Goal: Task Accomplishment & Management: Manage account settings

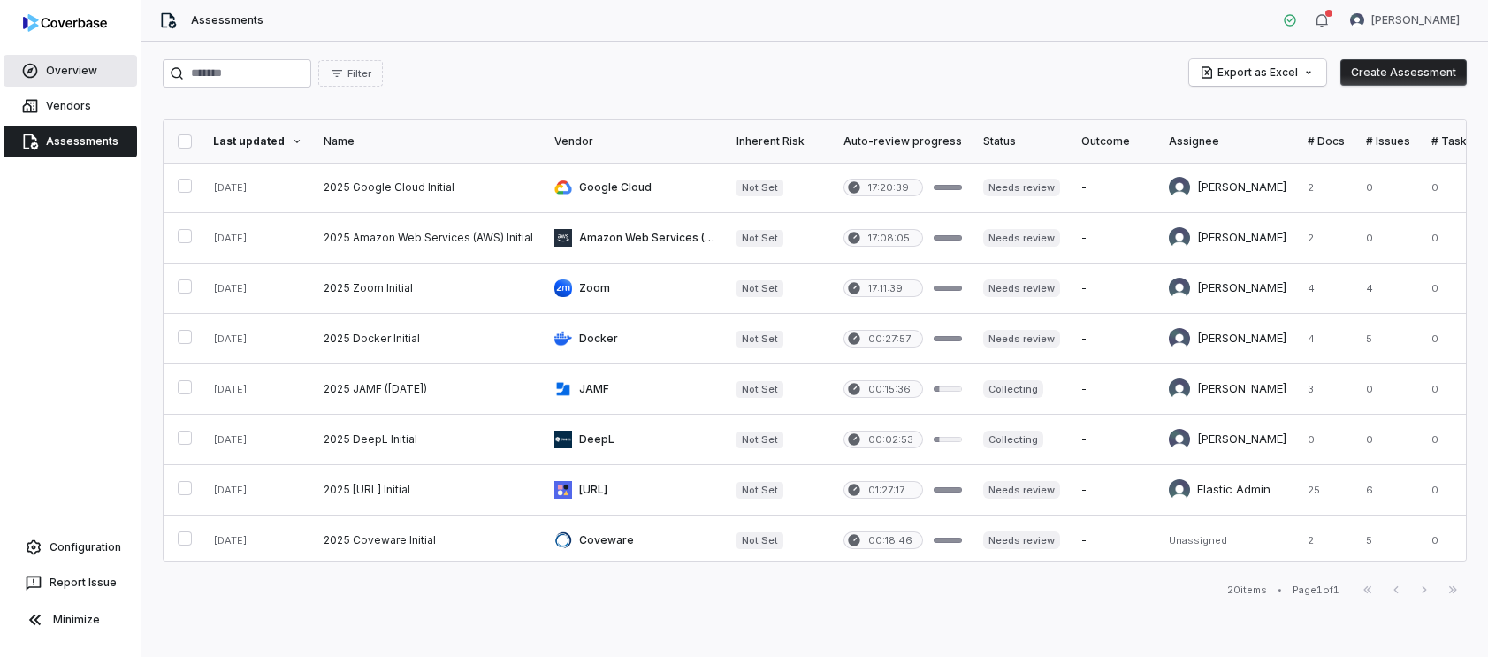
click at [96, 71] on link "Overview" at bounding box center [70, 71] width 133 height 32
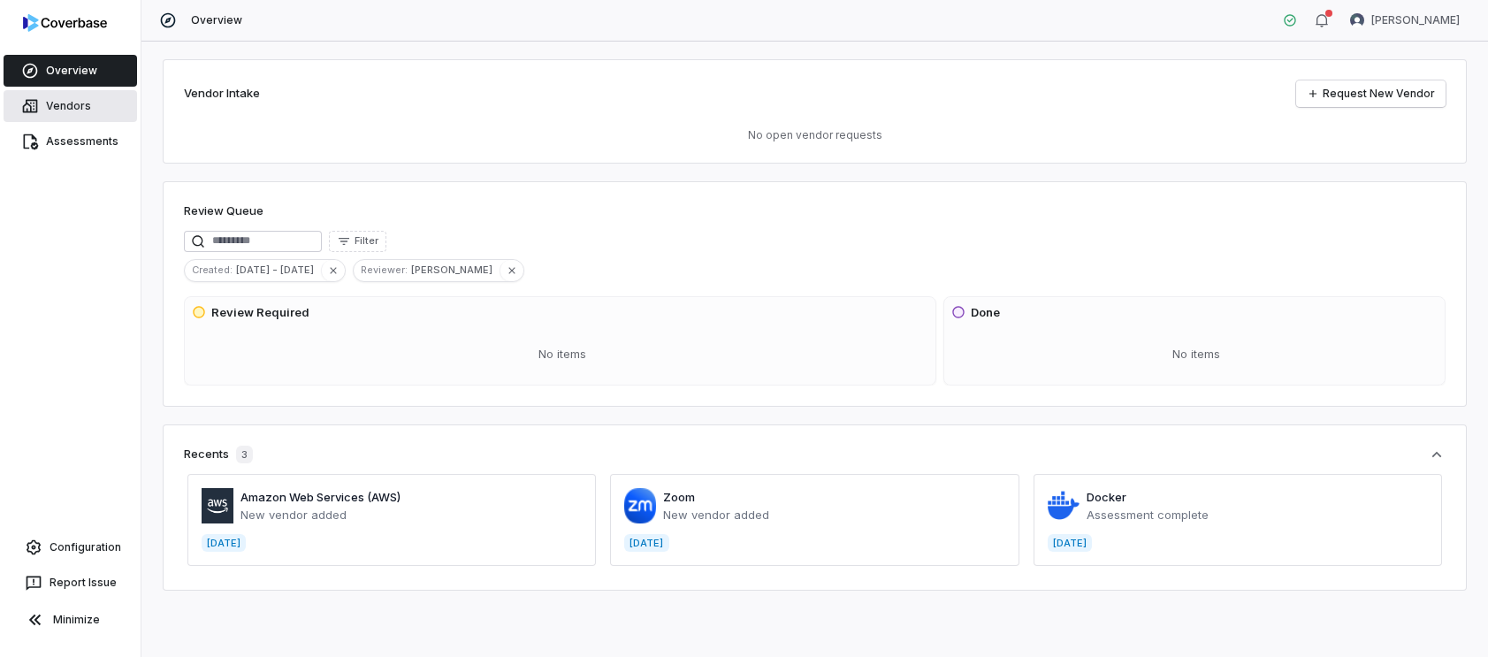
click at [86, 101] on span "Vendors" at bounding box center [68, 106] width 45 height 14
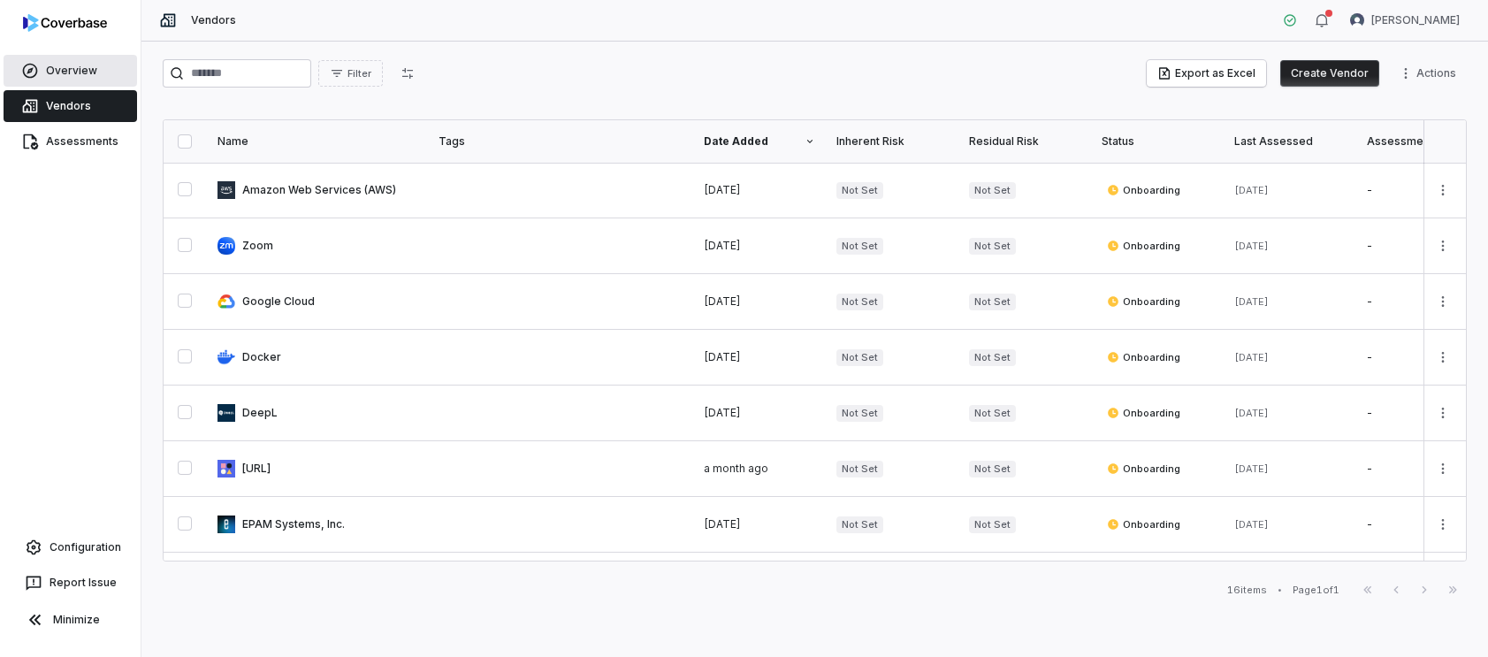
click at [73, 73] on span "Overview" at bounding box center [71, 71] width 51 height 14
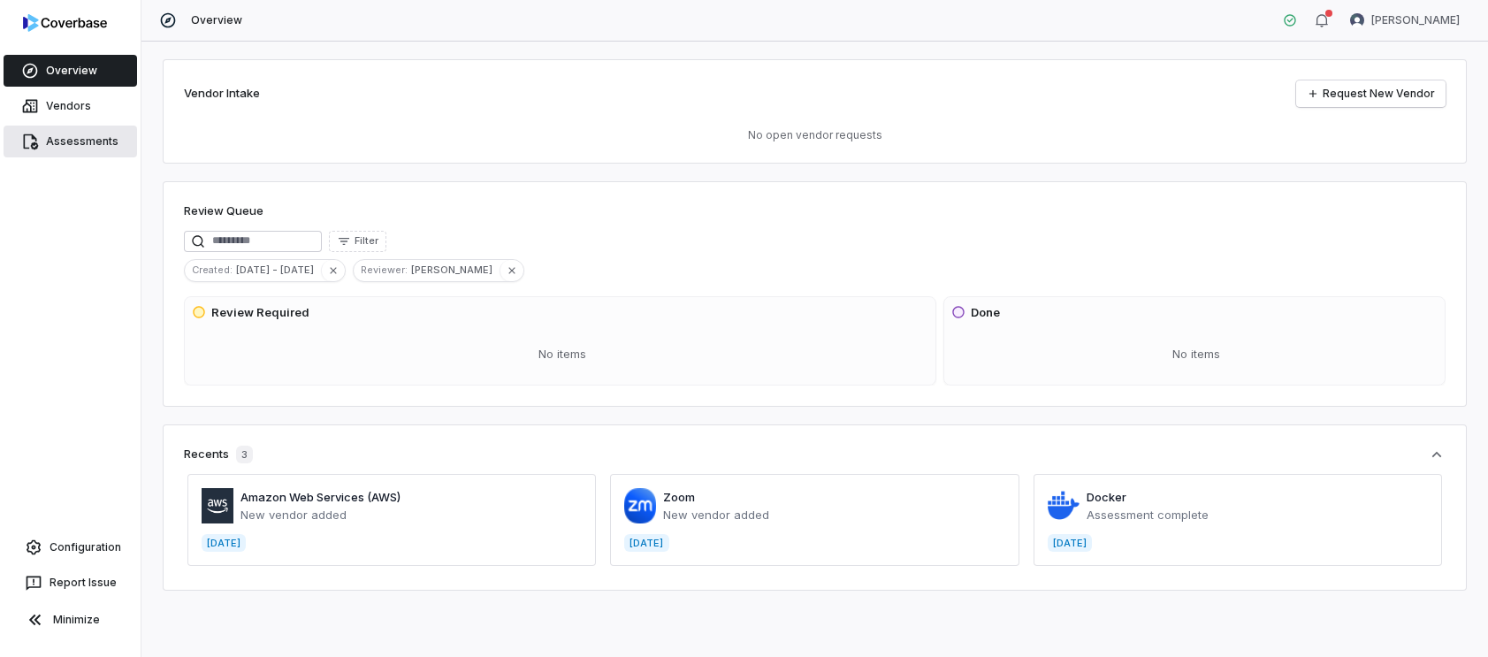
drag, startPoint x: 89, startPoint y: 103, endPoint x: 99, endPoint y: 147, distance: 44.4
click at [88, 104] on link "Vendors" at bounding box center [70, 106] width 133 height 32
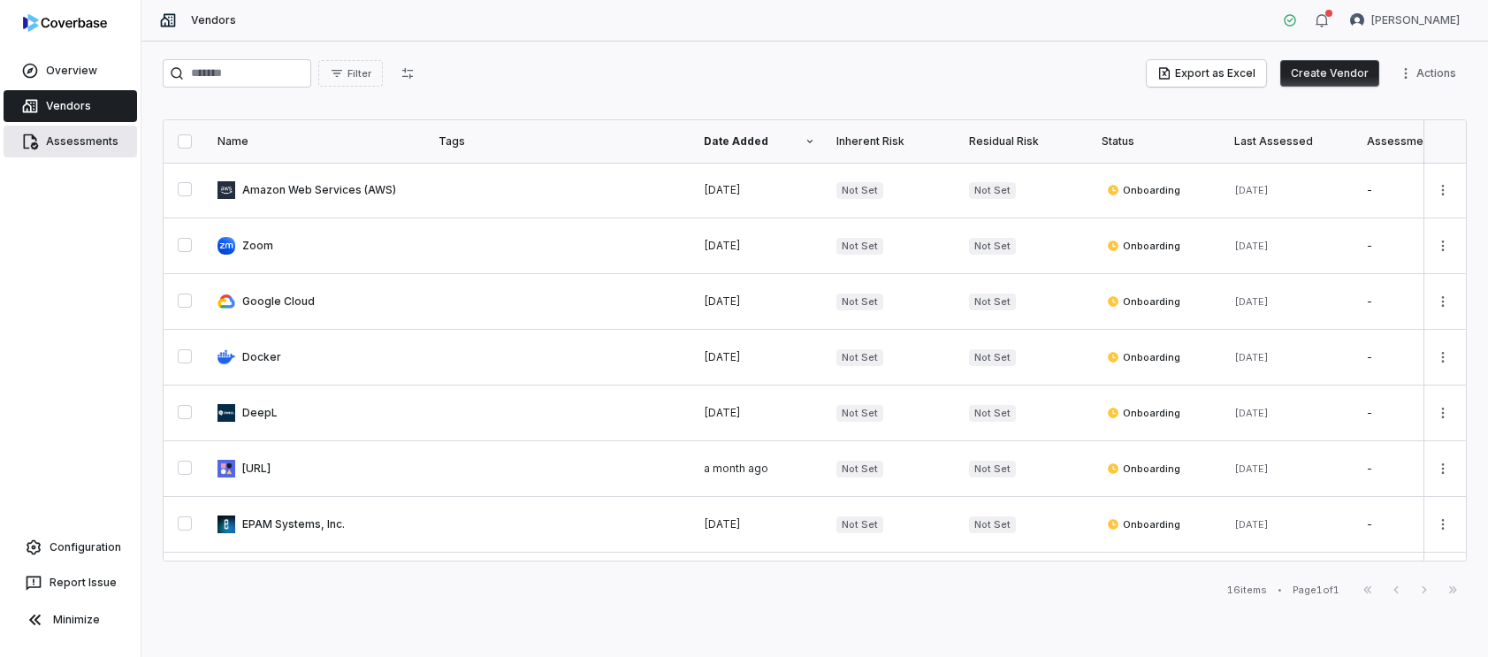
click at [99, 148] on span "Assessments" at bounding box center [82, 141] width 72 height 14
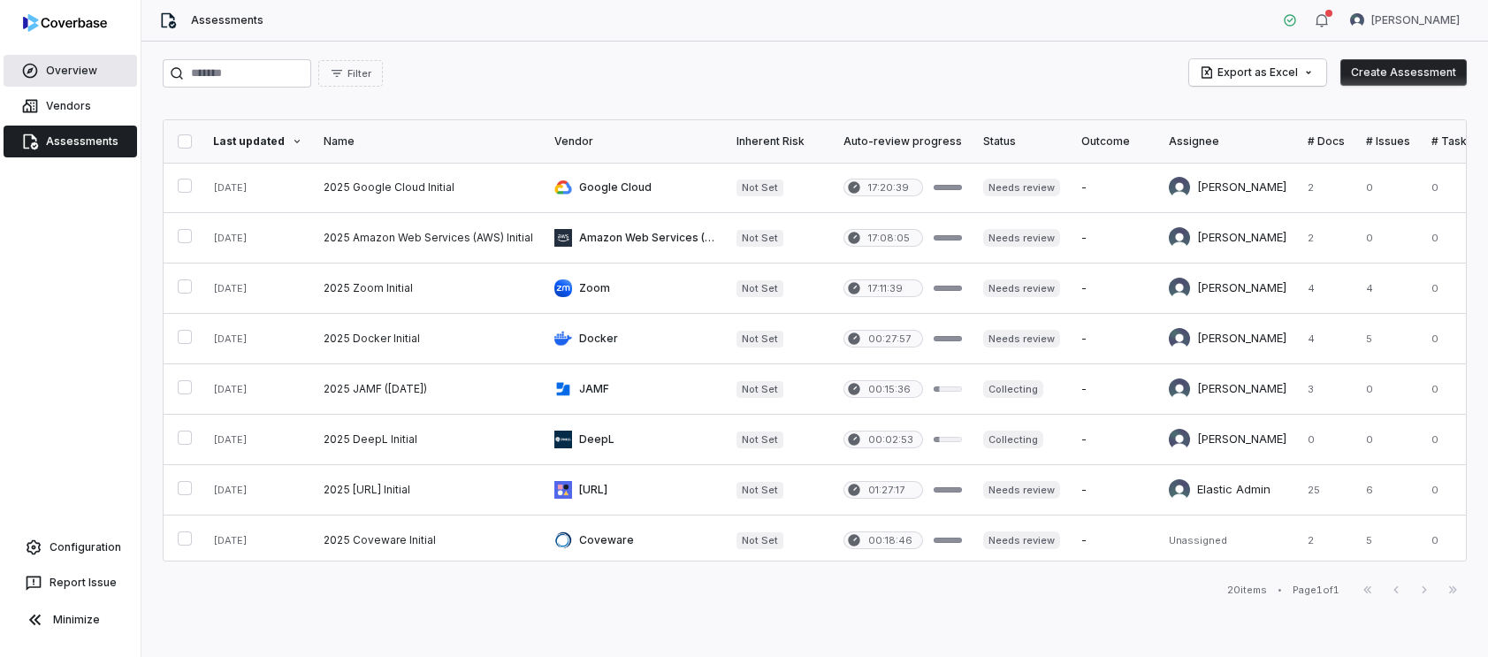
click at [90, 67] on span "Overview" at bounding box center [71, 71] width 51 height 14
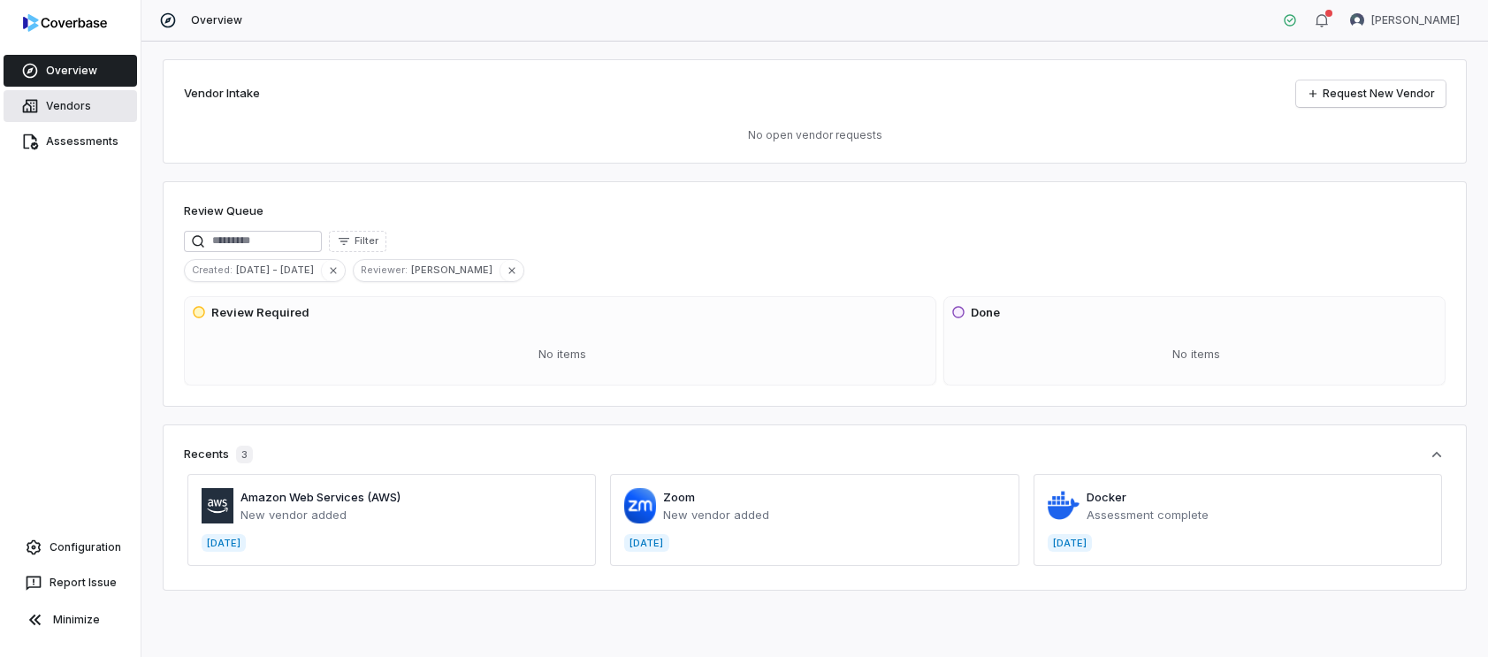
click at [80, 102] on span "Vendors" at bounding box center [68, 106] width 45 height 14
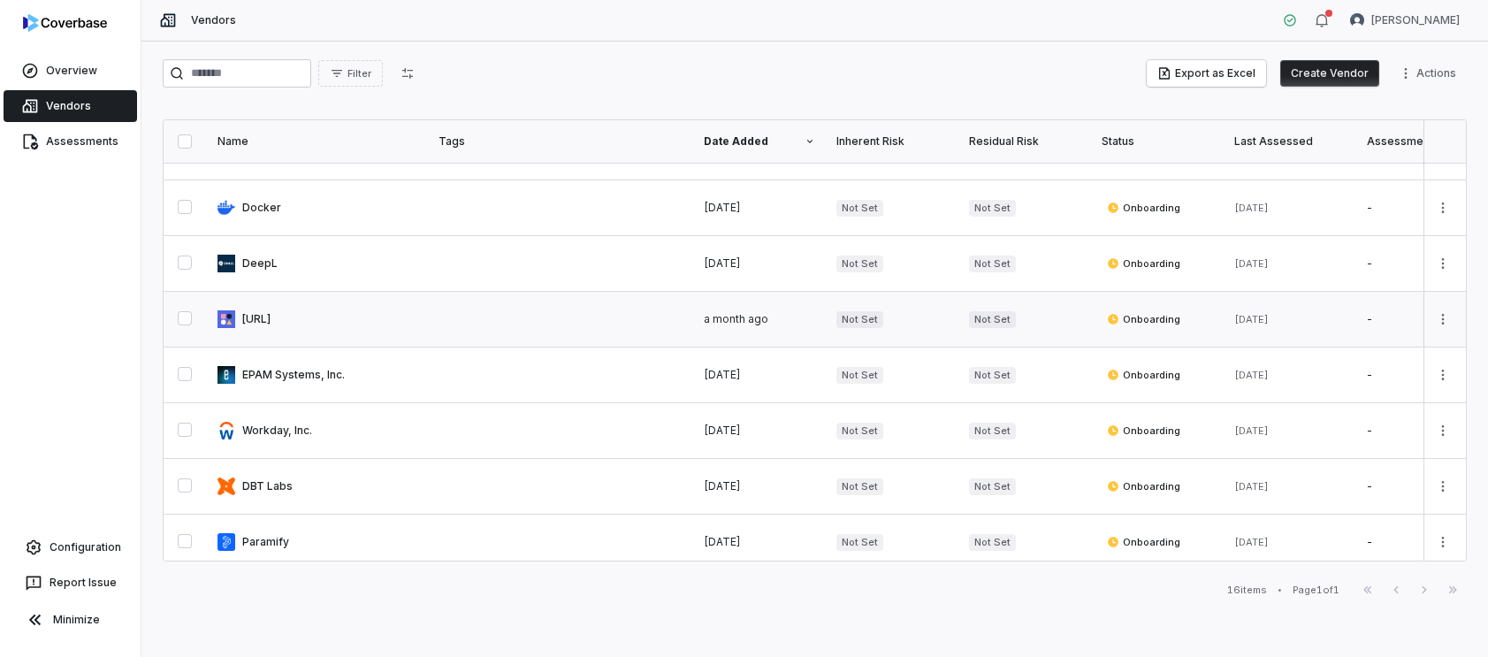
scroll to position [144, 0]
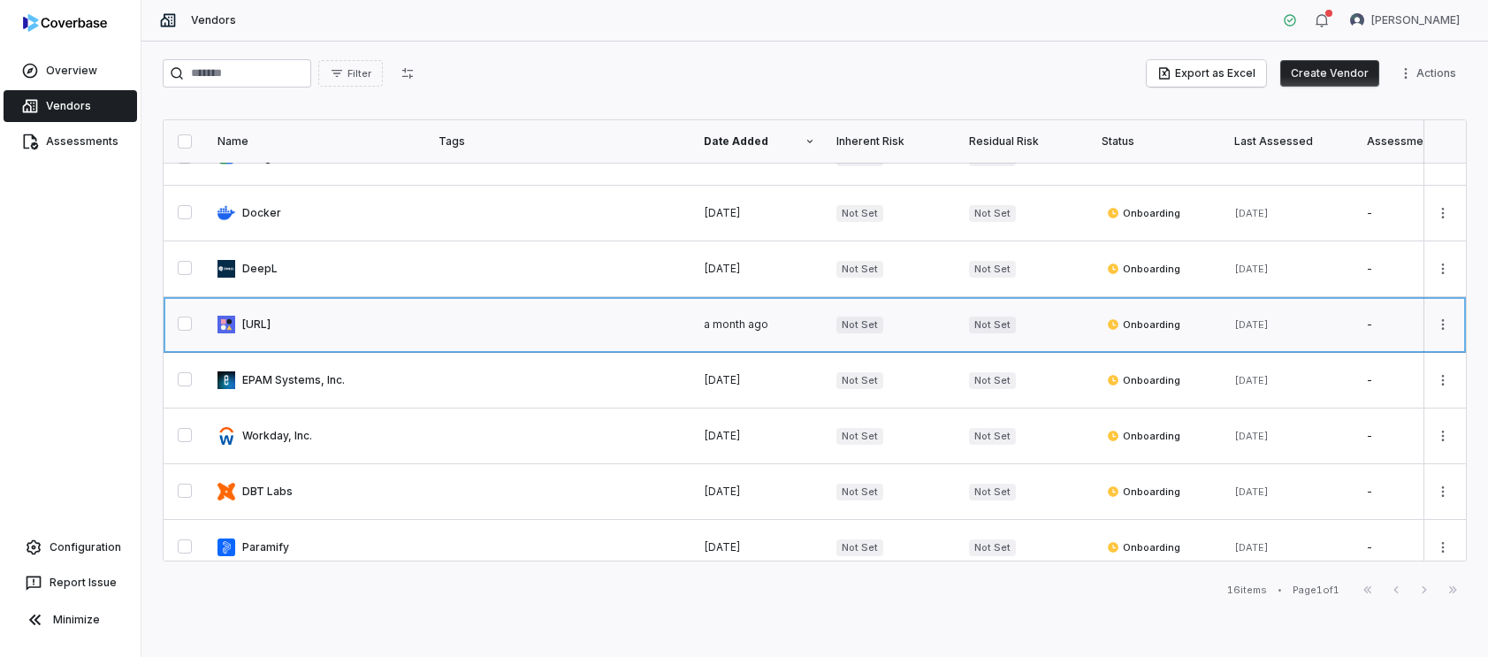
click at [319, 320] on link at bounding box center [317, 324] width 221 height 55
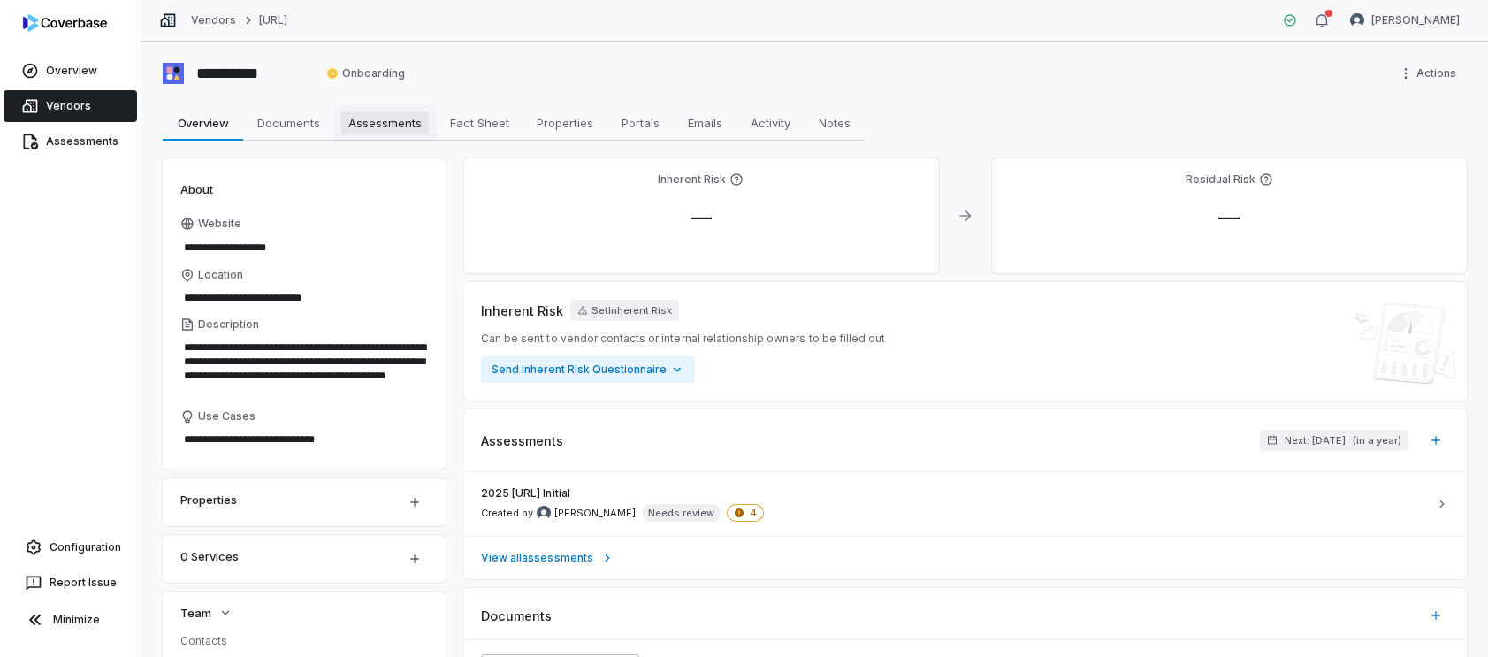
click at [378, 126] on span "Assessments" at bounding box center [385, 122] width 88 height 23
type textarea "*"
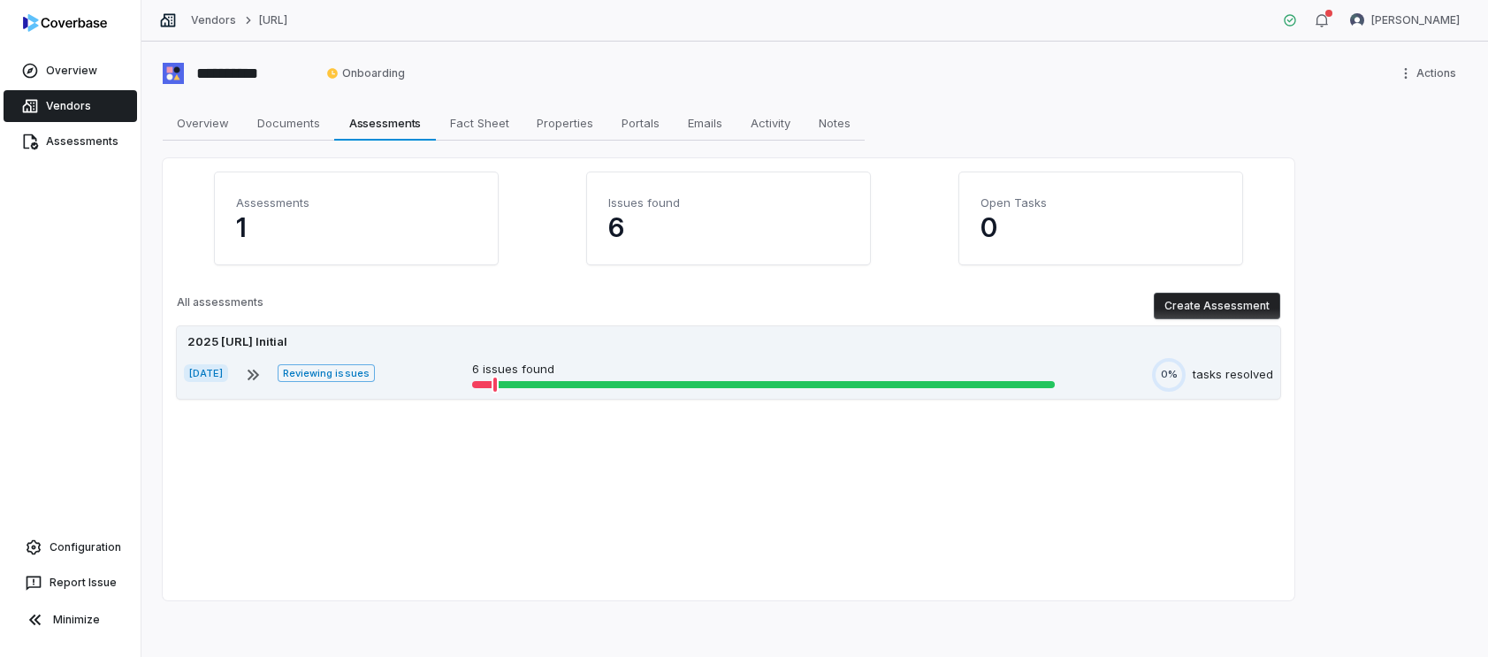
click at [1041, 352] on div "2025 Reclaim.ai Initial Aug 20, 2025 Reviewing issues 6 issues found 0% tasks r…" at bounding box center [728, 362] width 1103 height 72
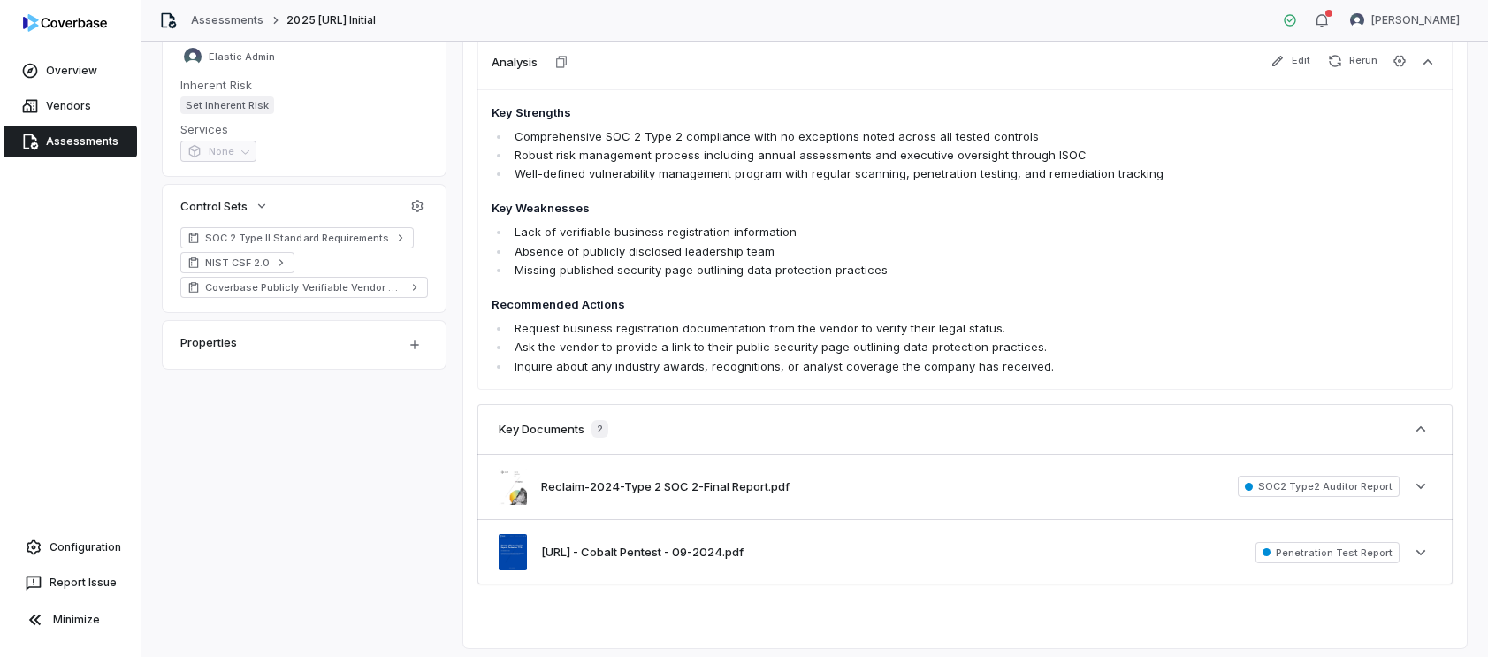
scroll to position [416, 0]
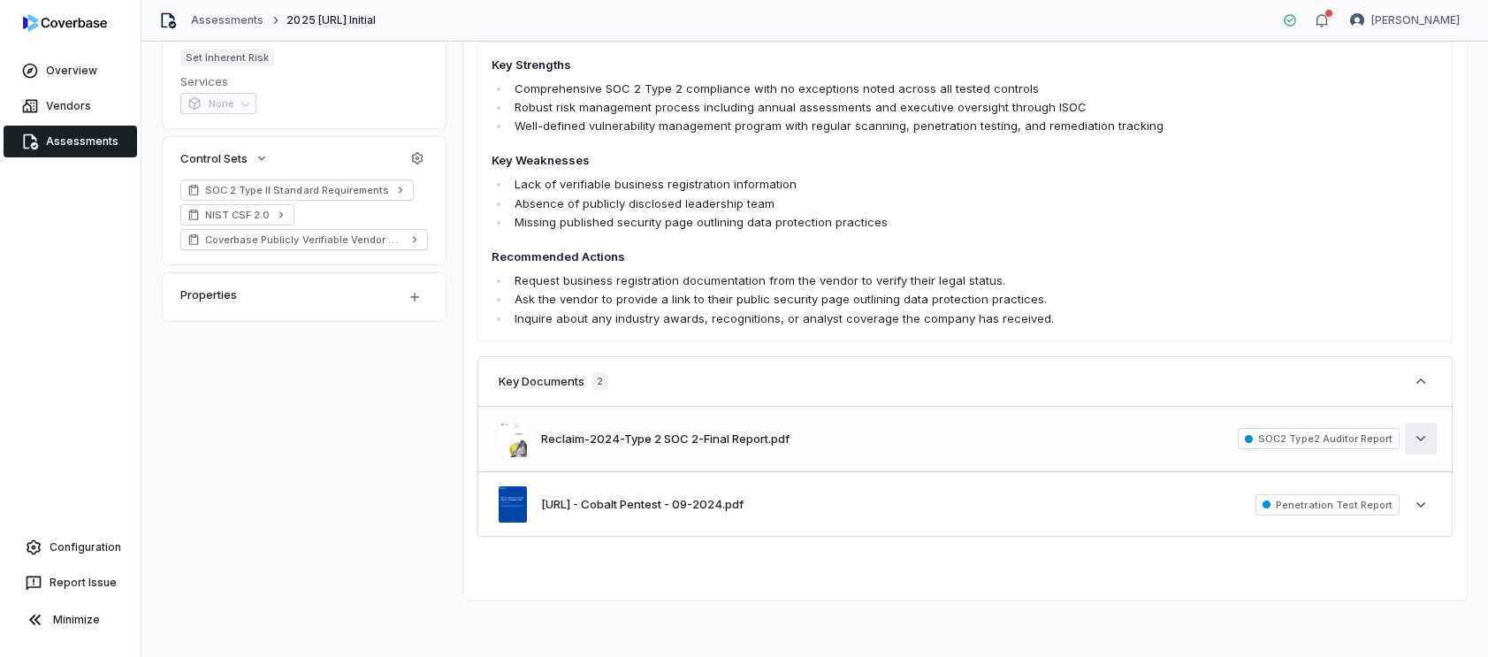
click at [1421, 443] on icon "button" at bounding box center [1421, 439] width 18 height 18
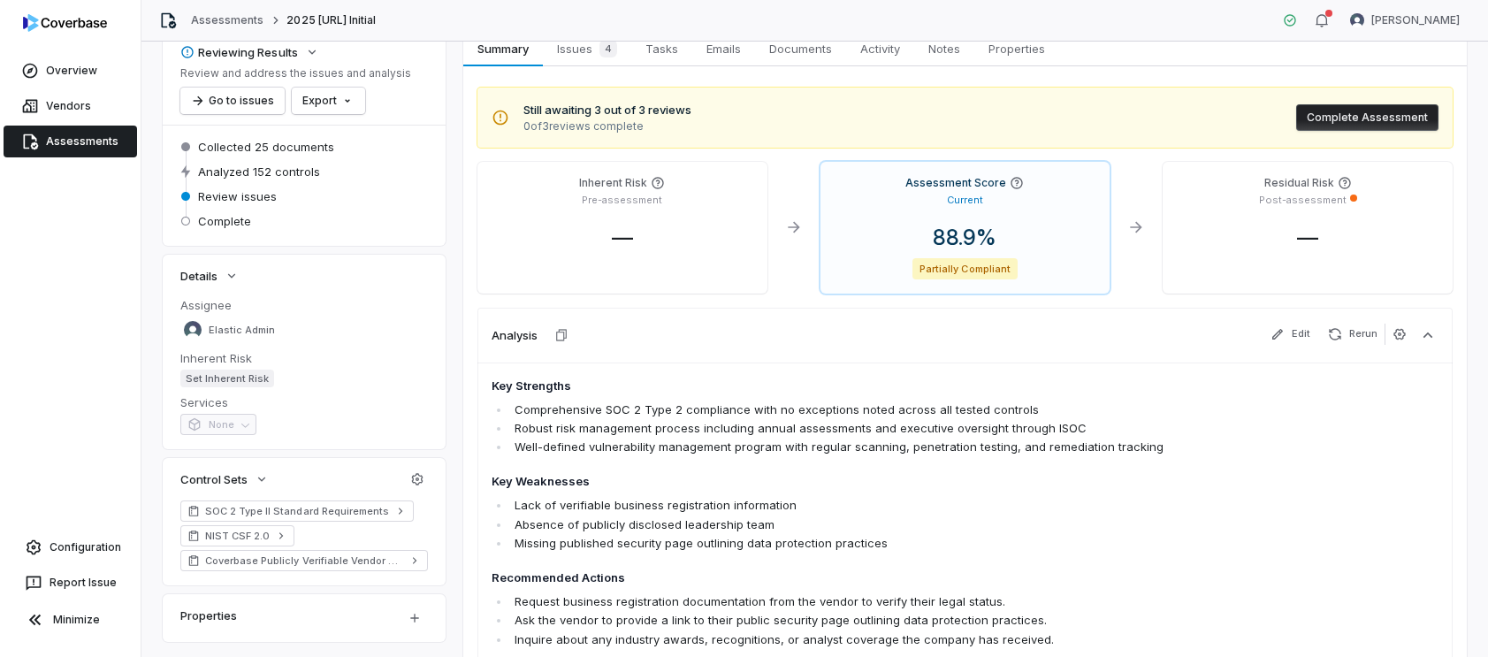
scroll to position [0, 0]
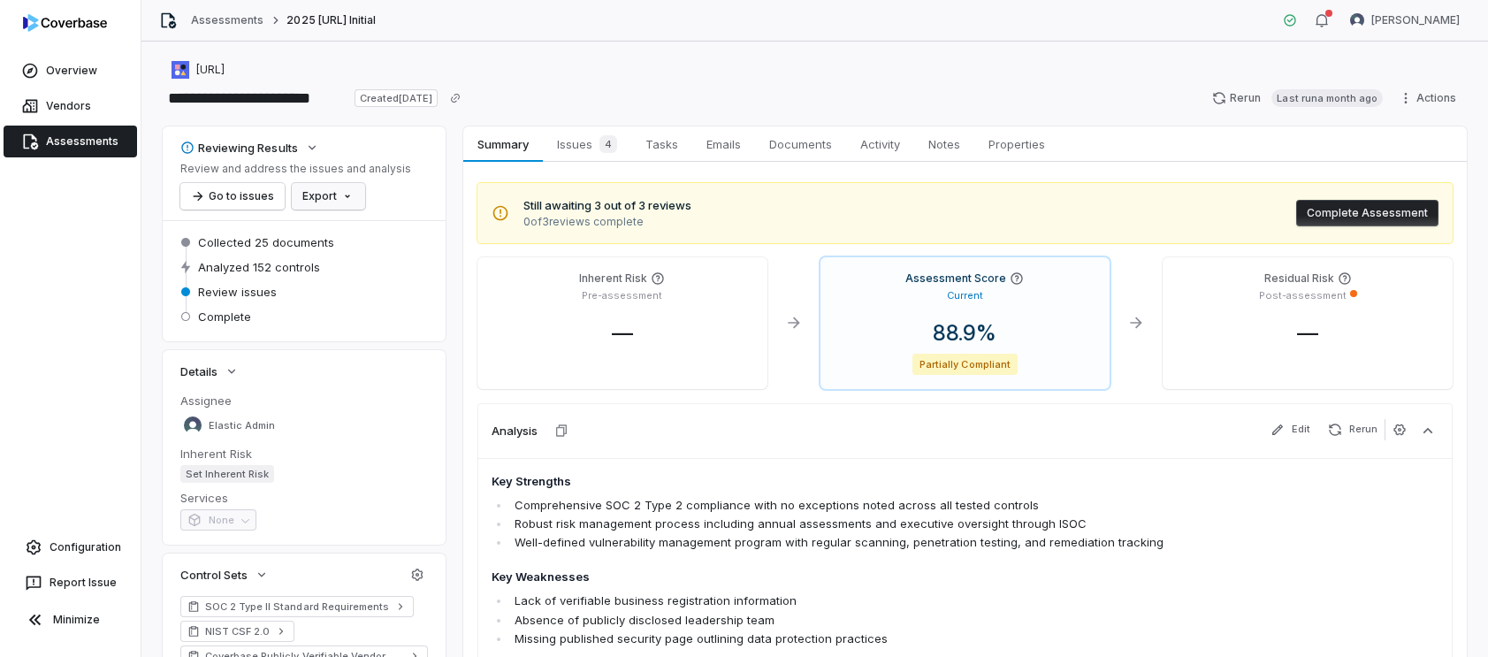
click at [347, 197] on html "**********" at bounding box center [744, 328] width 1488 height 657
click at [361, 232] on div "Export as PDF" at bounding box center [358, 234] width 125 height 28
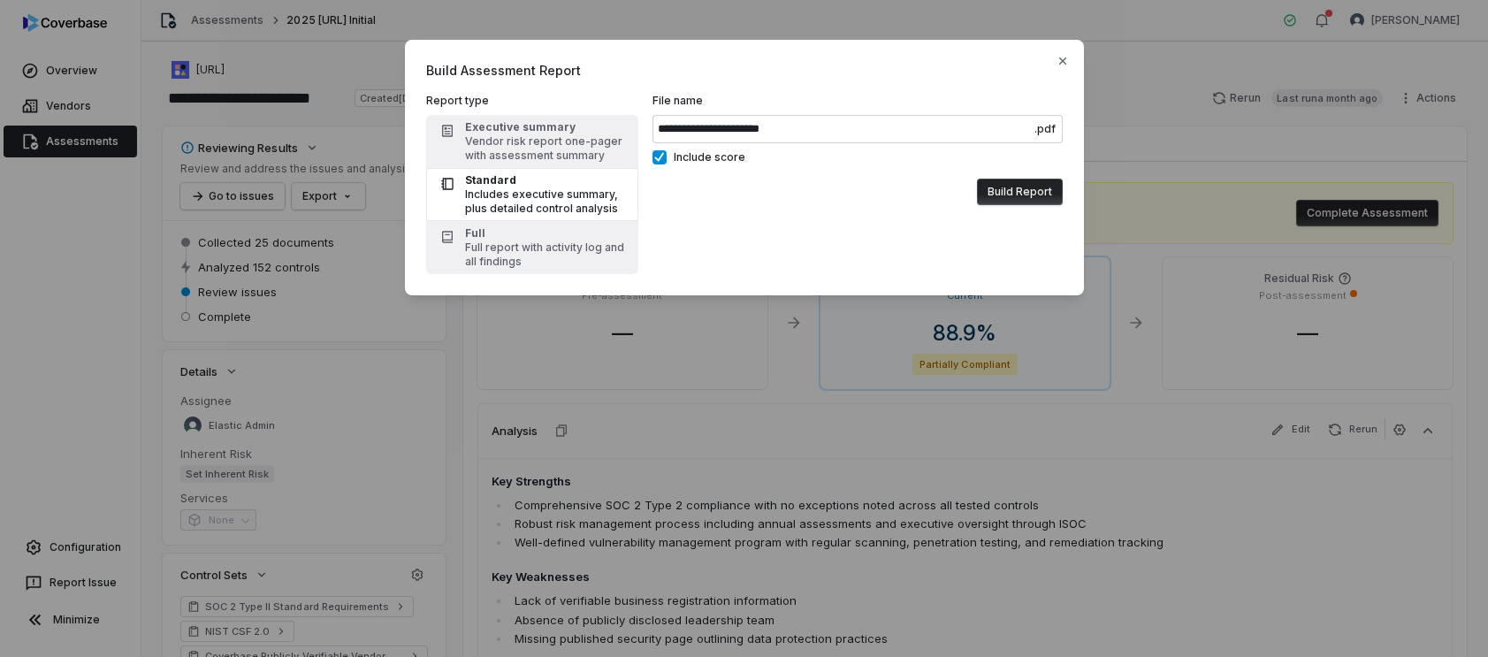
click at [1023, 192] on button "Build Report" at bounding box center [1020, 192] width 86 height 27
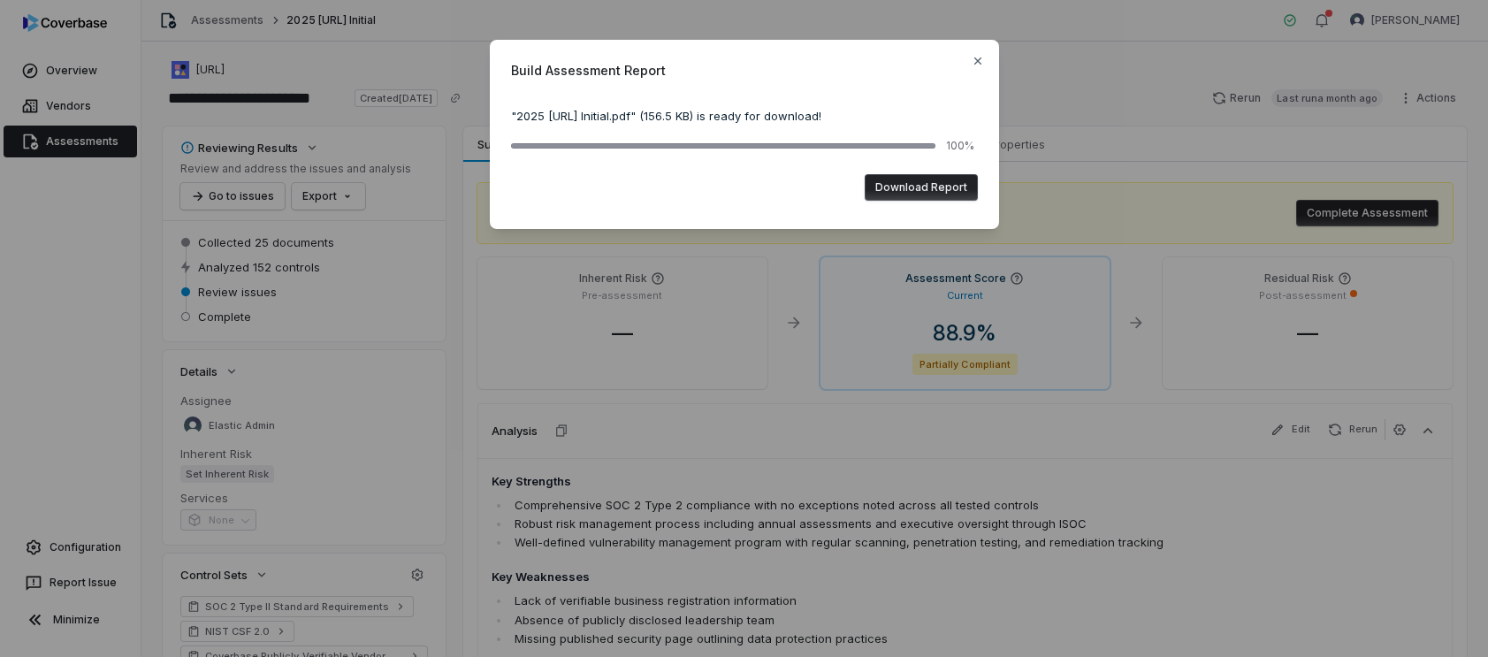
click at [931, 192] on button "Download Report" at bounding box center [921, 187] width 113 height 27
drag, startPoint x: 977, startPoint y: 63, endPoint x: 933, endPoint y: 84, distance: 49.0
click at [974, 63] on icon "button" at bounding box center [978, 61] width 14 height 14
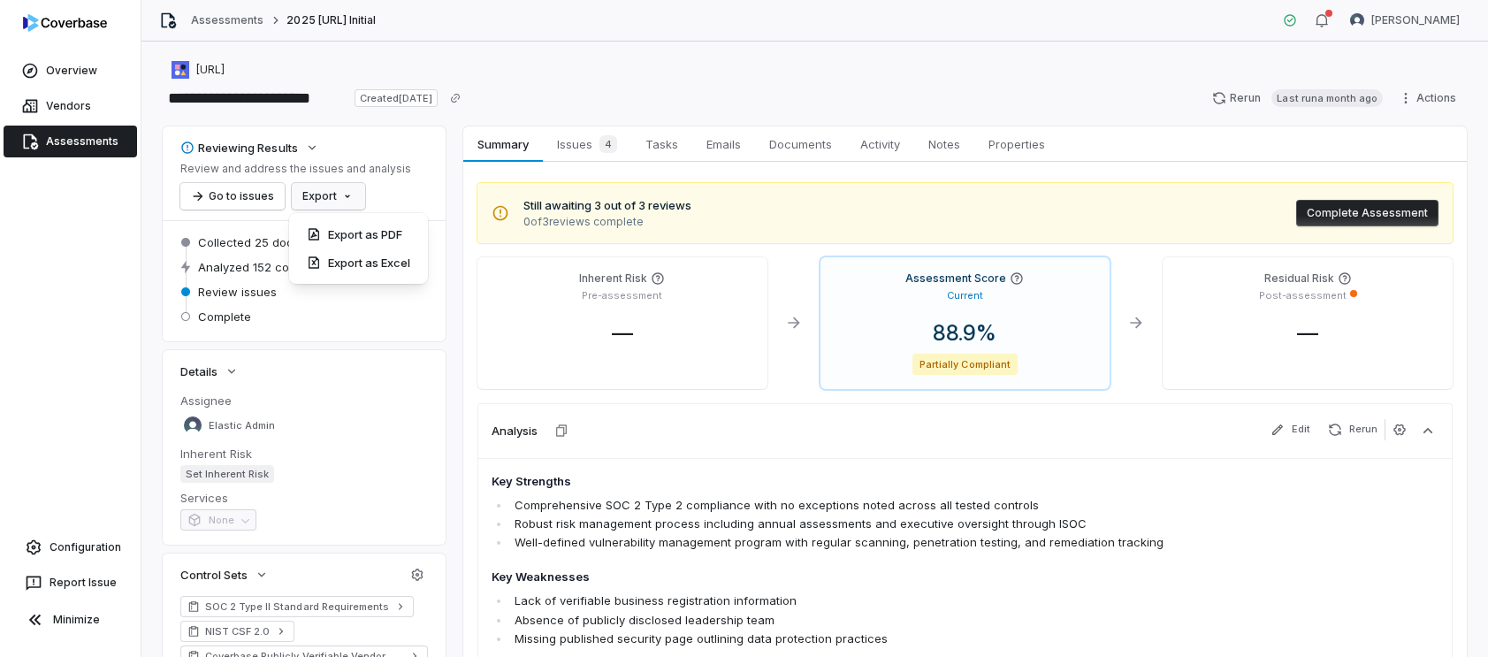
click at [336, 202] on html "**********" at bounding box center [744, 328] width 1488 height 657
click at [374, 236] on div "Export as PDF" at bounding box center [358, 234] width 125 height 28
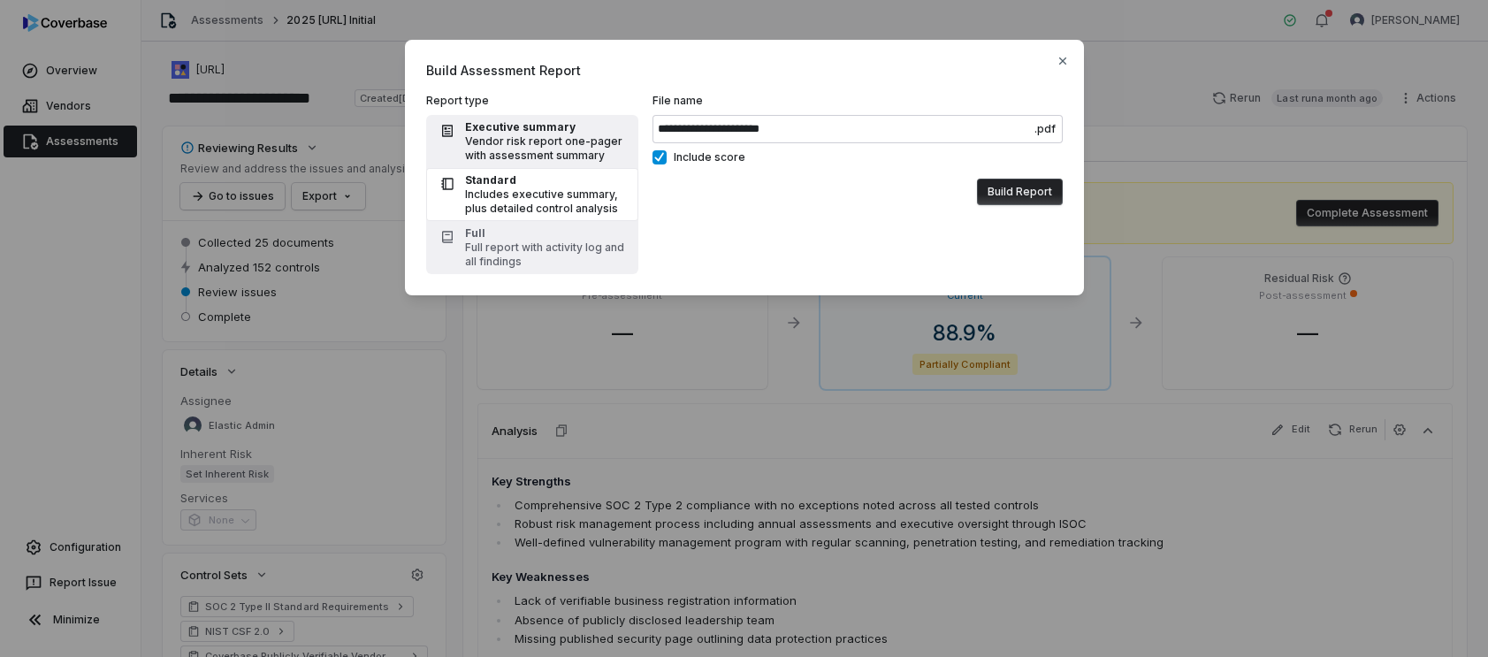
click at [495, 131] on div "Executive summary" at bounding box center [546, 127] width 163 height 14
type input "**********"
click at [1011, 190] on button "Build Report" at bounding box center [1020, 192] width 86 height 27
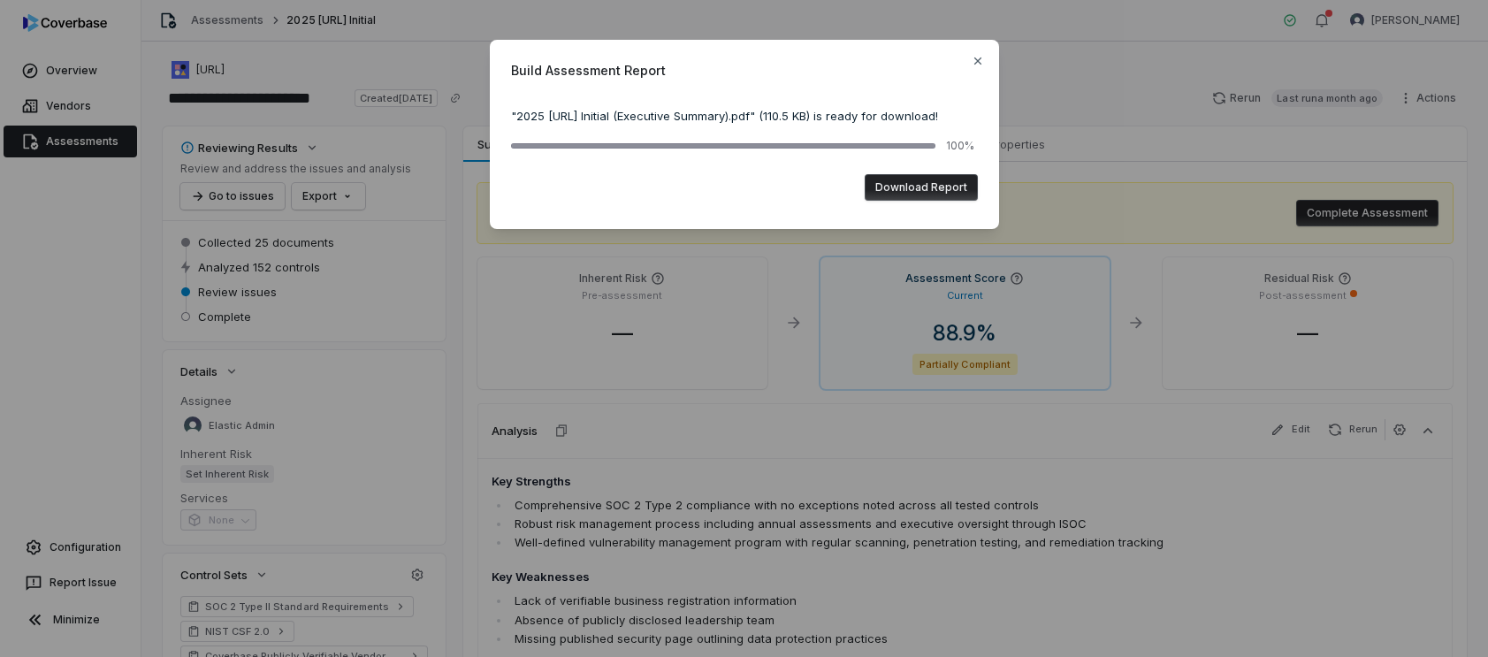
click at [919, 190] on button "Download Report" at bounding box center [921, 187] width 113 height 27
click at [978, 62] on icon "button" at bounding box center [978, 61] width 14 height 14
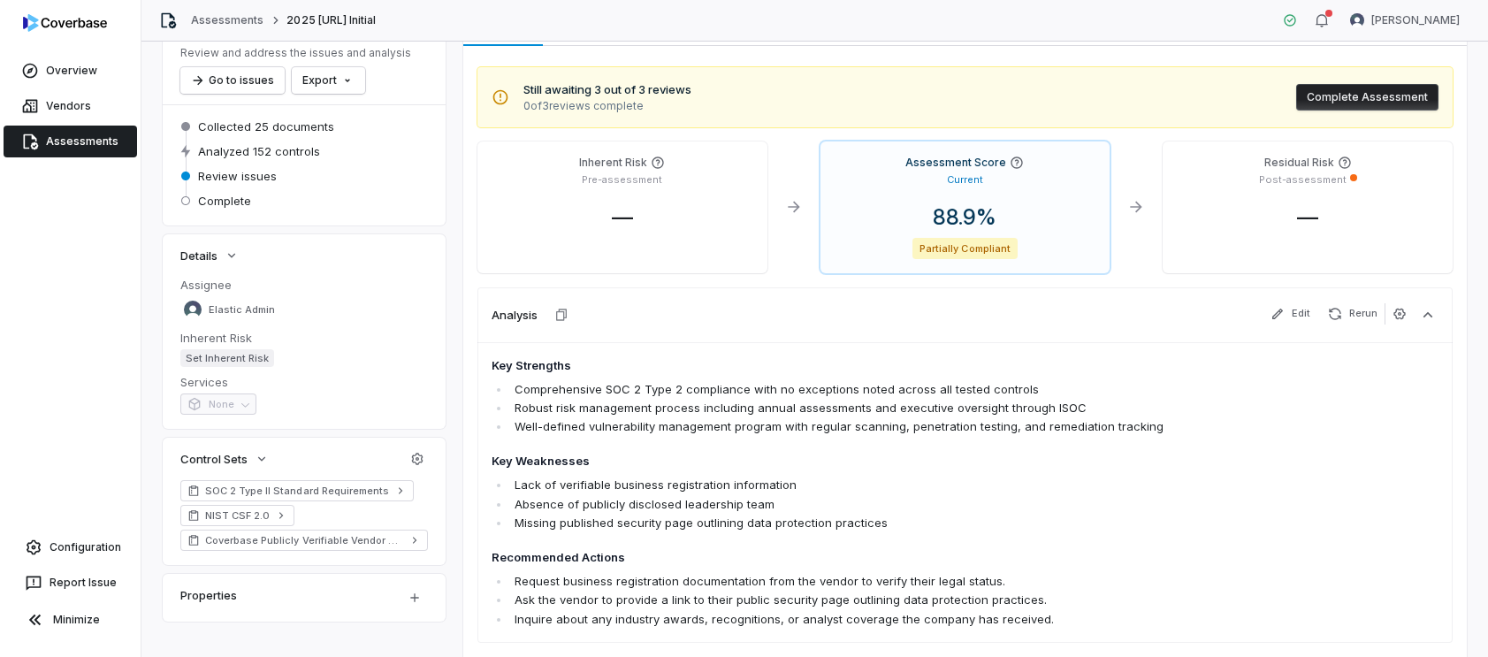
scroll to position [122, 0]
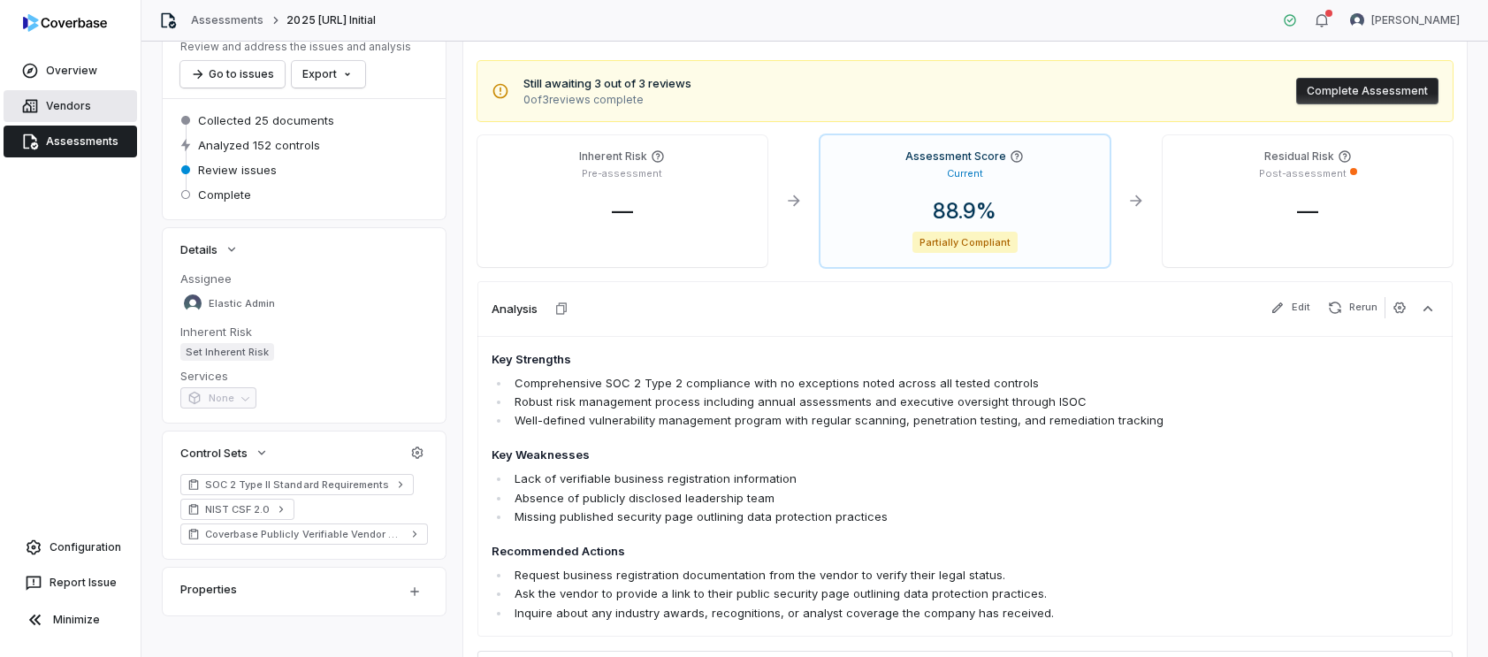
click at [92, 99] on link "Vendors" at bounding box center [70, 106] width 133 height 32
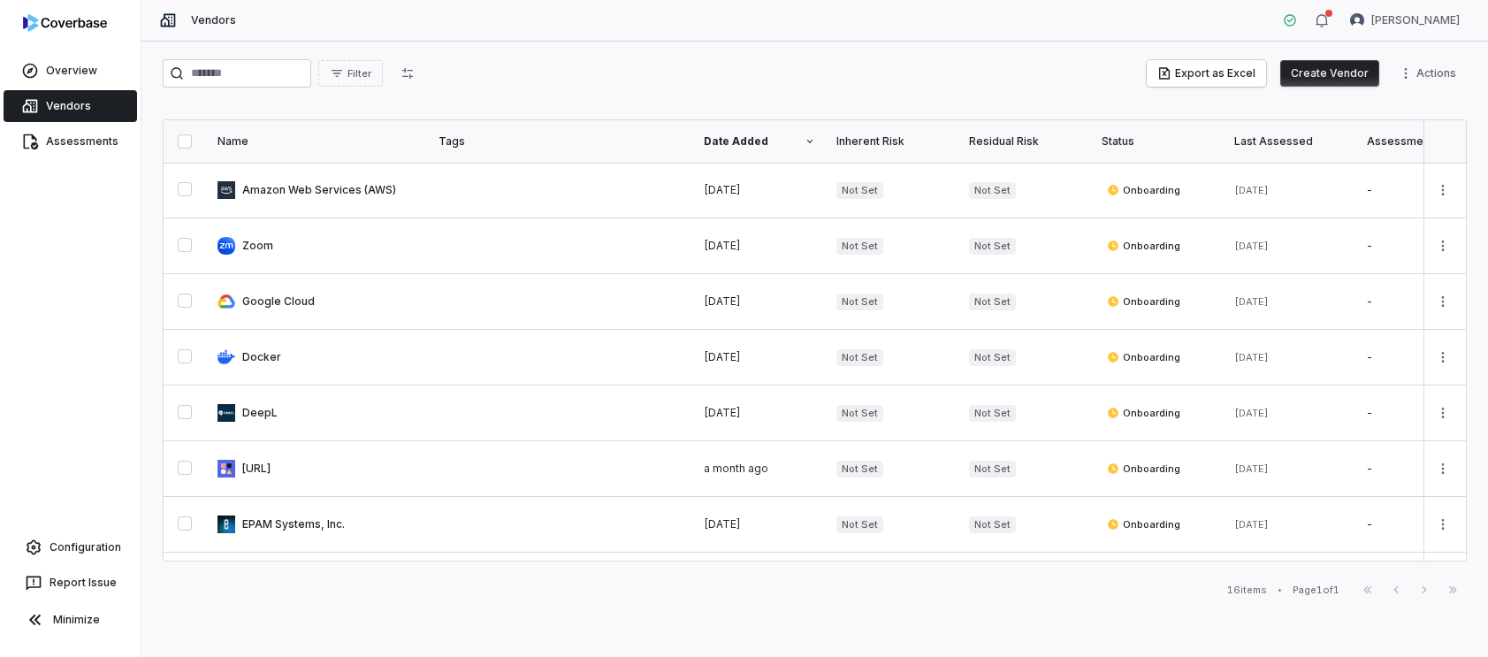
click at [1326, 75] on button "Create Vendor" at bounding box center [1329, 73] width 99 height 27
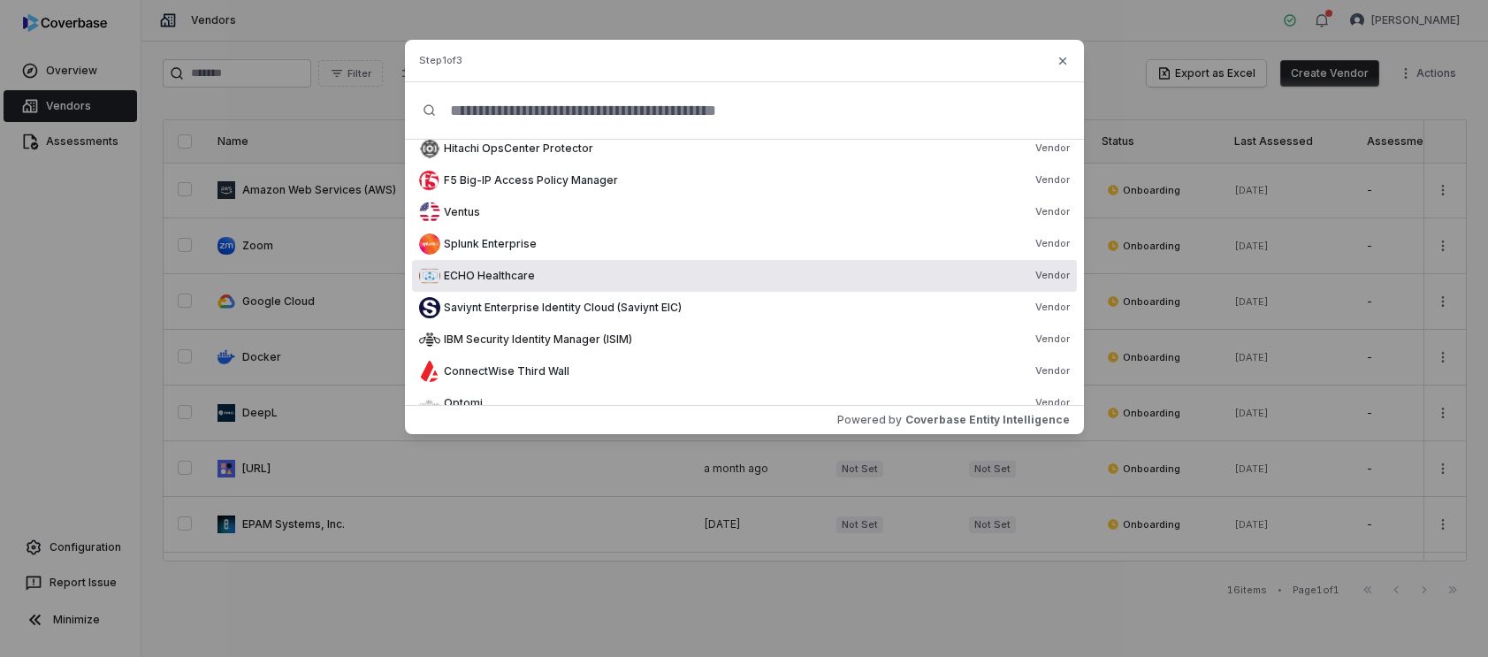
scroll to position [545, 0]
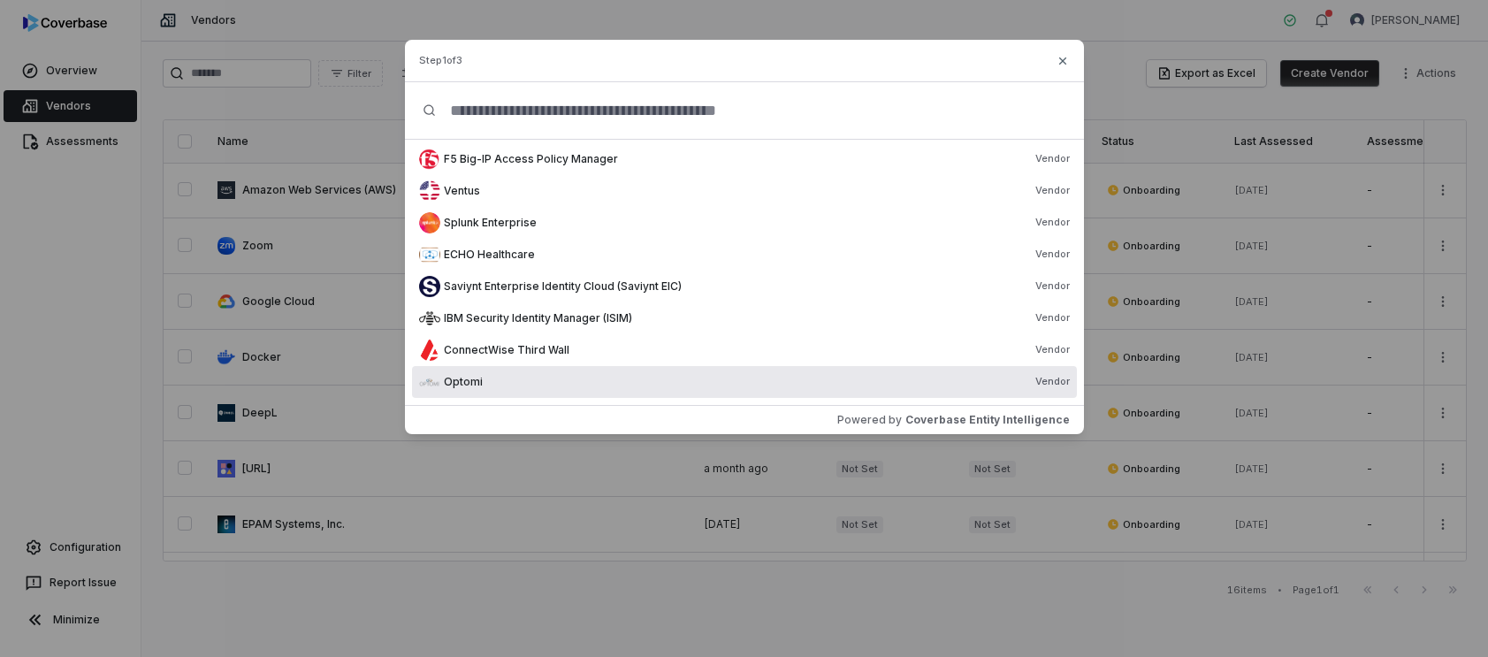
click at [500, 380] on div "Optomi Vendor" at bounding box center [757, 382] width 626 height 14
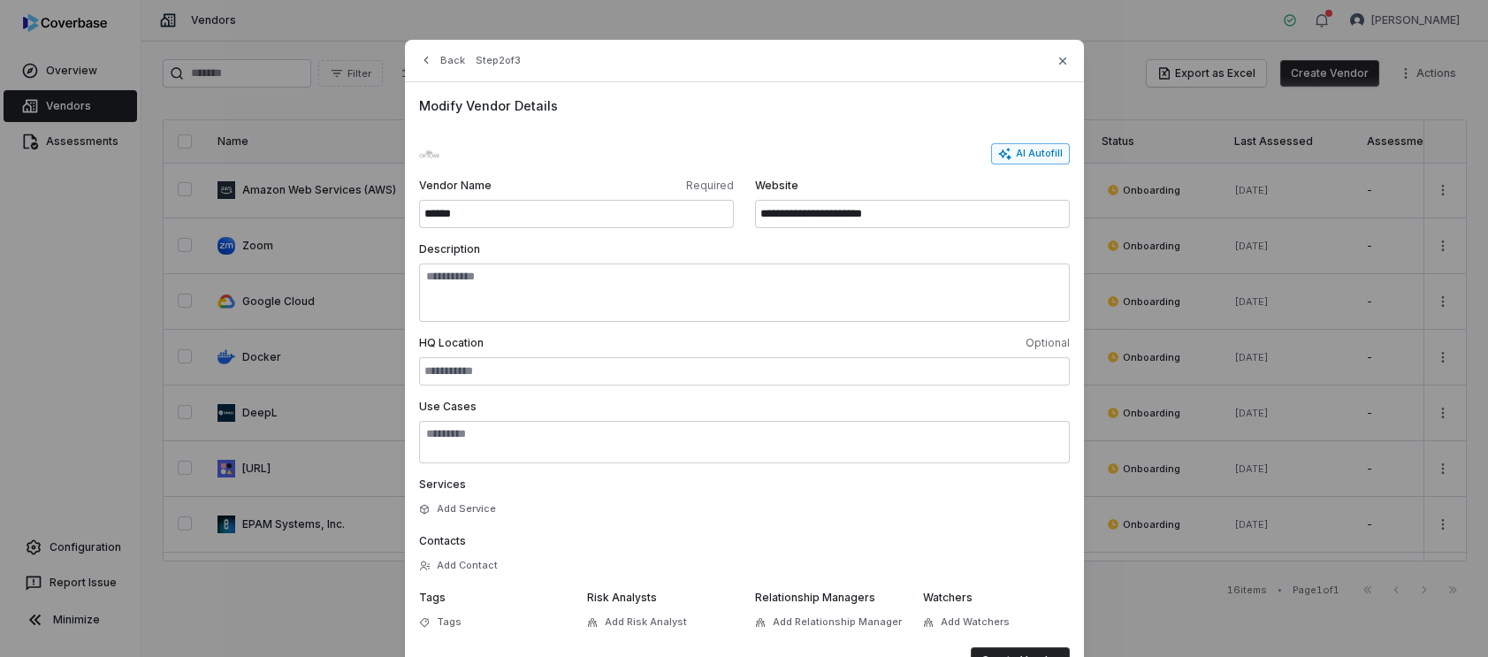
click at [1036, 152] on button "AI Autofill" at bounding box center [1030, 153] width 79 height 21
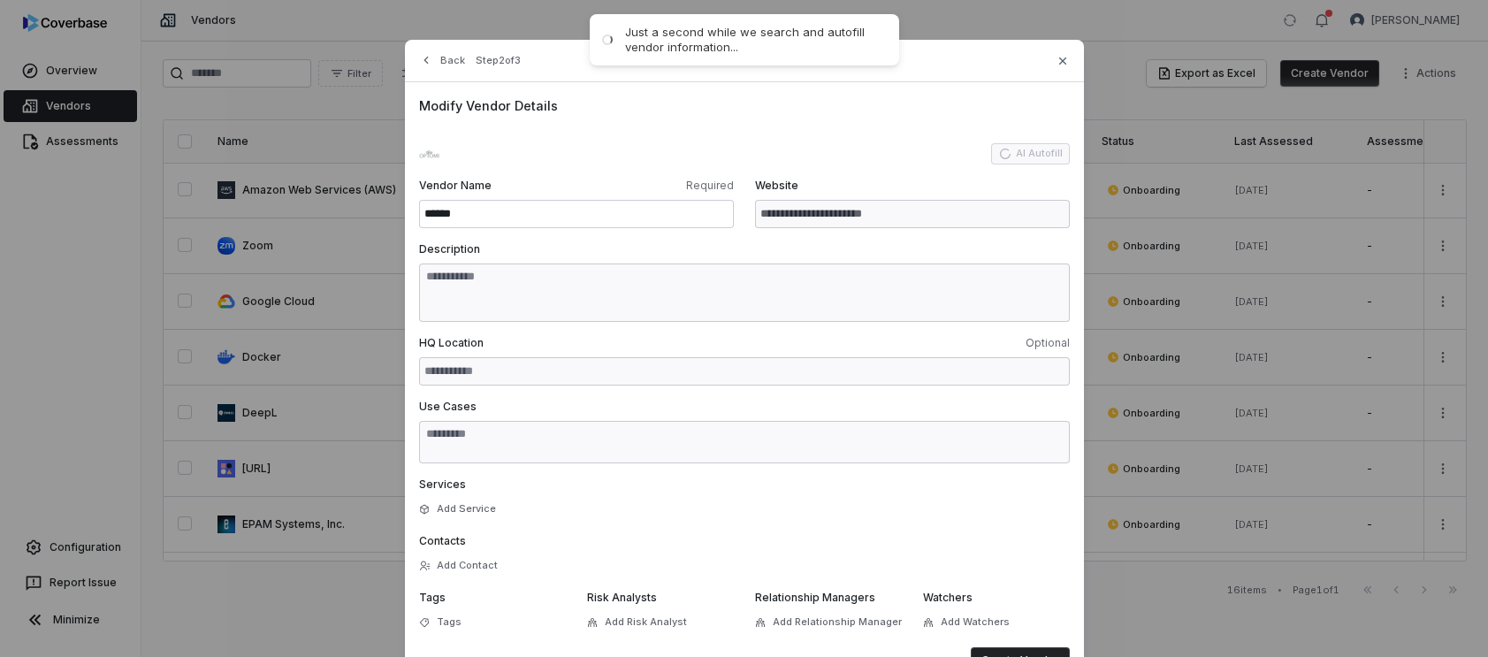
type input "**********"
type textarea "**********"
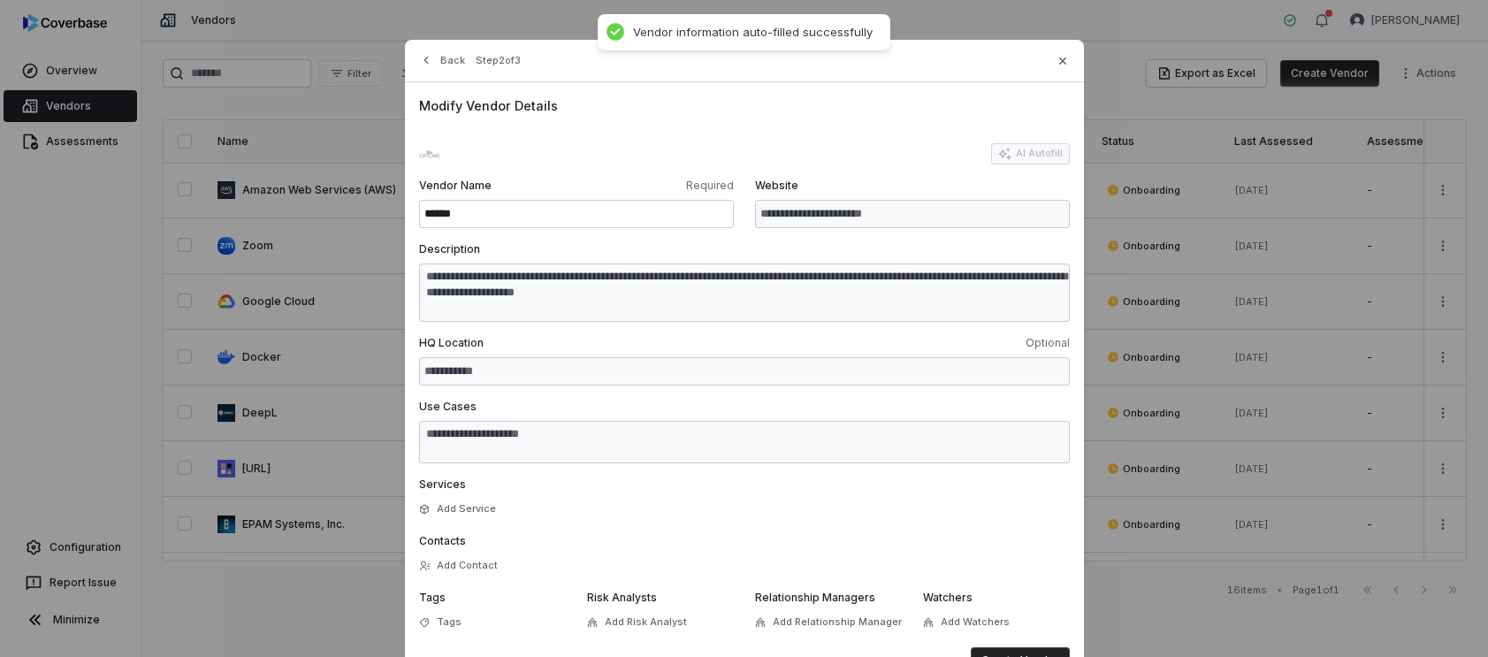
type textarea "**********"
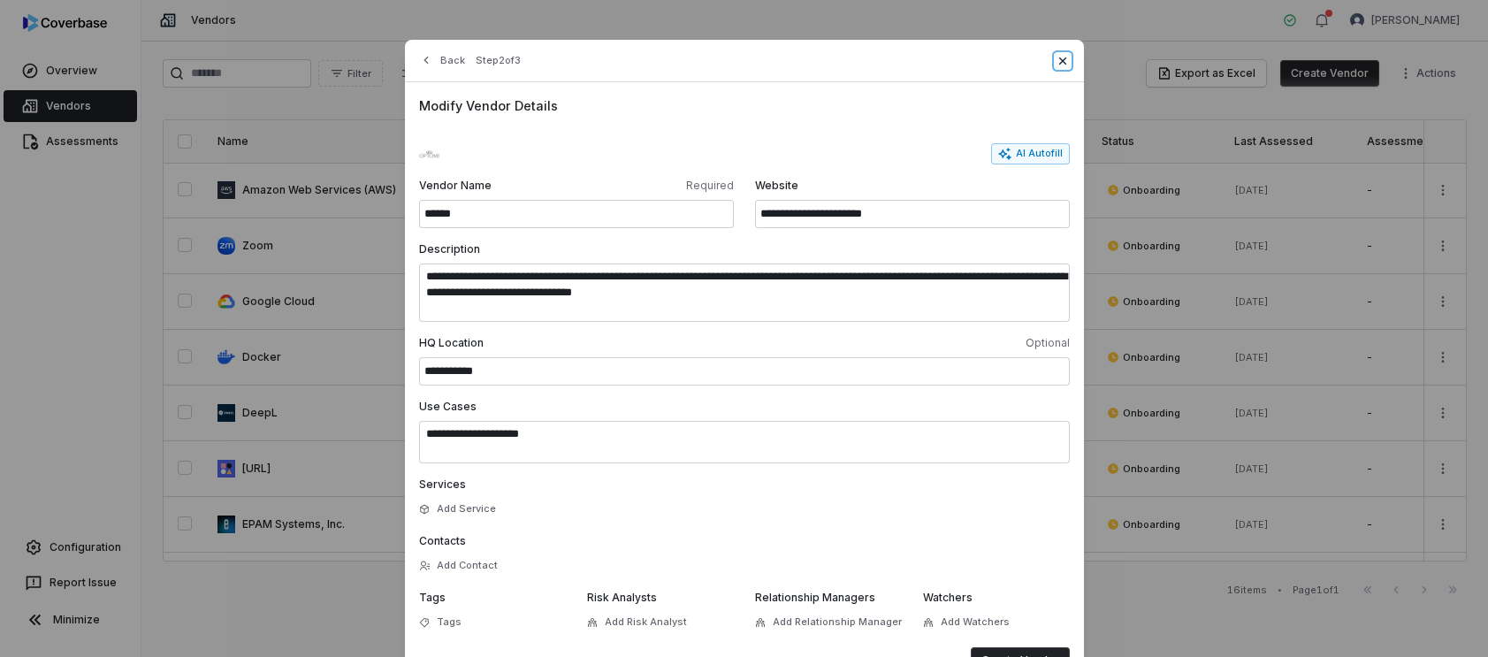
click at [1065, 65] on icon "button" at bounding box center [1063, 61] width 14 height 14
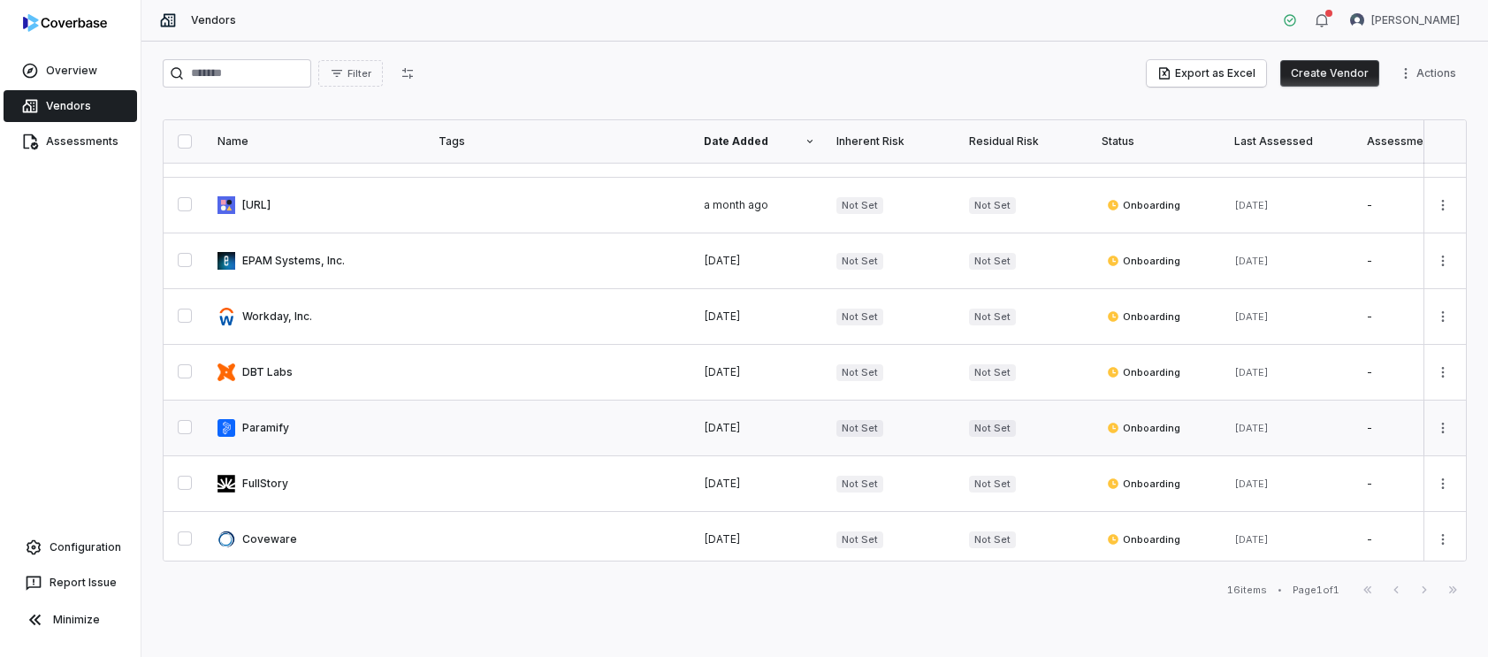
scroll to position [281, 0]
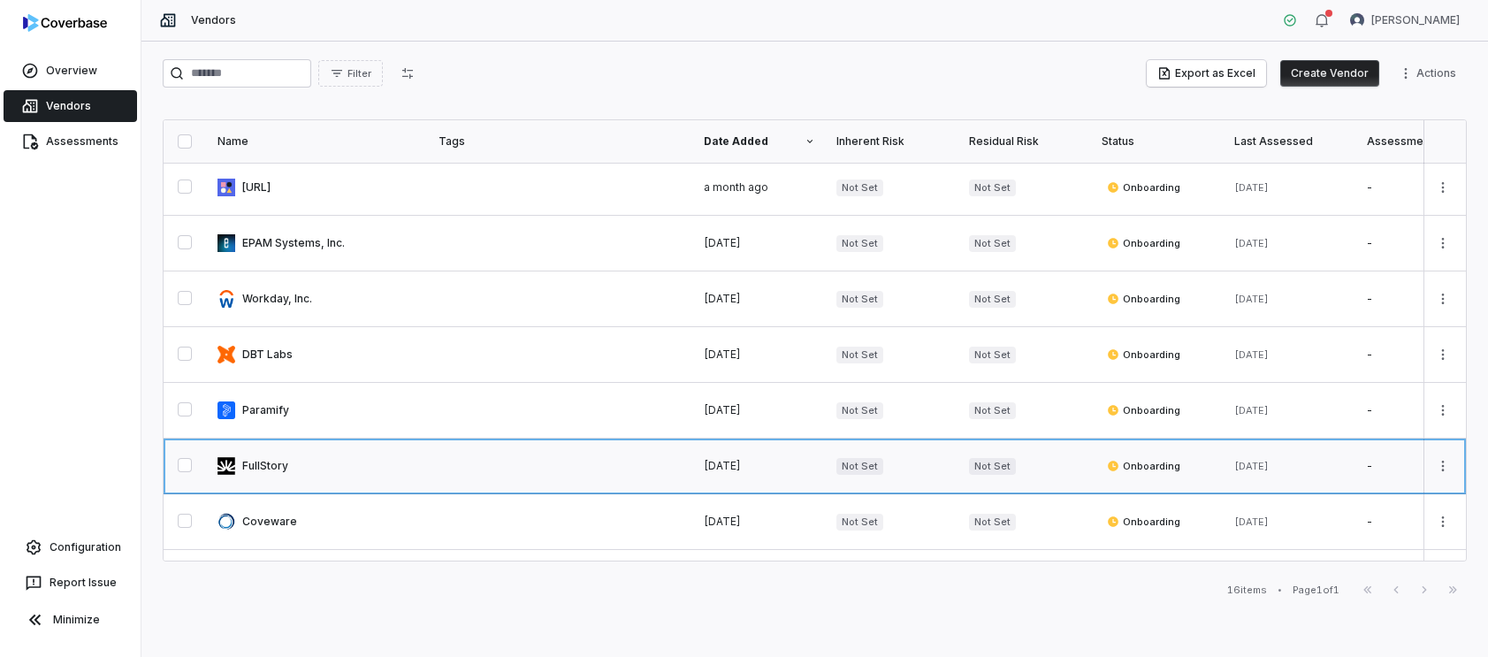
click at [270, 475] on link at bounding box center [317, 466] width 221 height 55
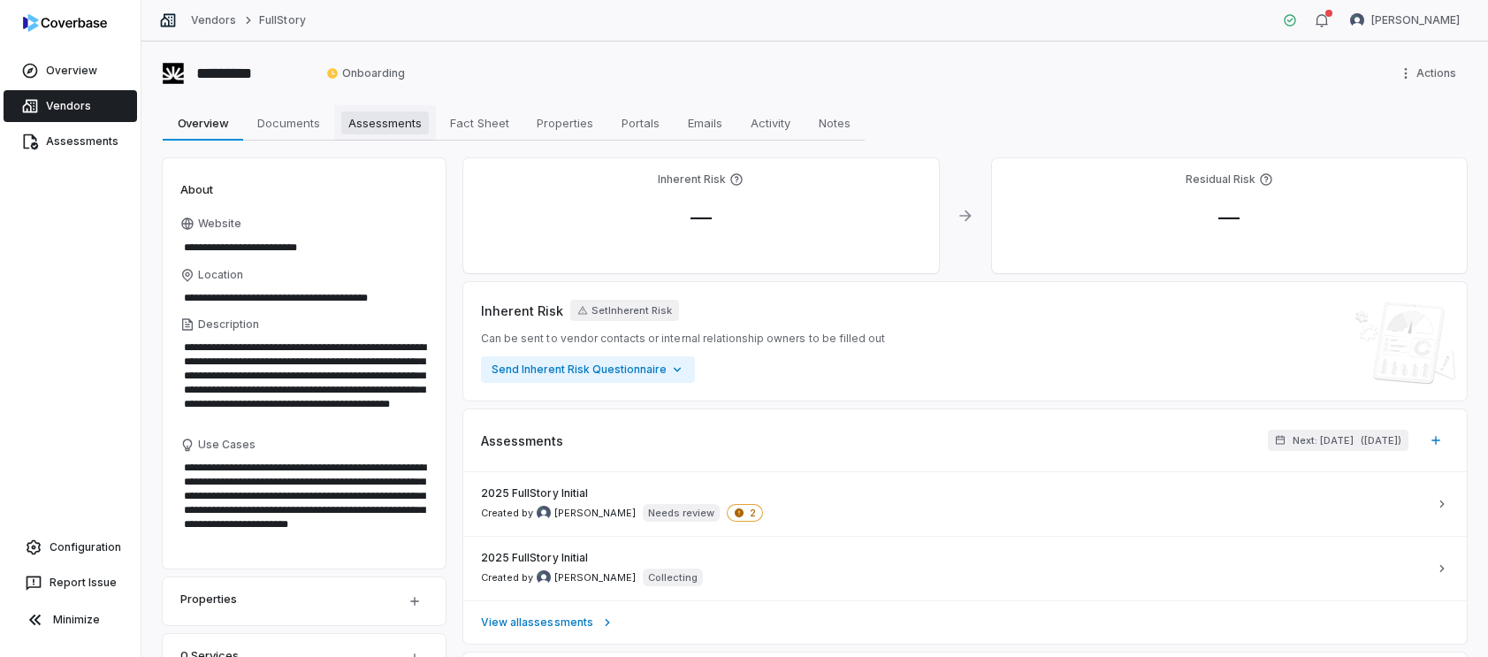
click at [398, 125] on span "Assessments" at bounding box center [385, 122] width 88 height 23
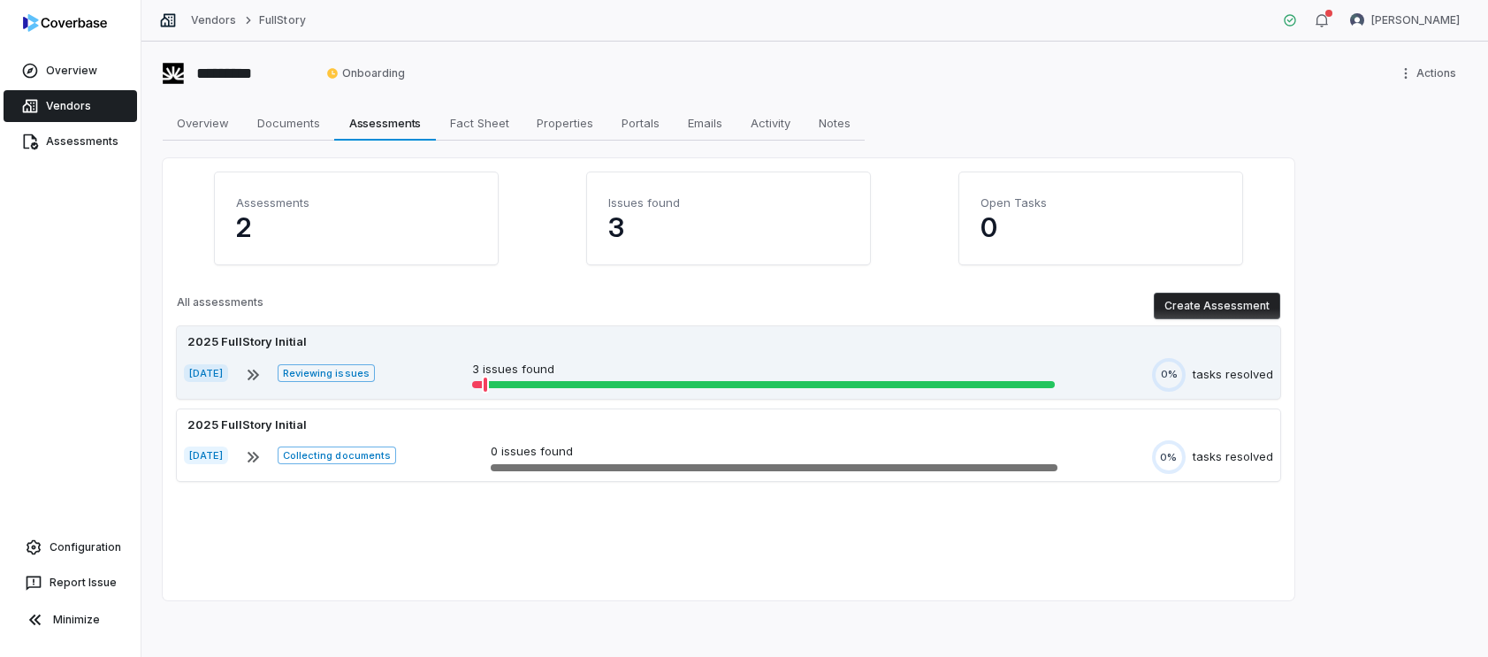
click at [660, 353] on div "2025 FullStory Initial Jul 9, 2025 Reviewing issues 3 issues found 0% tasks res…" at bounding box center [728, 362] width 1103 height 72
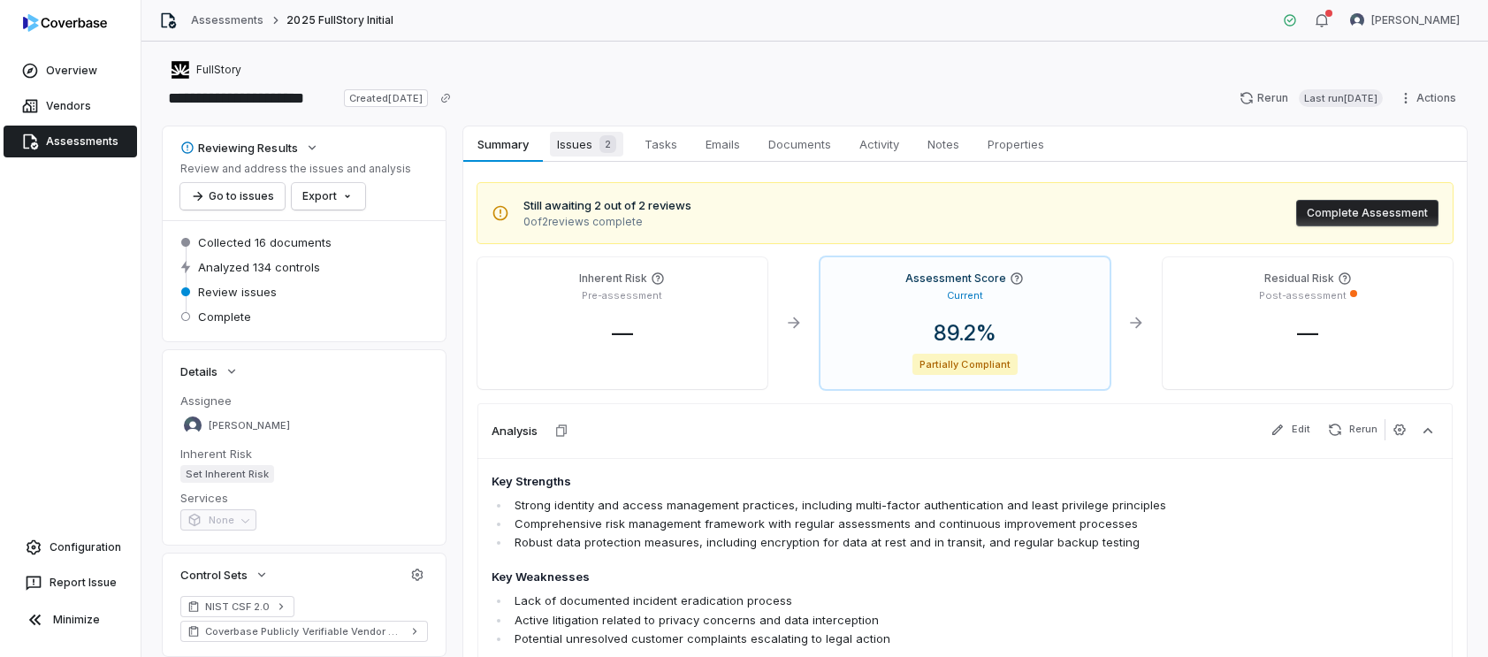
click at [589, 146] on span "Issues 2" at bounding box center [586, 144] width 73 height 25
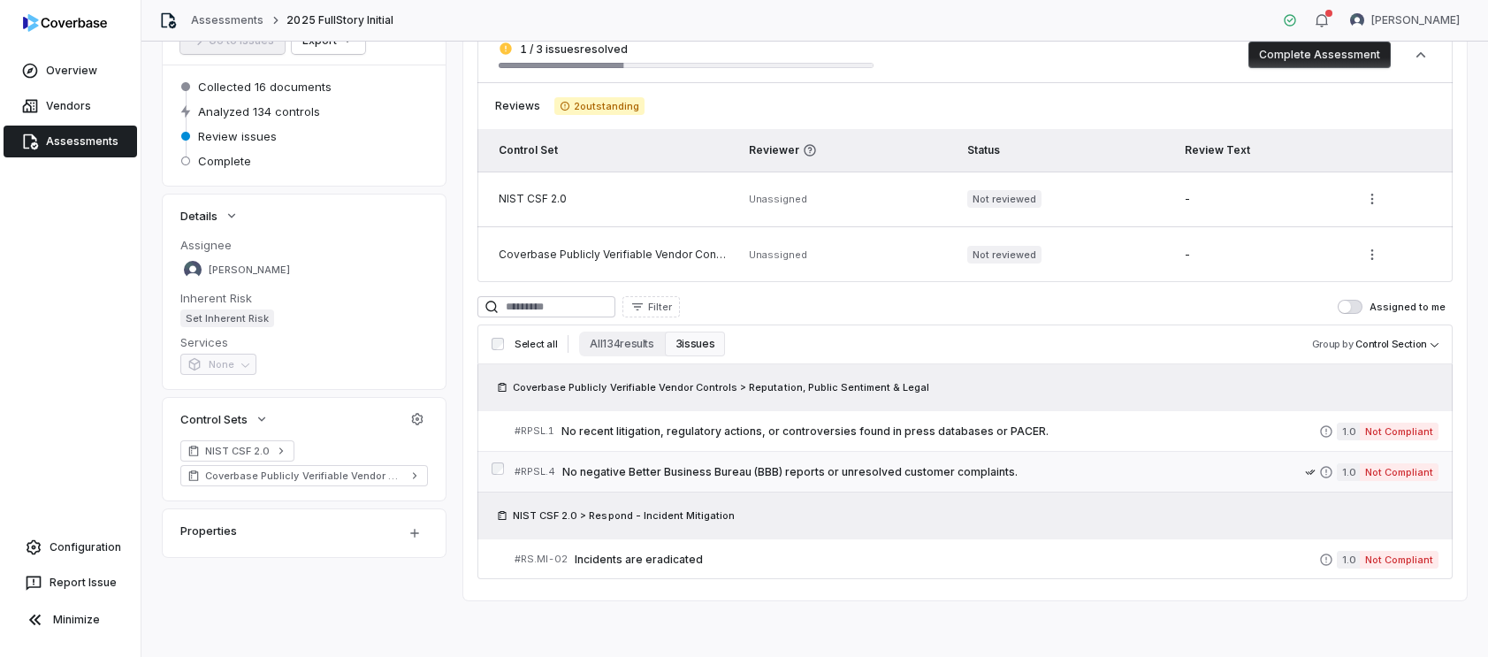
scroll to position [156, 0]
click at [1235, 436] on span "No recent litigation, regulatory actions, or controversies found in press datab…" at bounding box center [940, 431] width 758 height 14
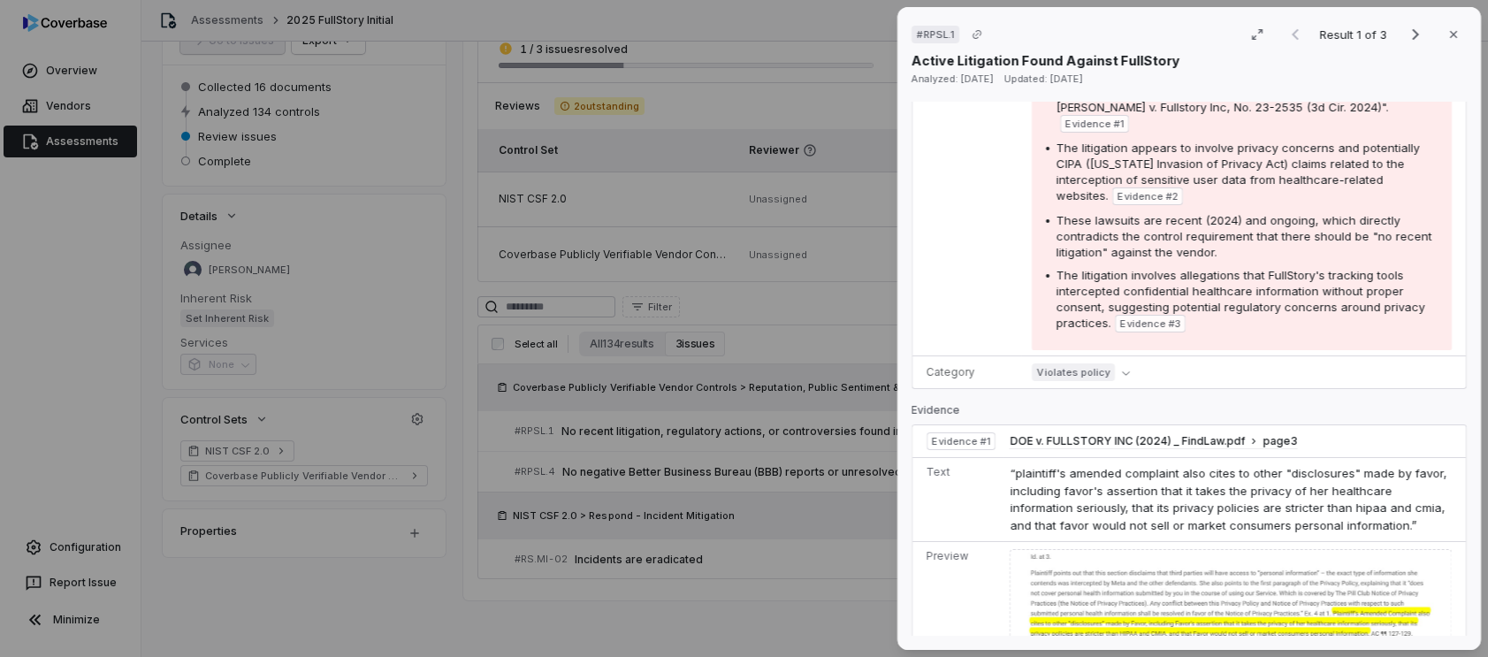
scroll to position [332, 0]
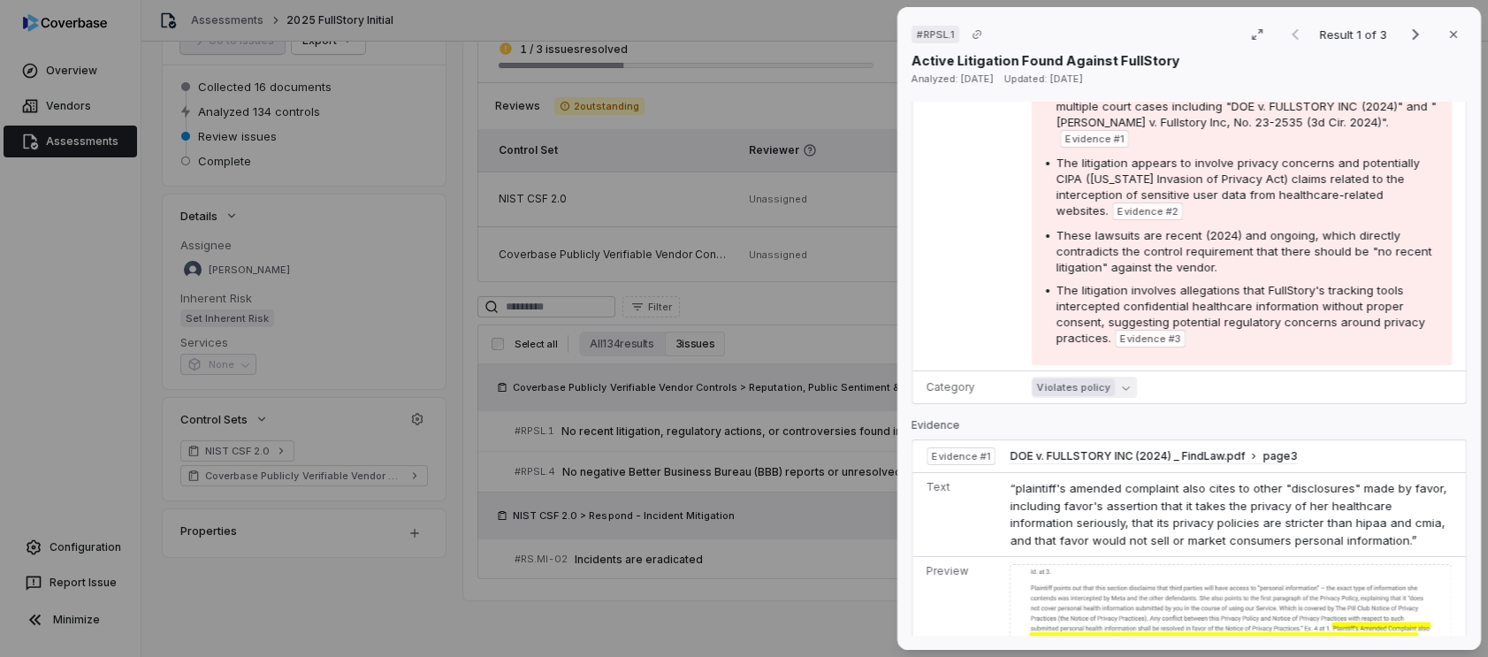
click at [1129, 377] on div "Violates policy" at bounding box center [1242, 387] width 420 height 21
click at [1122, 384] on icon "button" at bounding box center [1126, 388] width 8 height 8
click at [1232, 377] on div "Violates policy" at bounding box center [1242, 387] width 420 height 21
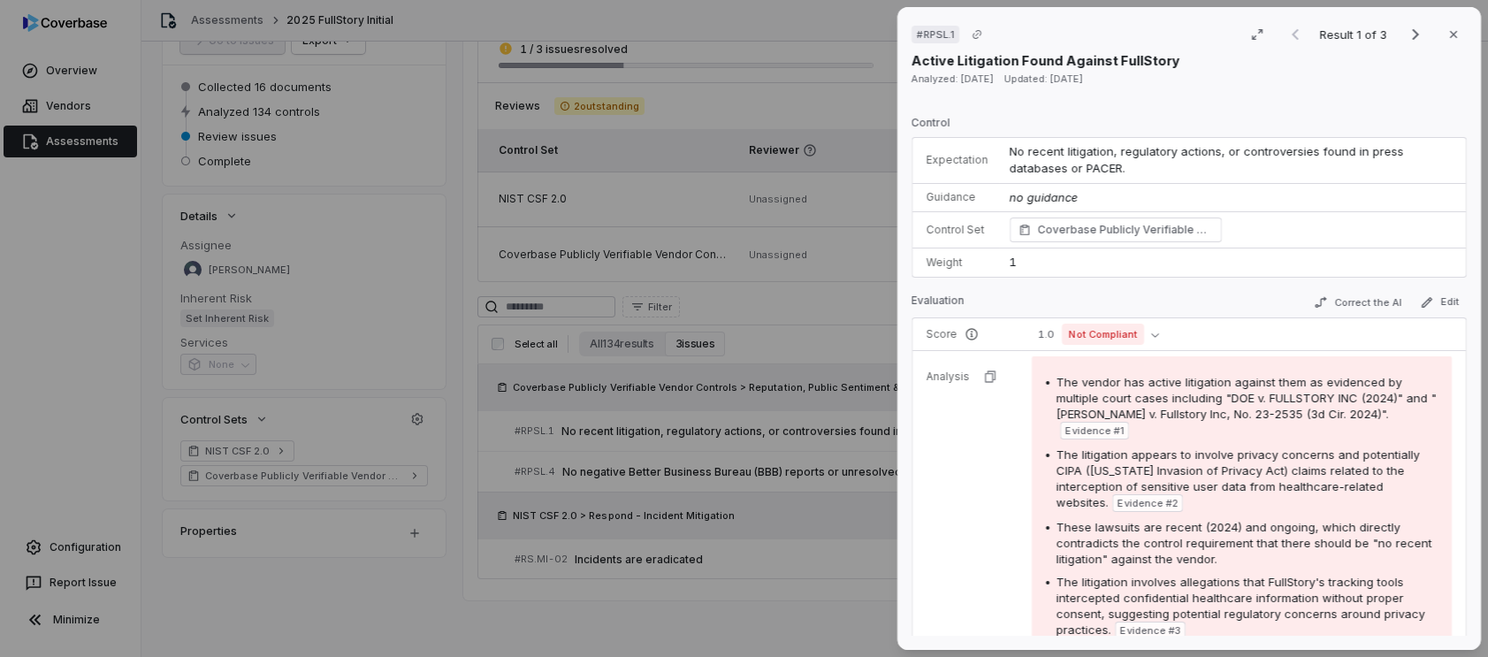
scroll to position [42, 0]
click at [1370, 296] on button "Correct the AI" at bounding box center [1358, 300] width 103 height 21
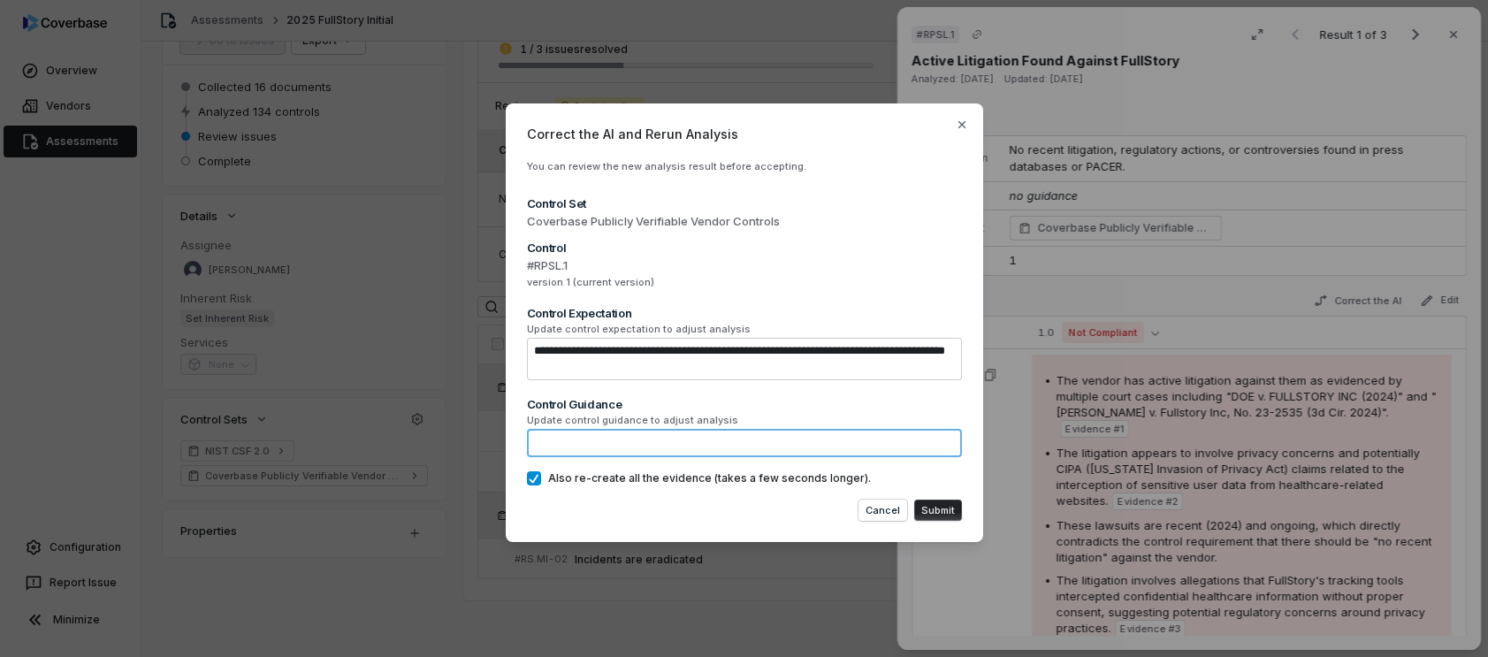
click at [696, 439] on textarea at bounding box center [744, 443] width 435 height 28
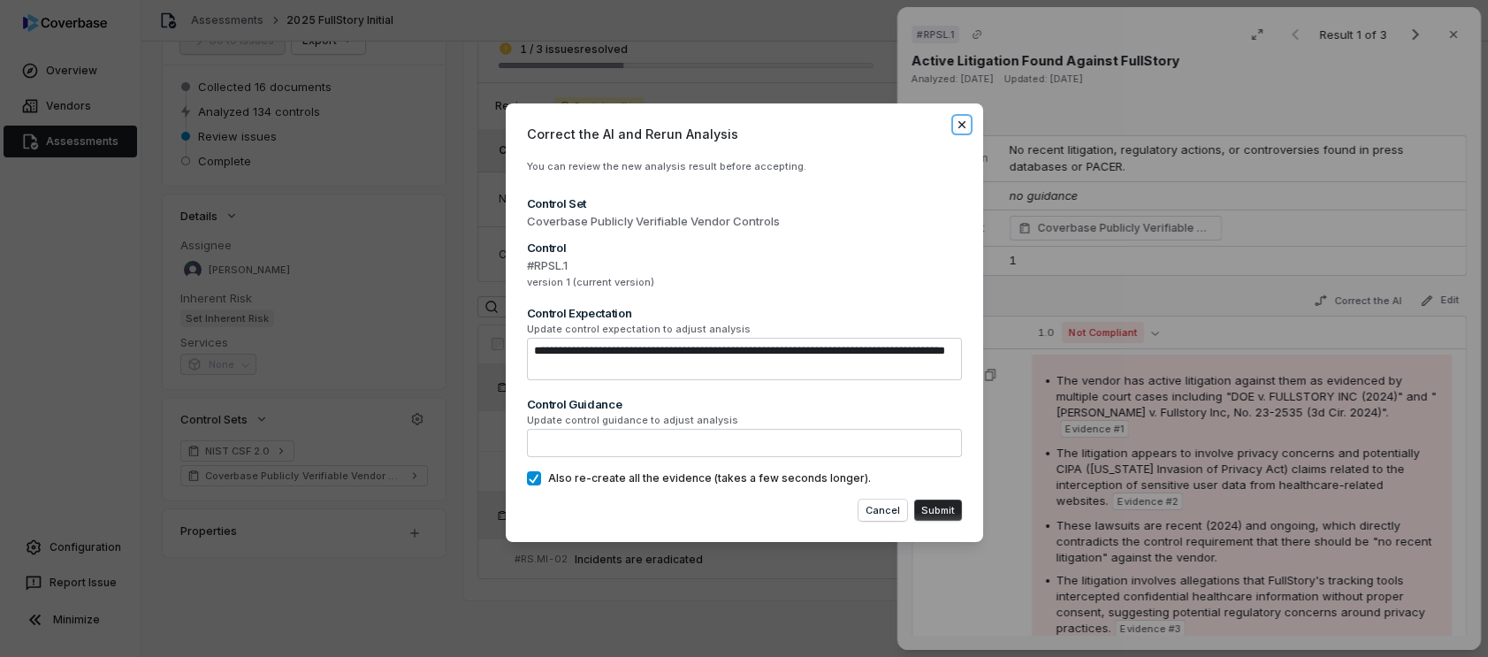
click at [964, 119] on icon "button" at bounding box center [962, 125] width 14 height 14
type textarea "*"
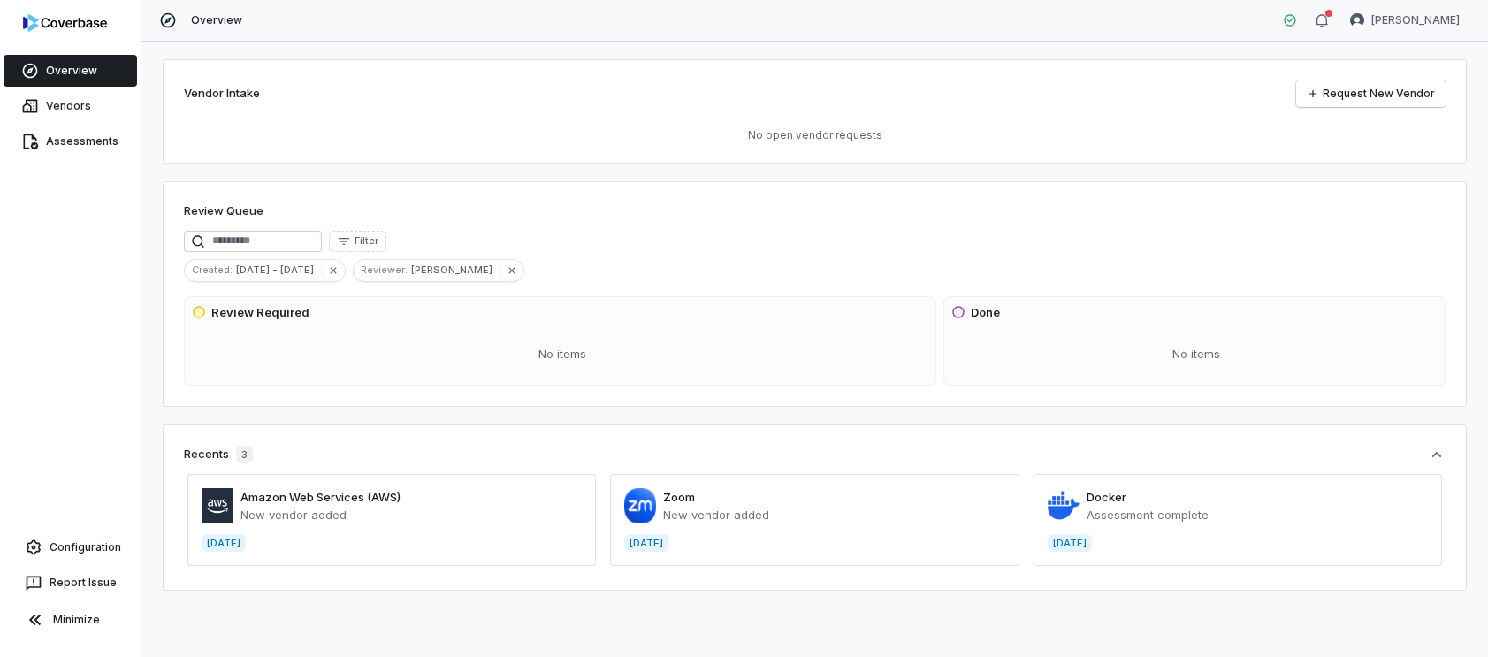
click at [1166, 47] on div "Vendor Intake Request New Vendor No open vendor requests Review Queue Filter Cr…" at bounding box center [814, 349] width 1346 height 615
click at [111, 108] on link "Vendors" at bounding box center [70, 106] width 133 height 32
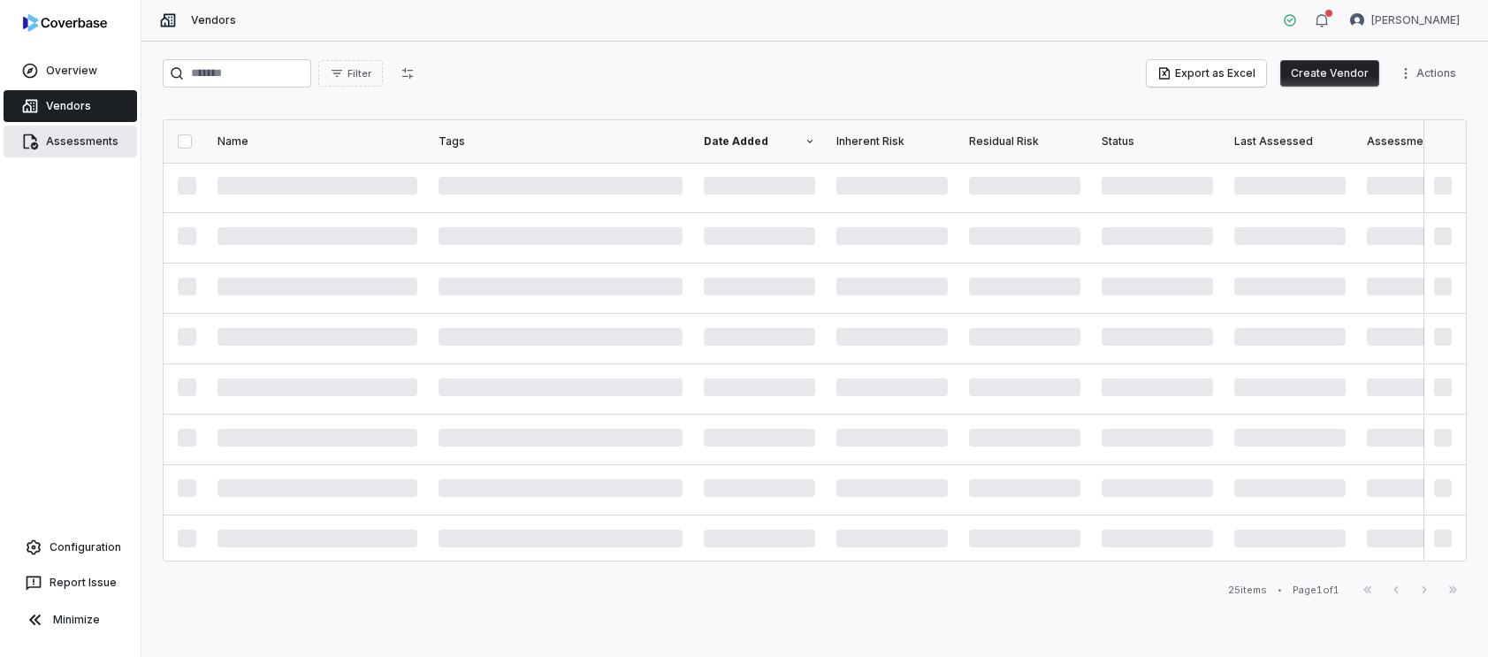
click at [99, 143] on span "Assessments" at bounding box center [82, 141] width 72 height 14
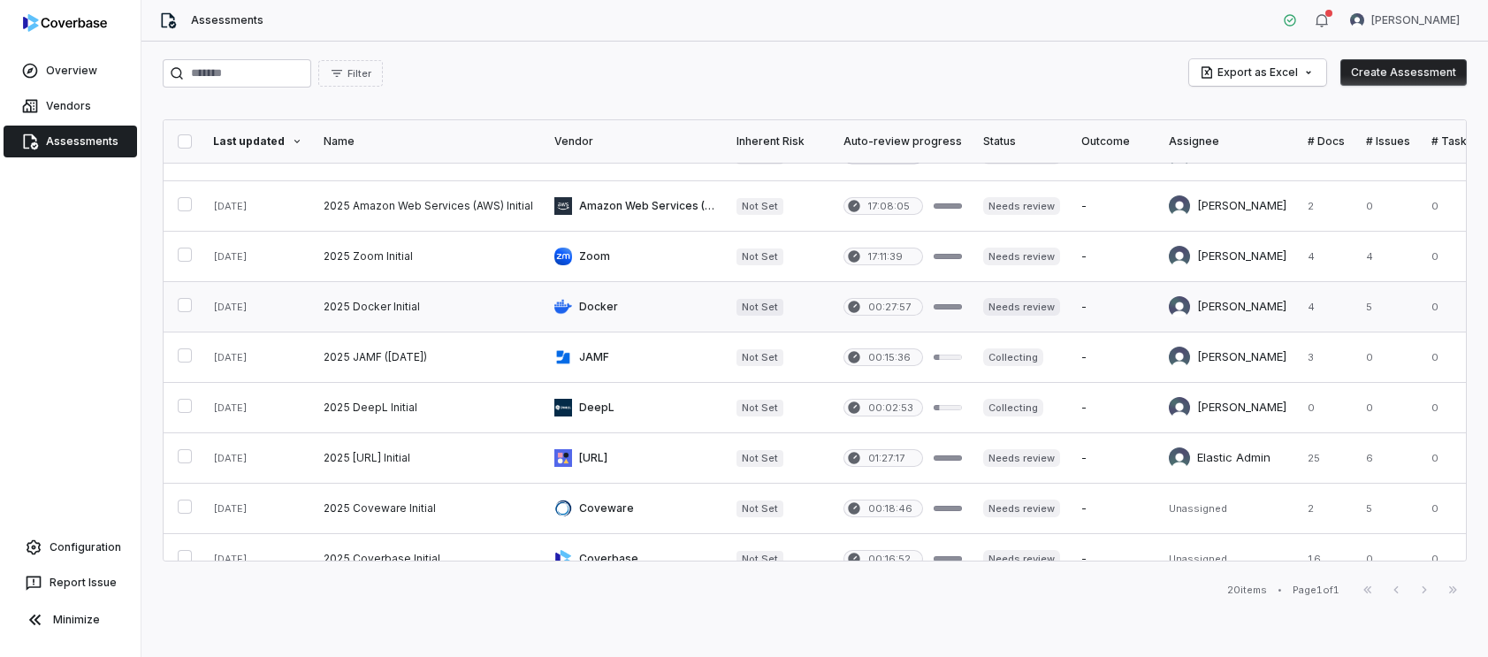
scroll to position [10, 0]
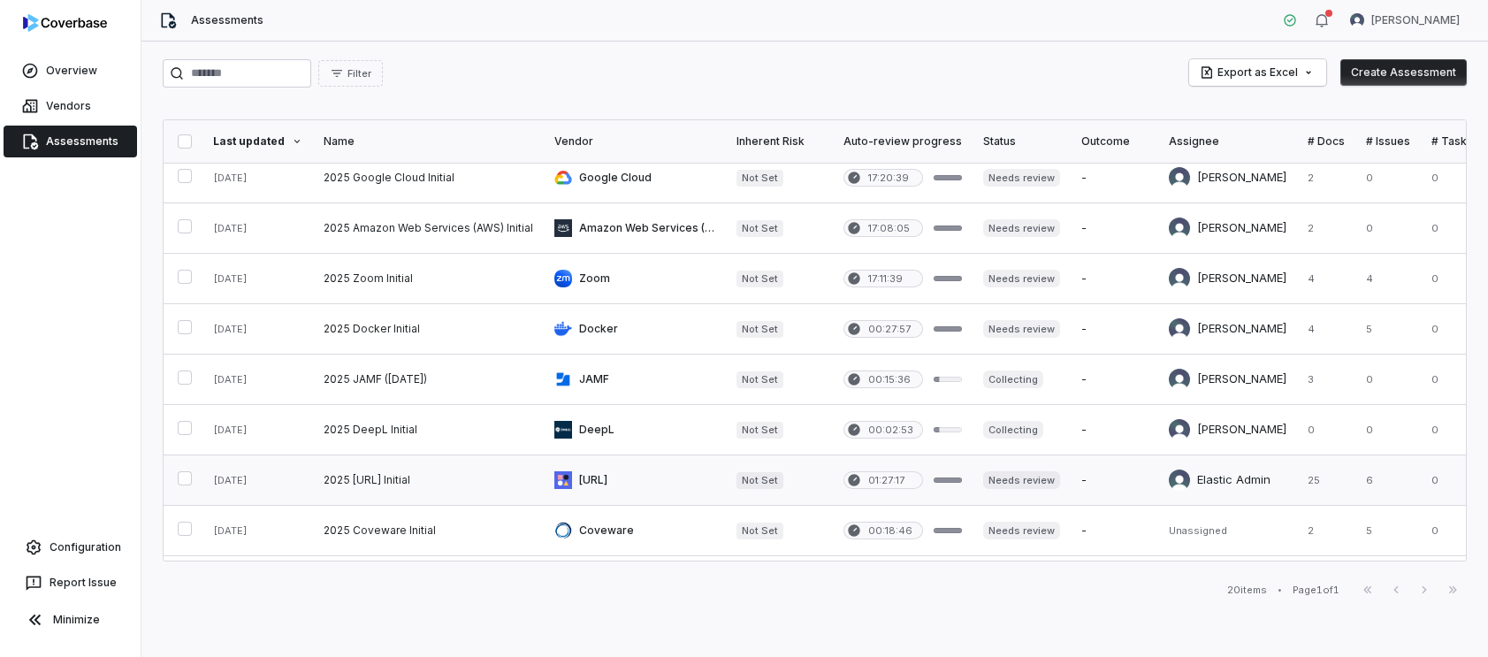
click at [407, 478] on link at bounding box center [428, 480] width 231 height 50
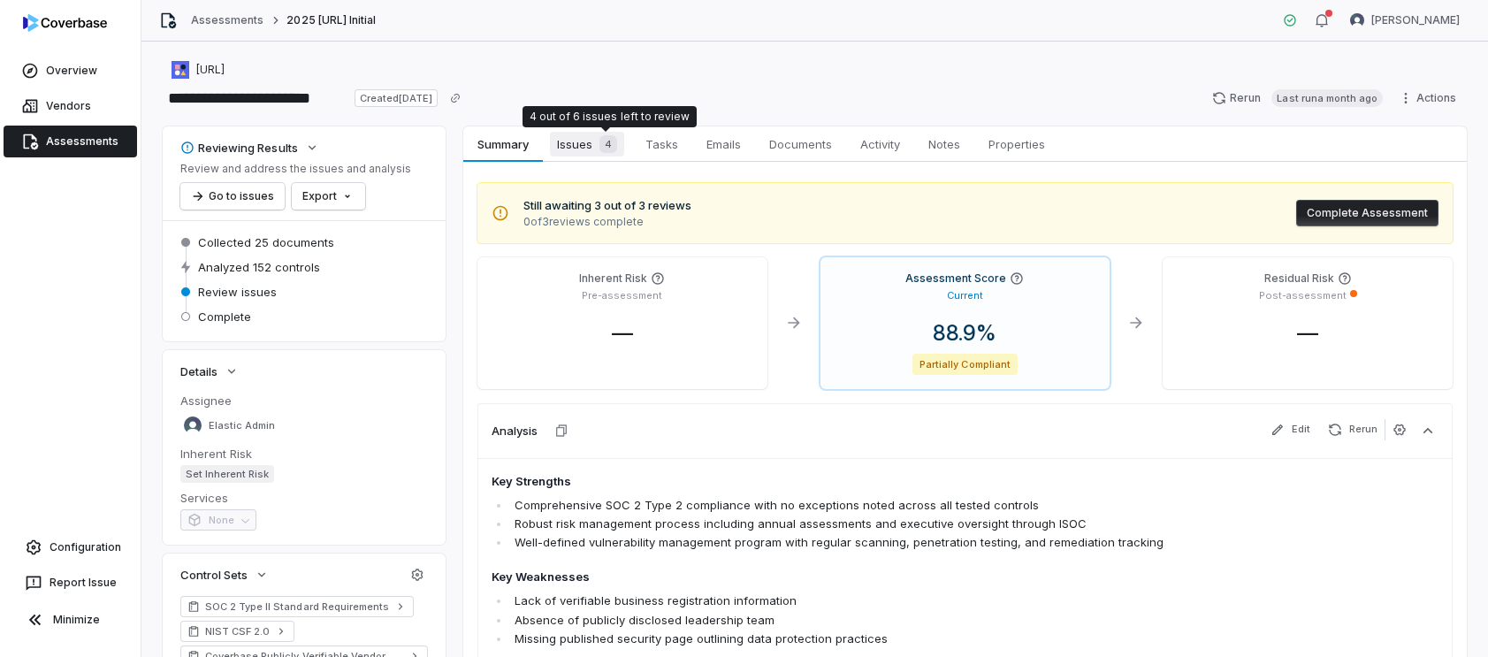
click at [593, 145] on div "4" at bounding box center [604, 144] width 25 height 18
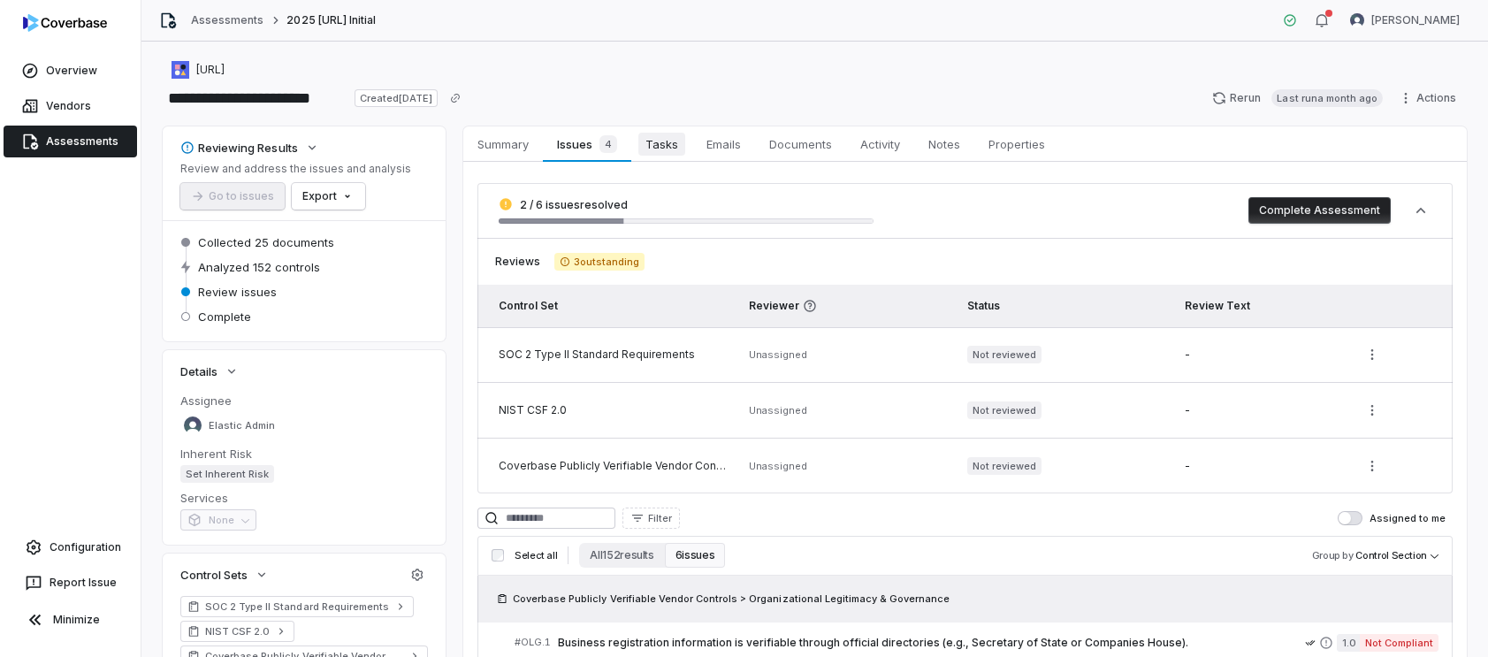
click at [670, 143] on span "Tasks" at bounding box center [661, 144] width 47 height 23
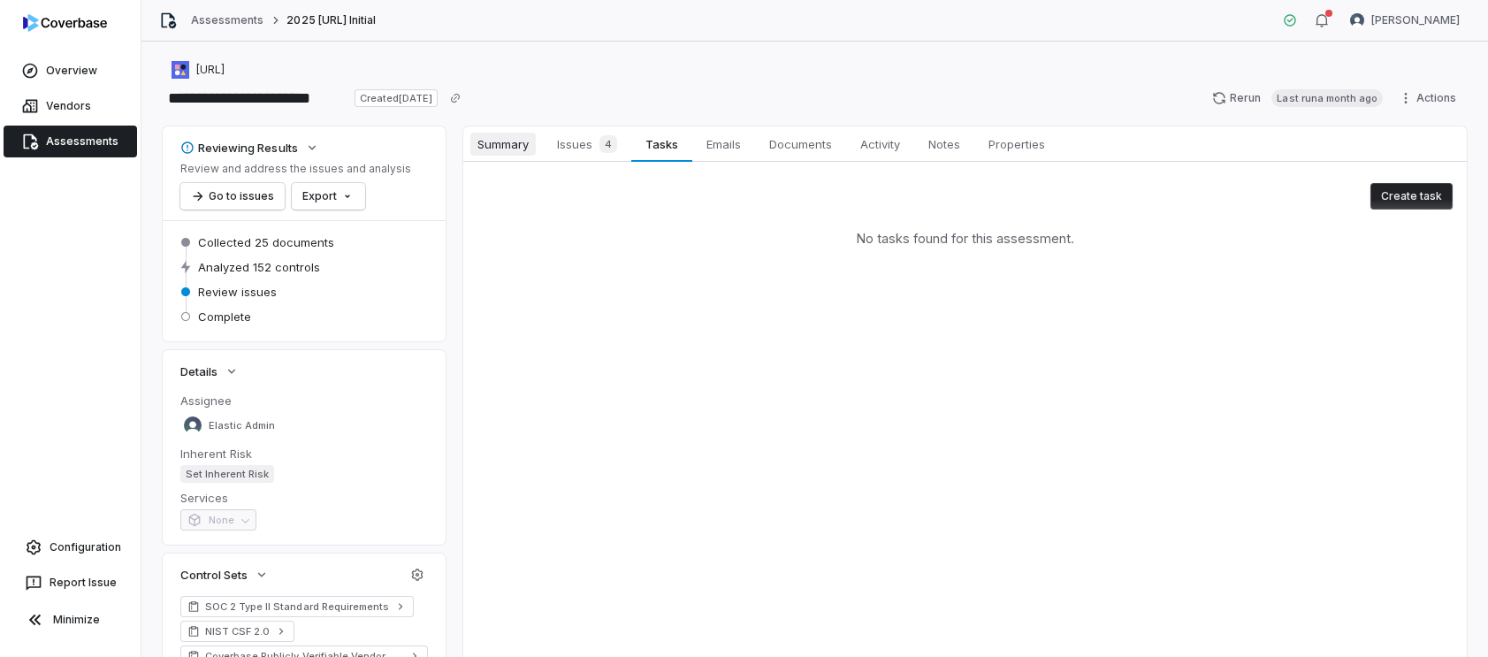
click at [500, 143] on span "Summary" at bounding box center [502, 144] width 65 height 23
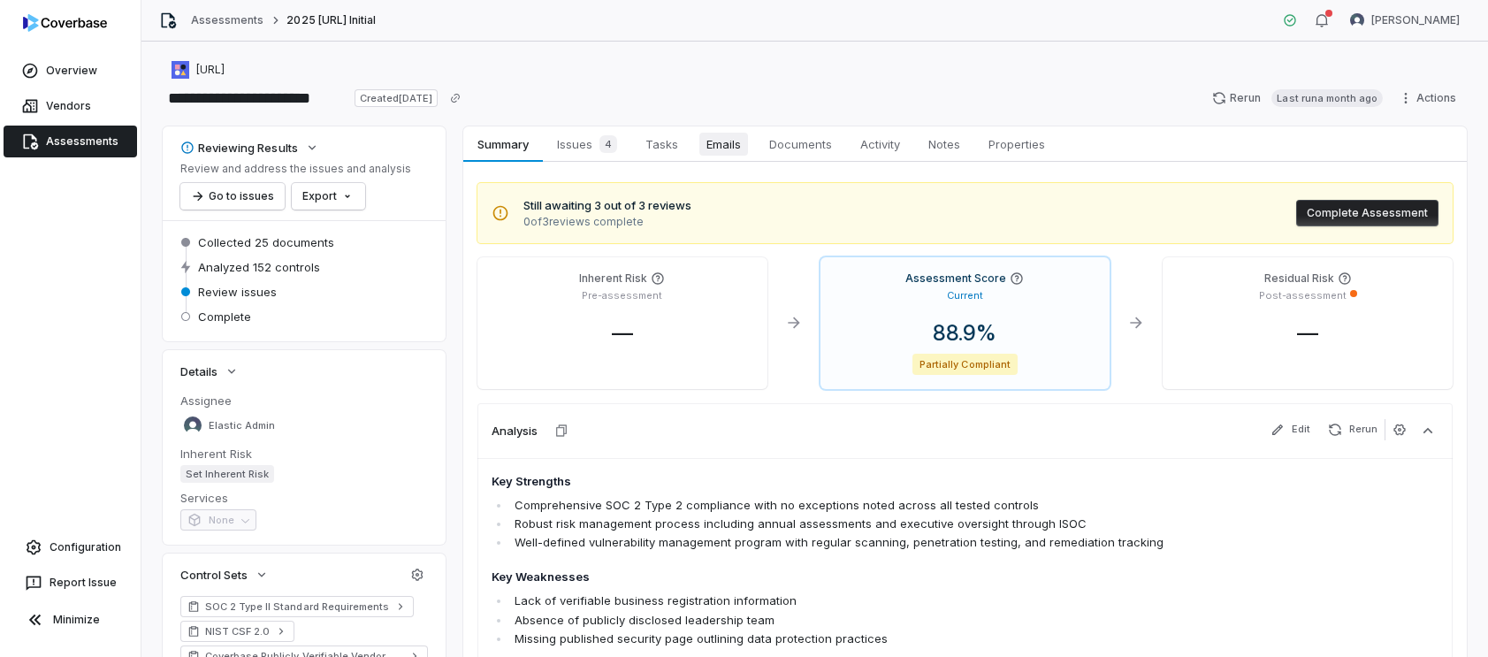
click at [713, 150] on span "Emails" at bounding box center [723, 144] width 49 height 23
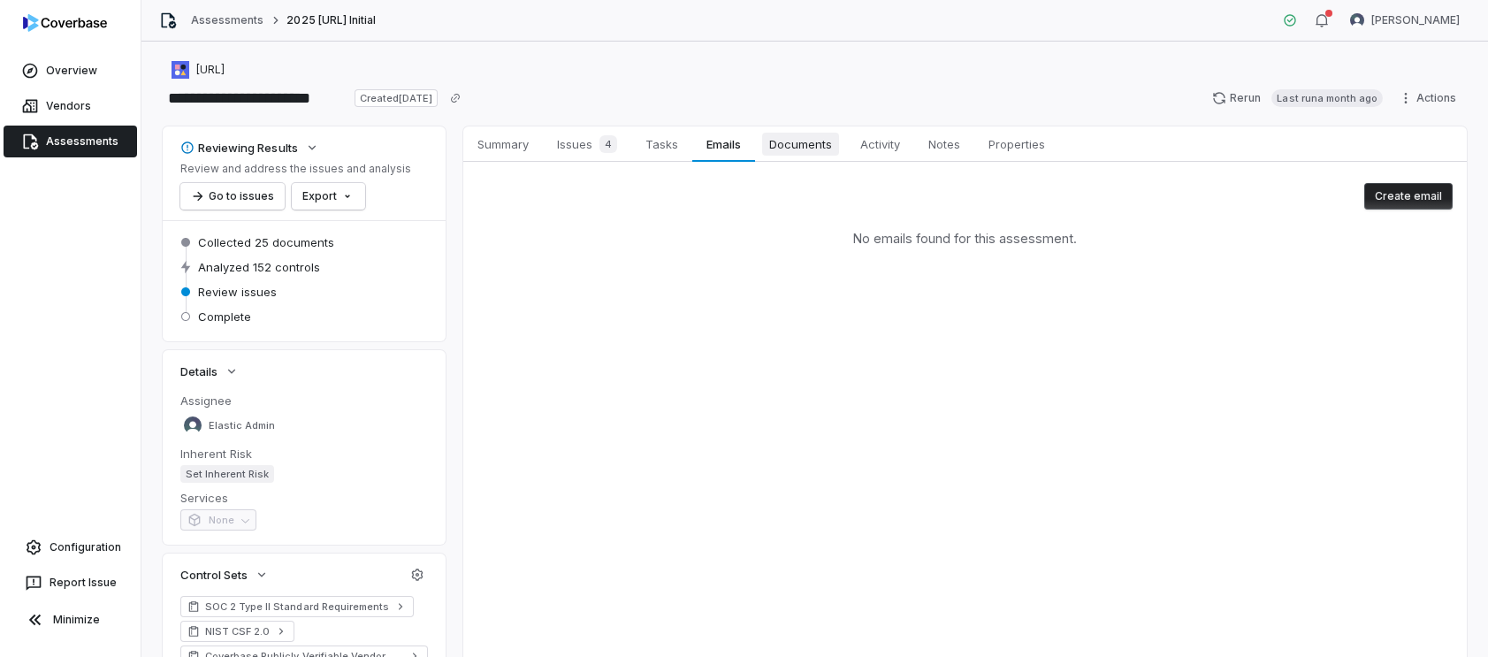
click at [797, 149] on span "Documents" at bounding box center [800, 144] width 77 height 23
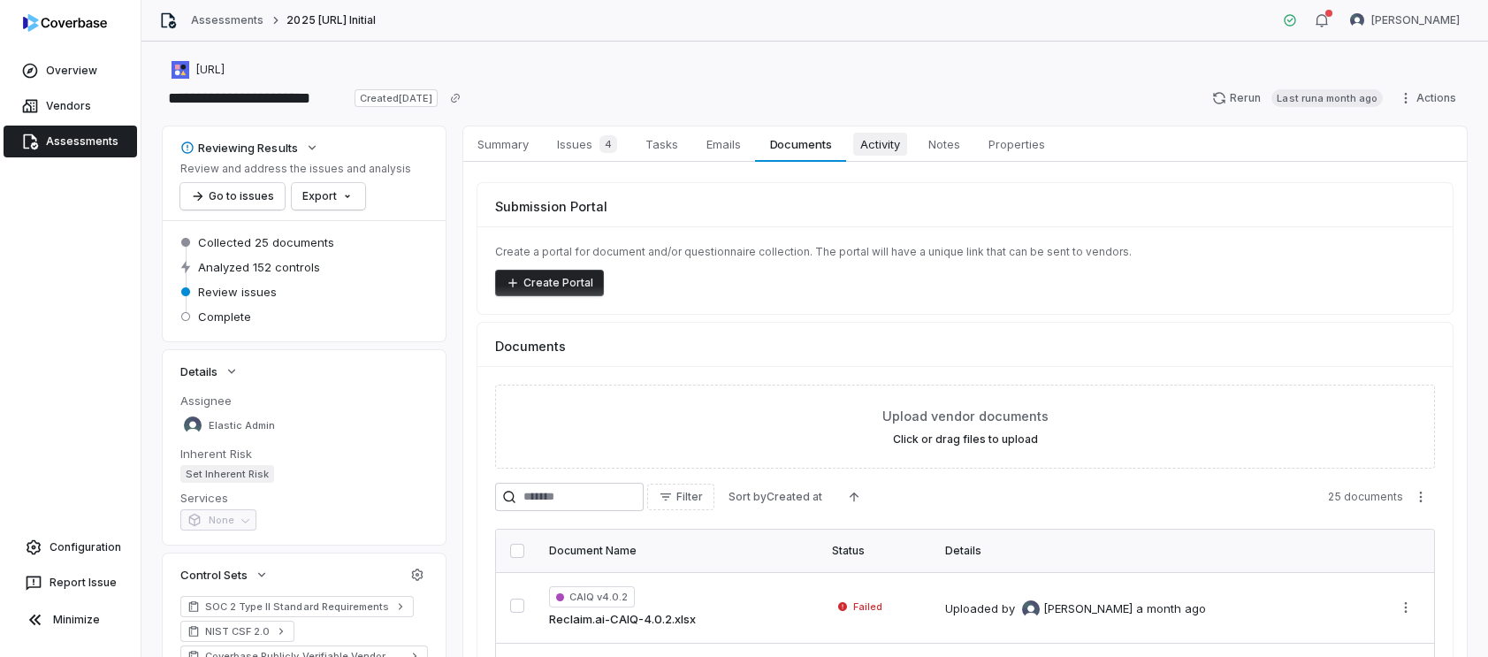
click at [894, 148] on span "Activity" at bounding box center [880, 144] width 54 height 23
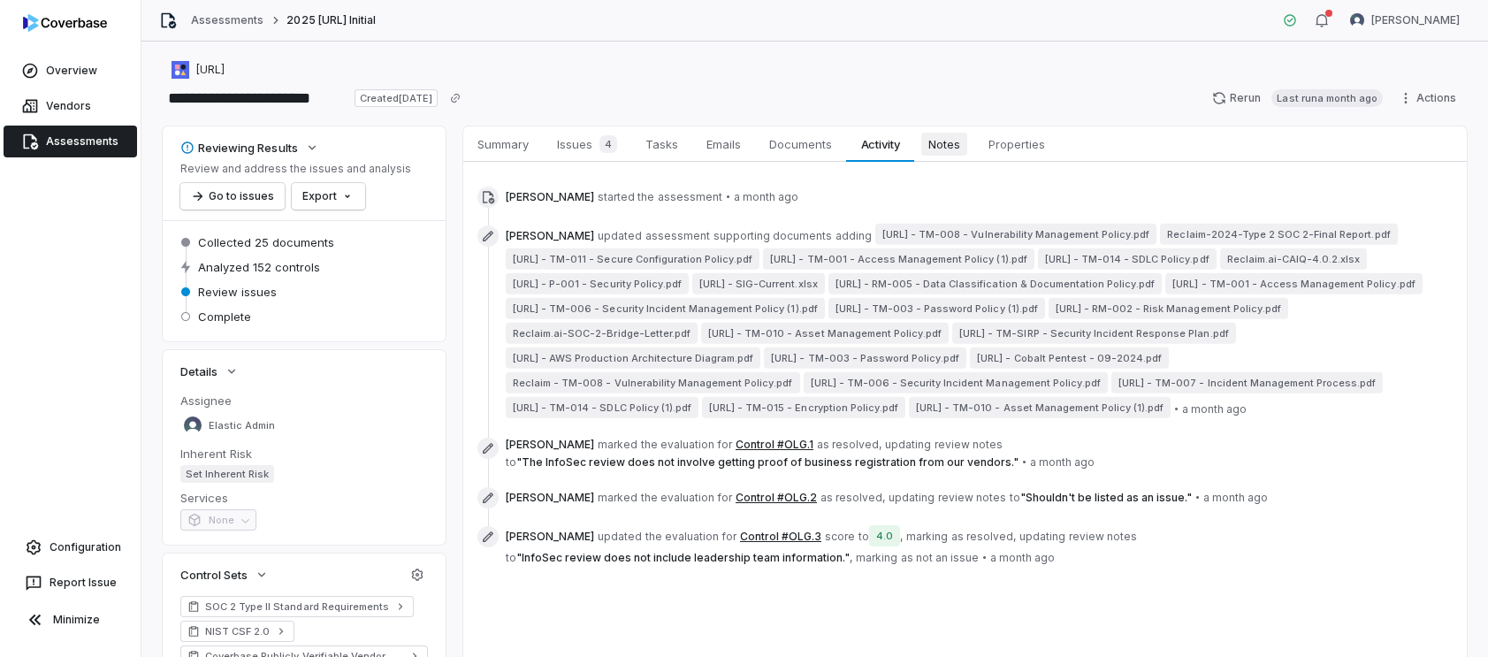
click at [952, 141] on span "Notes" at bounding box center [944, 144] width 46 height 23
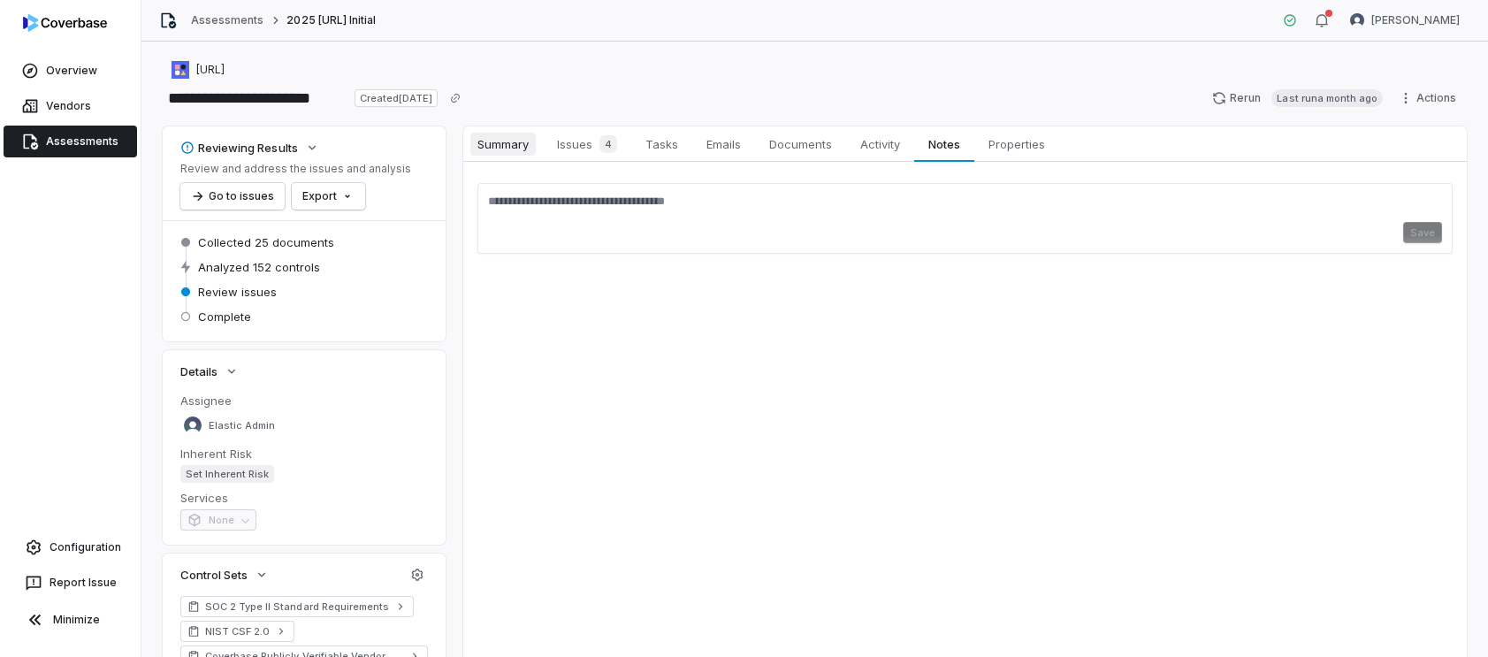
click at [503, 143] on span "Summary" at bounding box center [502, 144] width 65 height 23
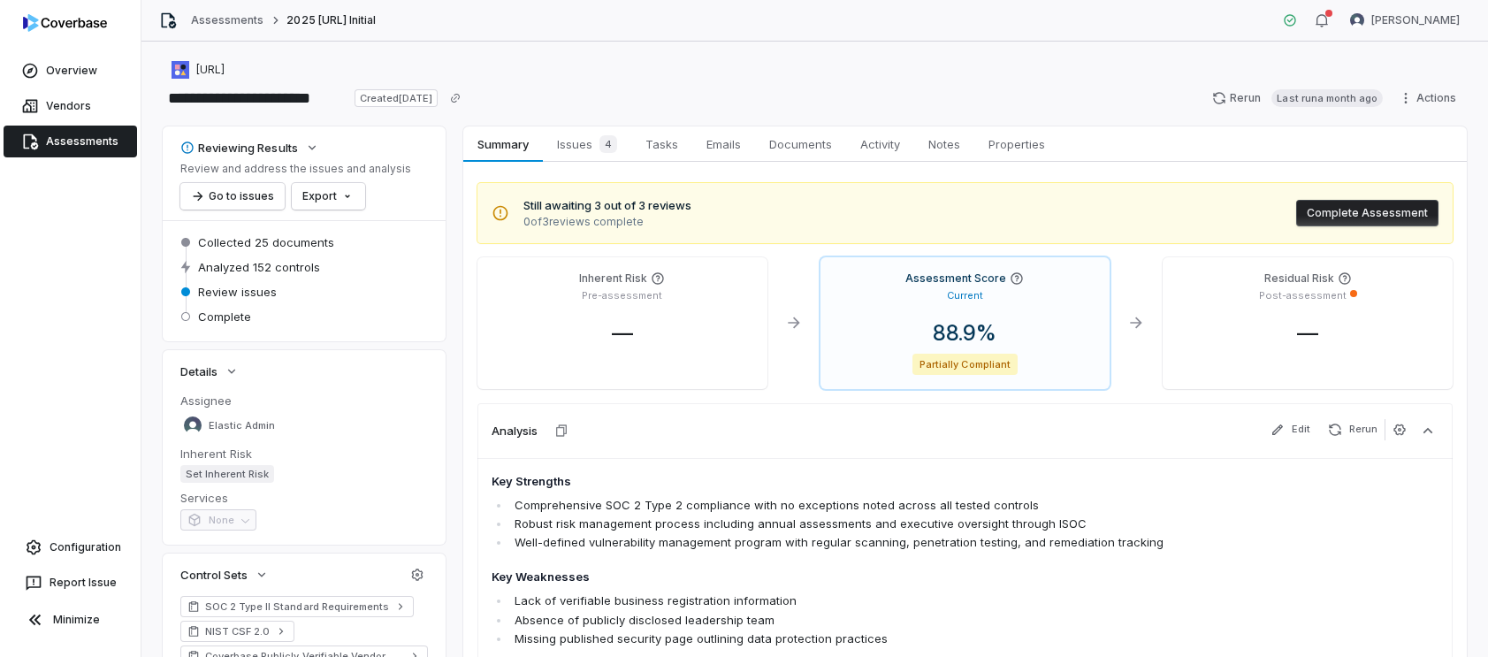
click at [95, 141] on span "Assessments" at bounding box center [82, 141] width 72 height 14
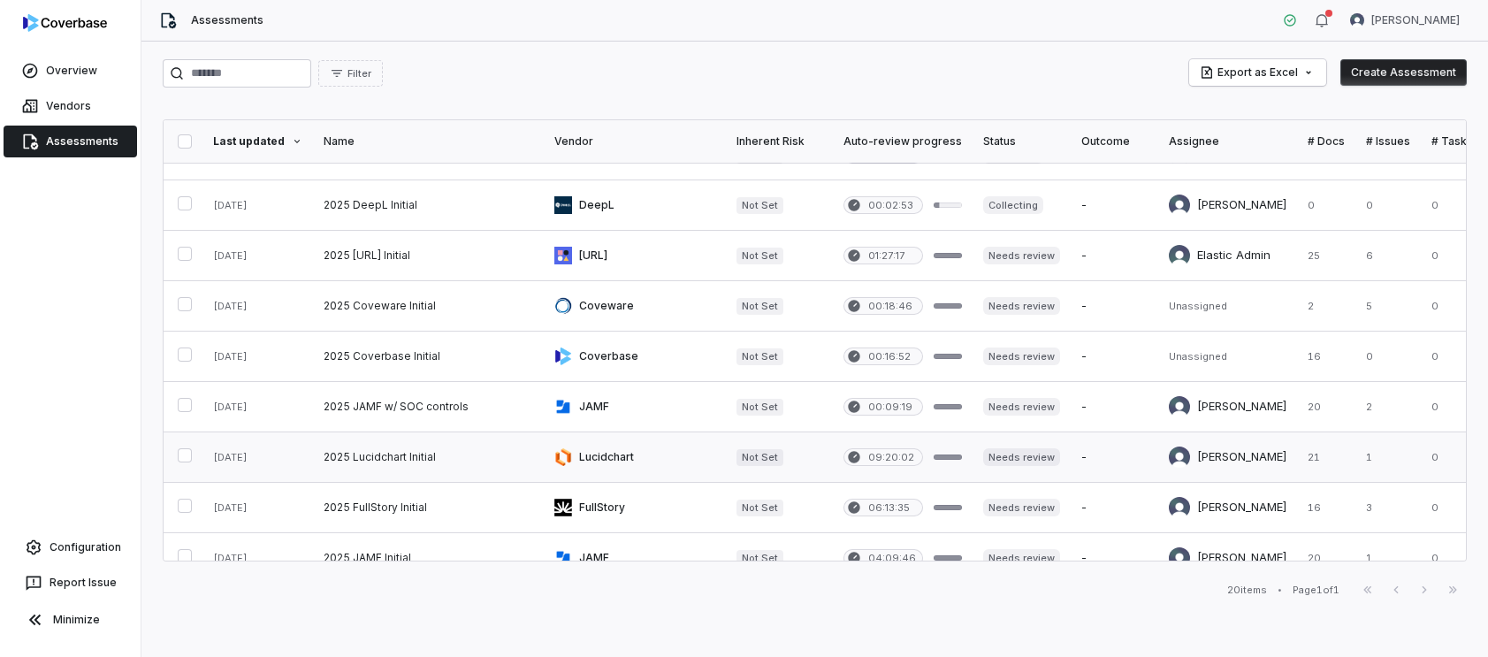
scroll to position [232, 0]
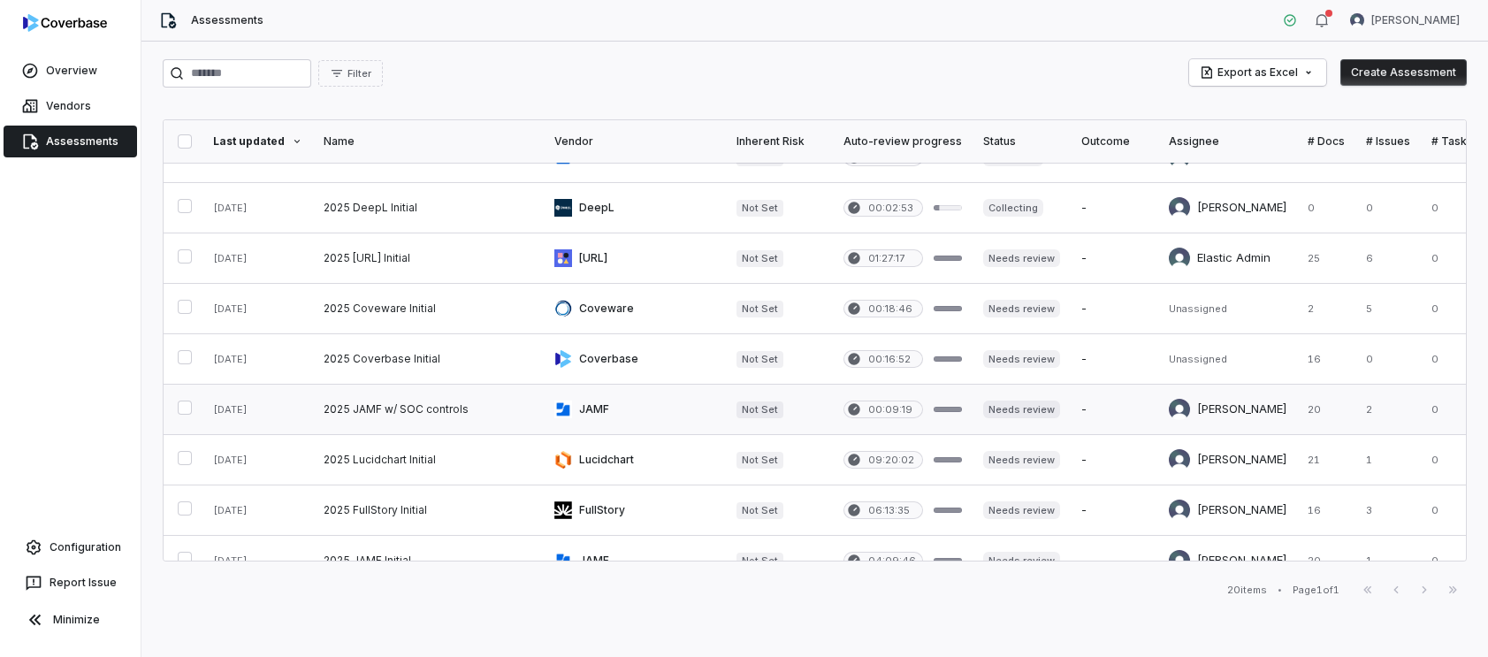
click at [618, 409] on link at bounding box center [635, 410] width 182 height 50
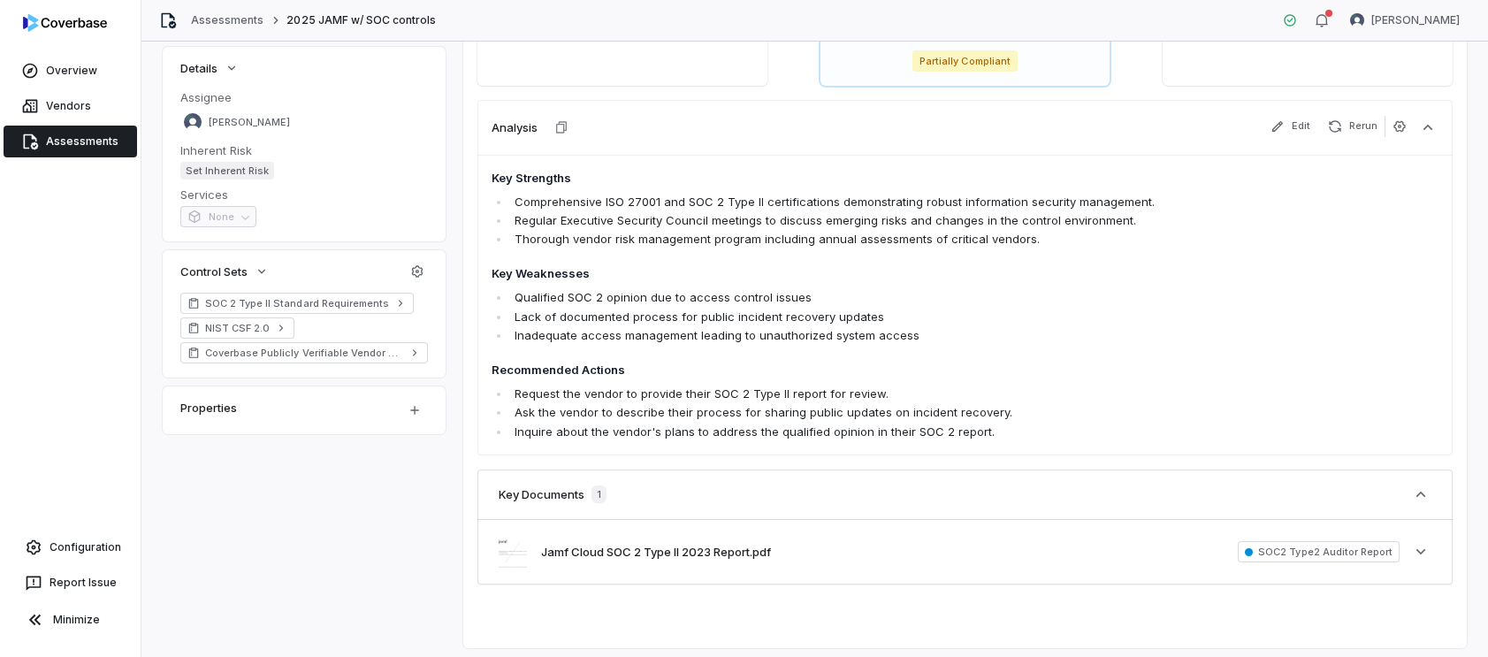
scroll to position [351, 0]
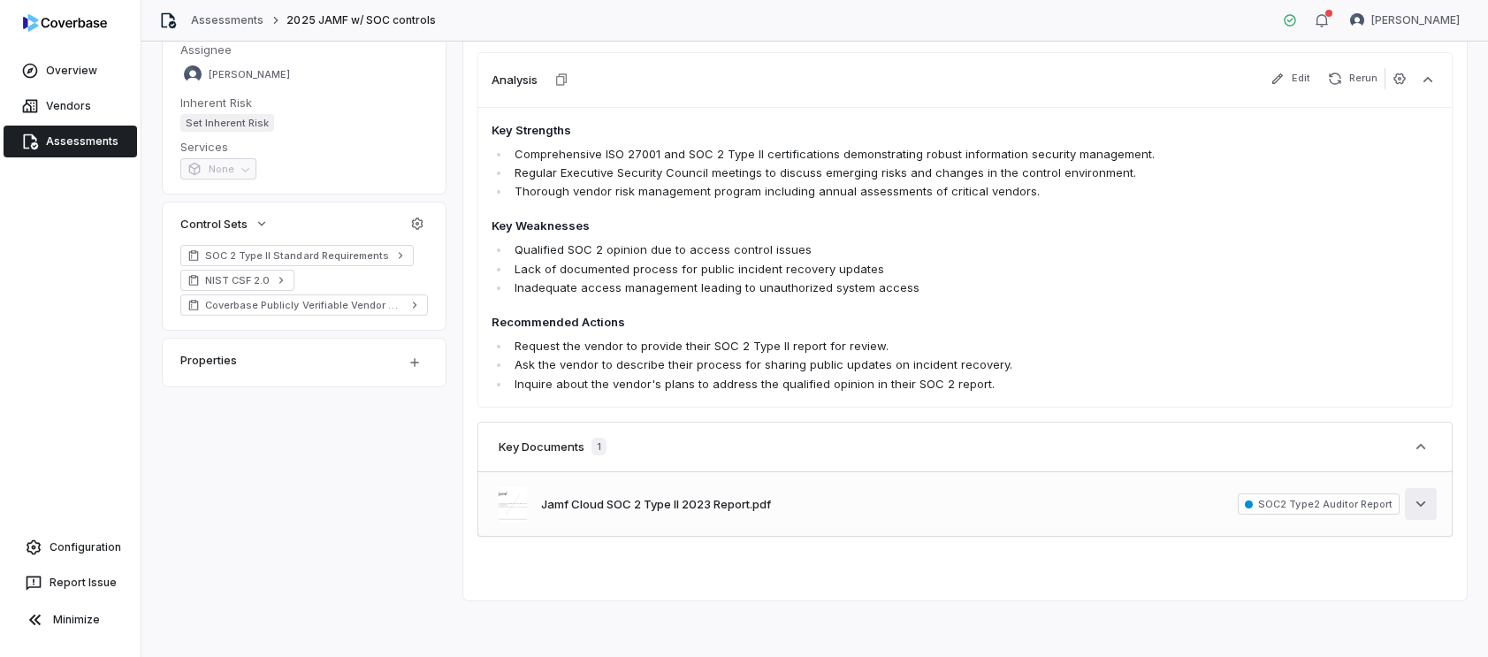
click at [1425, 498] on icon "button" at bounding box center [1421, 504] width 18 height 18
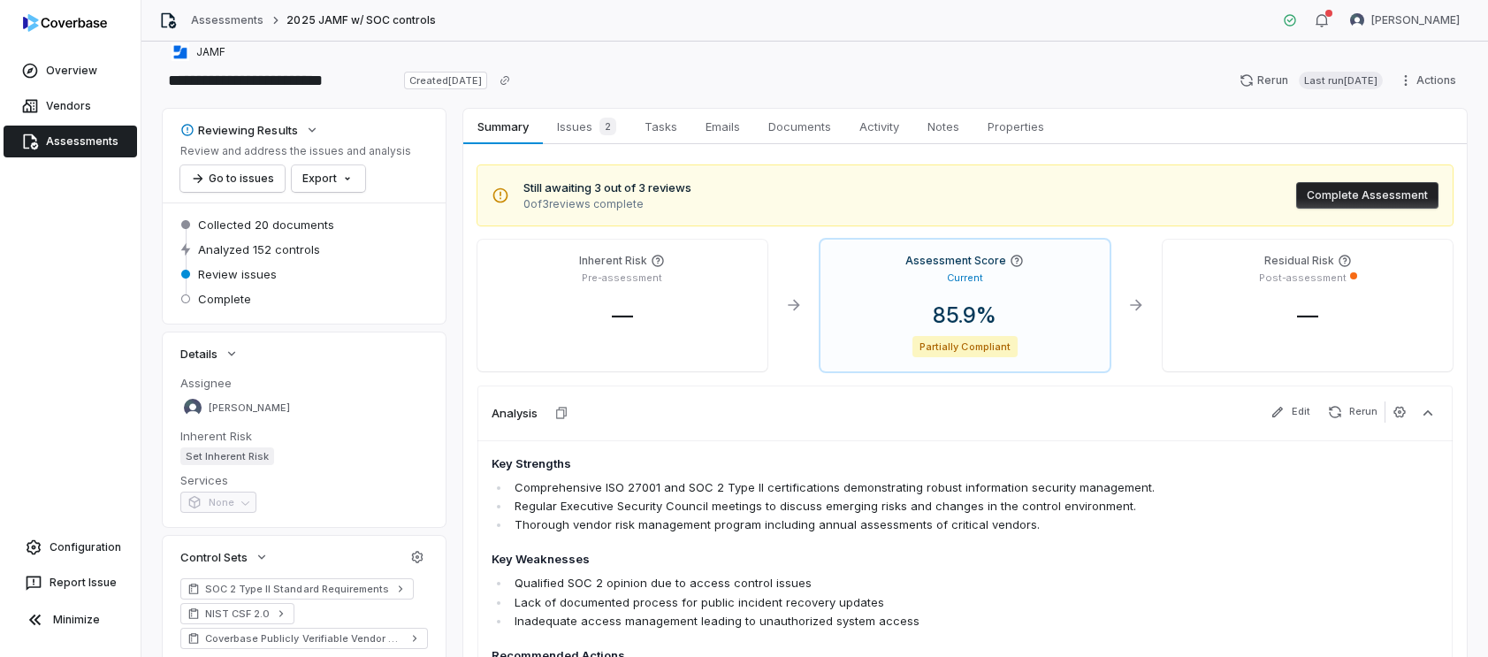
scroll to position [0, 0]
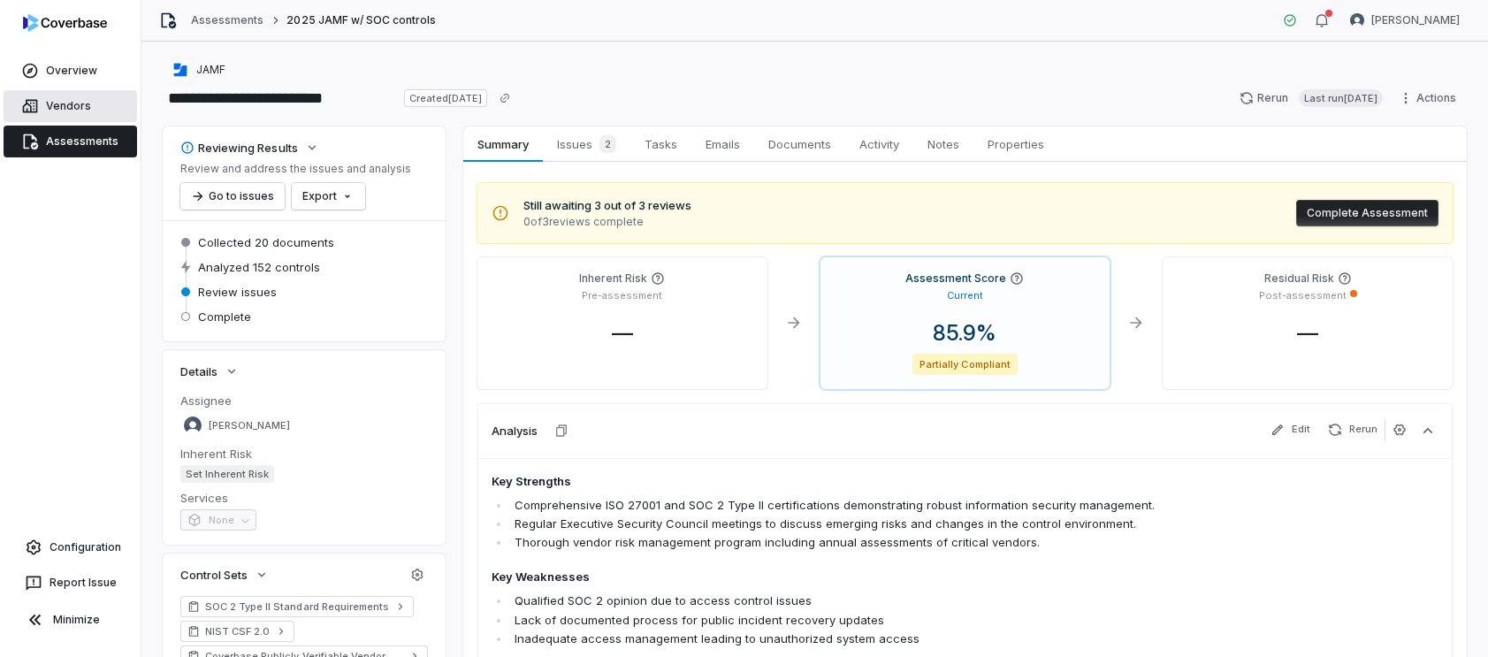
click at [79, 109] on span "Vendors" at bounding box center [68, 106] width 45 height 14
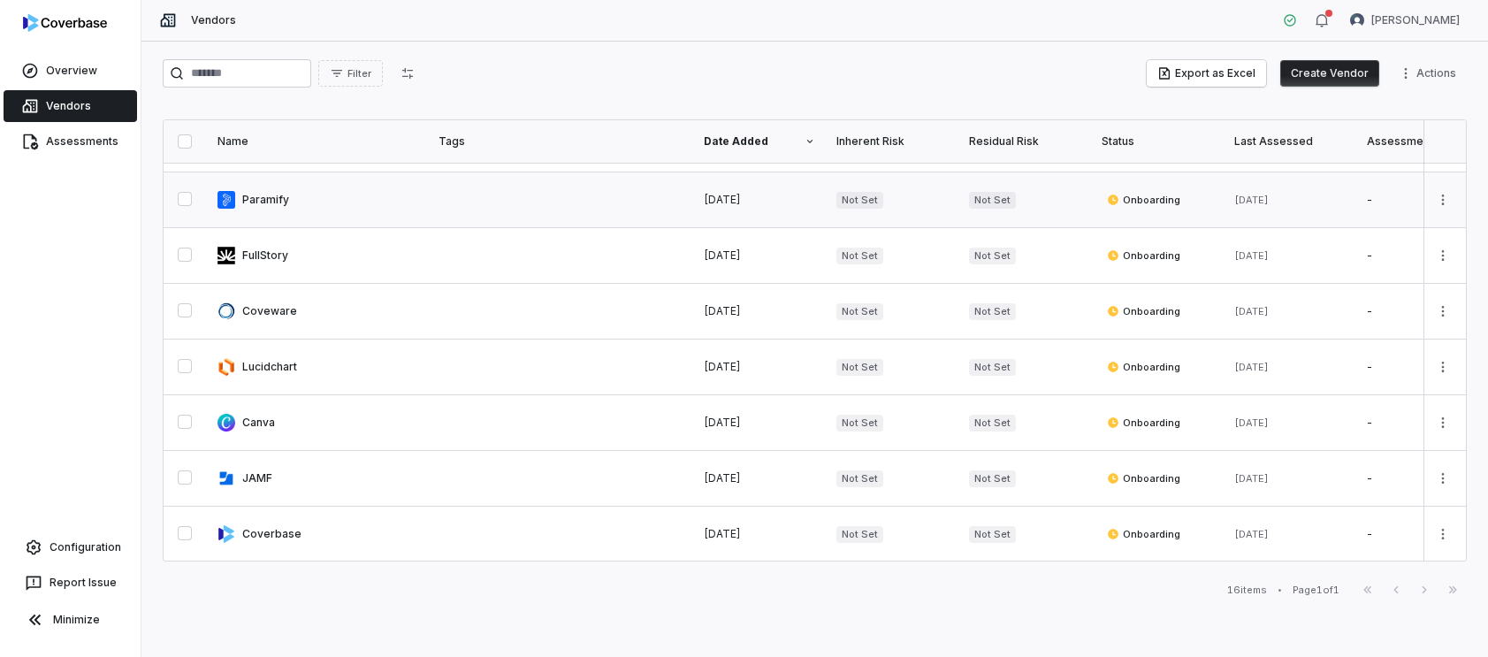
scroll to position [492, 0]
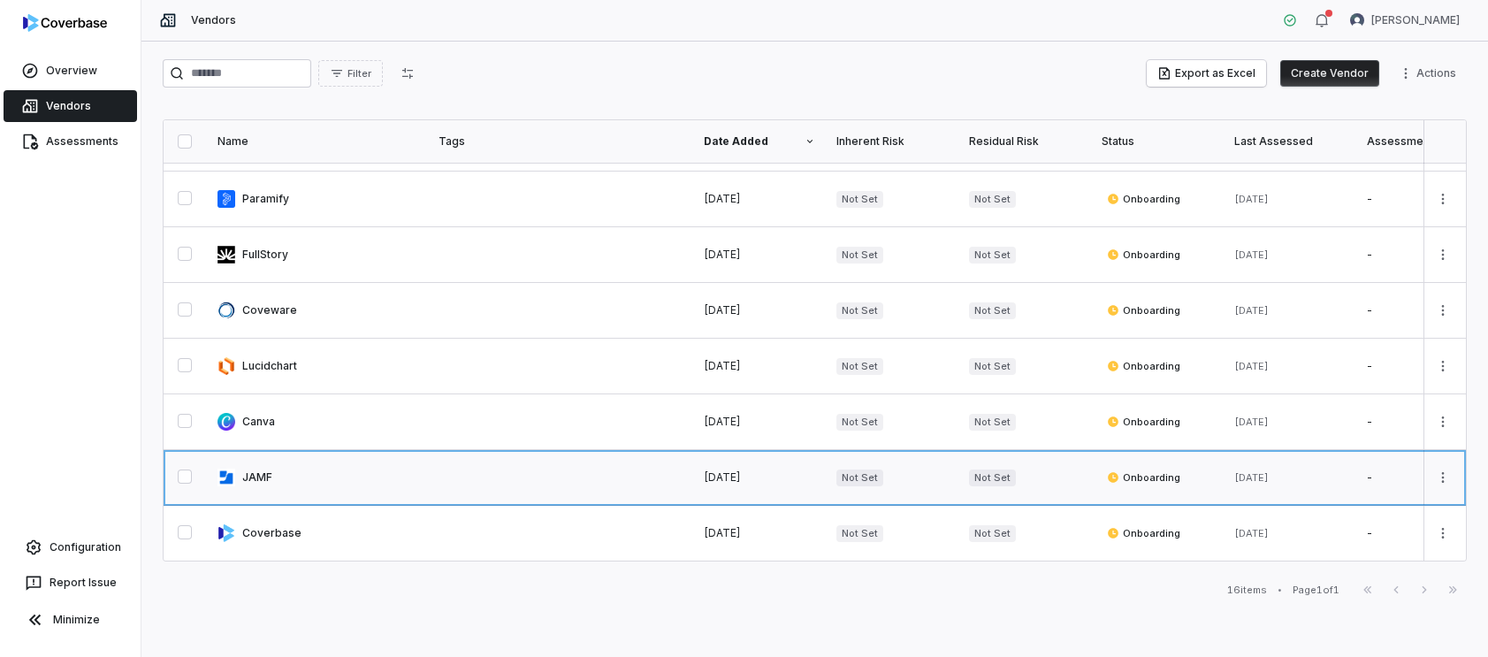
click at [278, 480] on link at bounding box center [317, 477] width 221 height 55
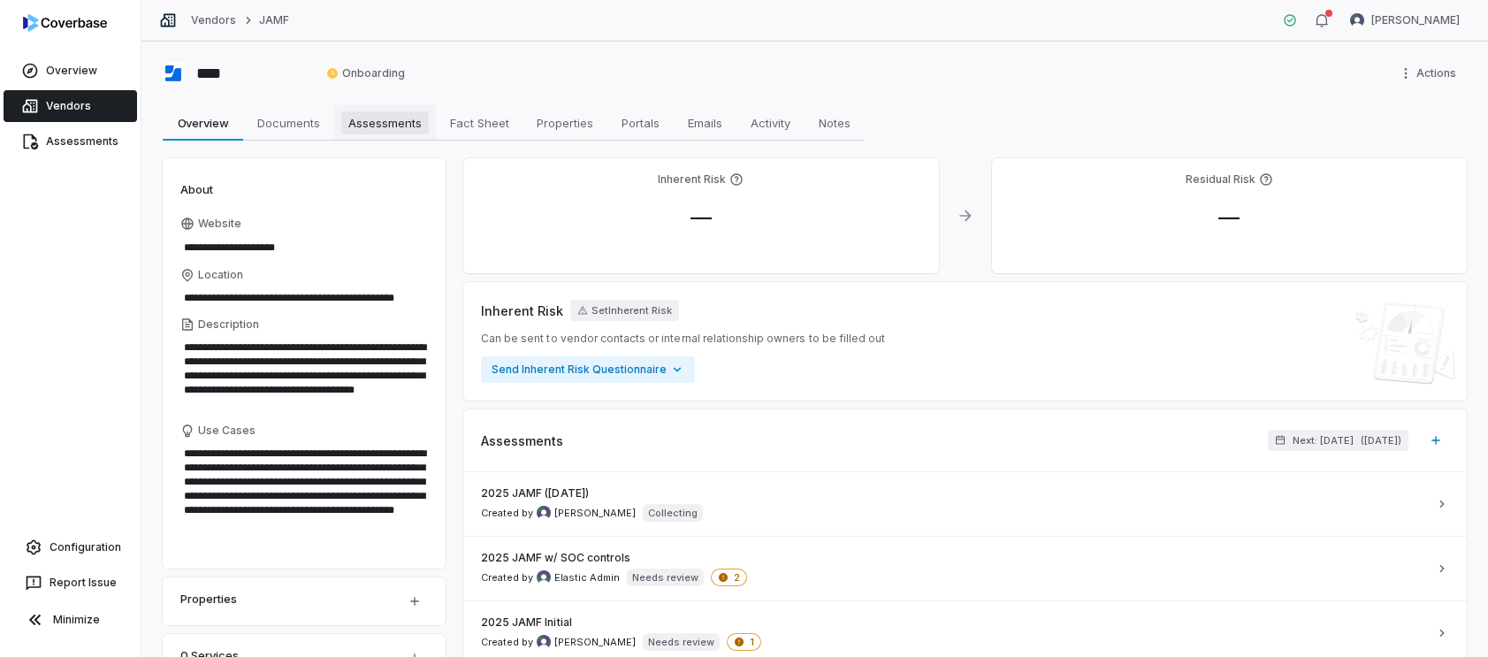
click at [392, 121] on span "Assessments" at bounding box center [385, 122] width 88 height 23
type textarea "*"
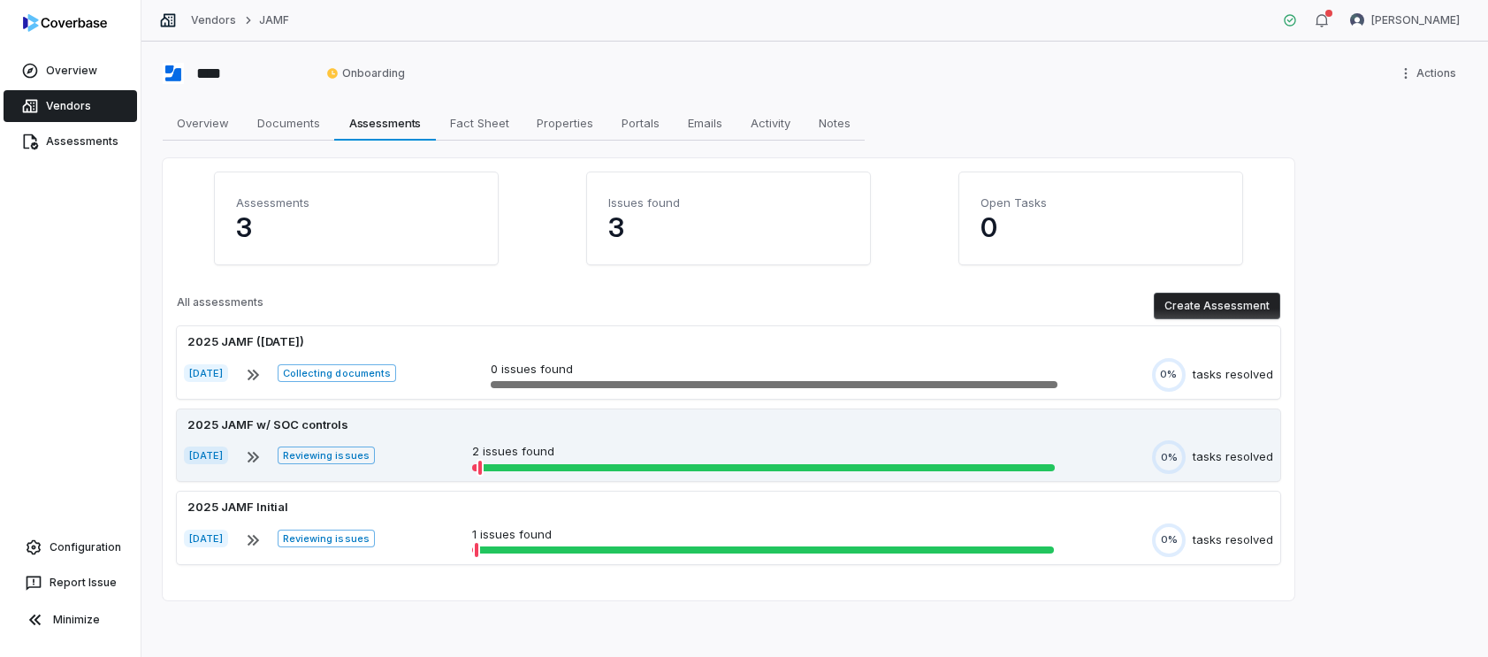
click at [666, 440] on div "Jul 10, 2025 Reviewing issues 2 issues found 0% tasks resolved" at bounding box center [728, 457] width 1089 height 34
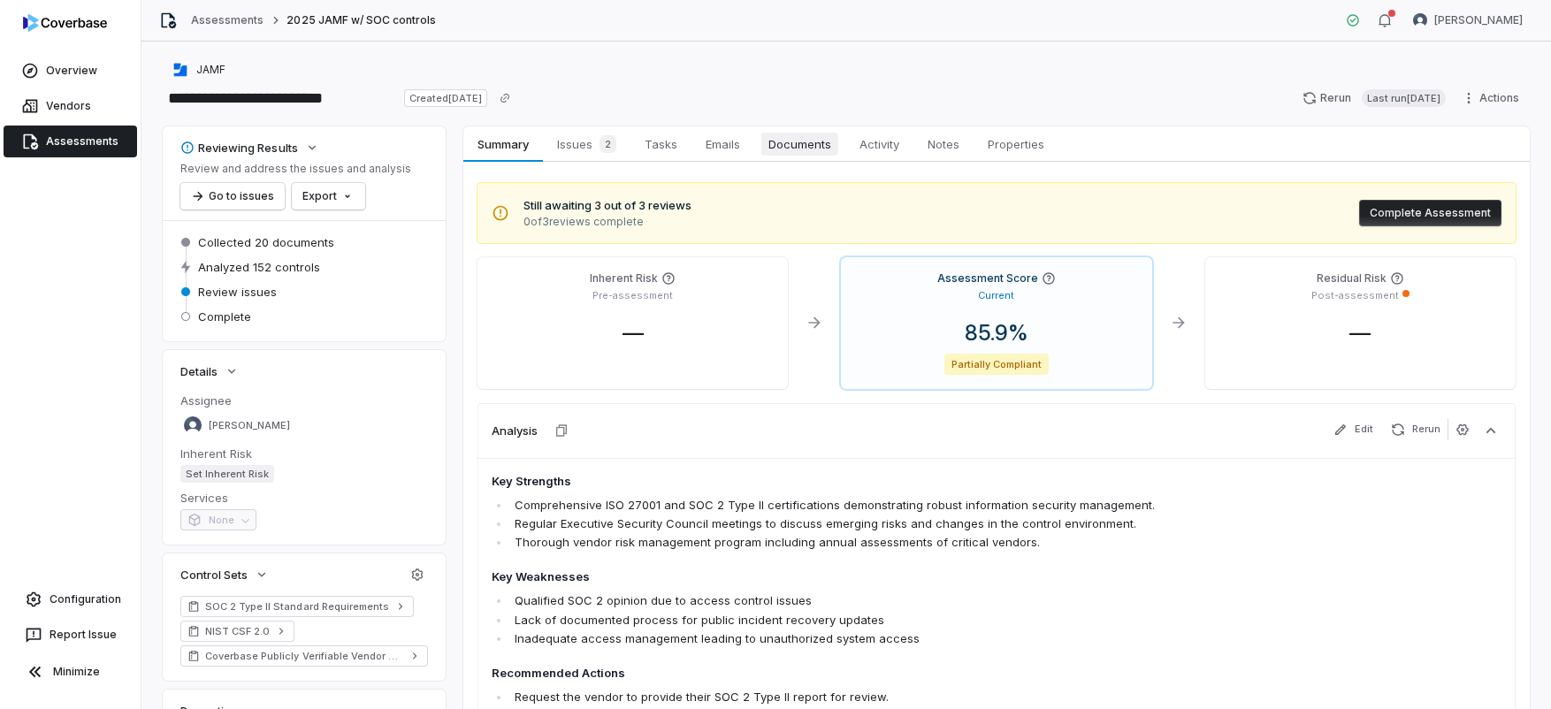
click at [785, 153] on span "Documents" at bounding box center [799, 144] width 77 height 23
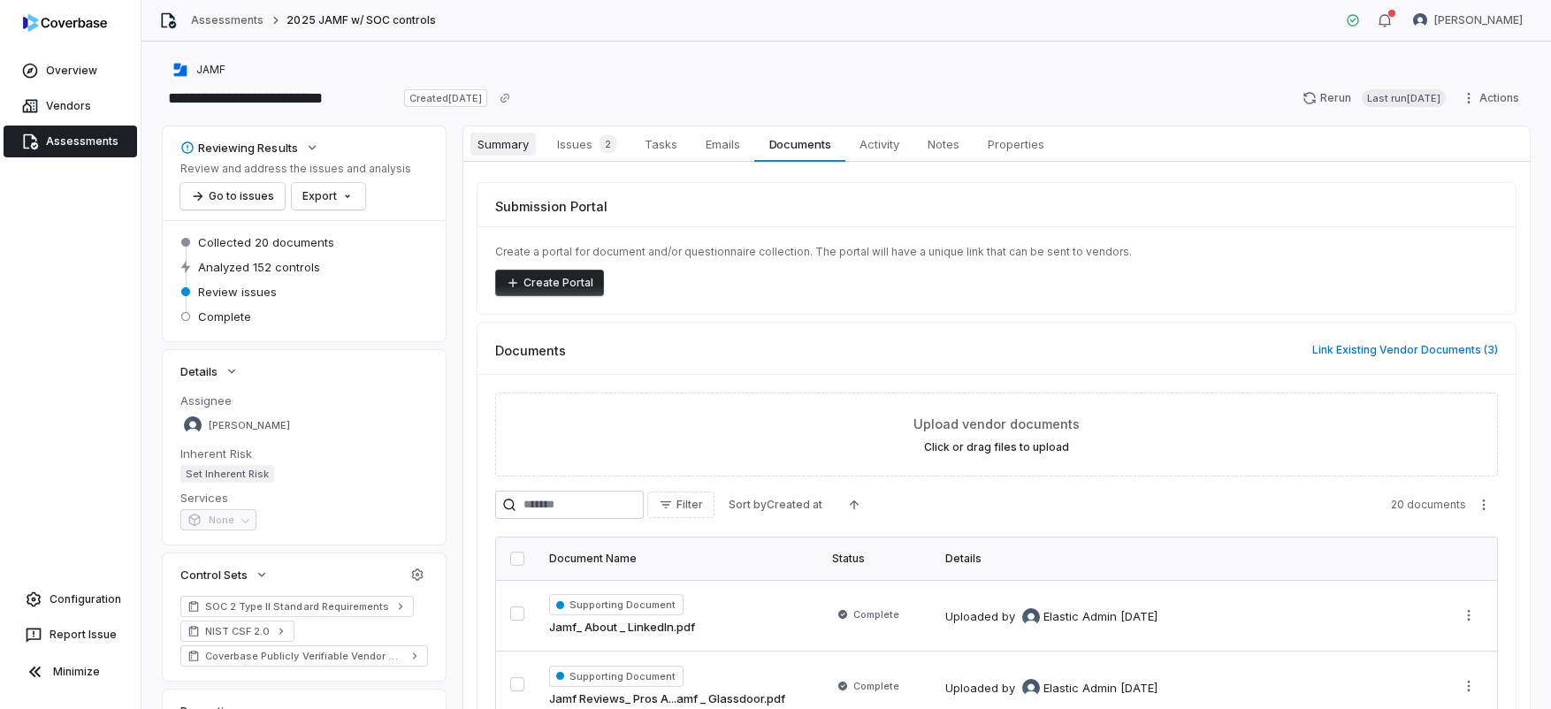
click at [516, 146] on span "Summary" at bounding box center [502, 144] width 65 height 23
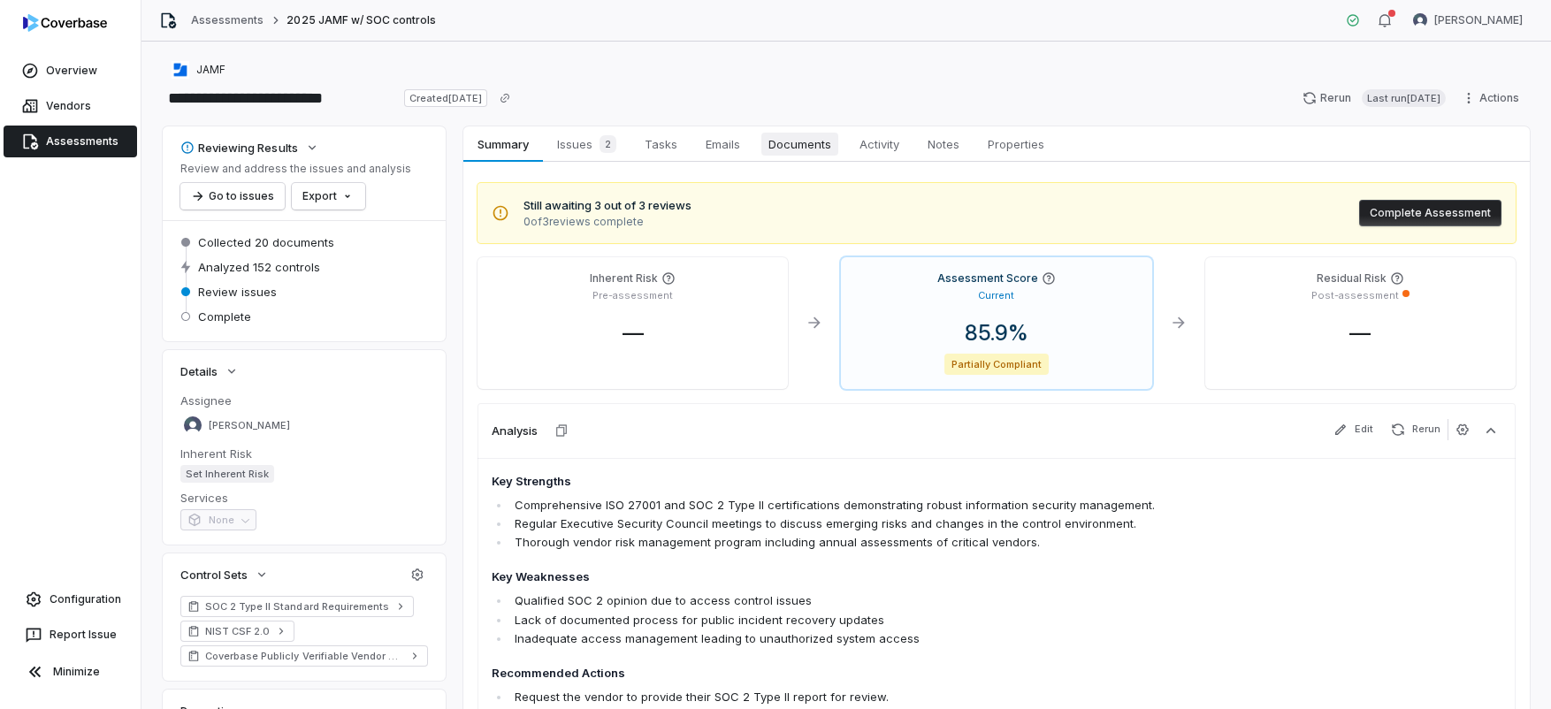
click at [820, 142] on span "Documents" at bounding box center [799, 144] width 77 height 23
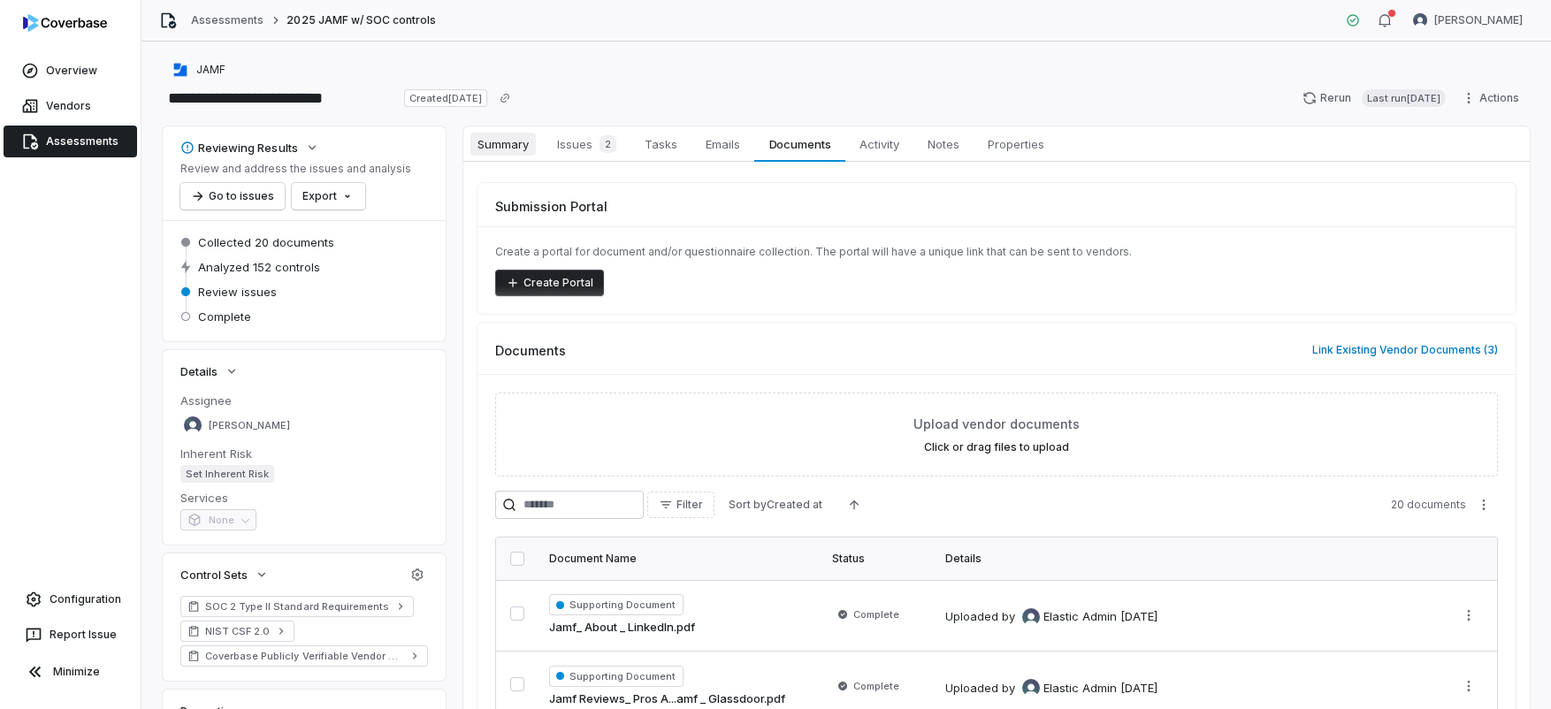
click at [509, 148] on span "Summary" at bounding box center [502, 144] width 65 height 23
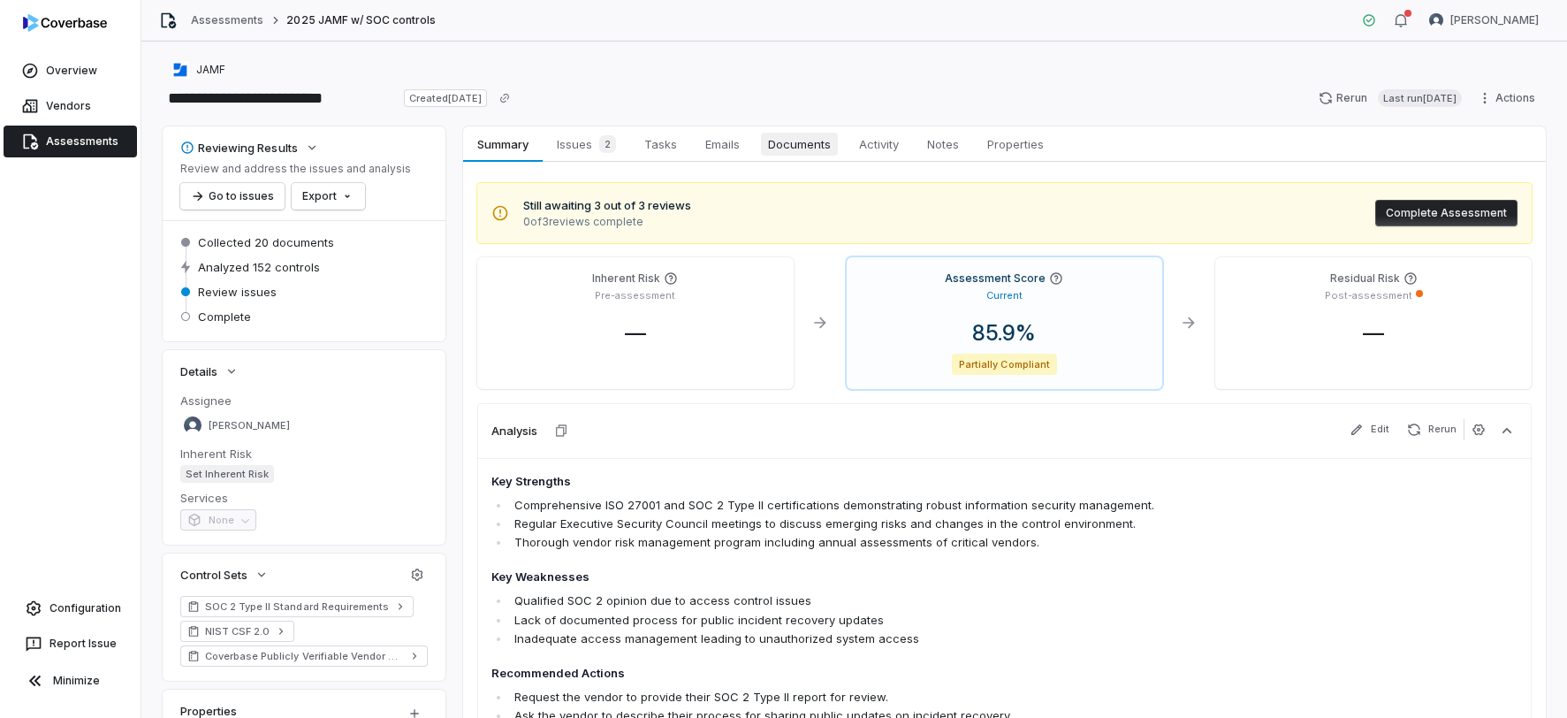
click at [820, 149] on span "Documents" at bounding box center [799, 144] width 77 height 23
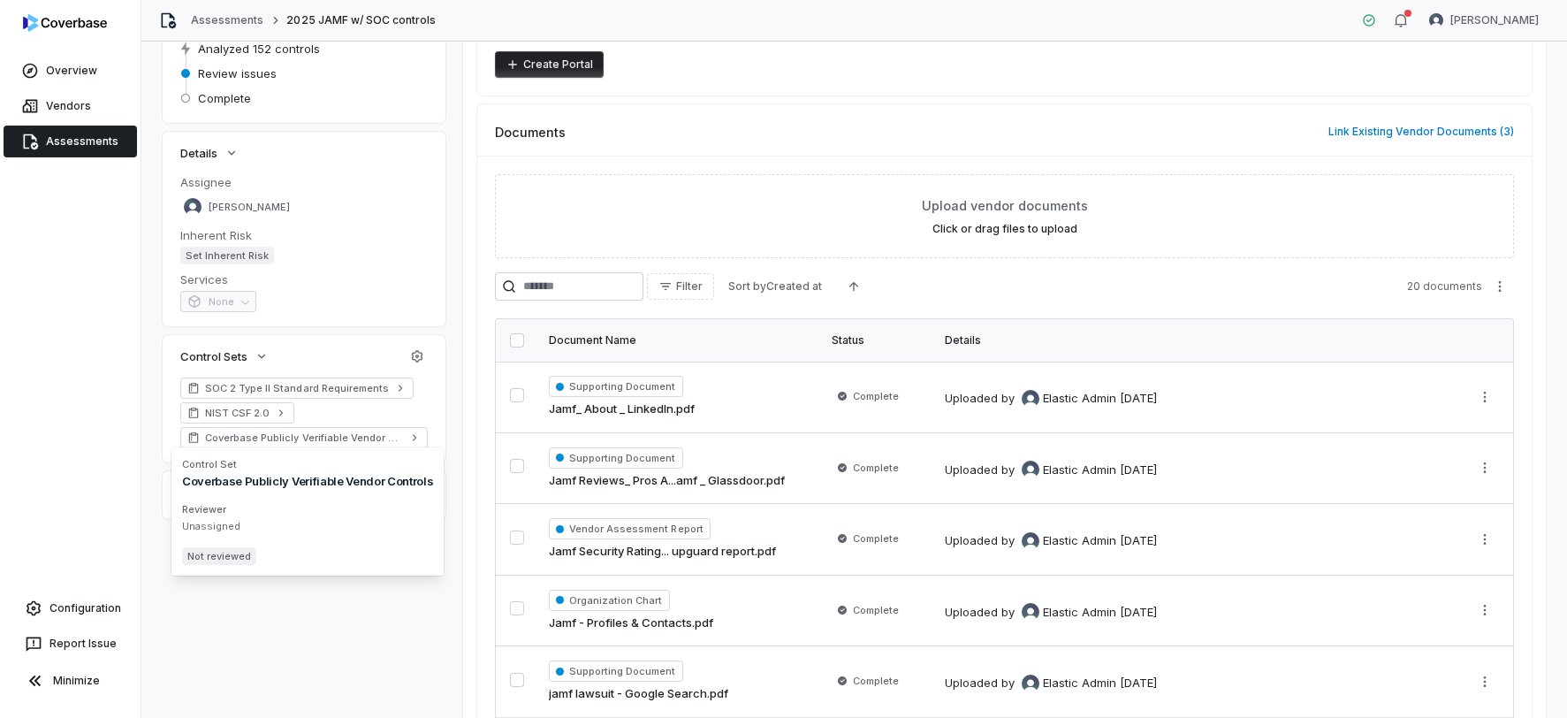
scroll to position [226, 0]
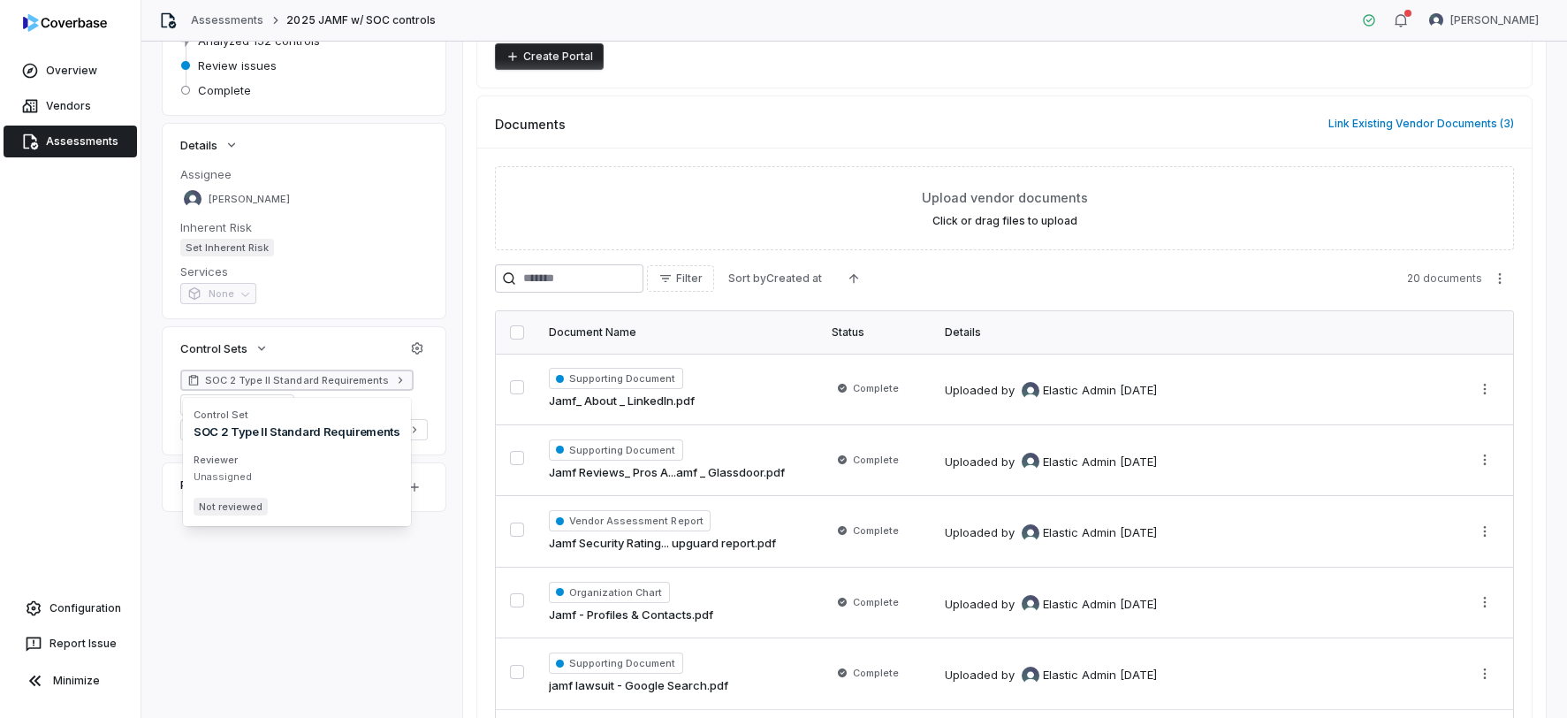
click at [347, 381] on span "SOC 2 Type II Standard Requirements" at bounding box center [297, 380] width 184 height 14
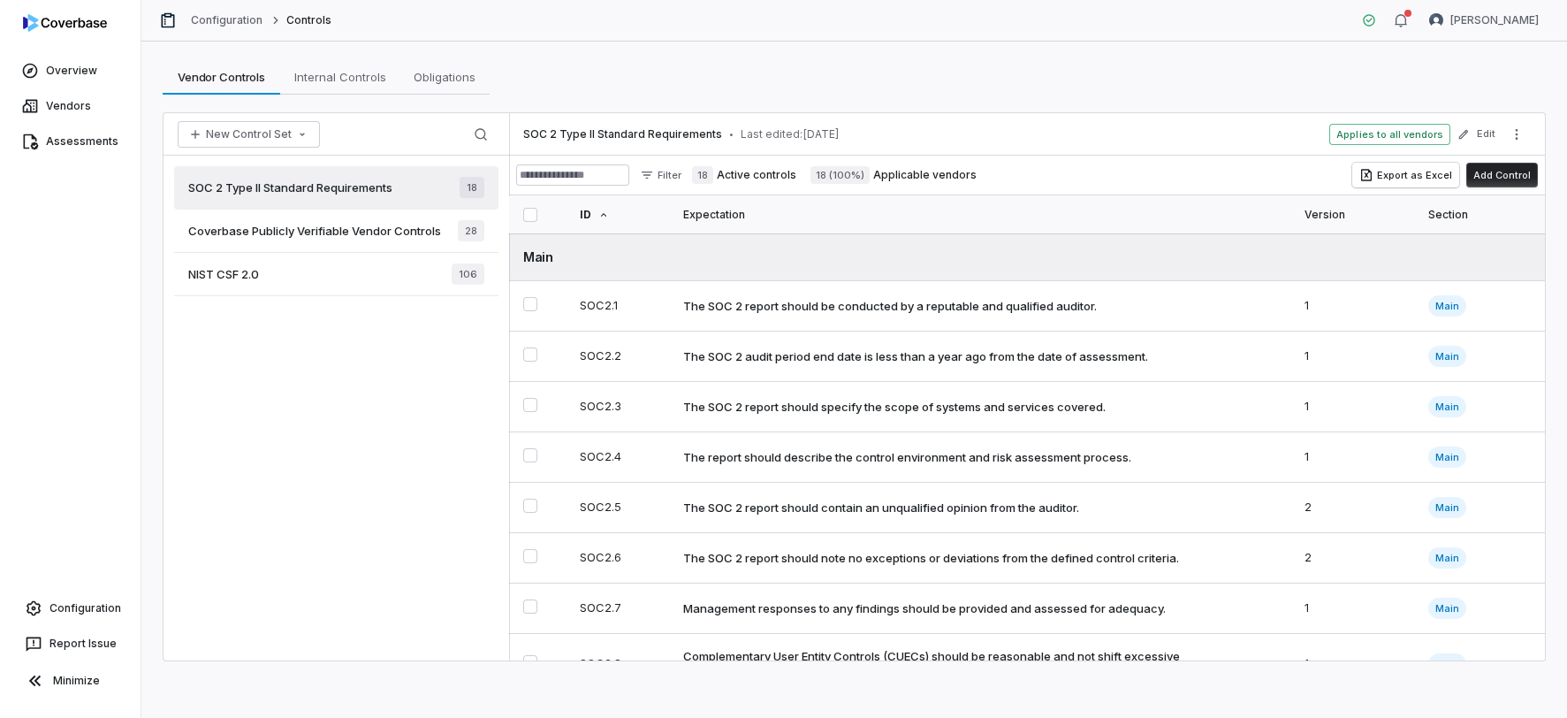
click at [380, 239] on div "Coverbase Publicly Verifiable Vendor Controls 28" at bounding box center [336, 231] width 324 height 43
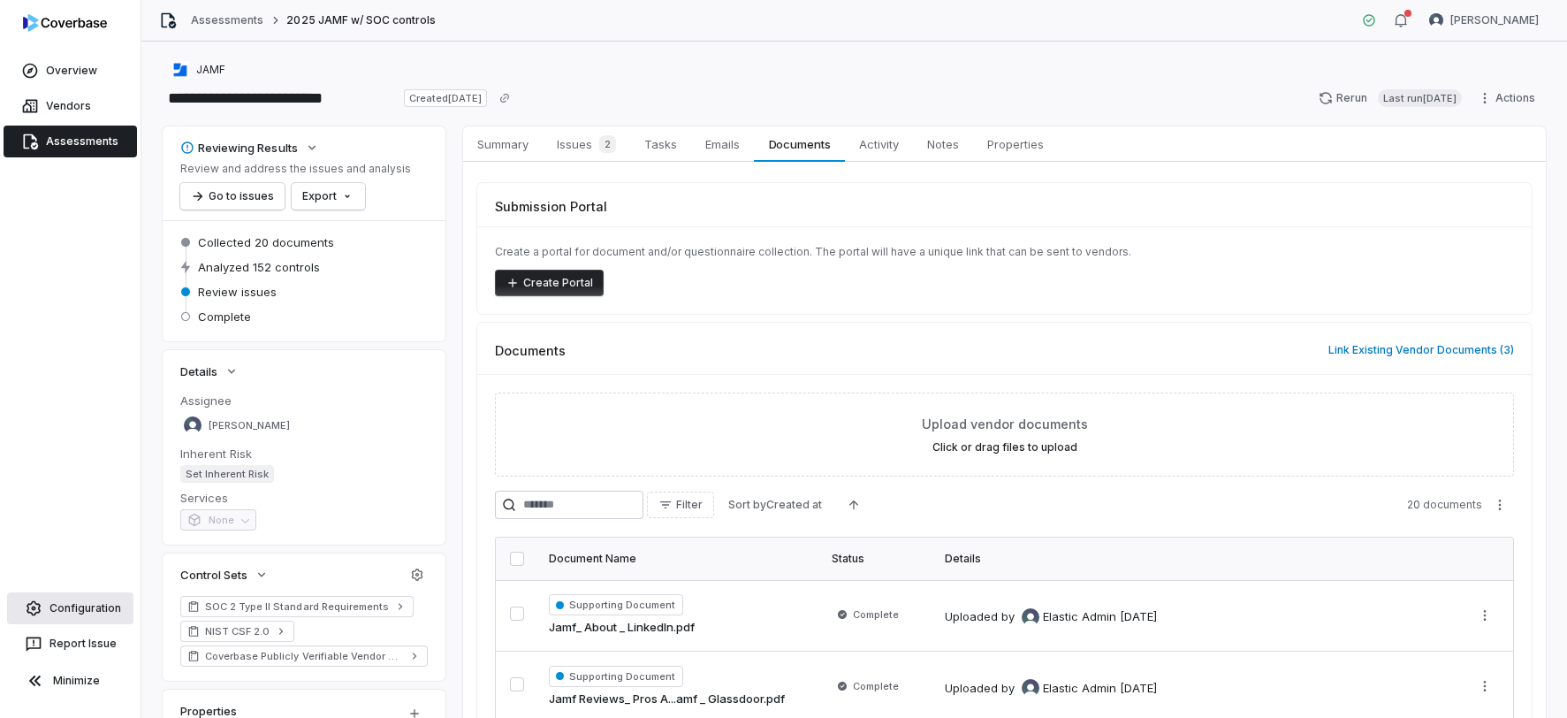
click at [104, 614] on span "Configuration" at bounding box center [86, 608] width 72 height 14
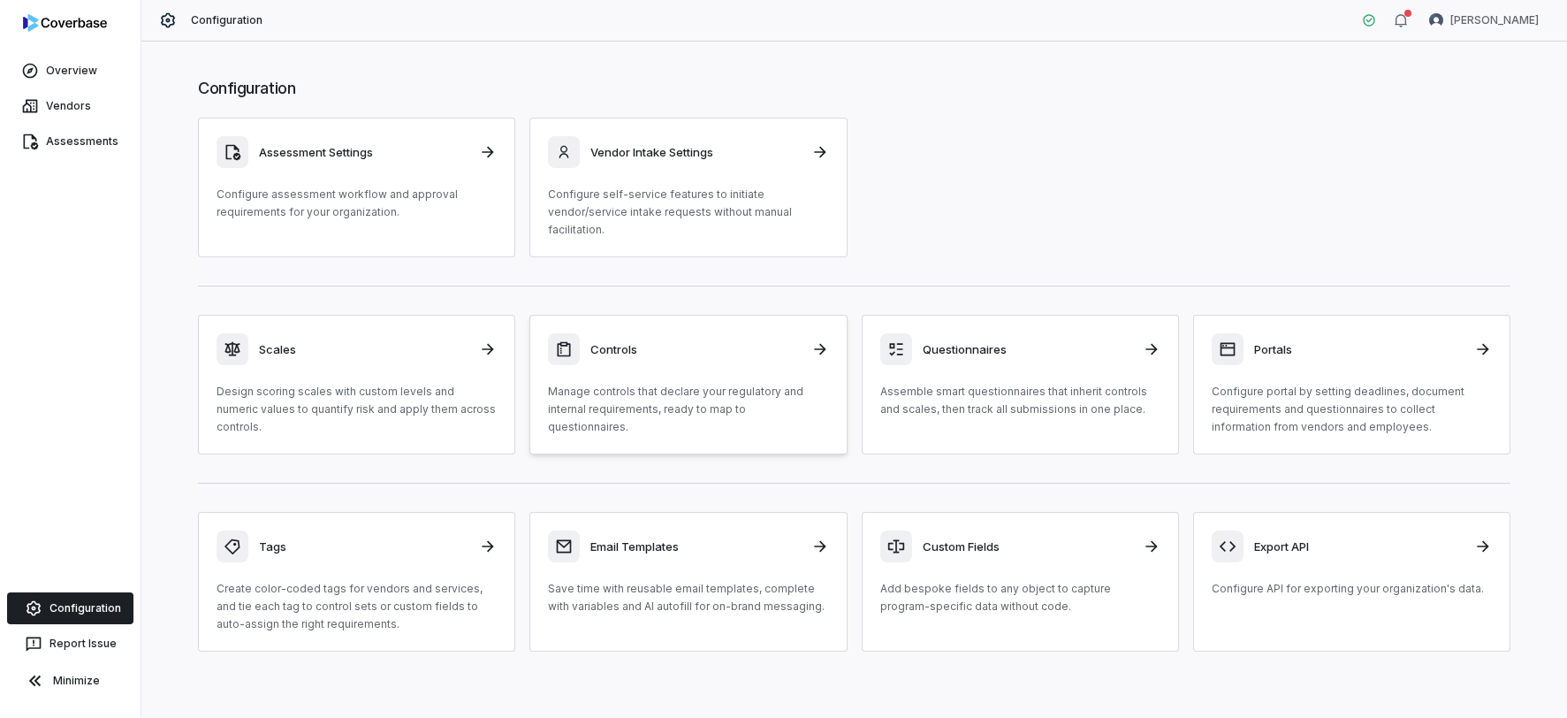
click at [716, 370] on div "Controls Manage controls that declare your regulatory and internal requirements…" at bounding box center [688, 384] width 280 height 103
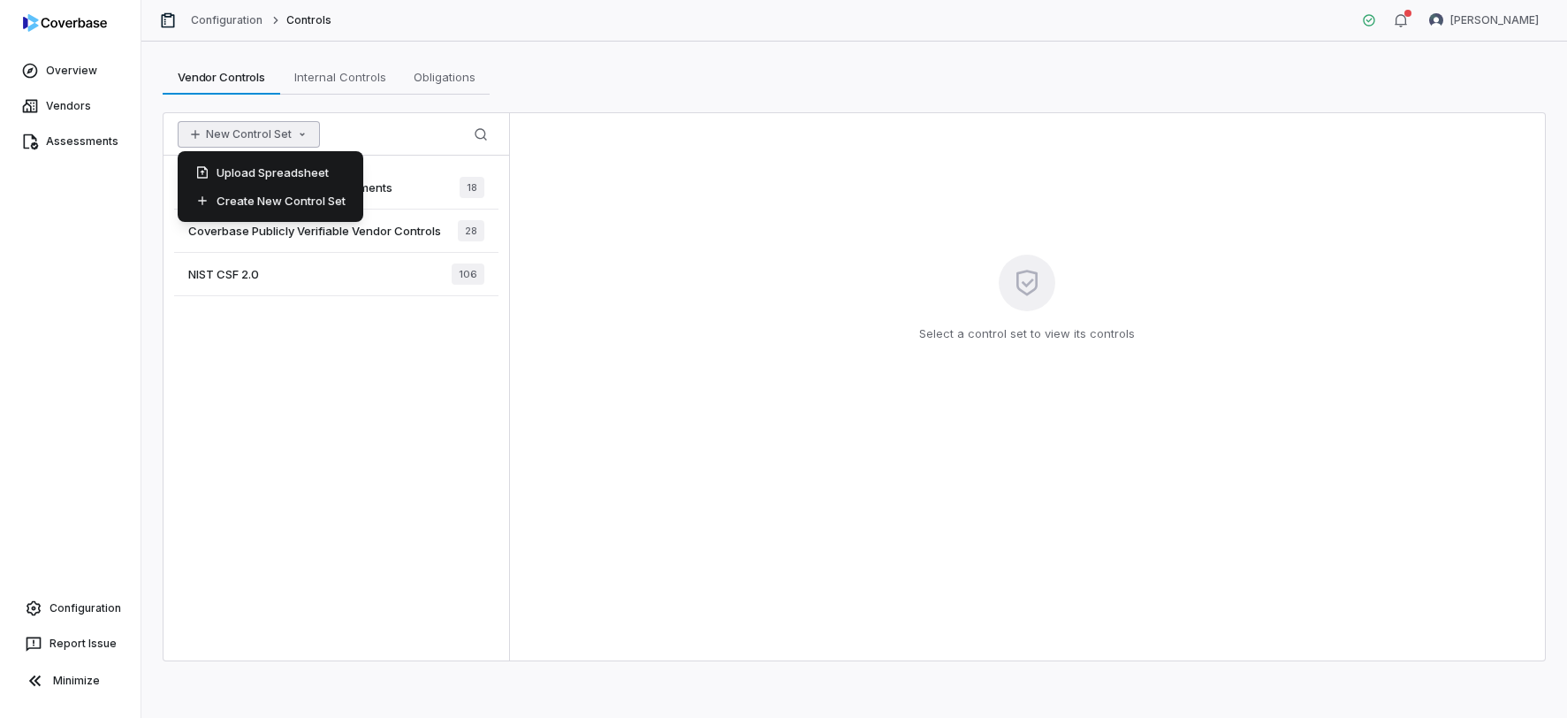
click at [276, 135] on button "New Control Set" at bounding box center [249, 134] width 142 height 27
click at [286, 206] on div "Create New Control Set" at bounding box center [271, 201] width 172 height 28
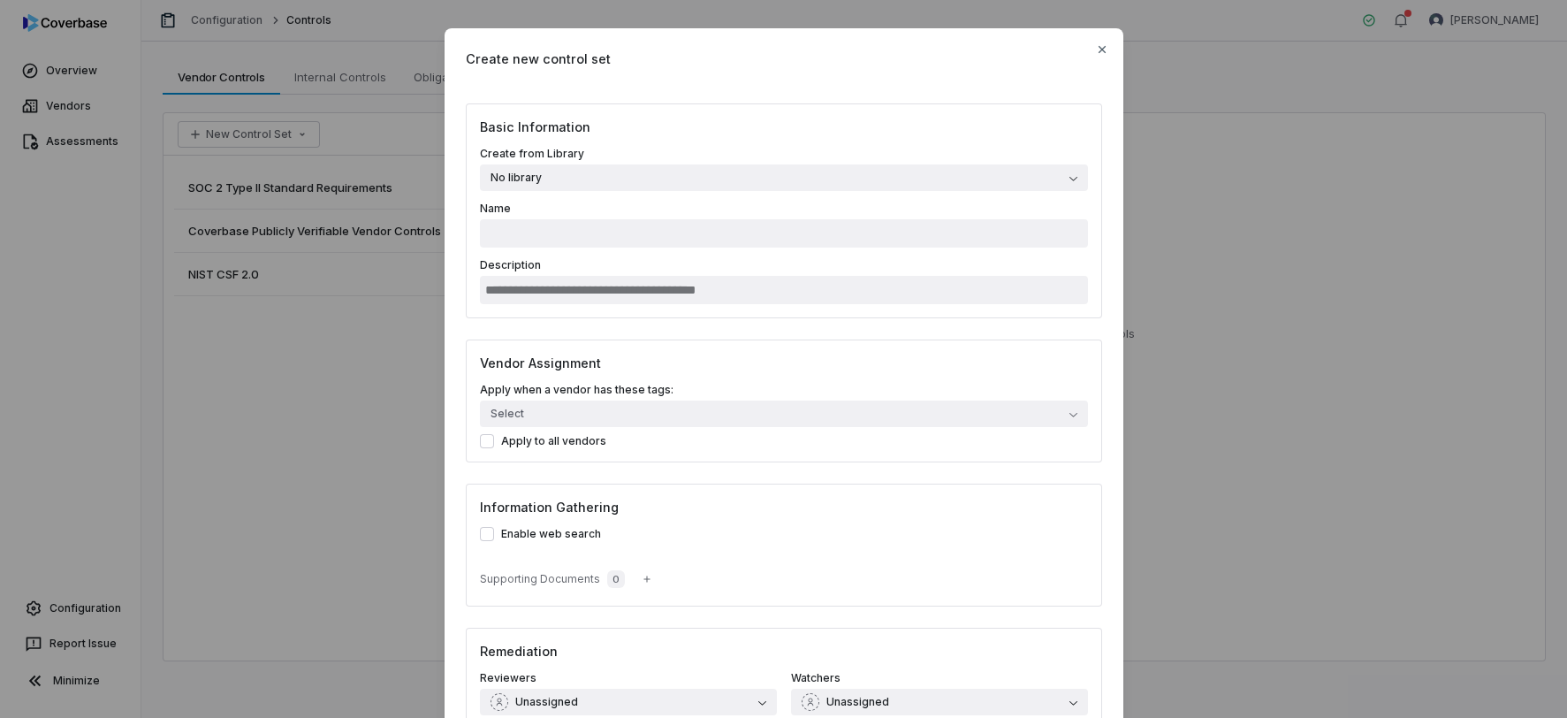
click at [683, 179] on button "No library" at bounding box center [784, 177] width 608 height 27
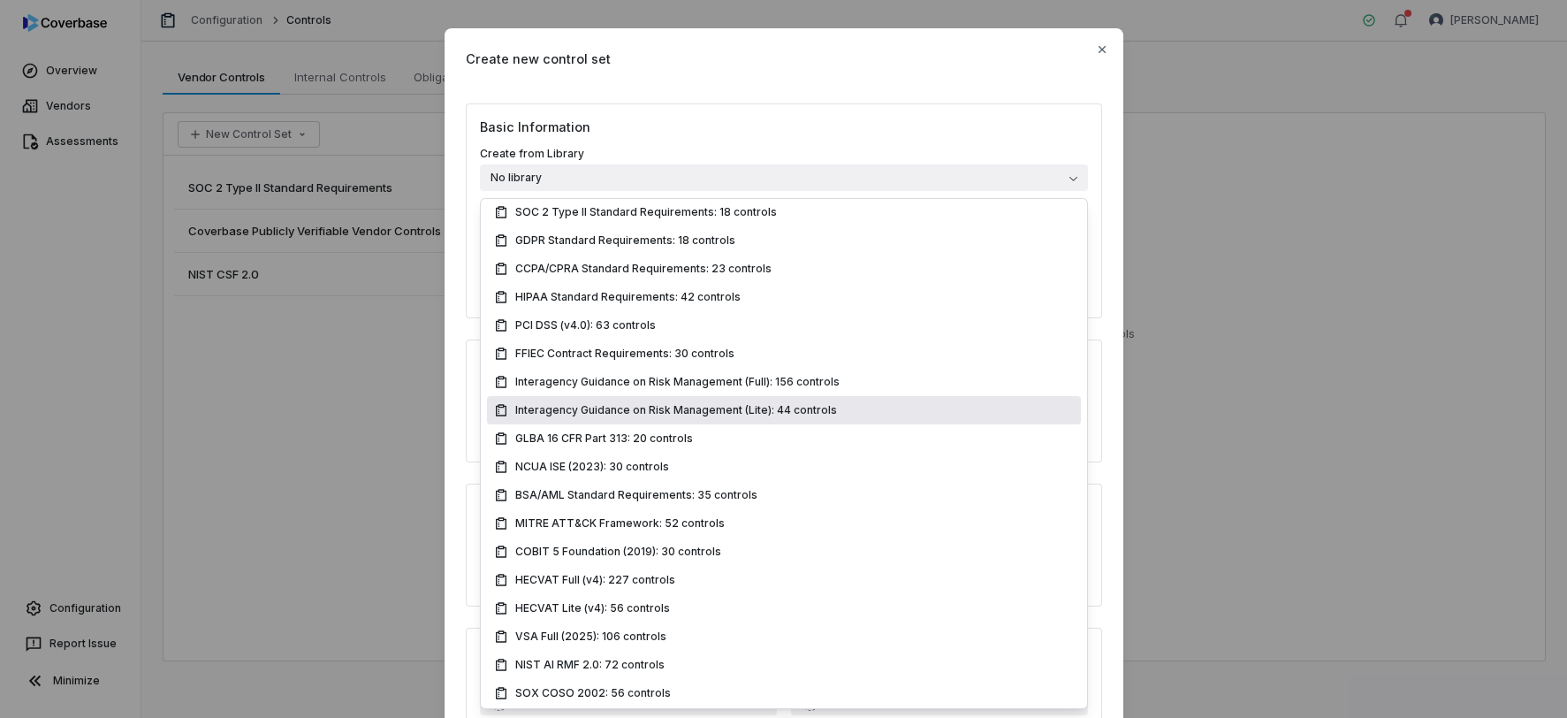
scroll to position [335, 0]
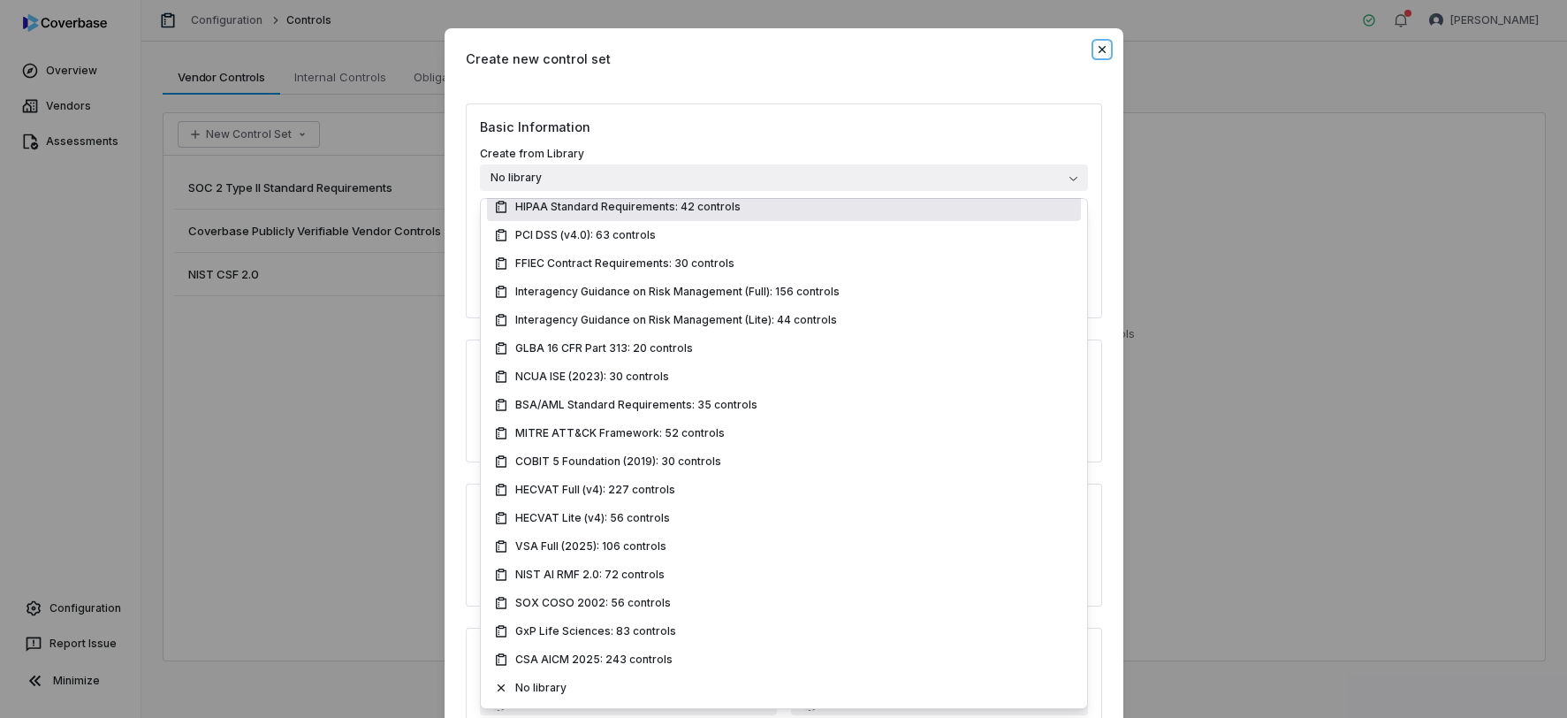
click at [1105, 52] on icon "button" at bounding box center [1101, 49] width 7 height 7
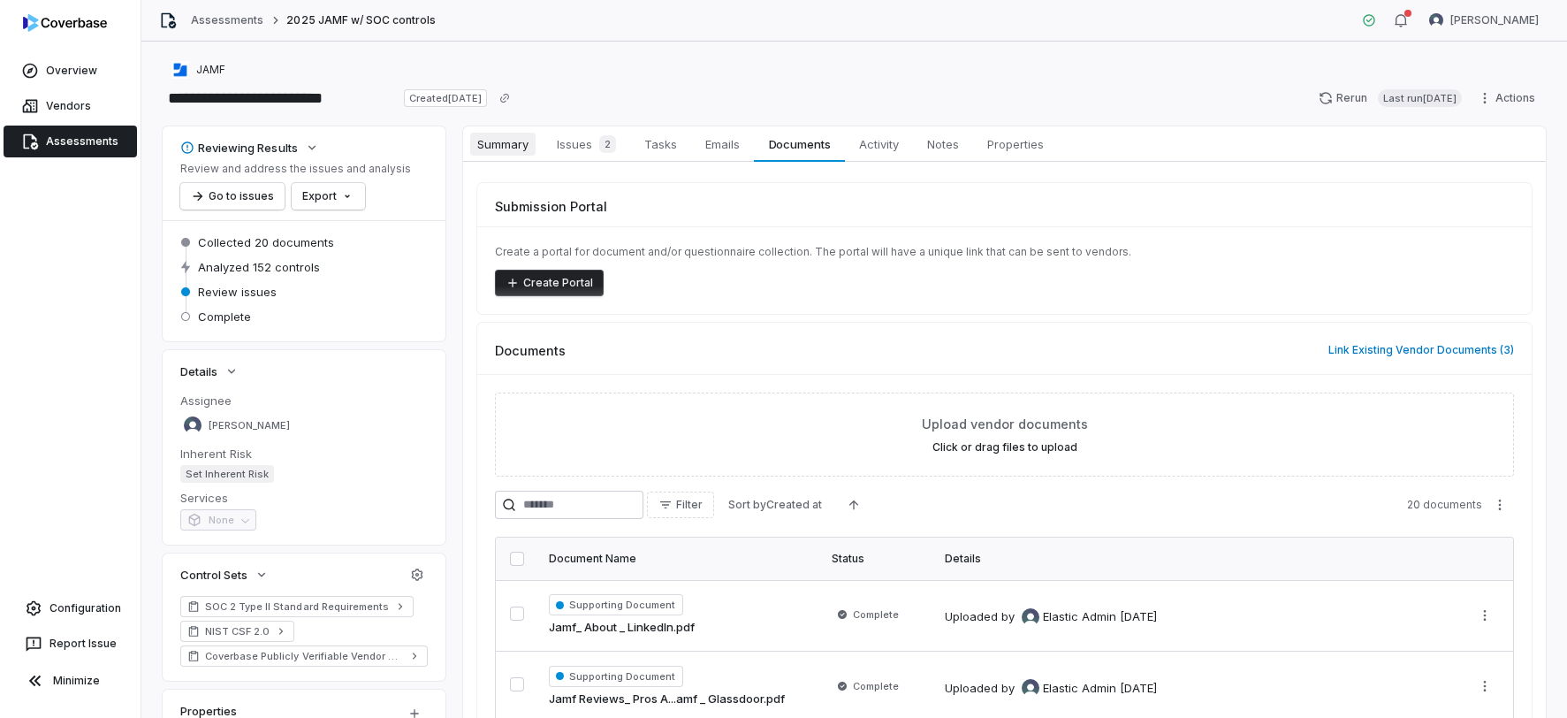
click at [523, 149] on span "Summary" at bounding box center [502, 144] width 65 height 23
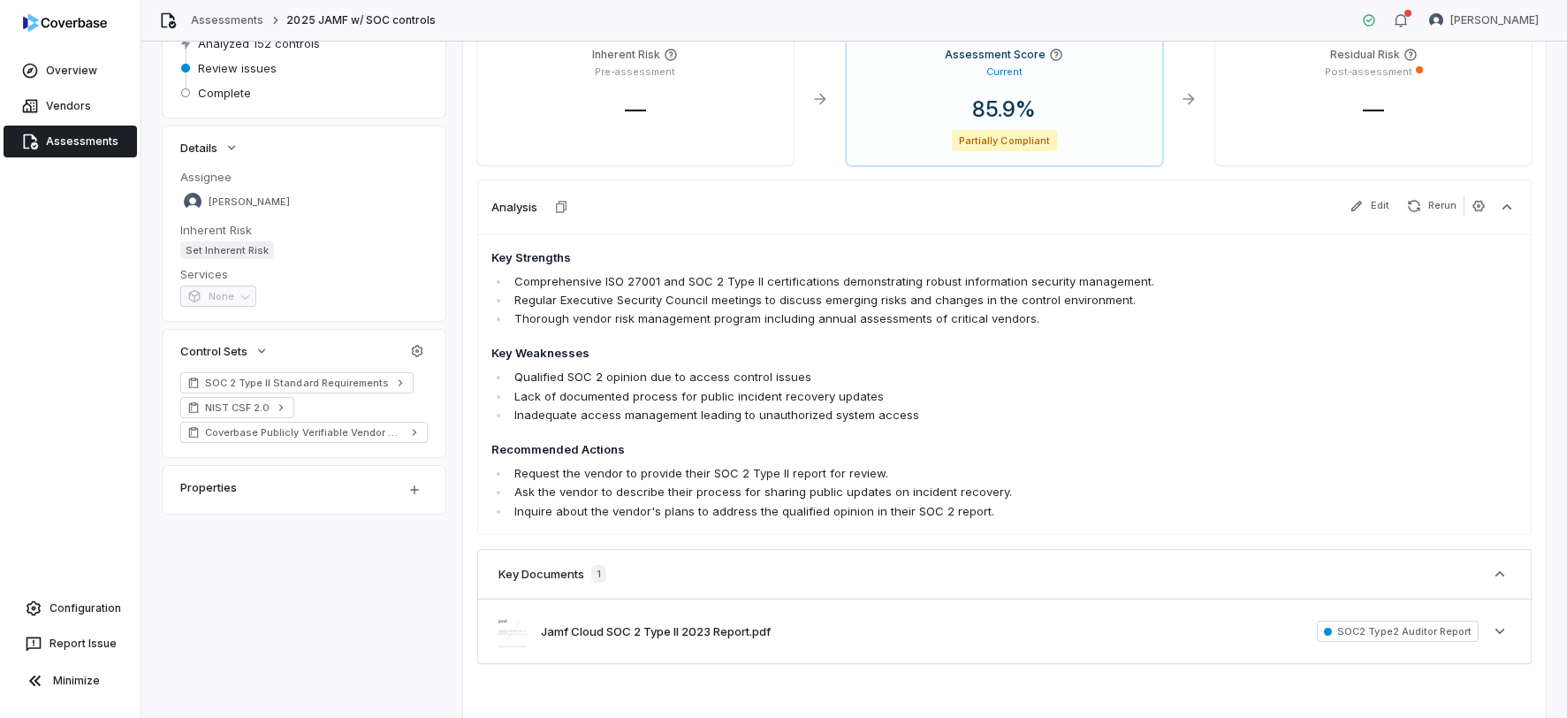
scroll to position [290, 0]
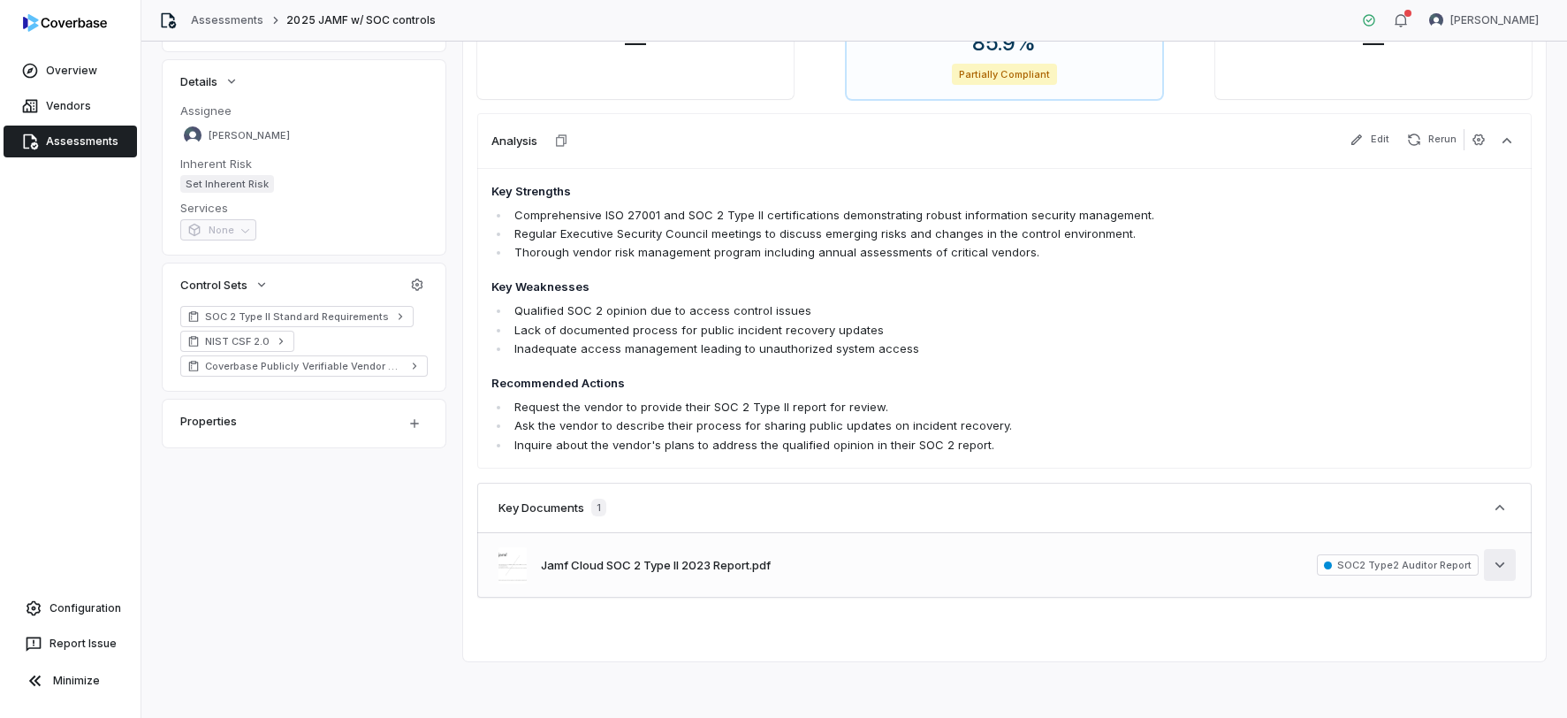
click at [1487, 563] on icon "button" at bounding box center [1500, 565] width 18 height 18
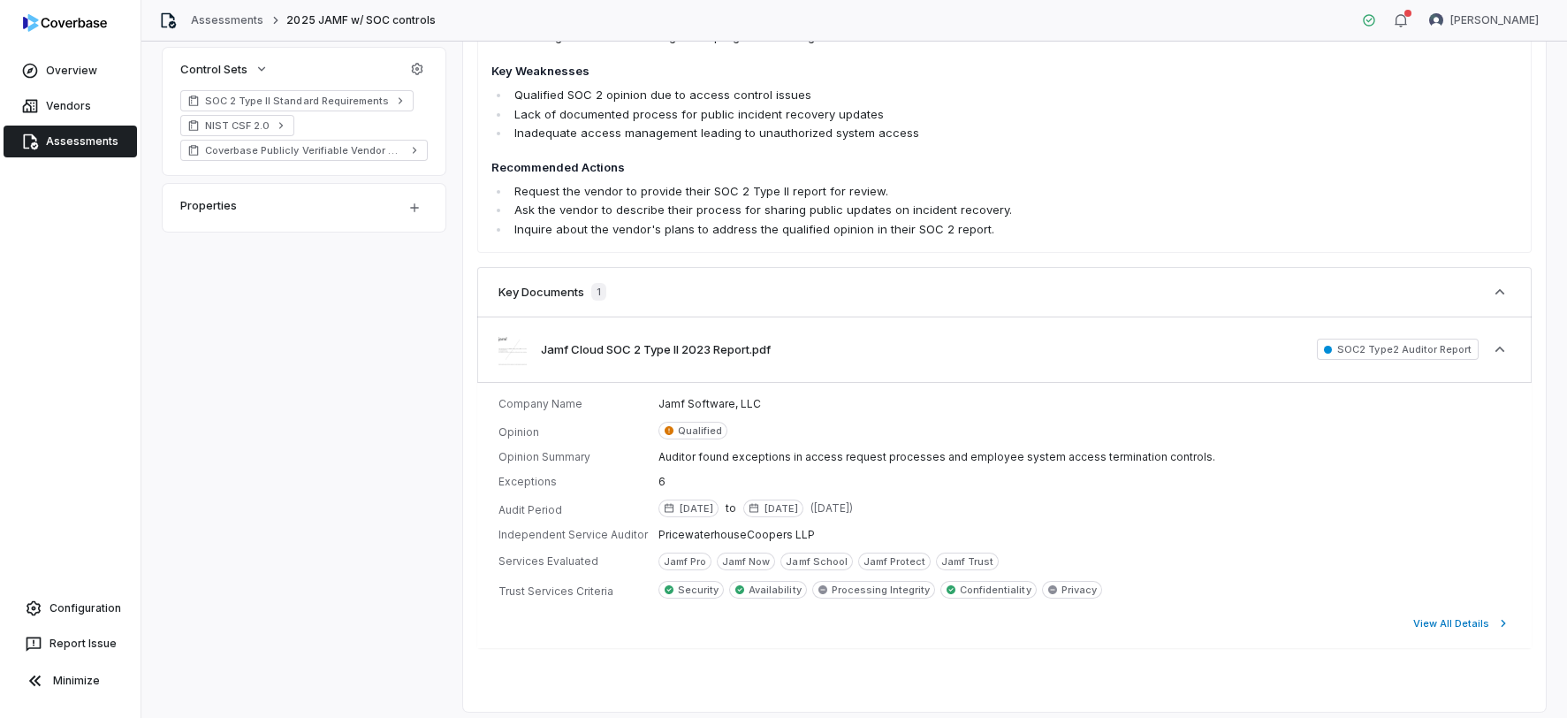
scroll to position [556, 0]
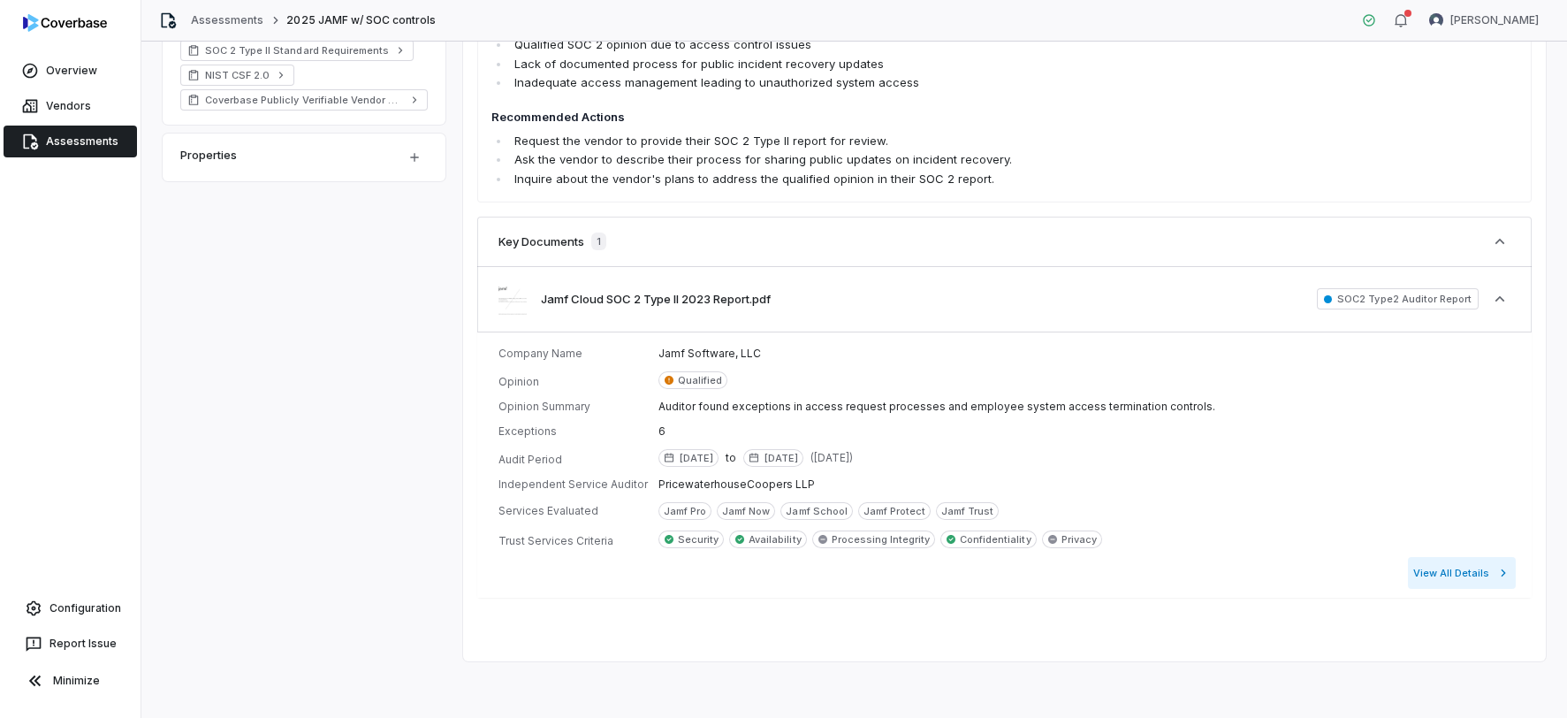
click at [1474, 578] on button "View All Details" at bounding box center [1462, 573] width 108 height 32
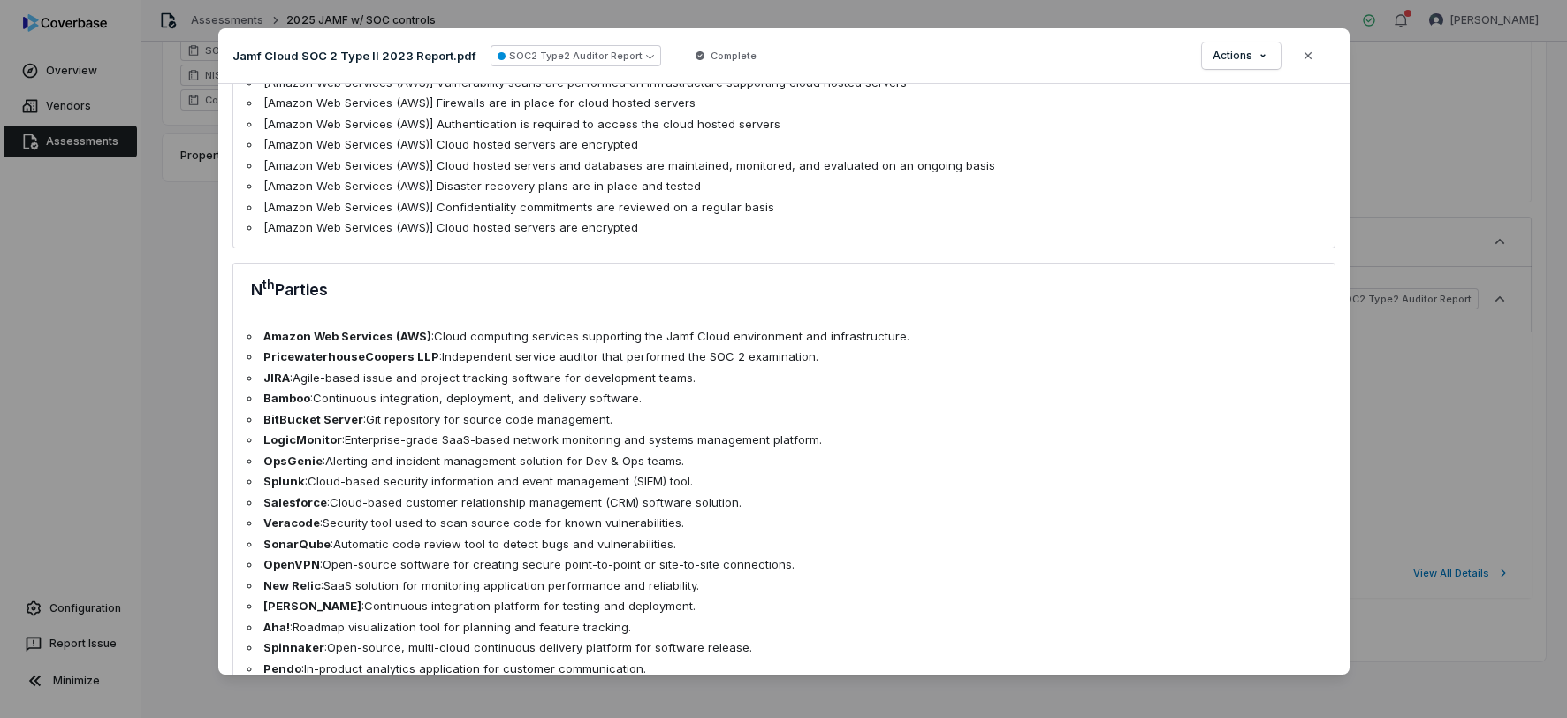
scroll to position [2993, 0]
click at [1304, 53] on icon "button" at bounding box center [1308, 56] width 14 height 14
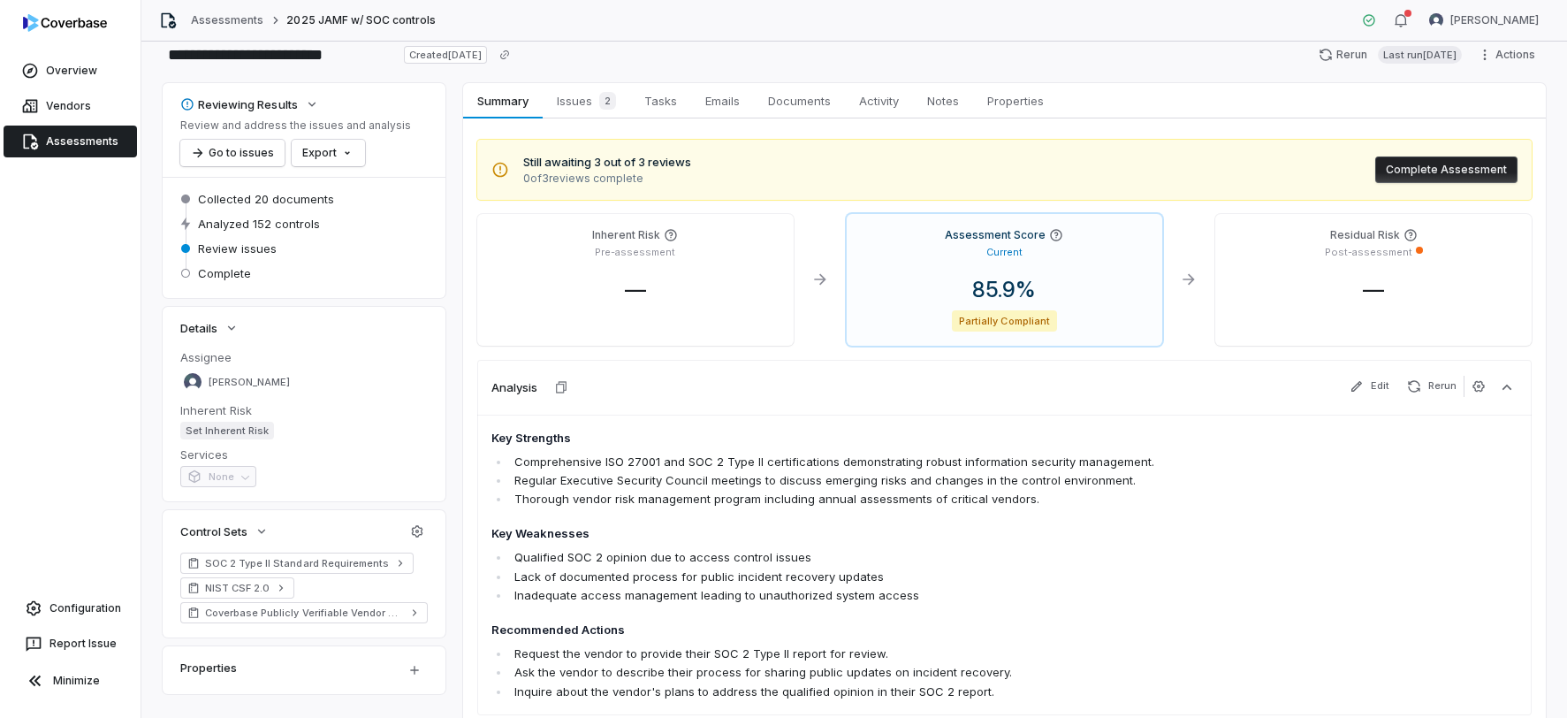
scroll to position [0, 0]
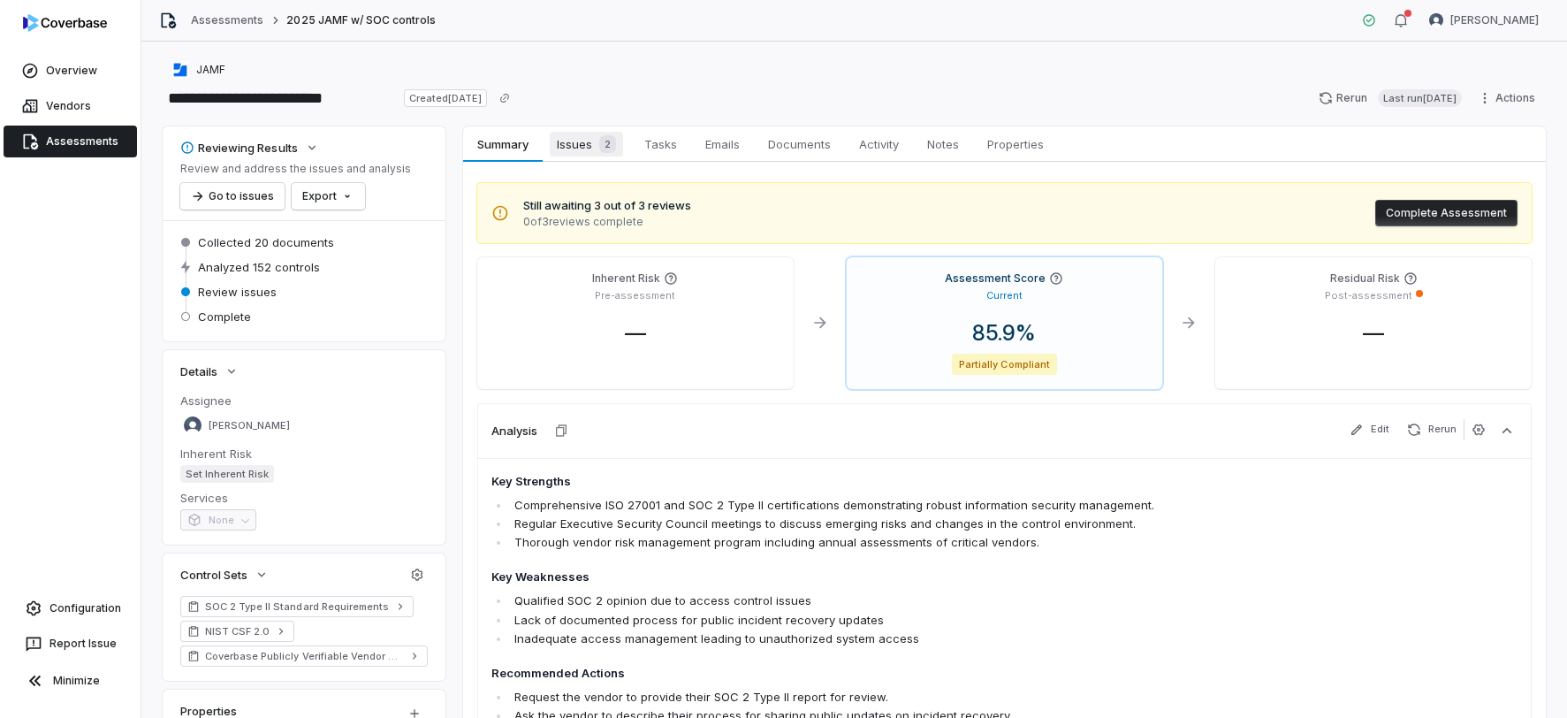
click at [586, 143] on span "Issues 2" at bounding box center [586, 144] width 73 height 25
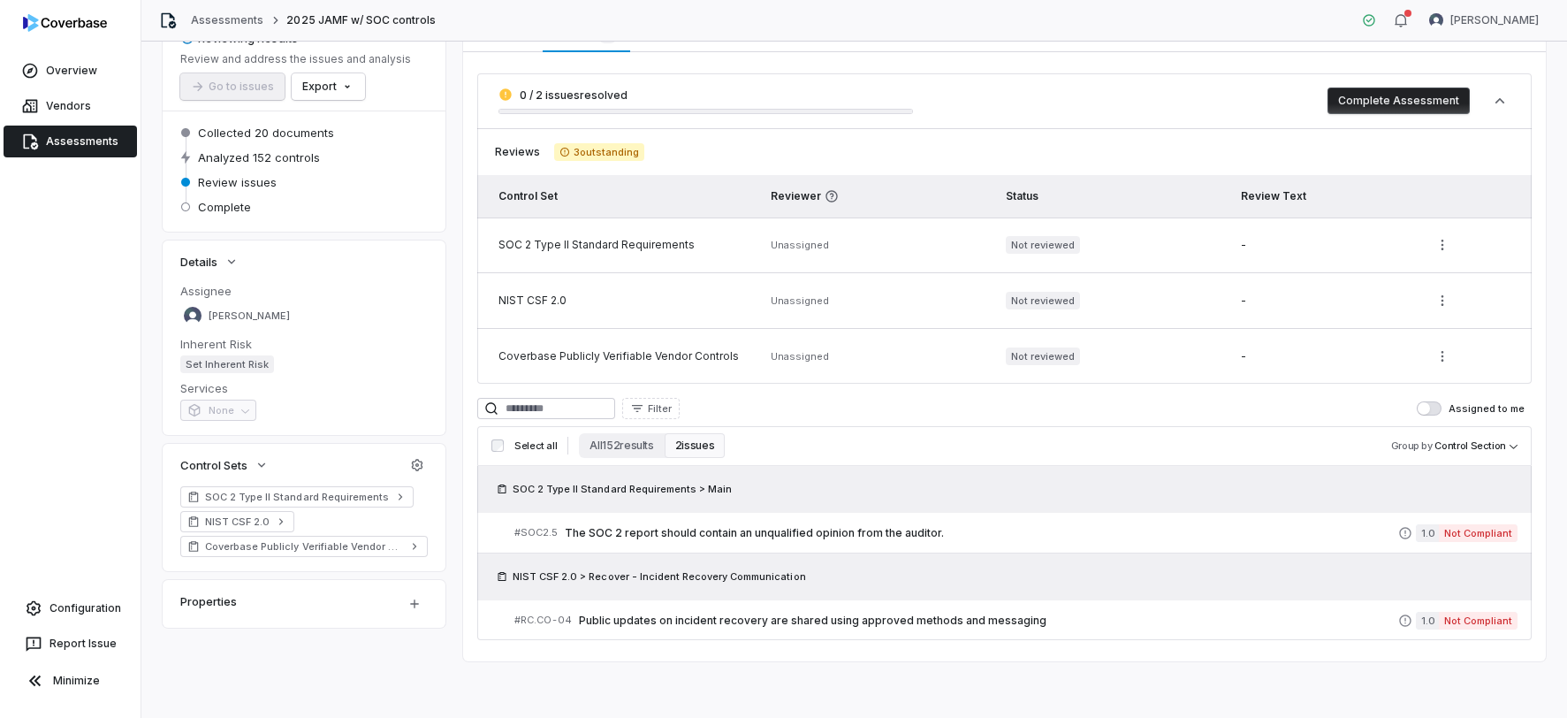
scroll to position [110, 0]
click at [1273, 533] on span "The SOC 2 report should contain an unqualified opinion from the auditor." at bounding box center [982, 533] width 834 height 14
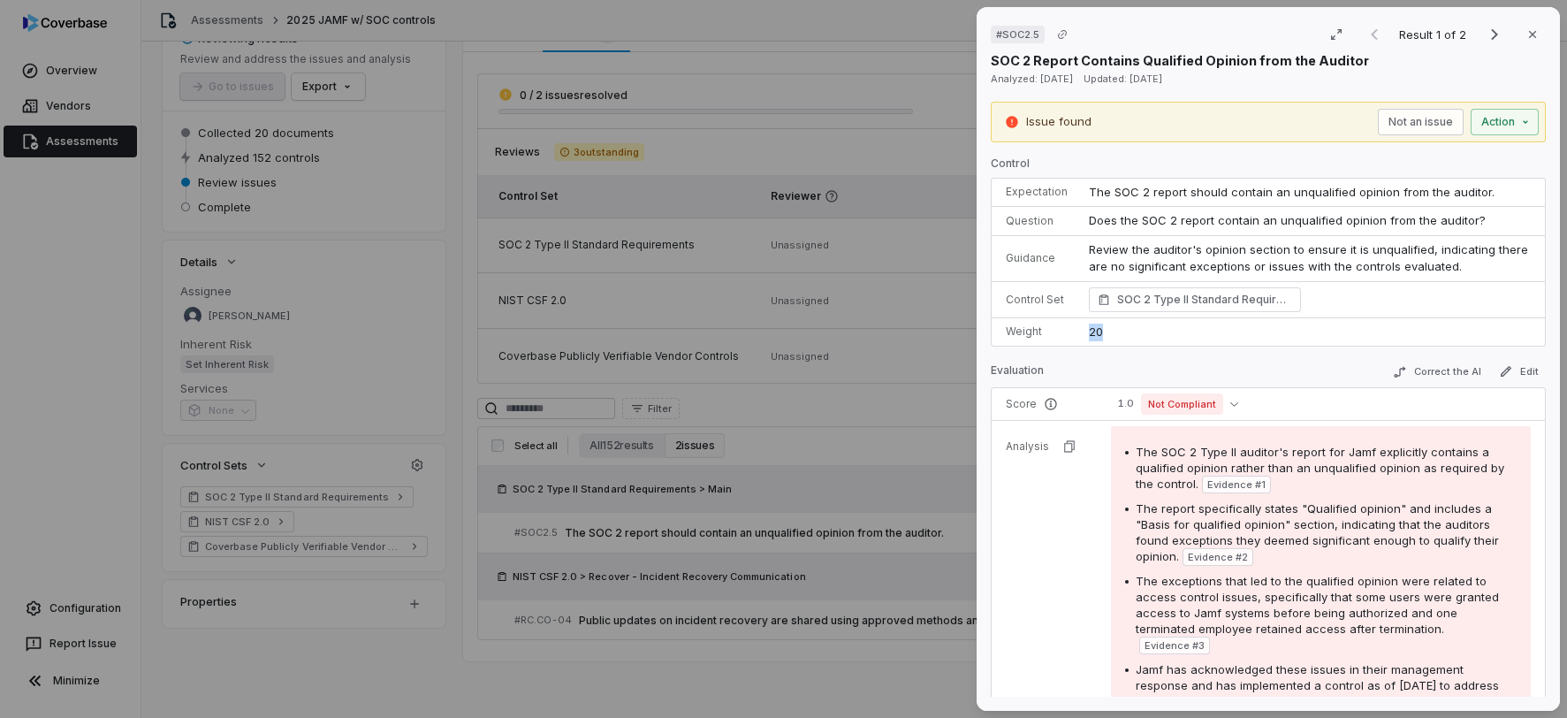
click at [1083, 333] on td "20" at bounding box center [1312, 331] width 467 height 28
click at [1125, 339] on td "20" at bounding box center [1312, 331] width 467 height 28
click at [1487, 34] on button "Close" at bounding box center [1532, 34] width 37 height 37
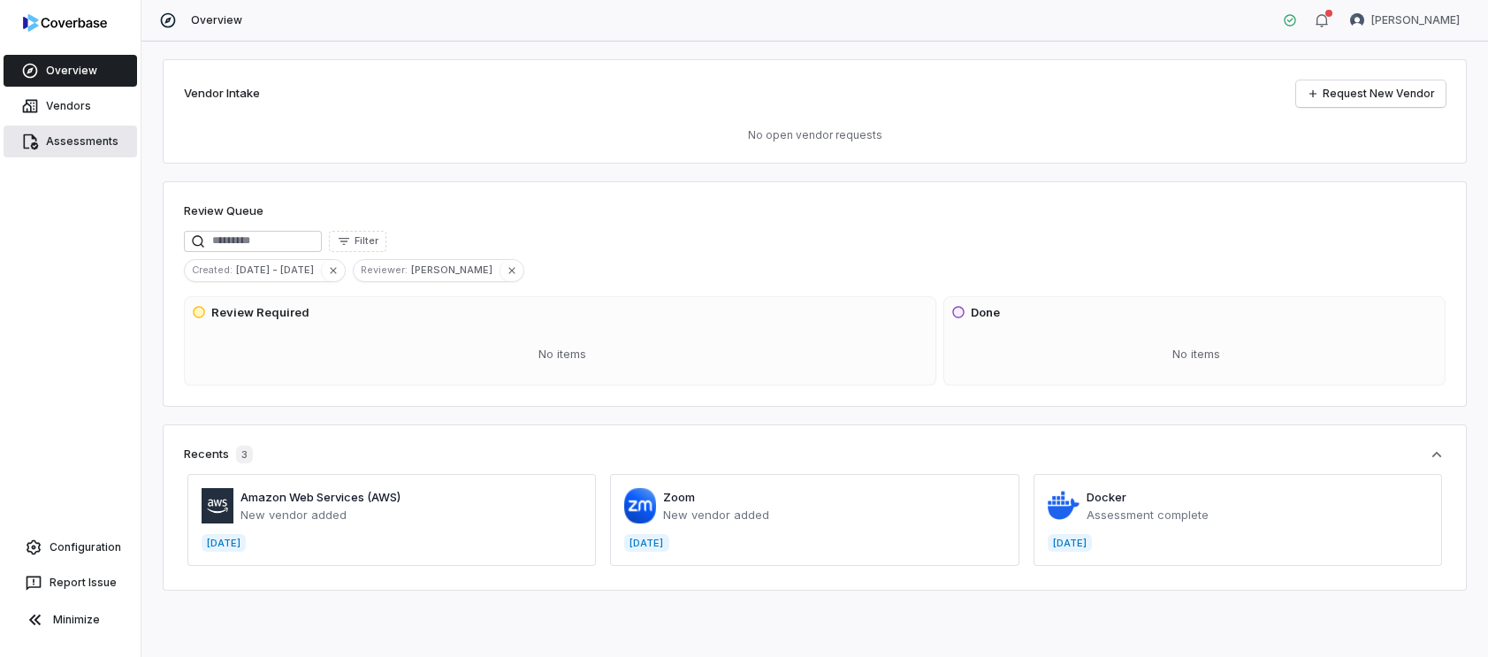
click at [93, 148] on span "Assessments" at bounding box center [82, 141] width 72 height 14
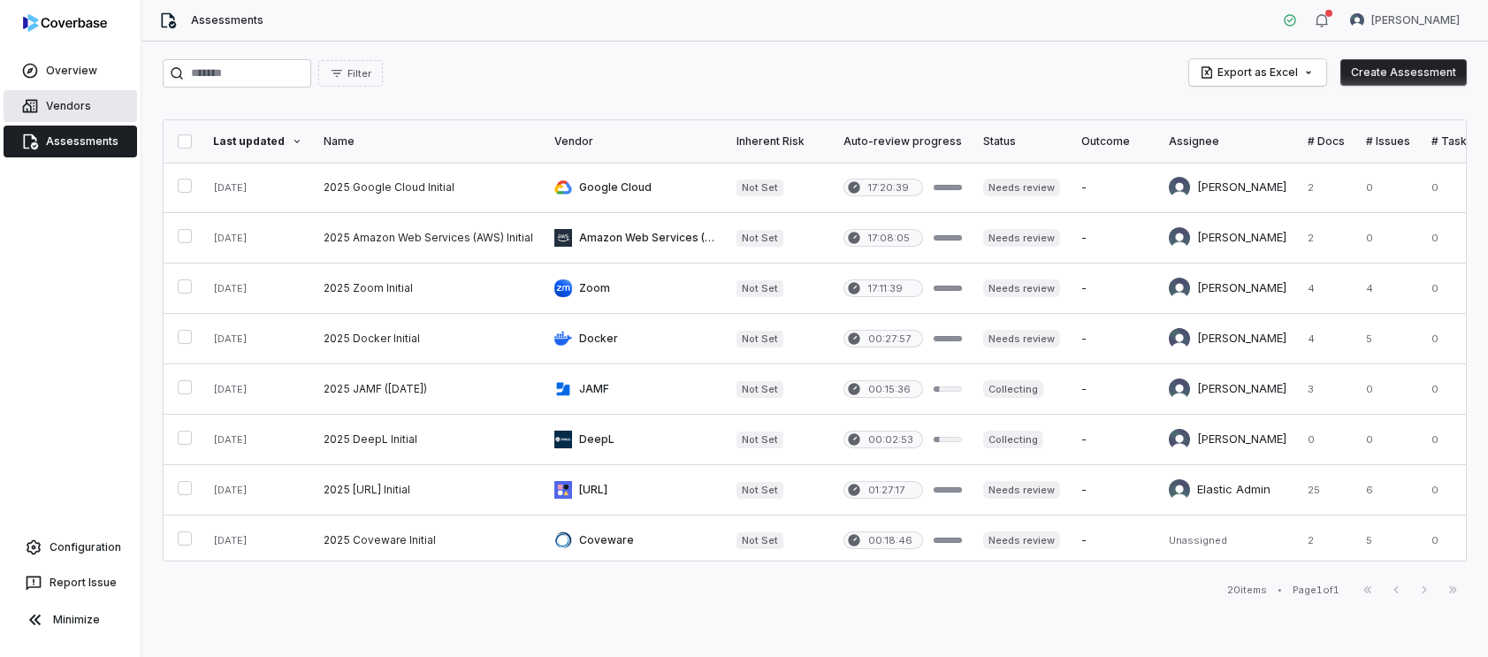
click at [104, 106] on link "Vendors" at bounding box center [70, 106] width 133 height 32
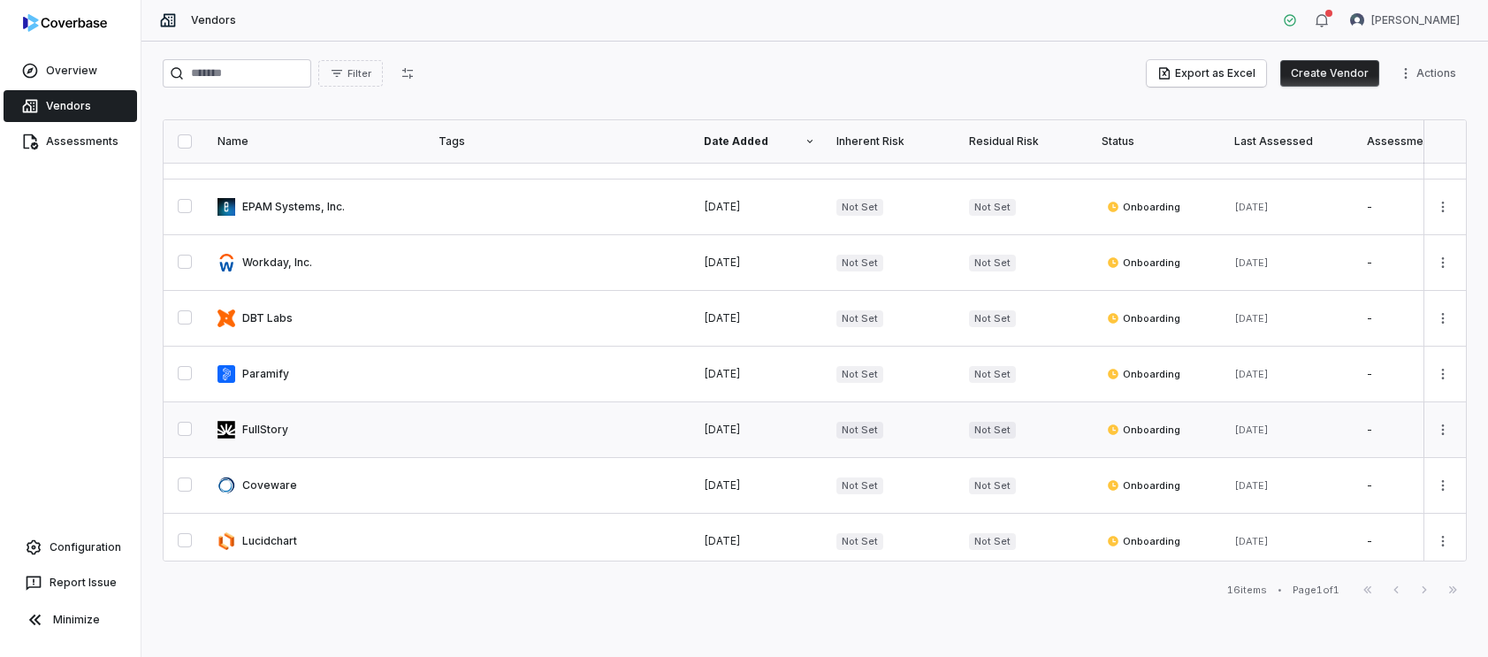
scroll to position [341, 0]
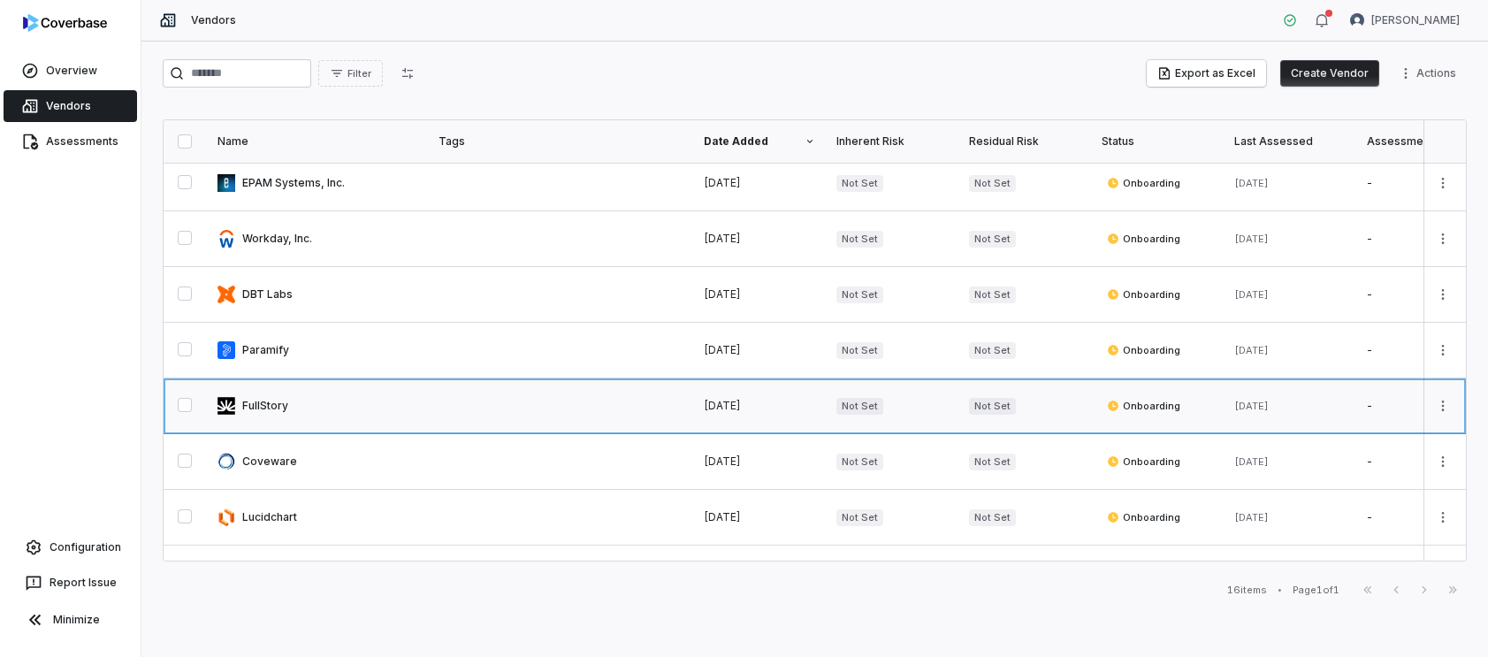
click at [274, 403] on link at bounding box center [317, 405] width 221 height 55
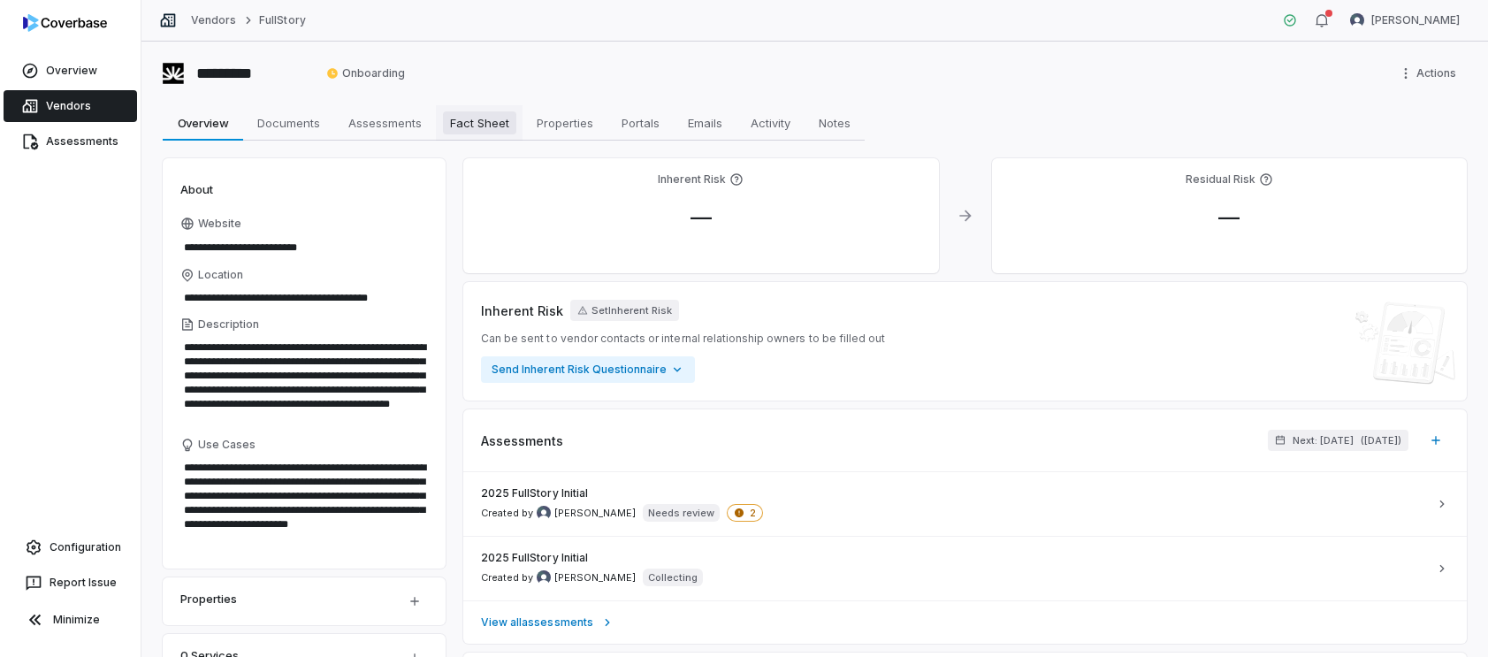
click at [507, 125] on span "Fact Sheet" at bounding box center [479, 122] width 73 height 23
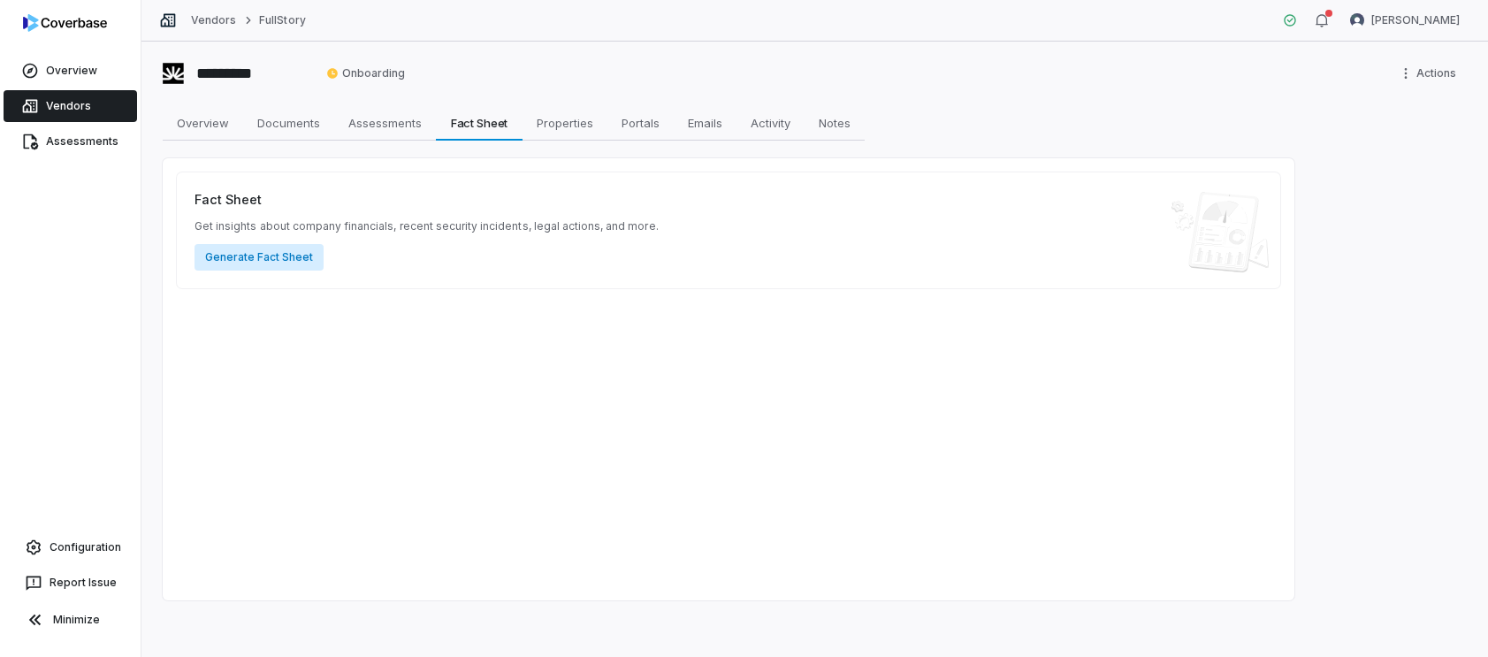
click at [281, 263] on button "Generate Fact Sheet" at bounding box center [258, 257] width 129 height 27
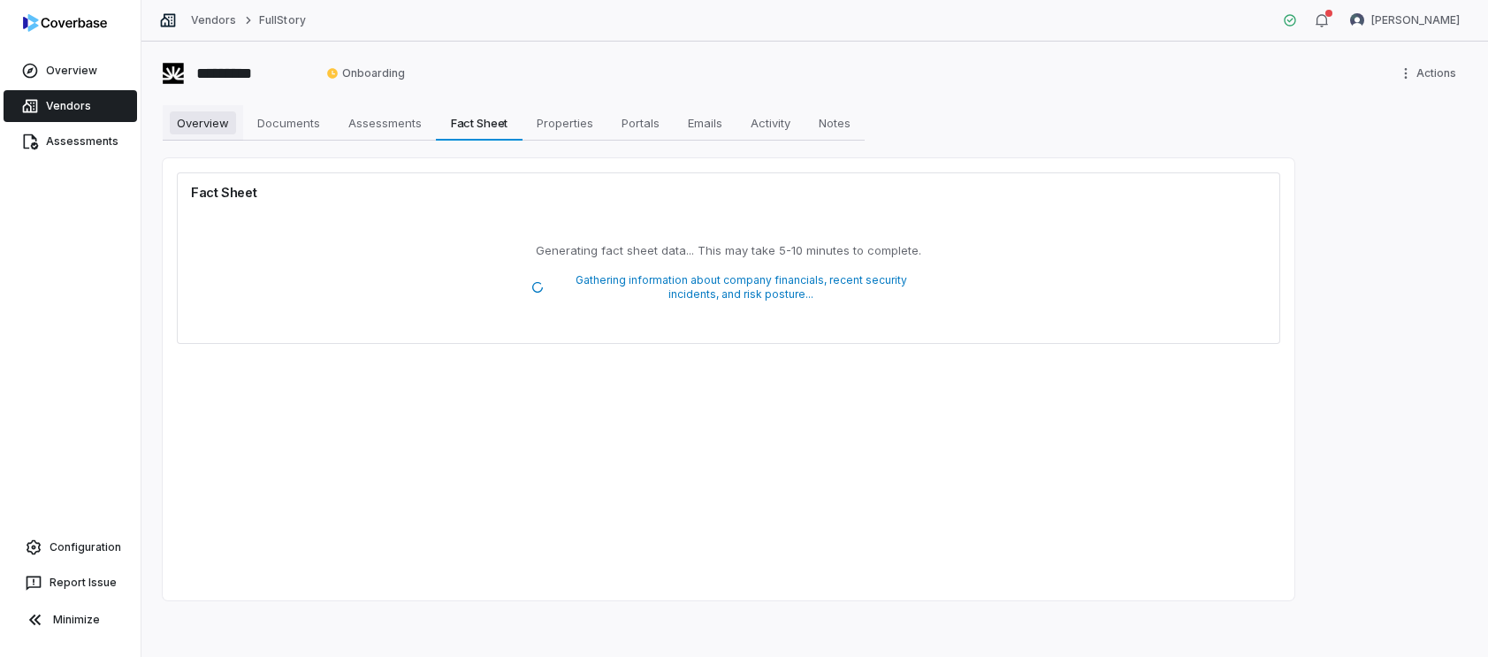
click at [212, 124] on span "Overview" at bounding box center [203, 122] width 66 height 23
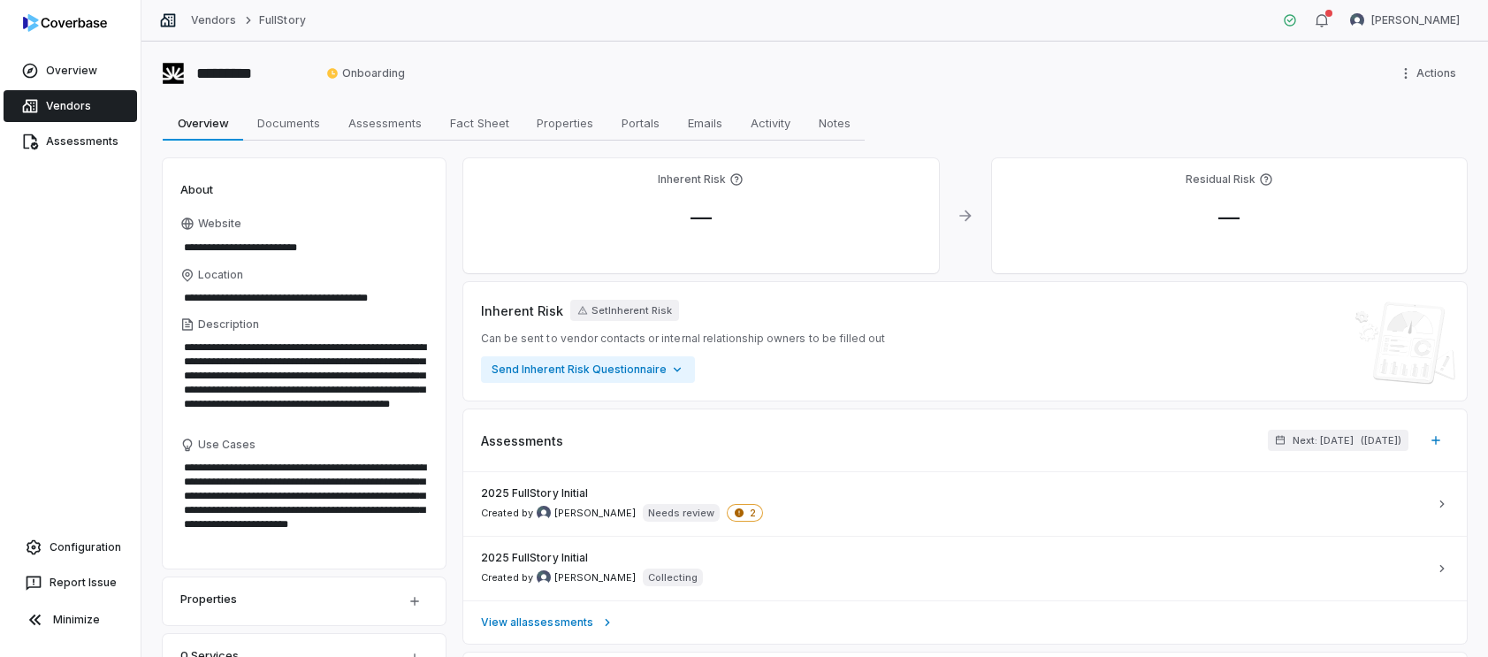
type textarea "*"
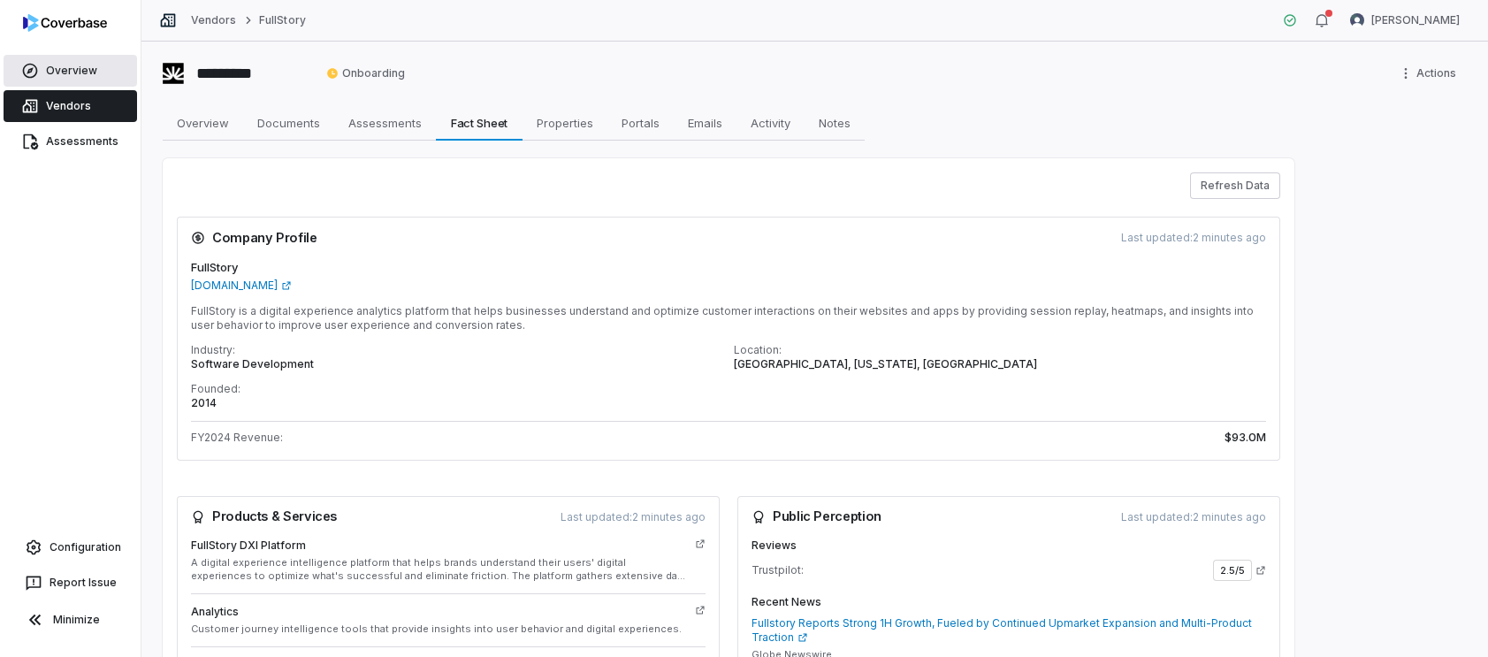
click at [84, 74] on span "Overview" at bounding box center [71, 71] width 51 height 14
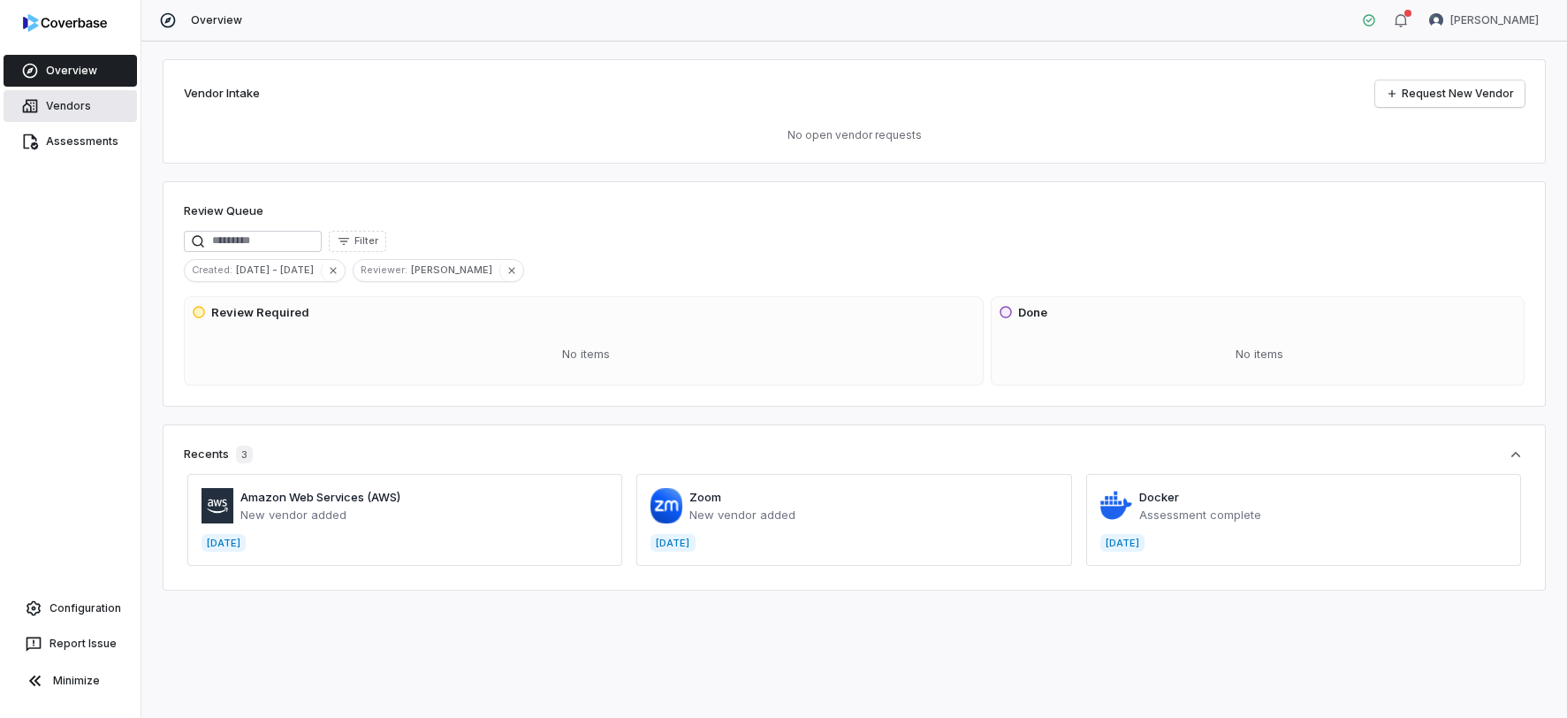
click at [42, 107] on link "Vendors" at bounding box center [70, 106] width 133 height 32
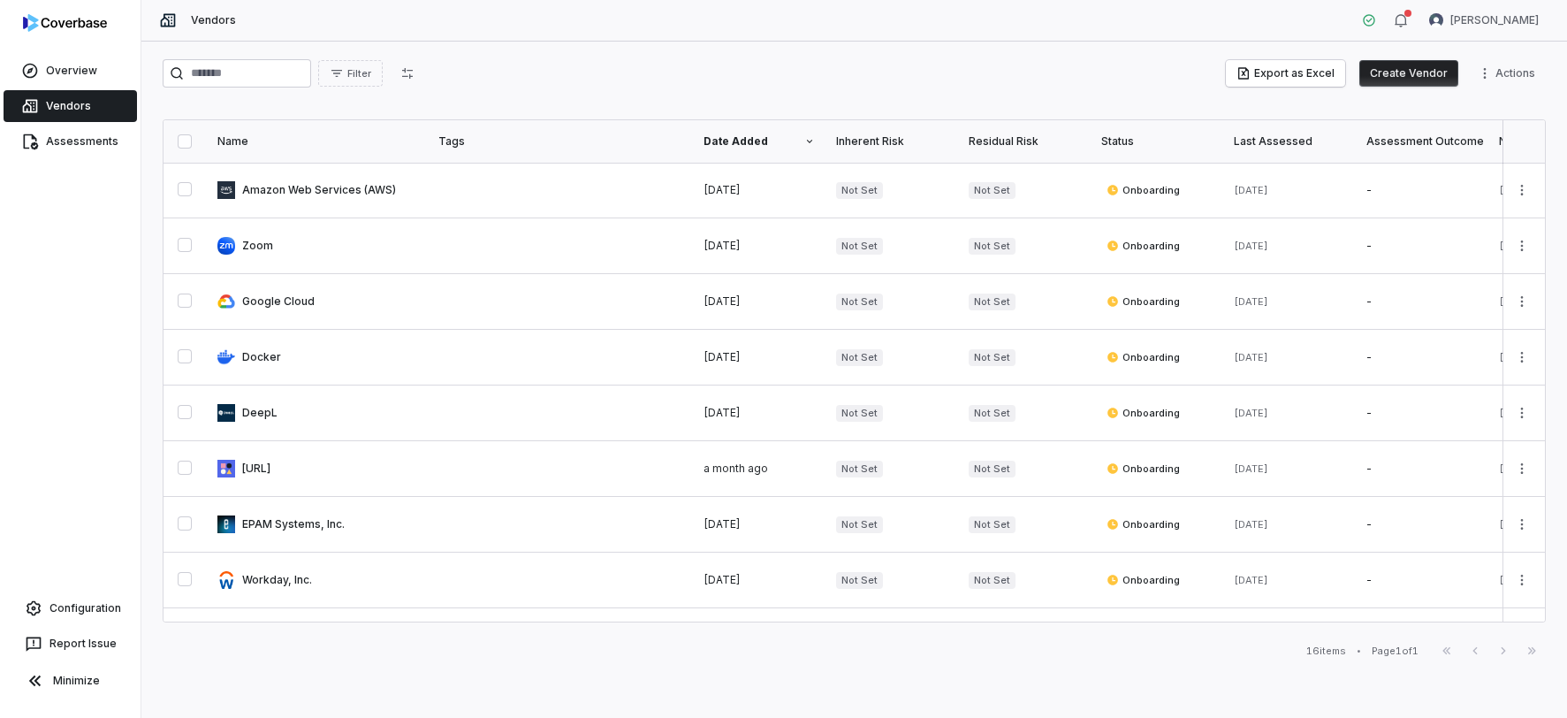
click at [1410, 75] on button "Create Vendor" at bounding box center [1409, 73] width 99 height 27
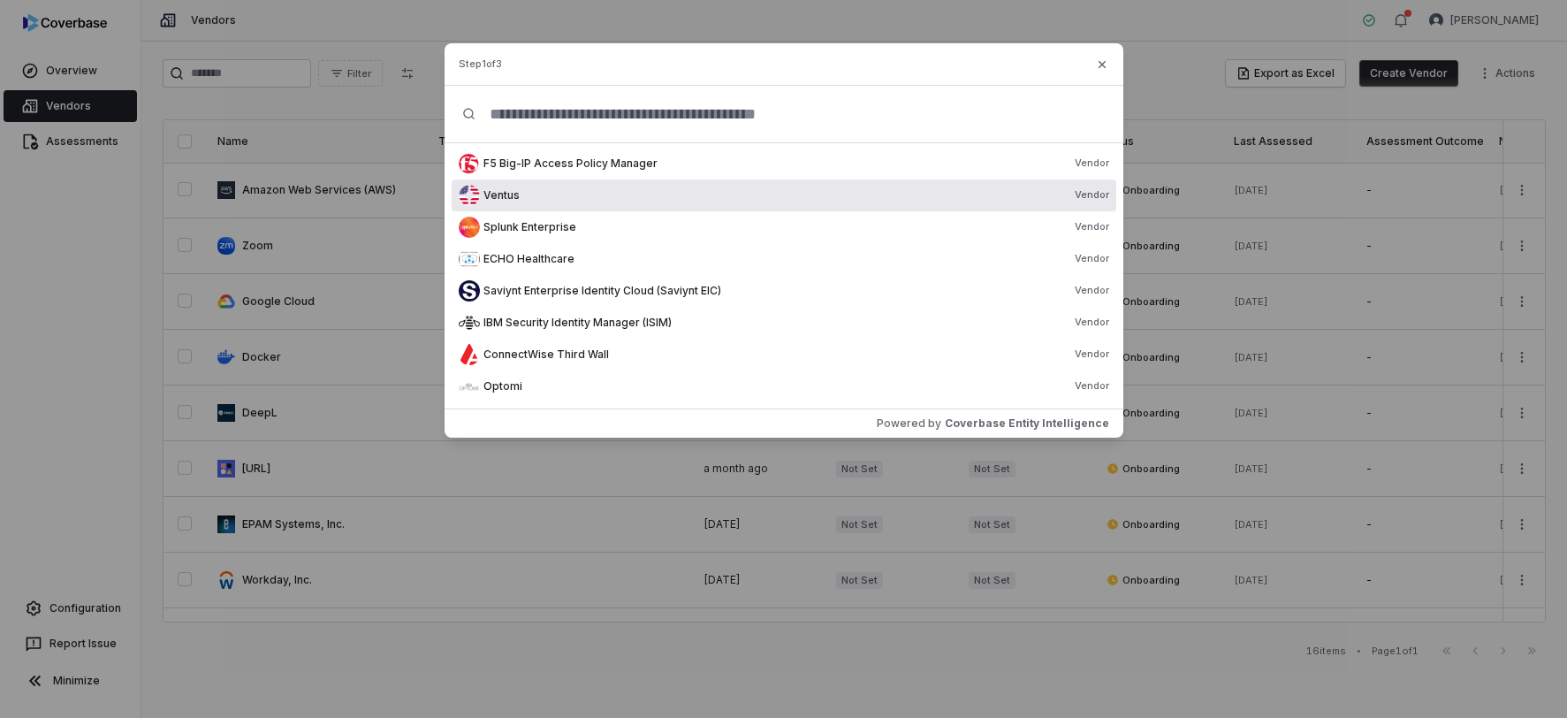
scroll to position [545, 0]
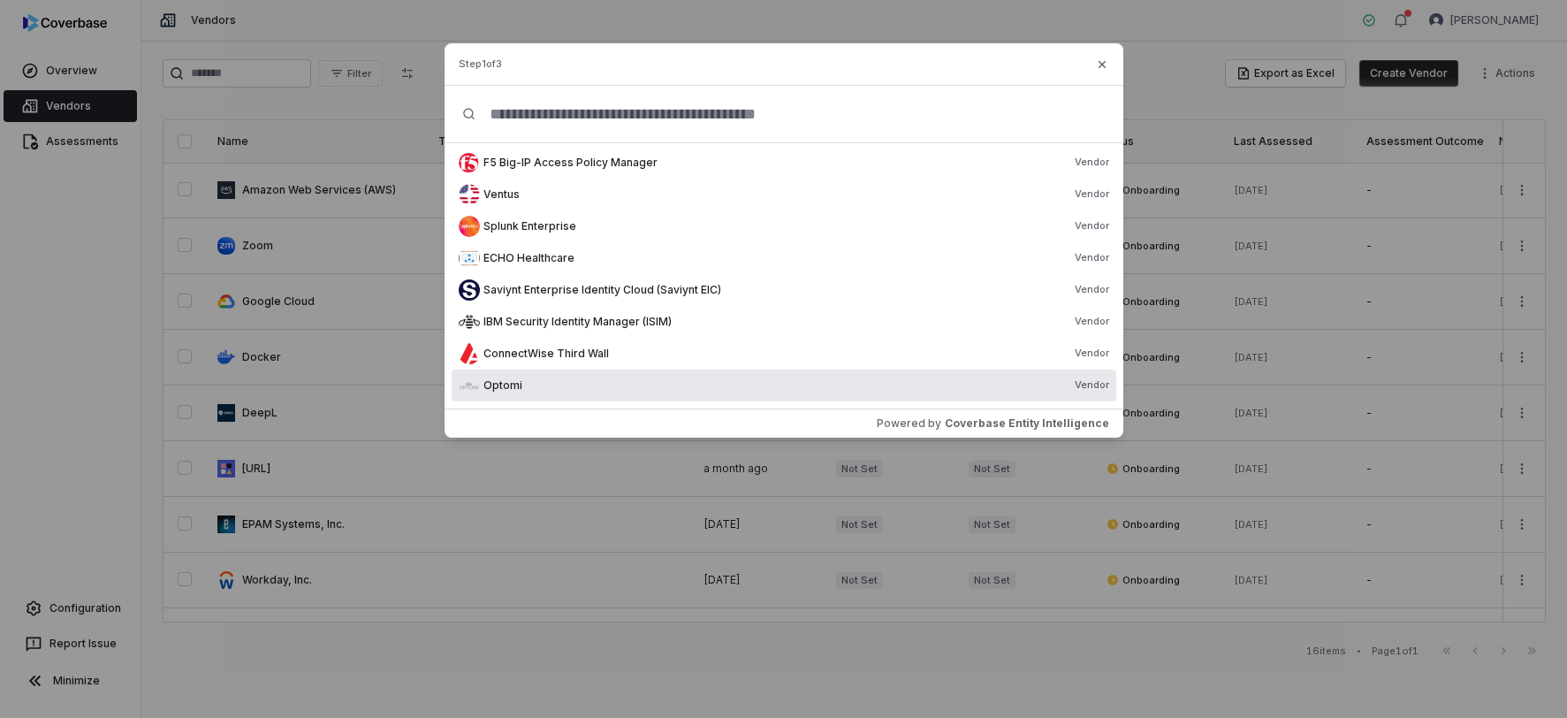
click at [599, 385] on div "Optomi Vendor" at bounding box center [797, 385] width 626 height 14
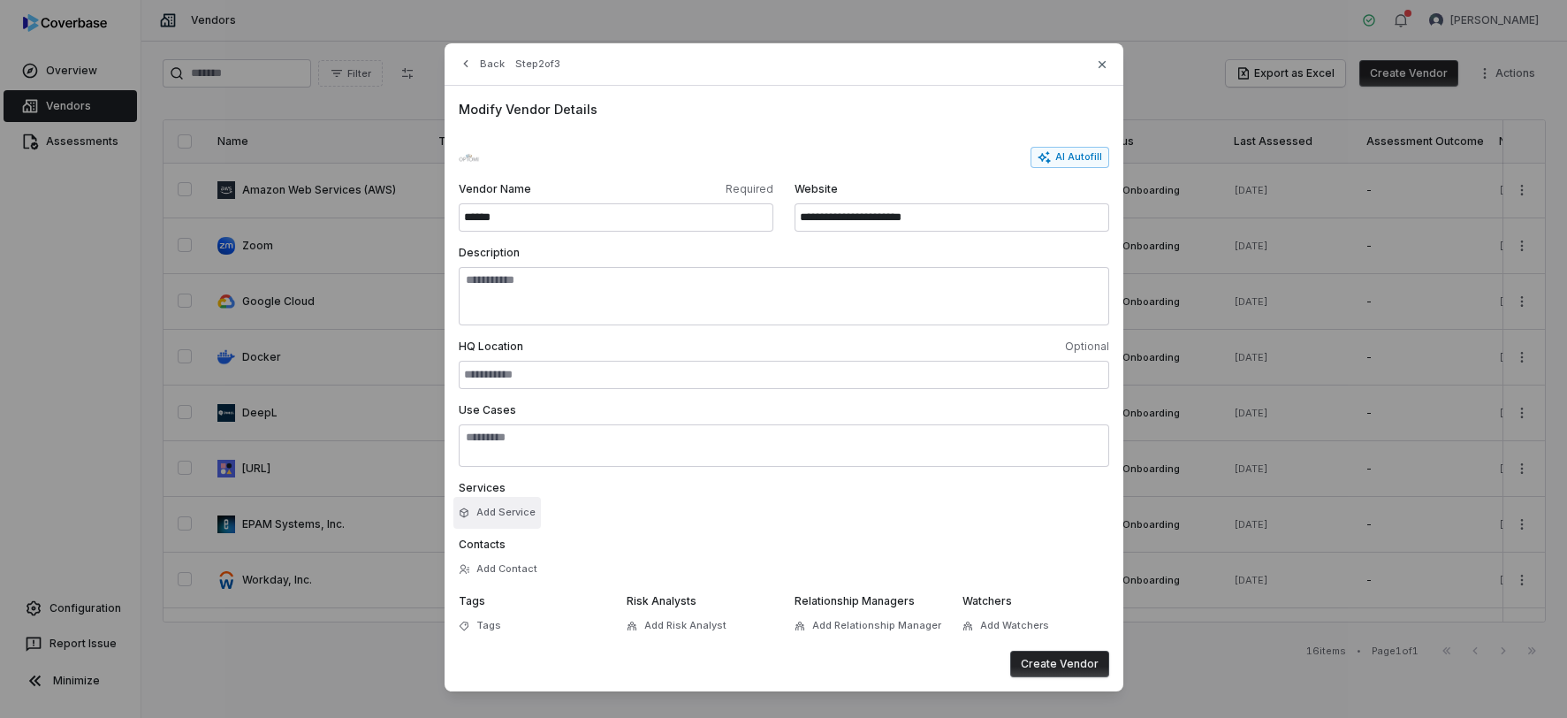
scroll to position [16, 0]
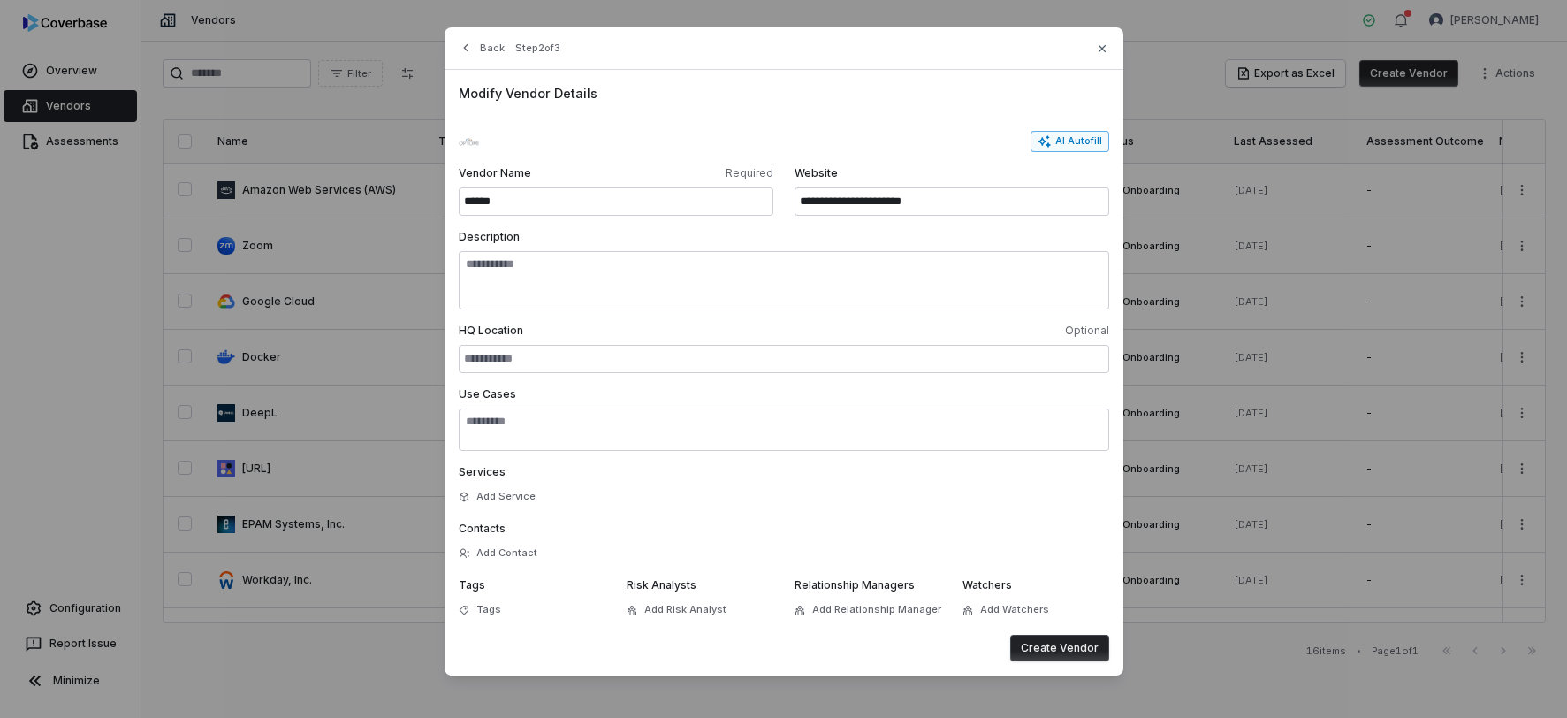
click at [1068, 141] on button "AI Autofill" at bounding box center [1070, 141] width 79 height 21
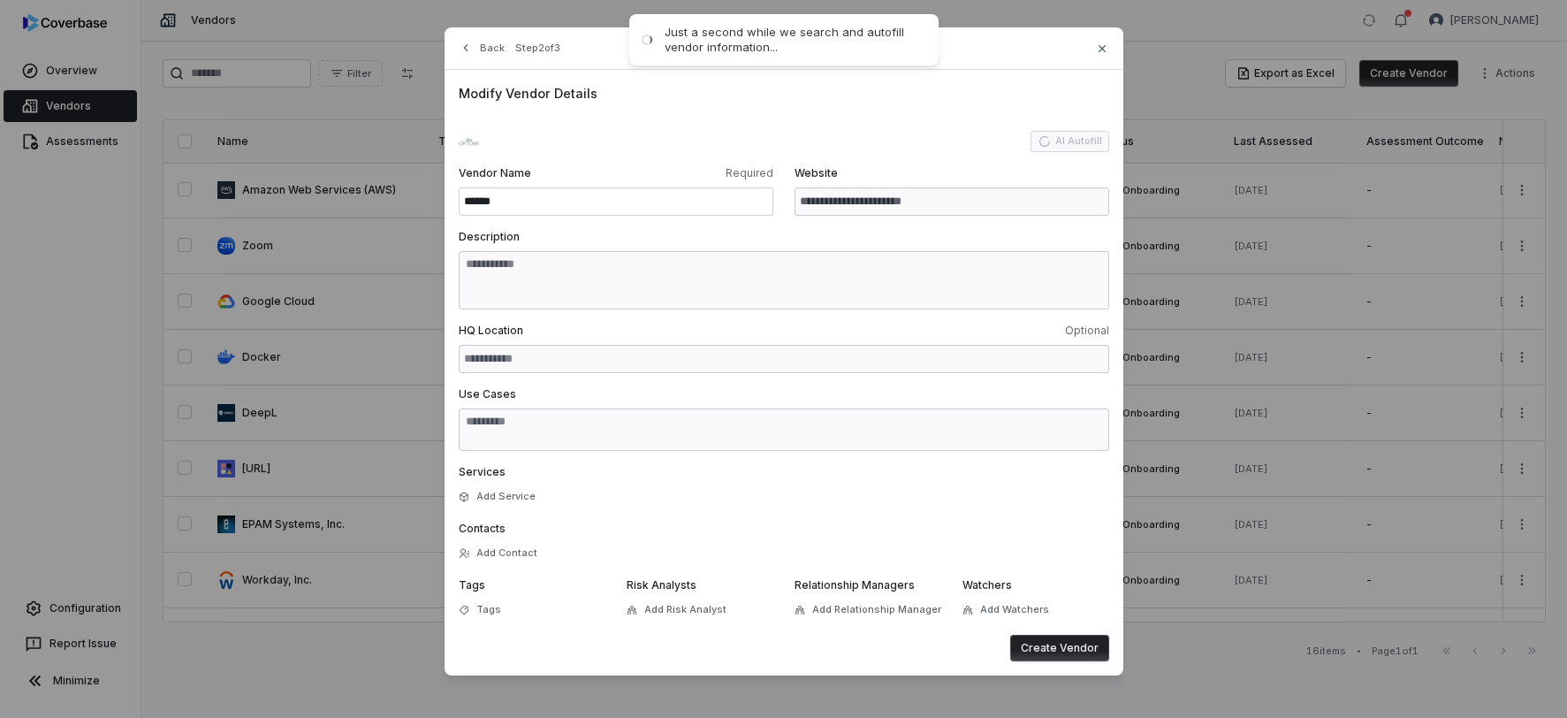
type input "**********"
type textarea "**********"
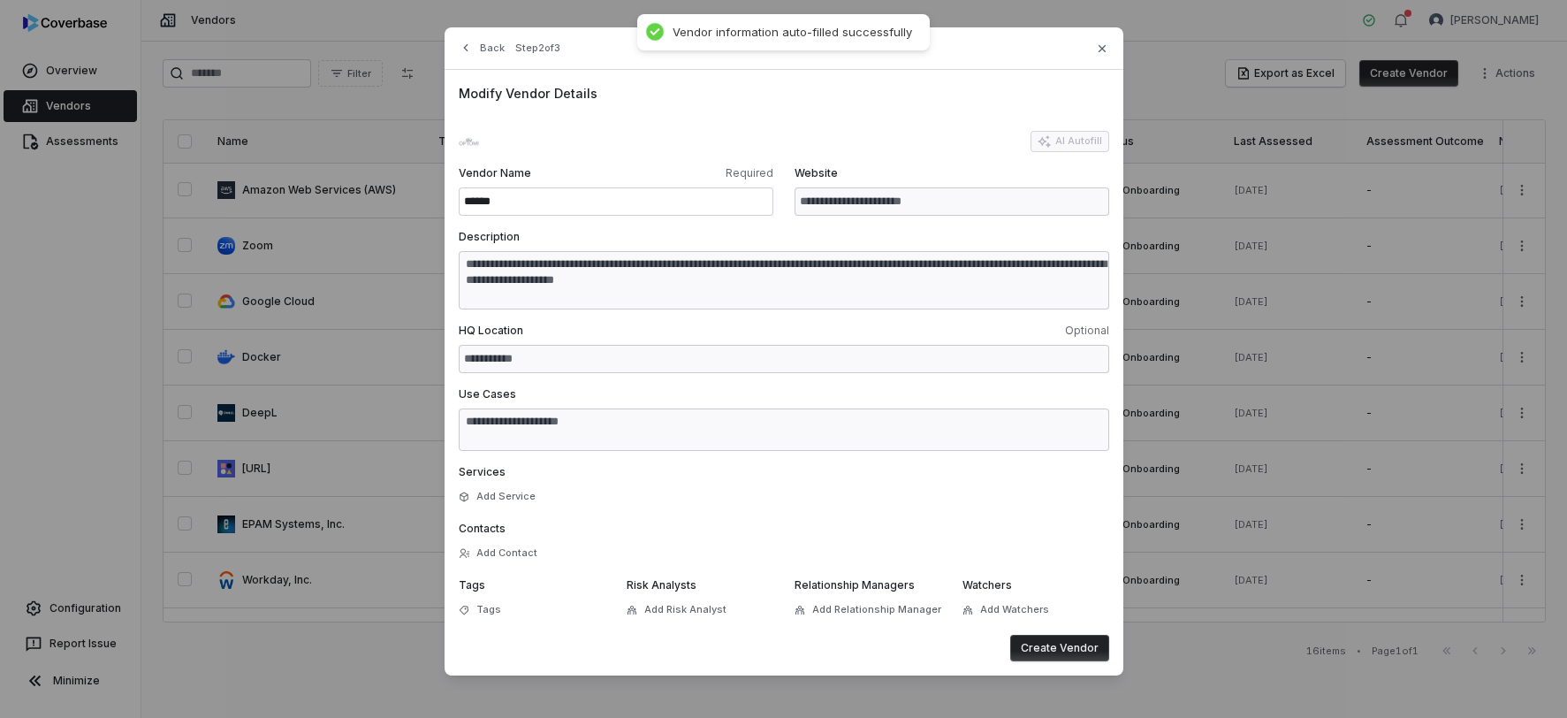
type textarea "**********"
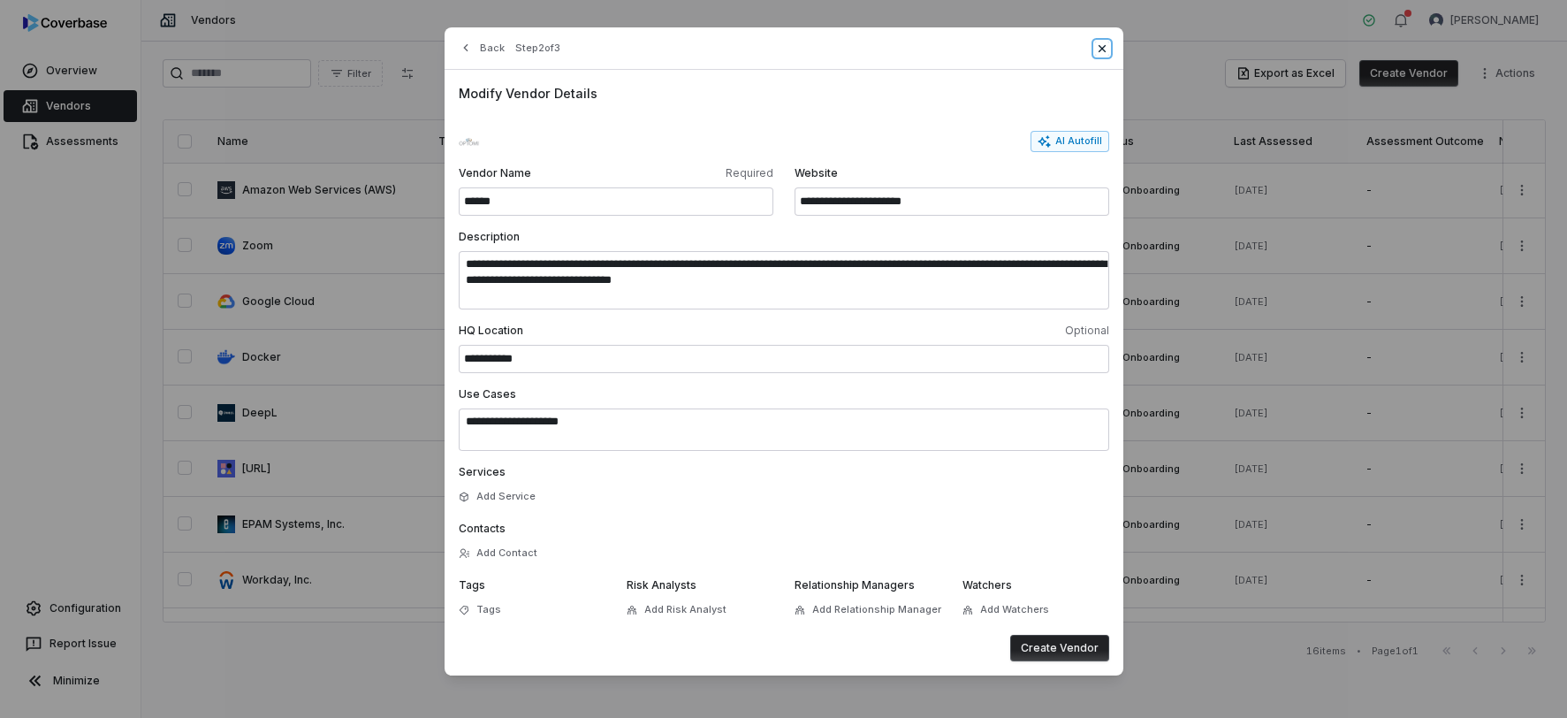
click at [1102, 50] on icon "button" at bounding box center [1101, 47] width 7 height 7
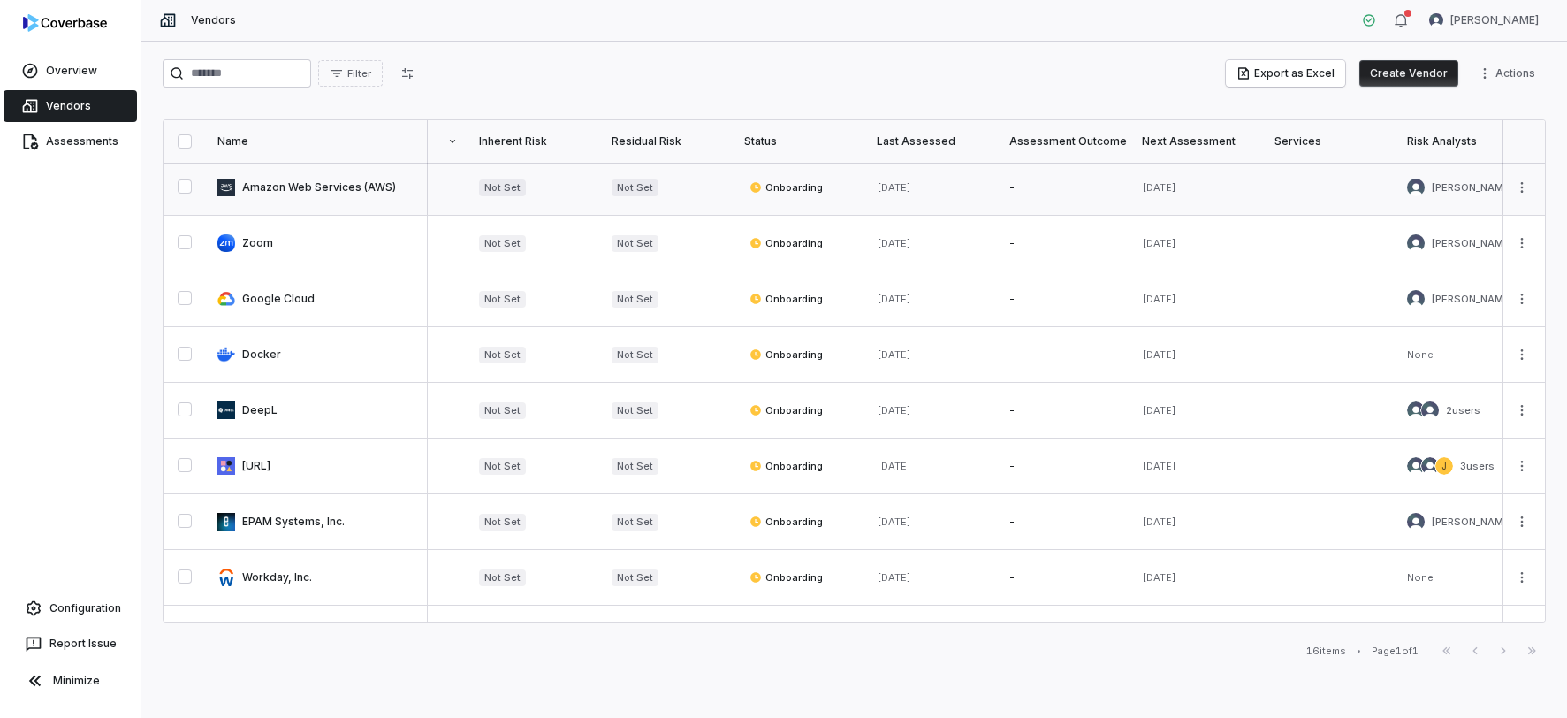
scroll to position [3, 0]
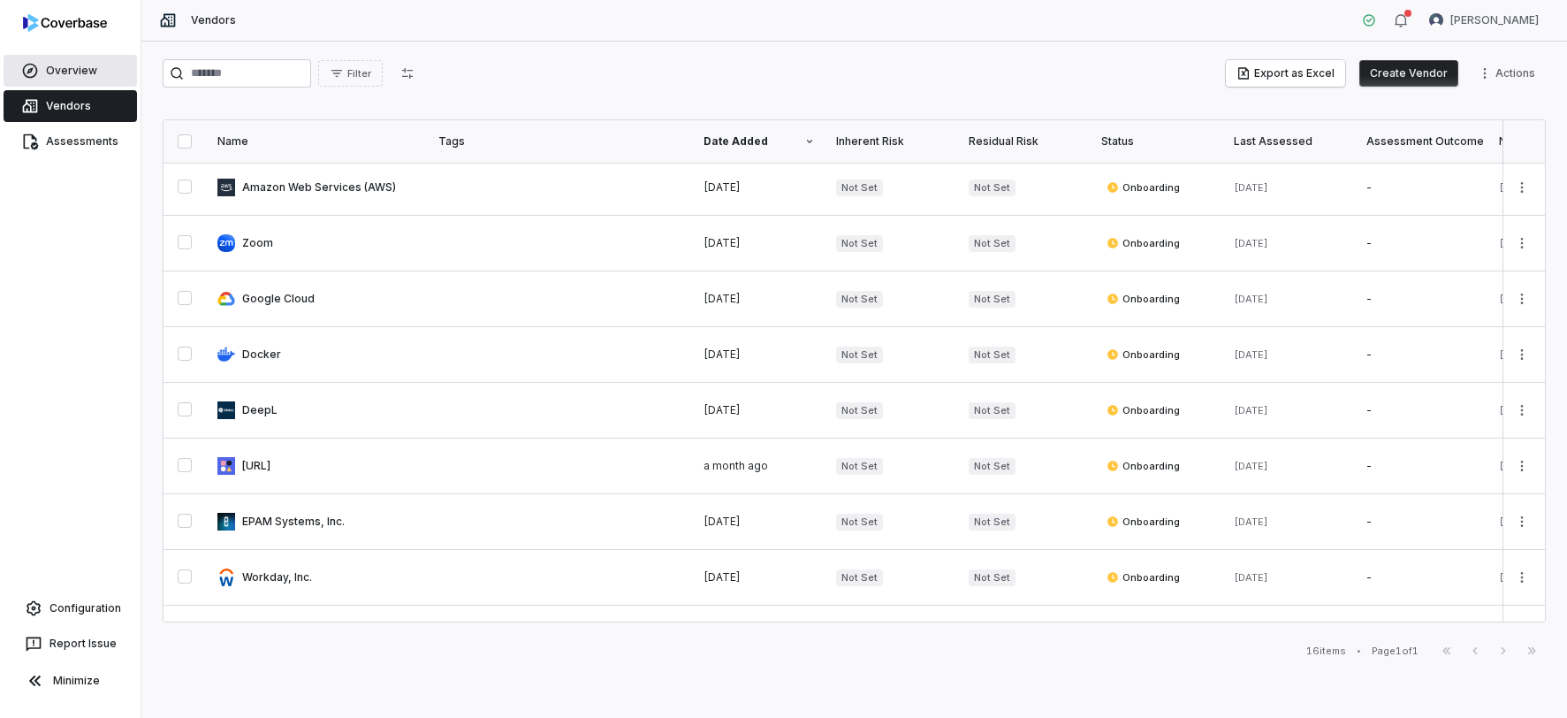
click at [95, 76] on link "Overview" at bounding box center [70, 71] width 133 height 32
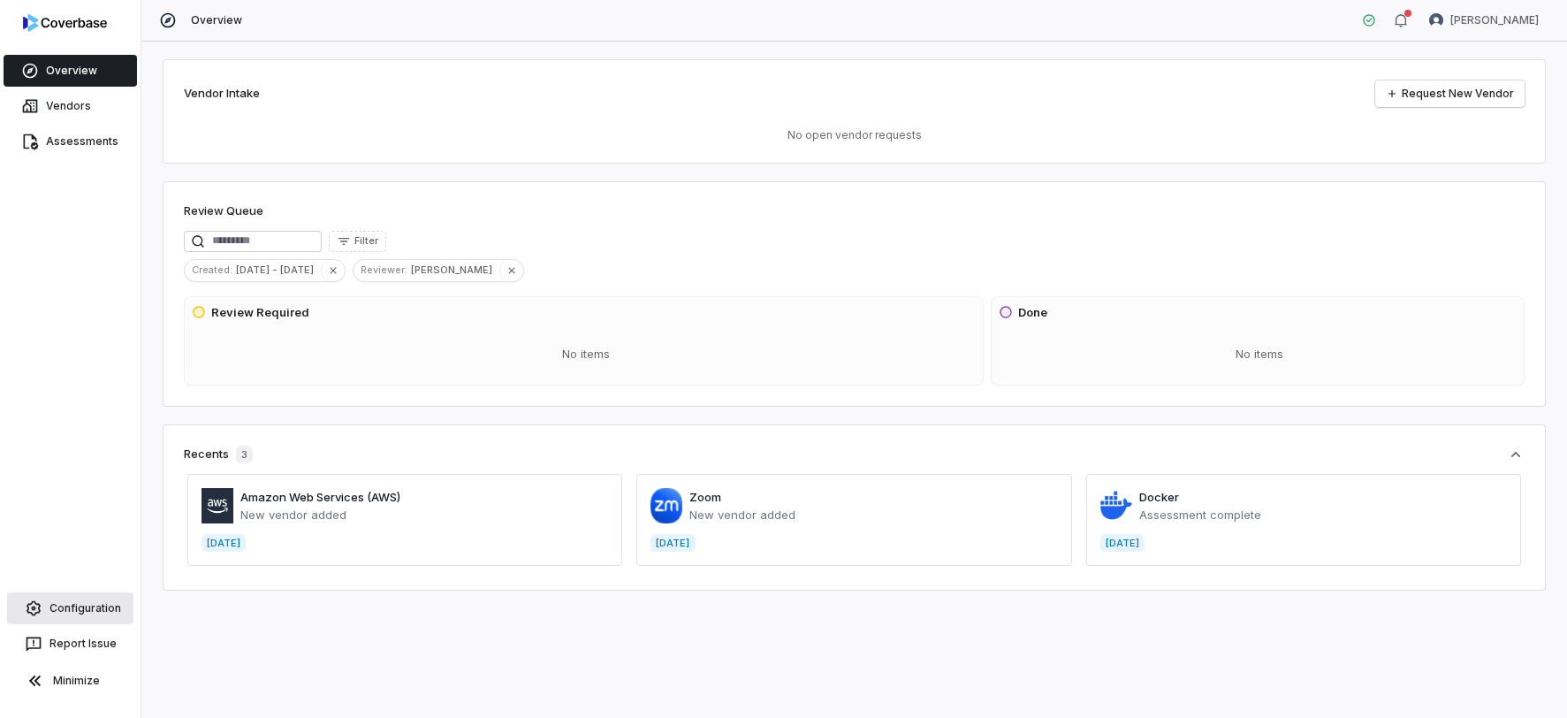
click at [105, 611] on span "Configuration" at bounding box center [86, 608] width 72 height 14
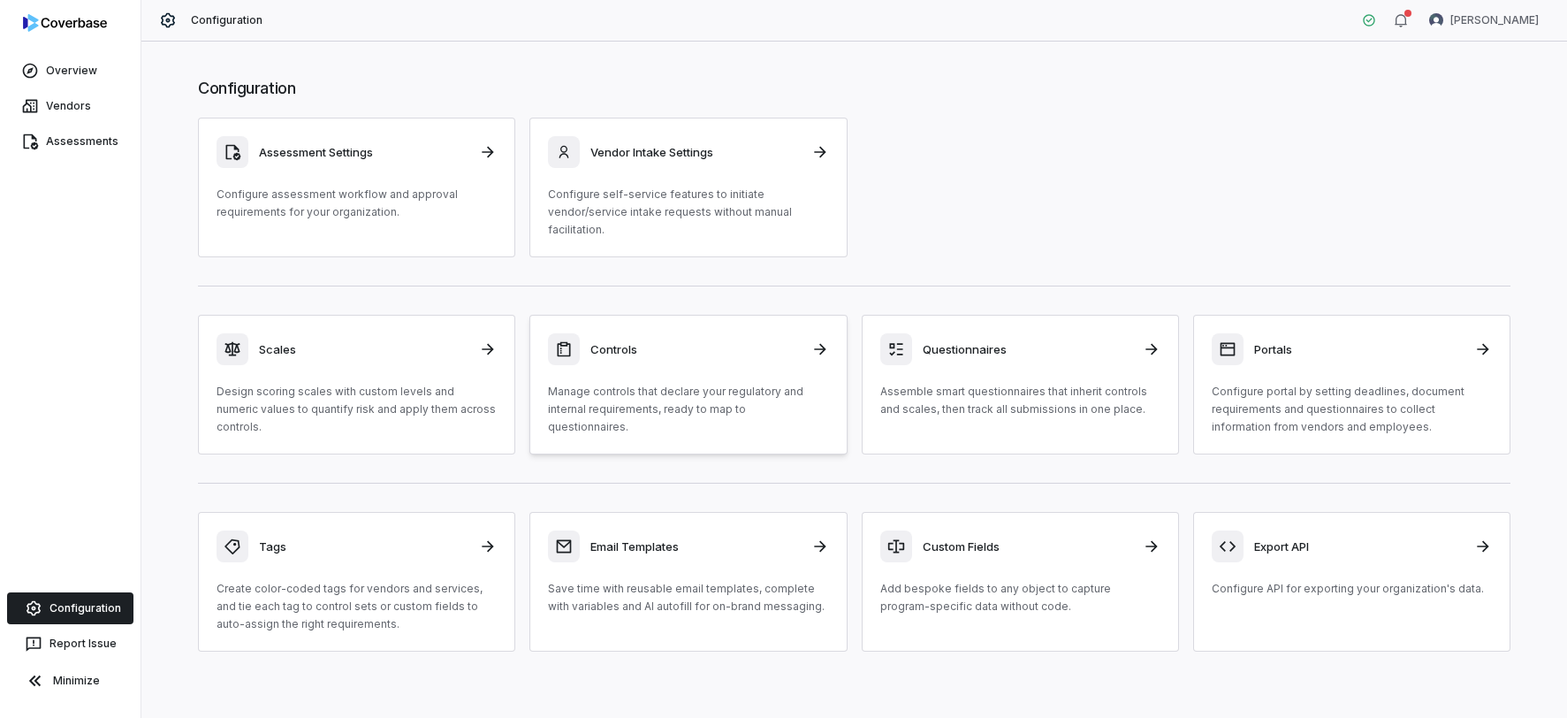
click at [682, 363] on div "Controls" at bounding box center [688, 349] width 280 height 32
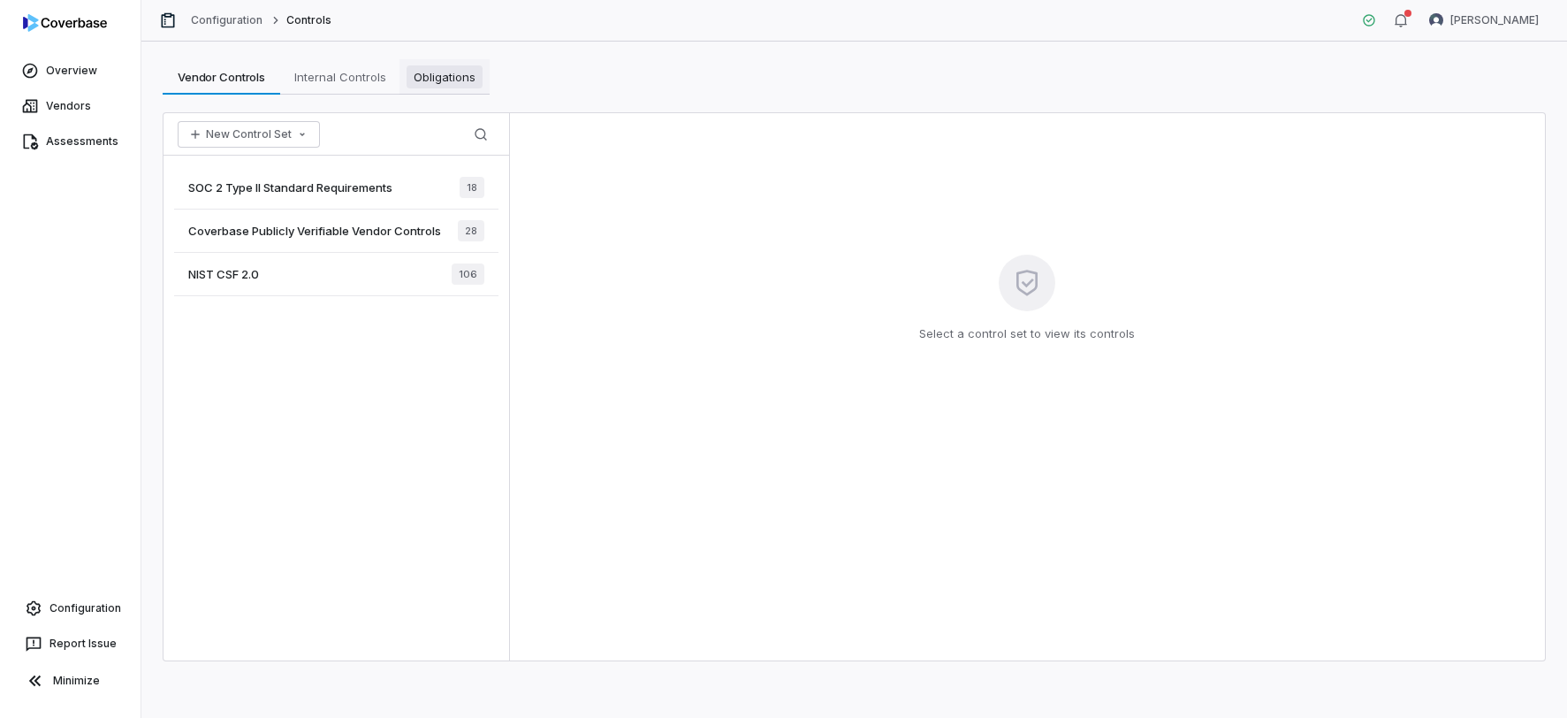
click at [416, 79] on span "Obligations" at bounding box center [445, 76] width 76 height 23
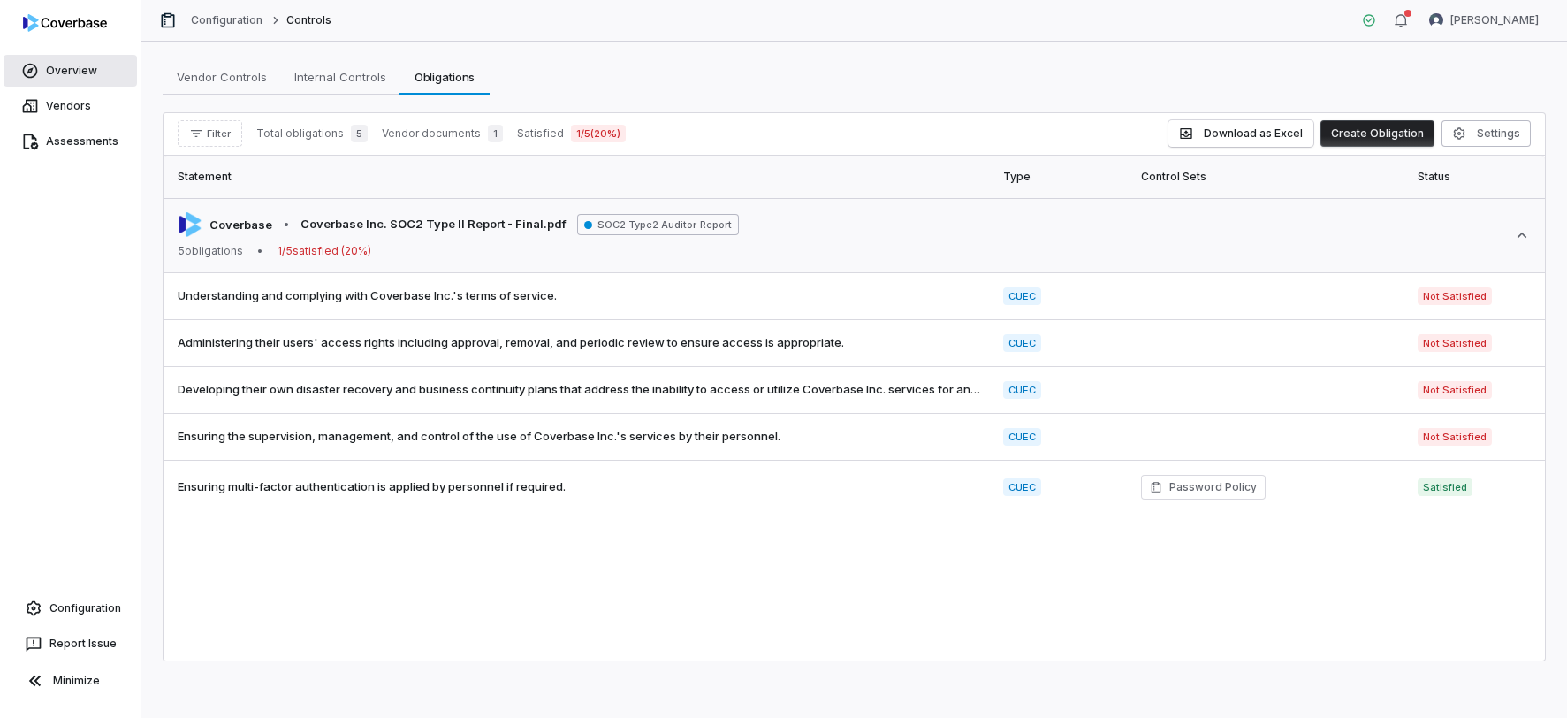
click at [72, 72] on span "Overview" at bounding box center [71, 71] width 51 height 14
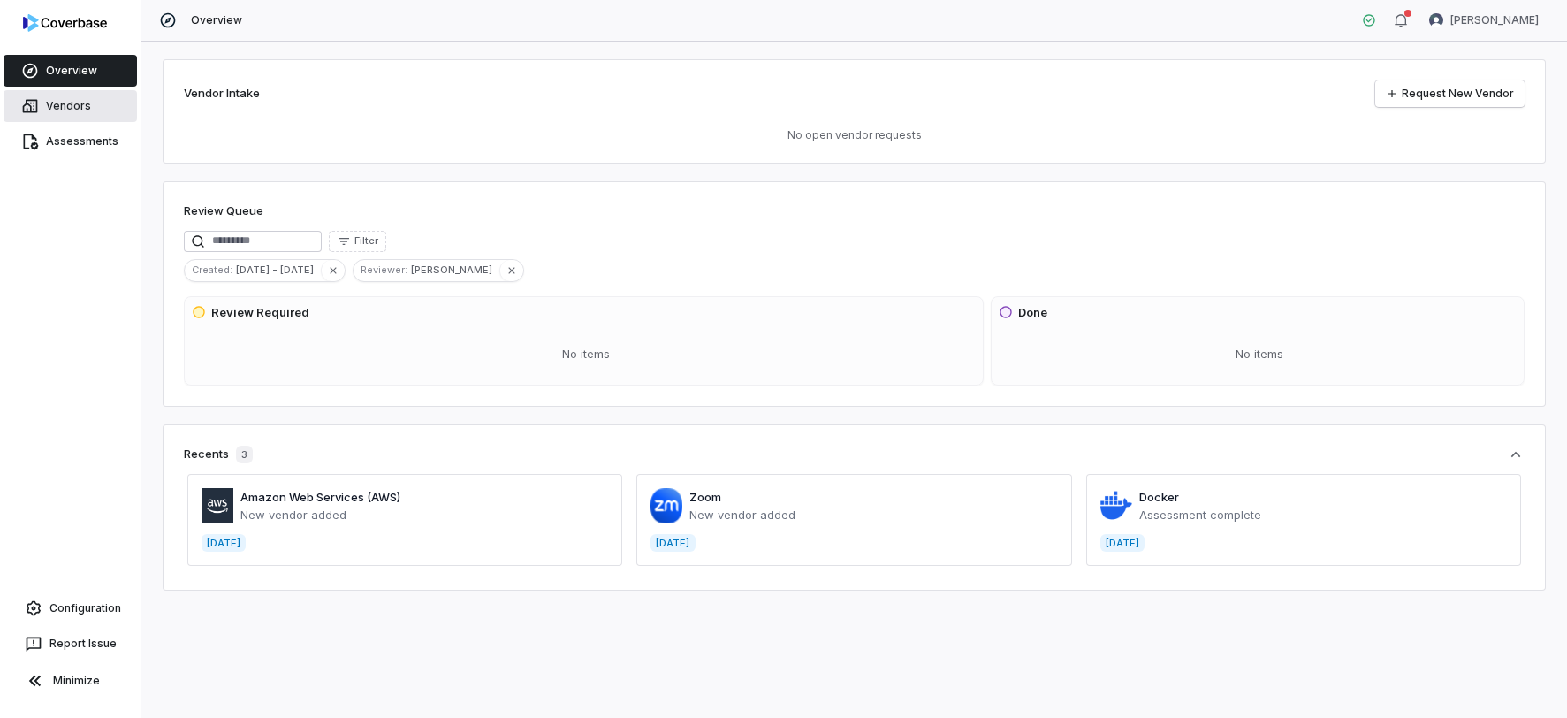
drag, startPoint x: 67, startPoint y: 108, endPoint x: 123, endPoint y: 112, distance: 55.9
click at [67, 108] on span "Vendors" at bounding box center [68, 106] width 45 height 14
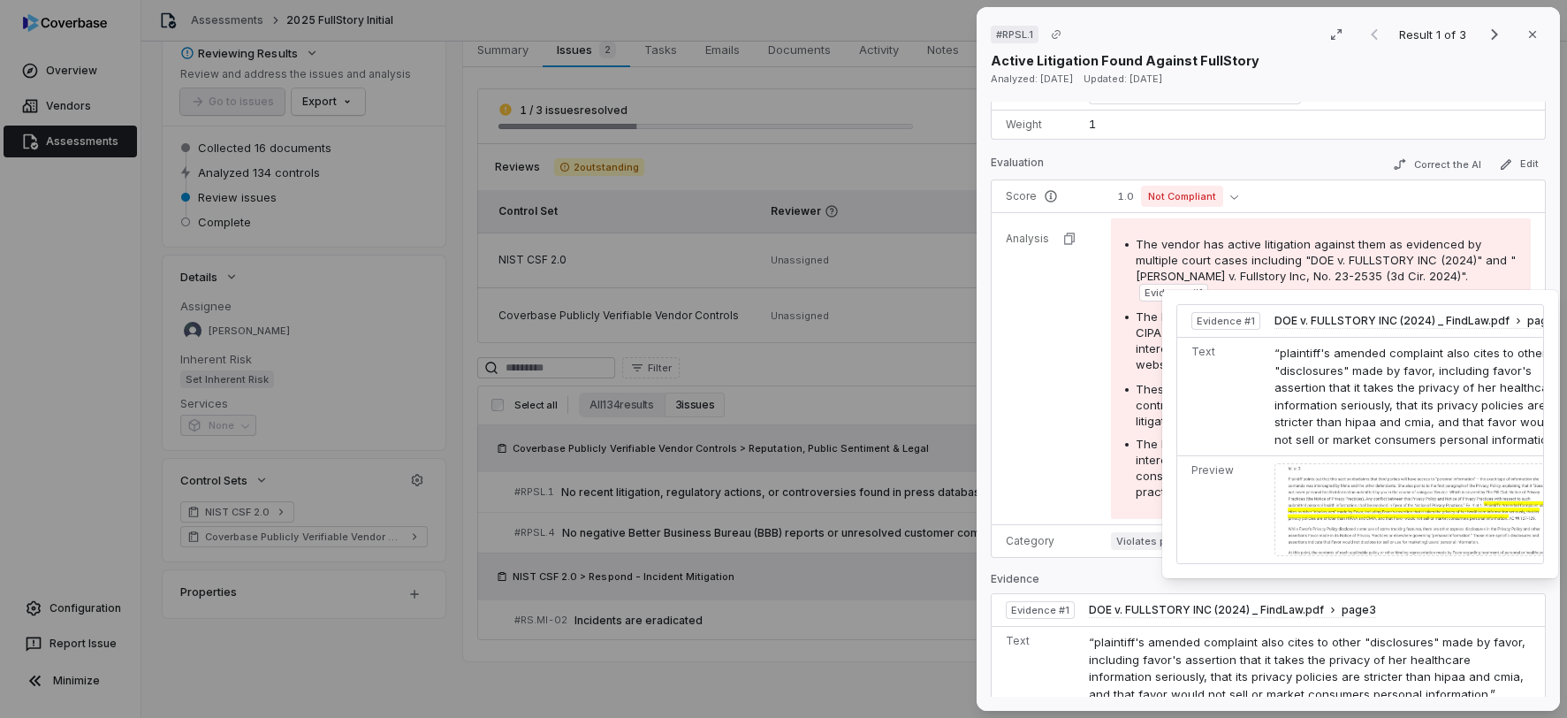
scroll to position [177, 0]
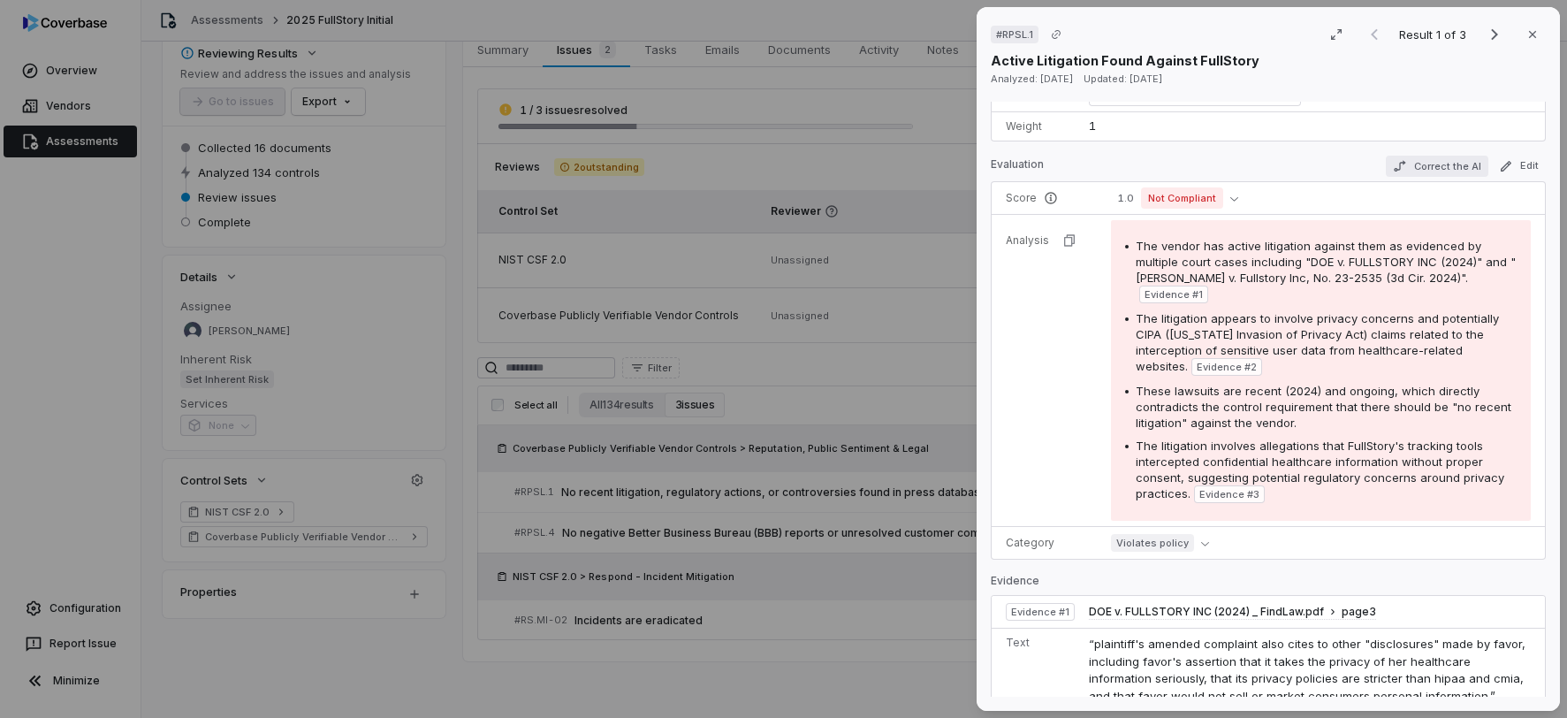
click at [1437, 166] on button "Correct the AI" at bounding box center [1437, 166] width 103 height 21
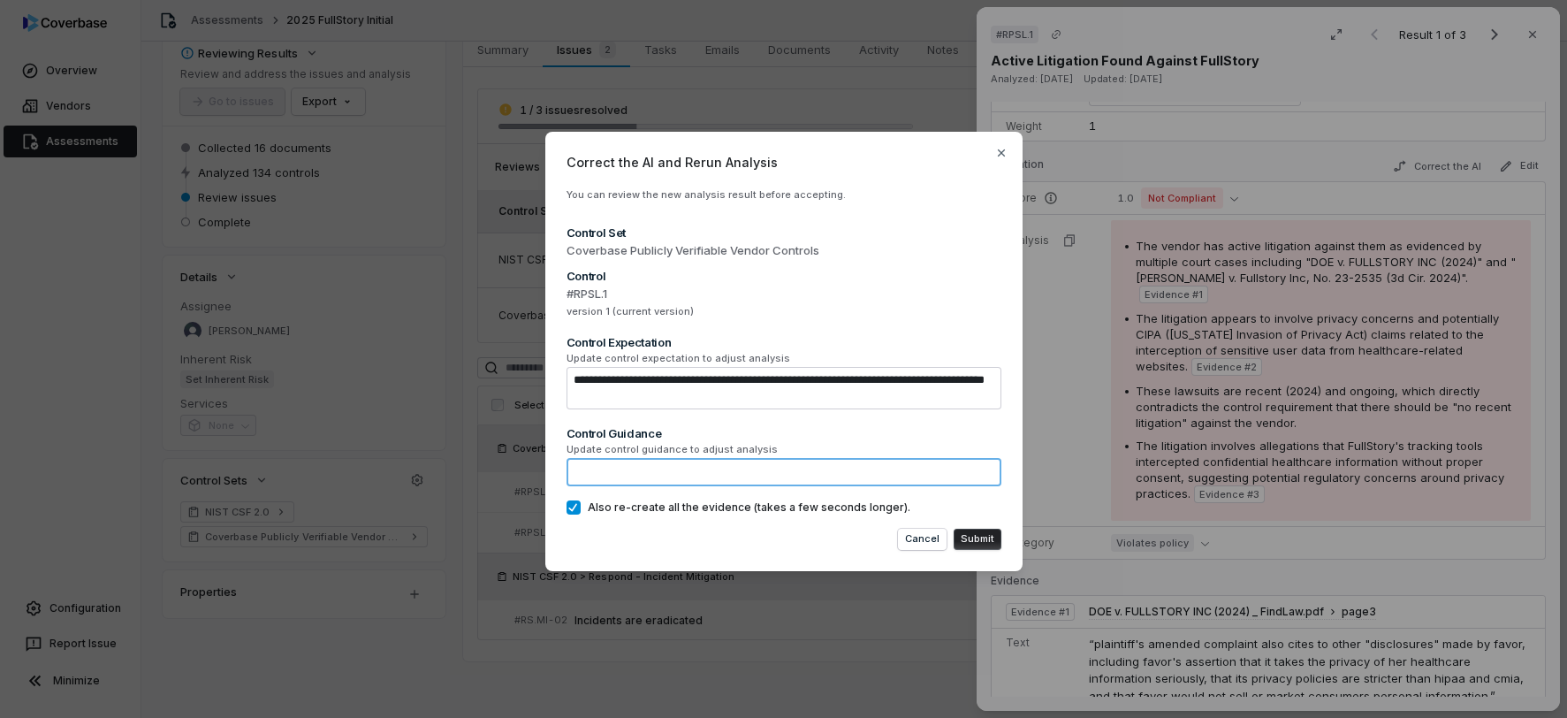
click at [729, 473] on textarea at bounding box center [784, 472] width 435 height 28
click at [1000, 157] on icon "button" at bounding box center [1002, 153] width 14 height 14
type textarea "*"
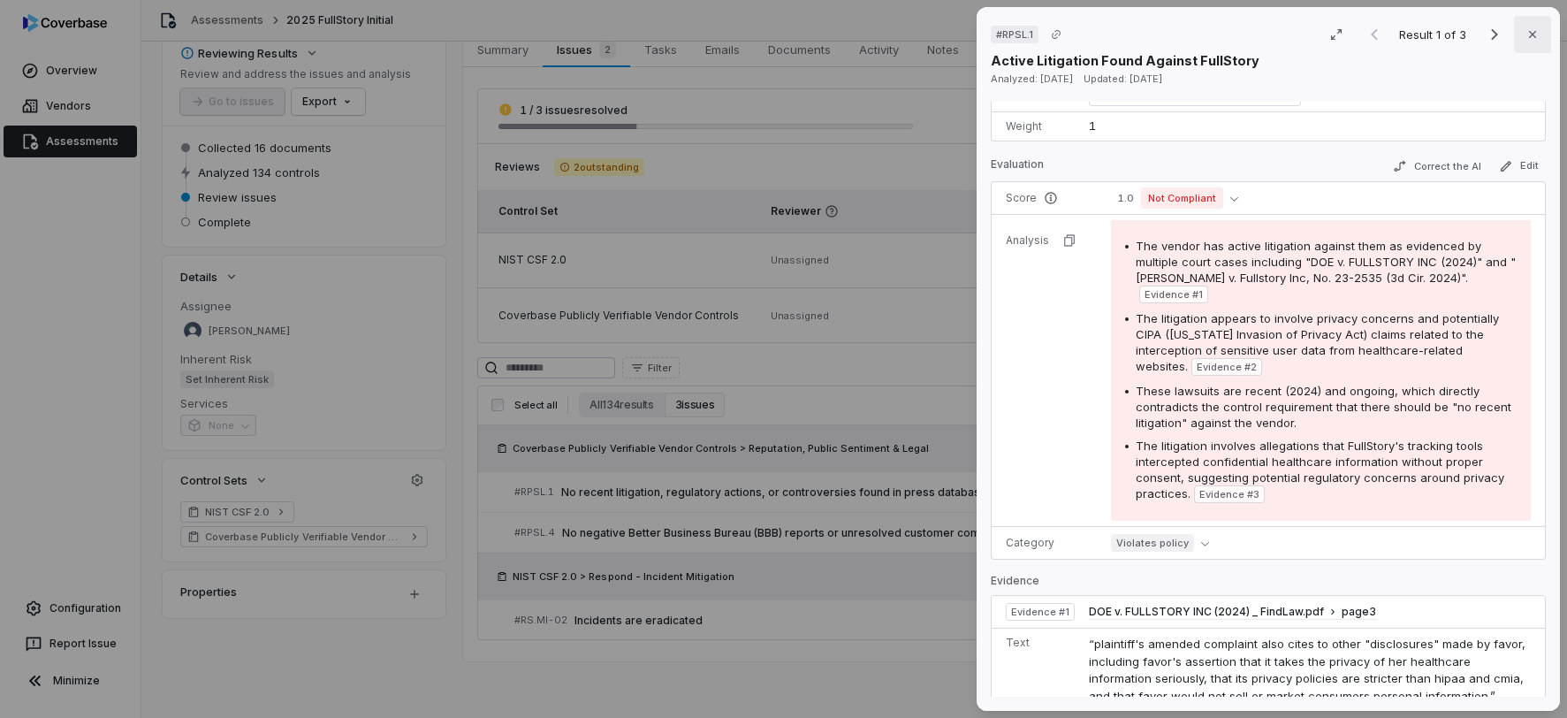
click at [1531, 34] on icon "button" at bounding box center [1533, 34] width 14 height 14
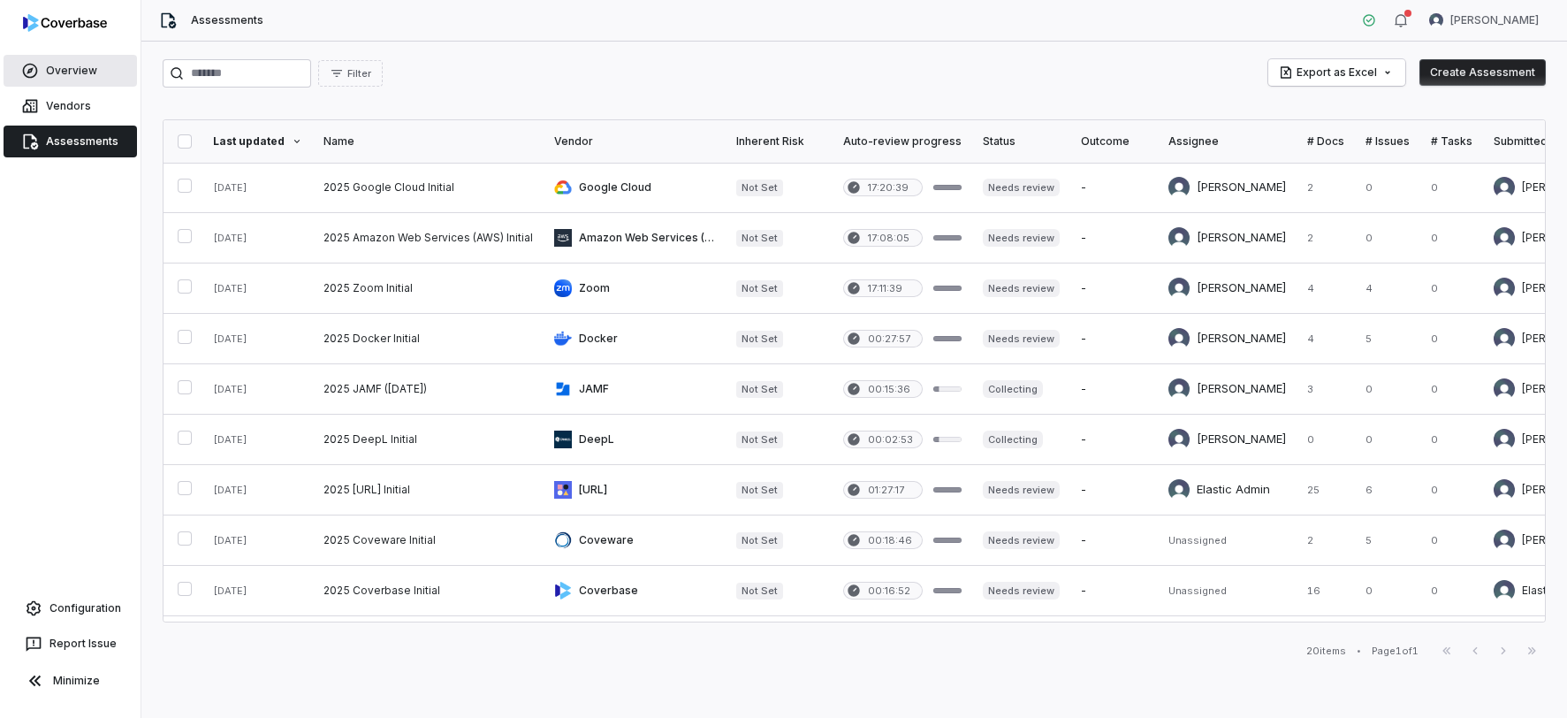
click at [67, 65] on span "Overview" at bounding box center [71, 71] width 51 height 14
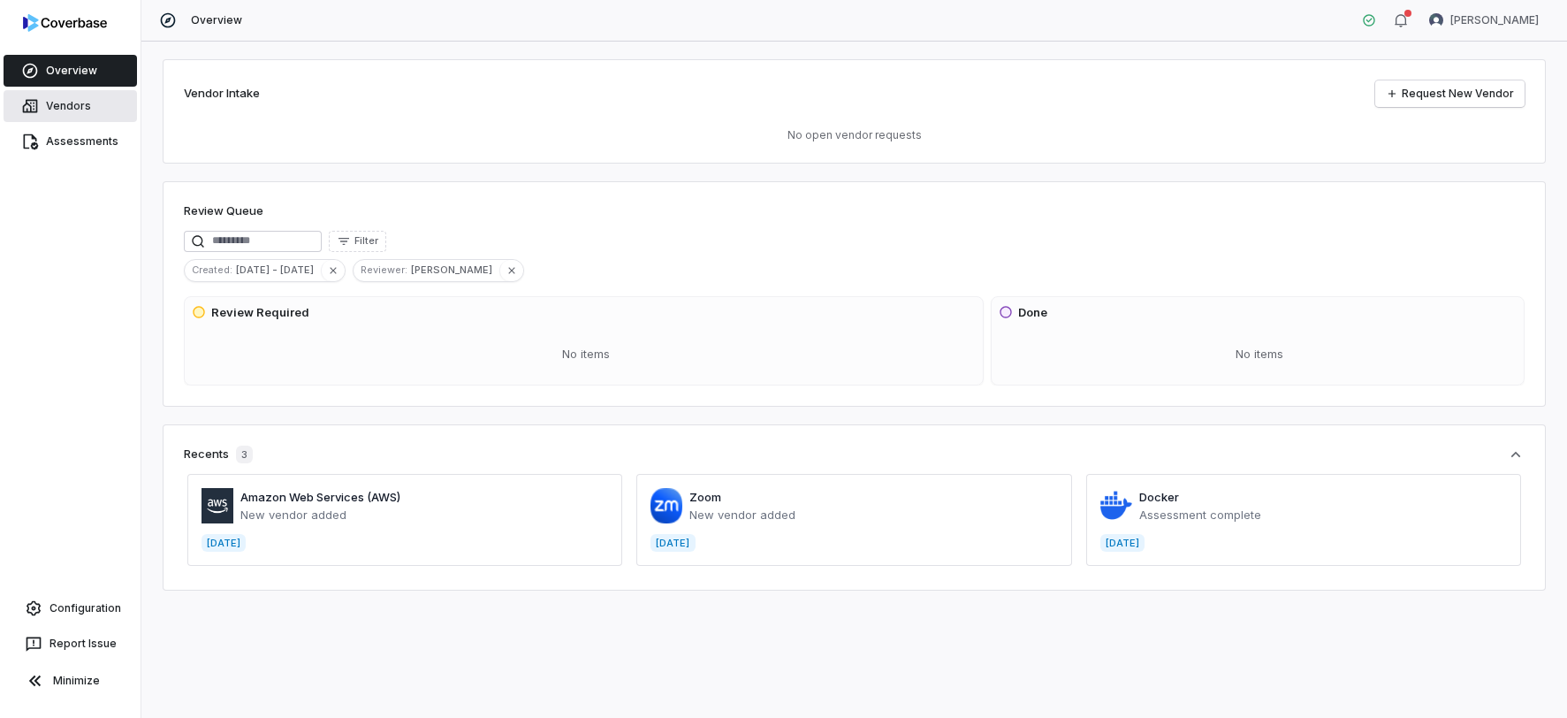
click at [69, 101] on span "Vendors" at bounding box center [68, 106] width 45 height 14
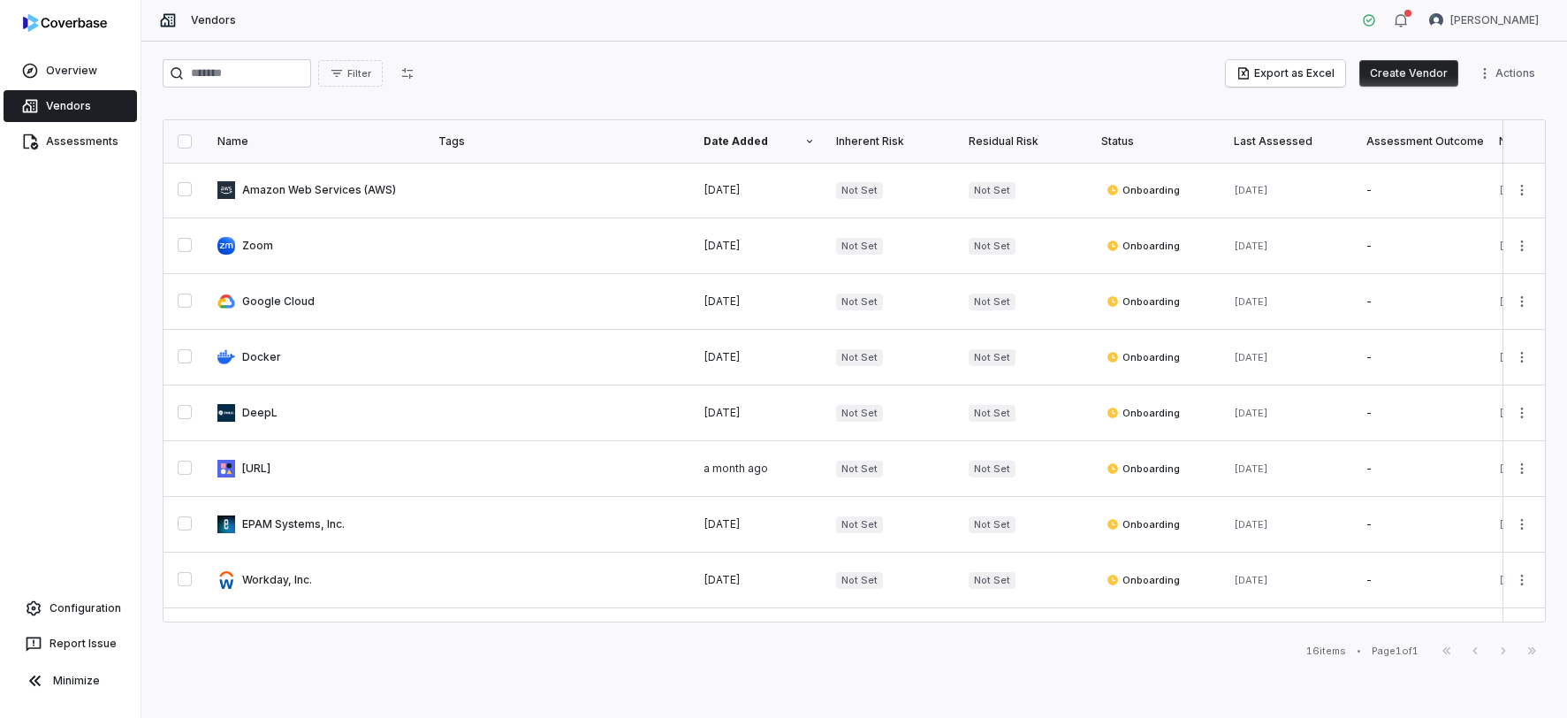
click at [1411, 67] on button "Create Vendor" at bounding box center [1409, 73] width 99 height 27
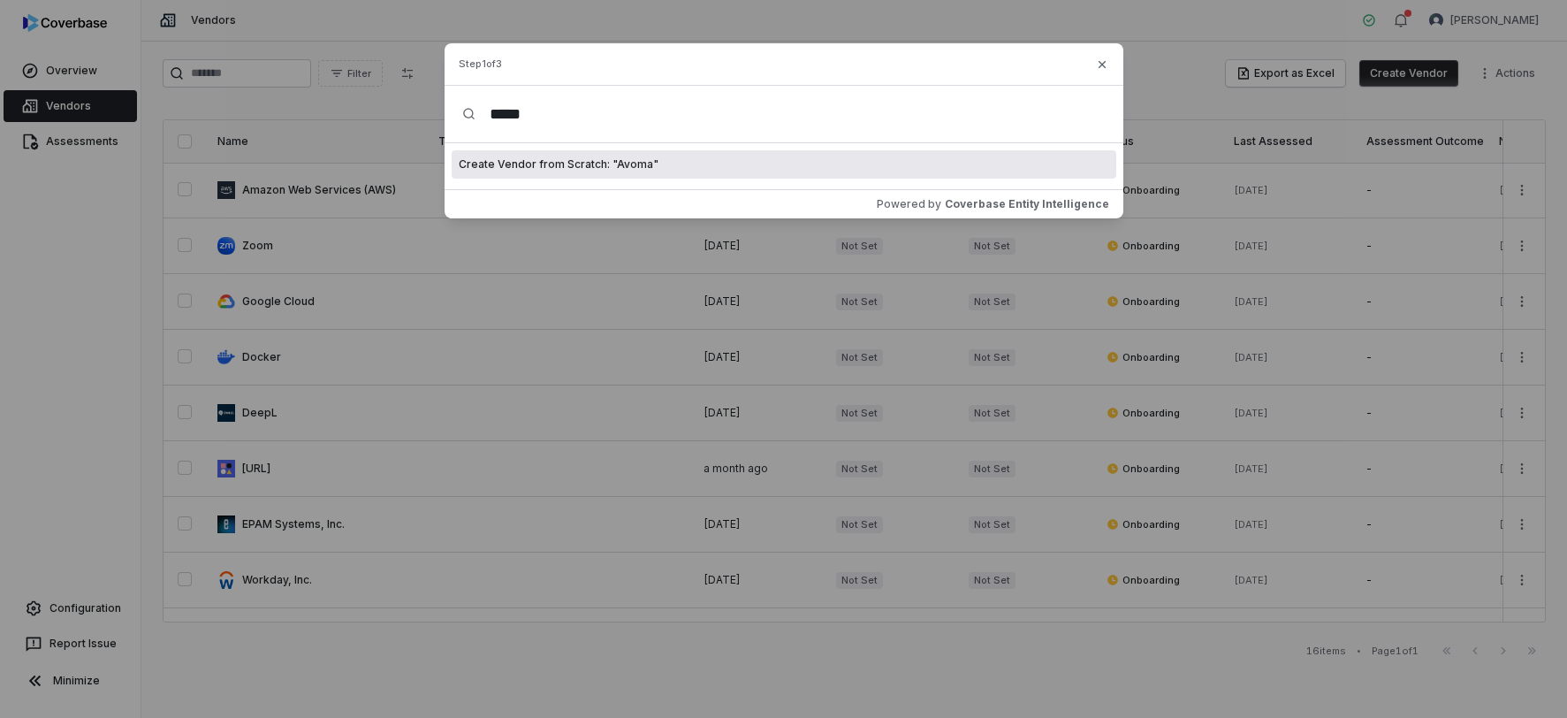
type input "*****"
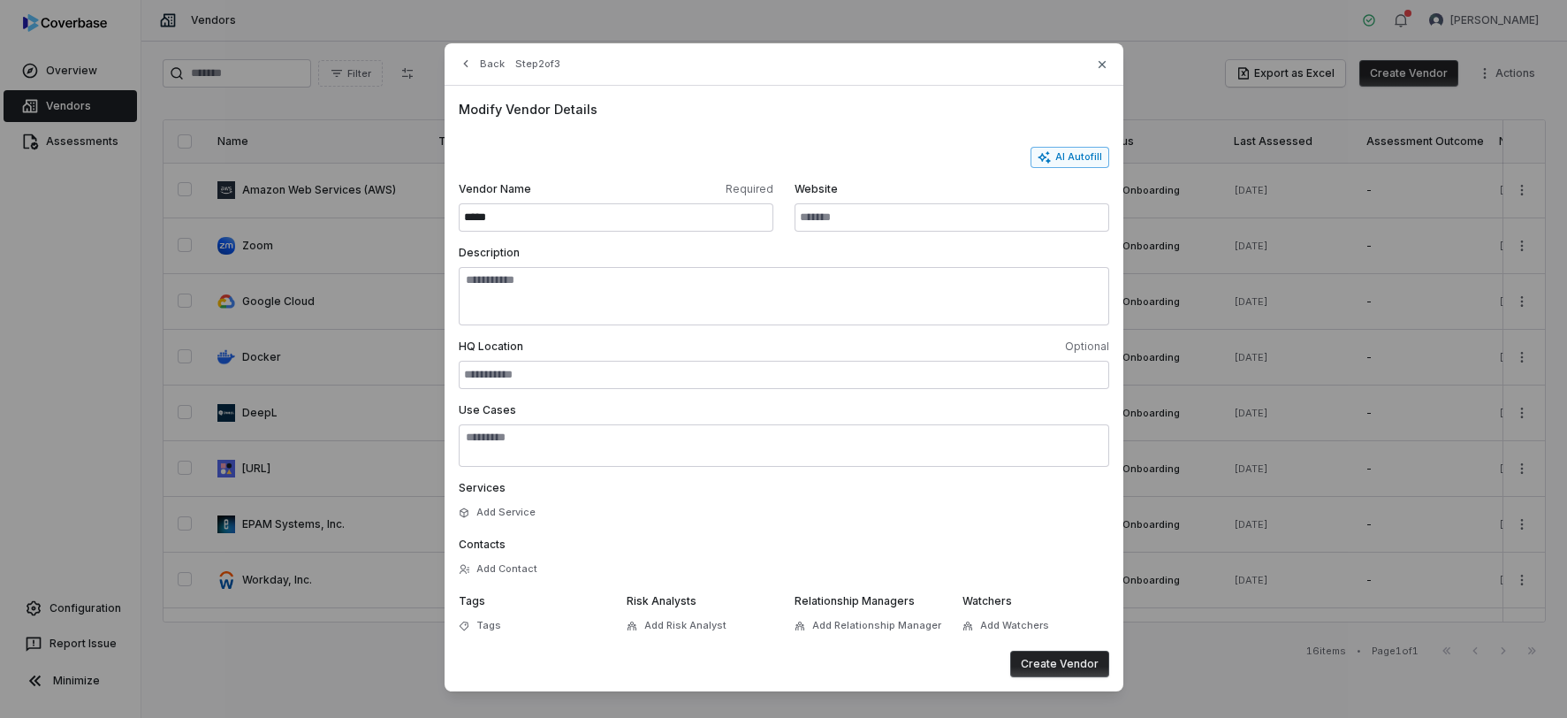
click at [1092, 163] on button "AI Autofill" at bounding box center [1070, 157] width 79 height 21
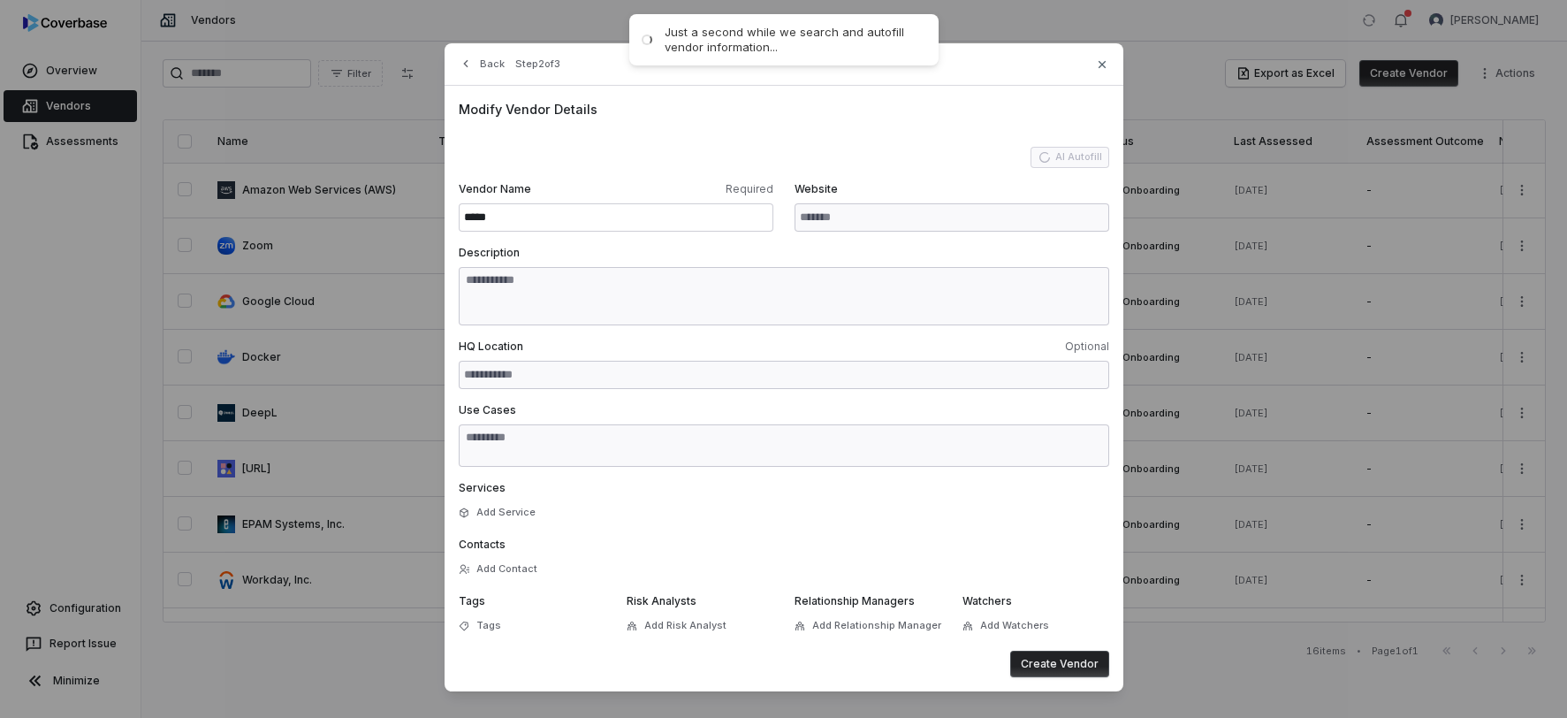
type input "**********"
type textarea "**********"
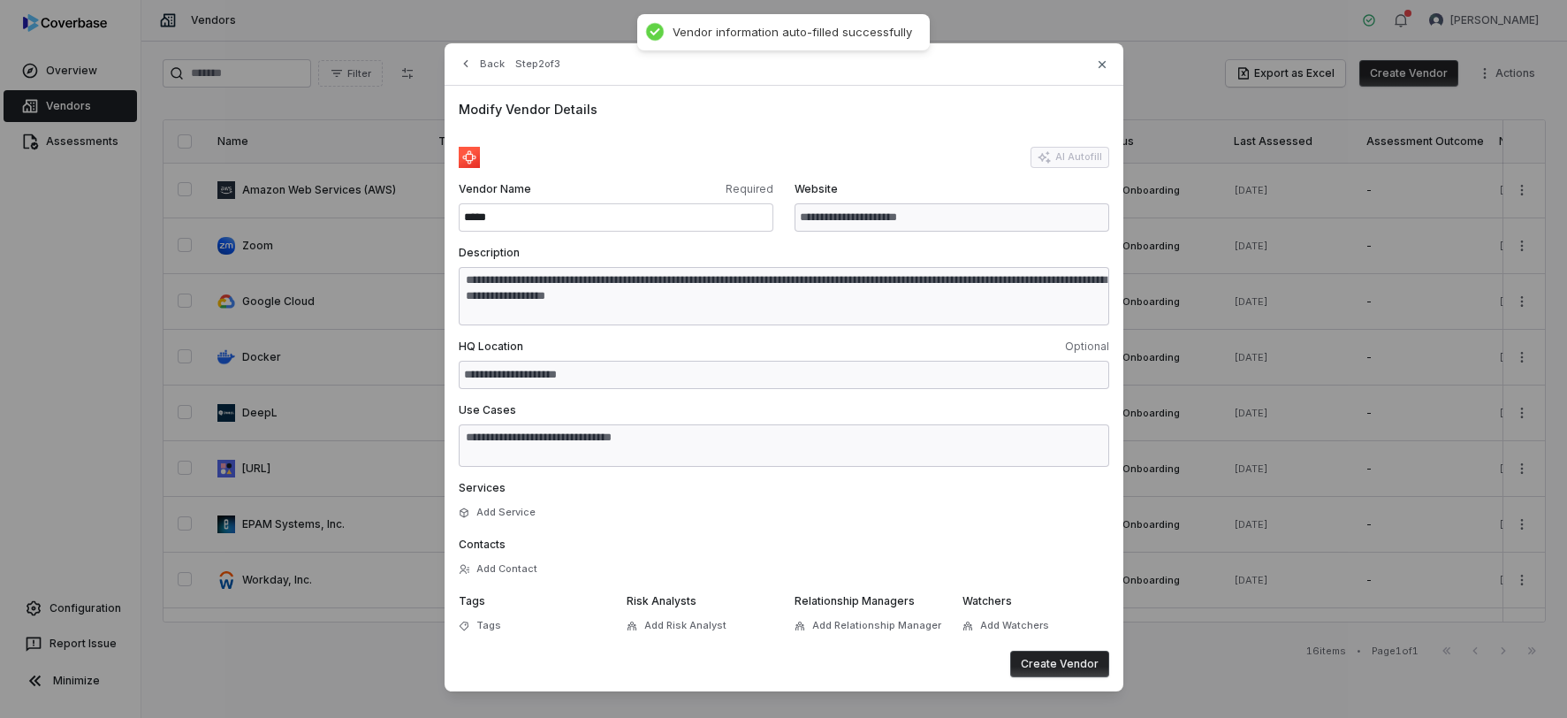
type textarea "**********"
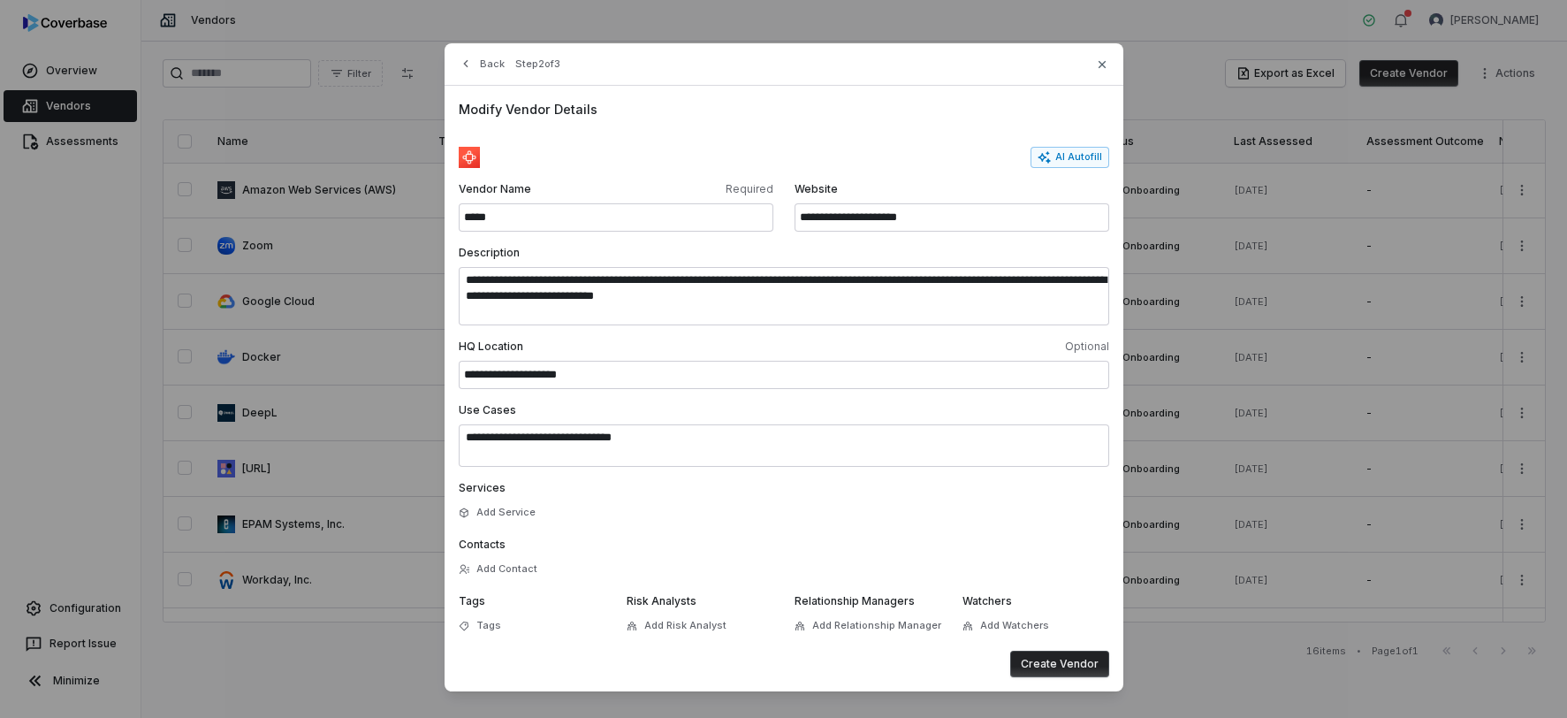
scroll to position [16, 0]
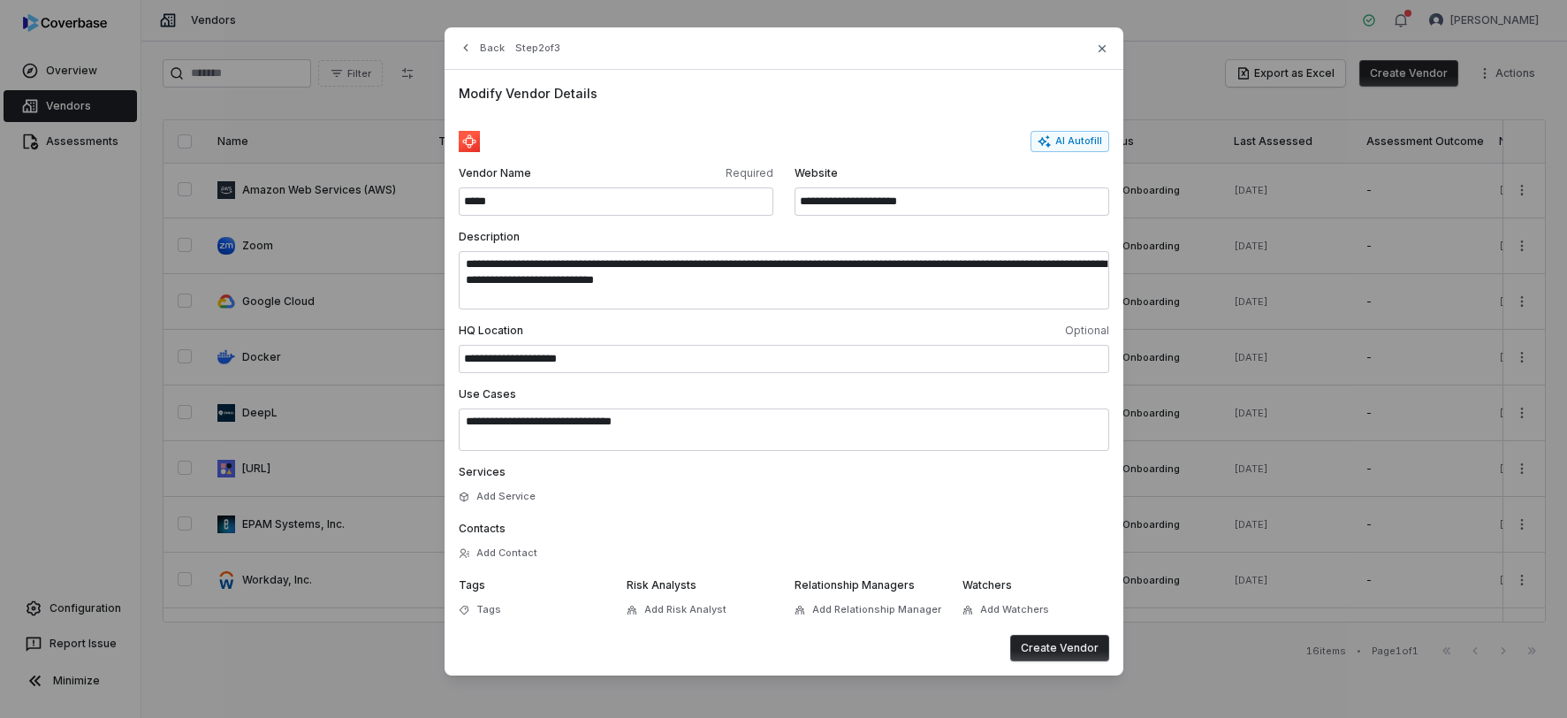
click at [1058, 647] on button "Create Vendor" at bounding box center [1060, 648] width 99 height 27
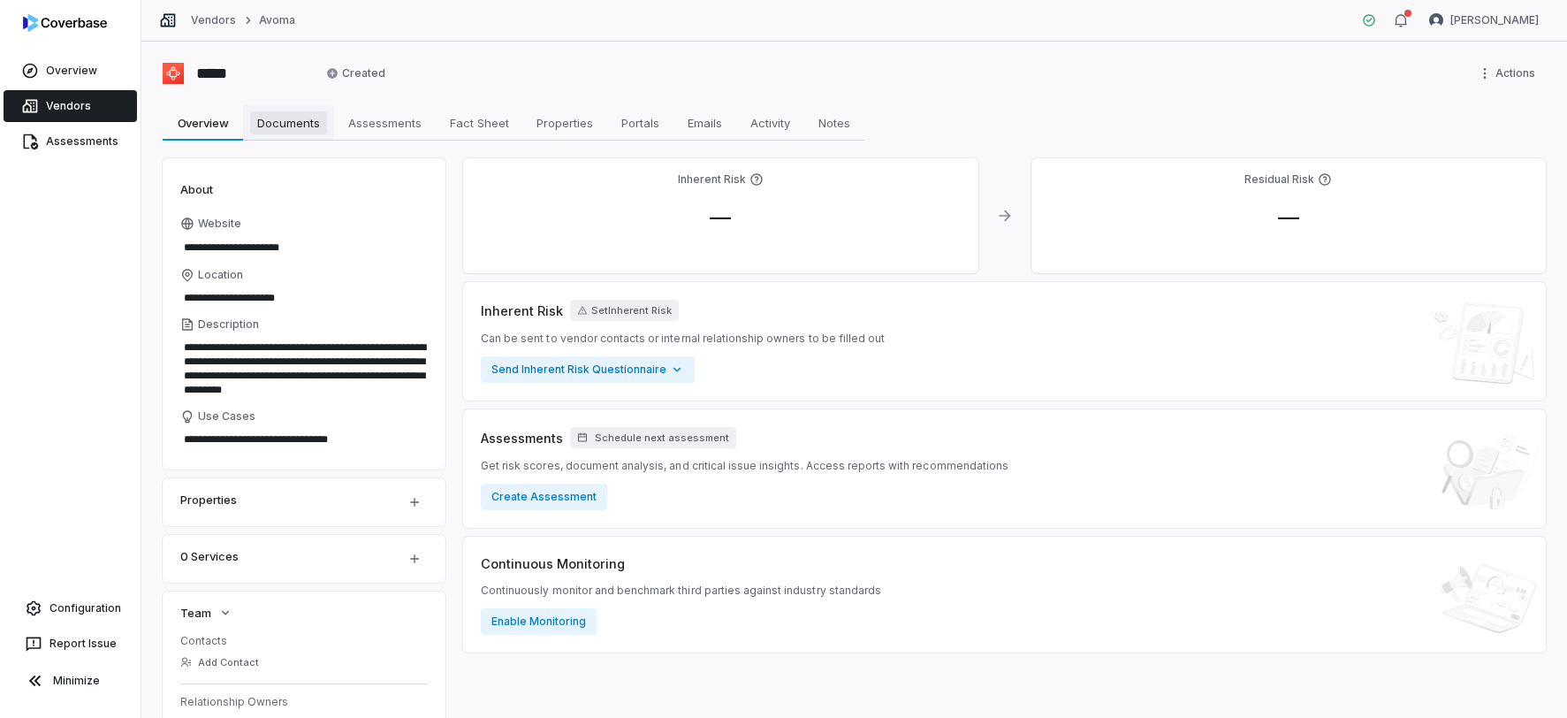
click at [312, 119] on span "Documents" at bounding box center [288, 122] width 77 height 23
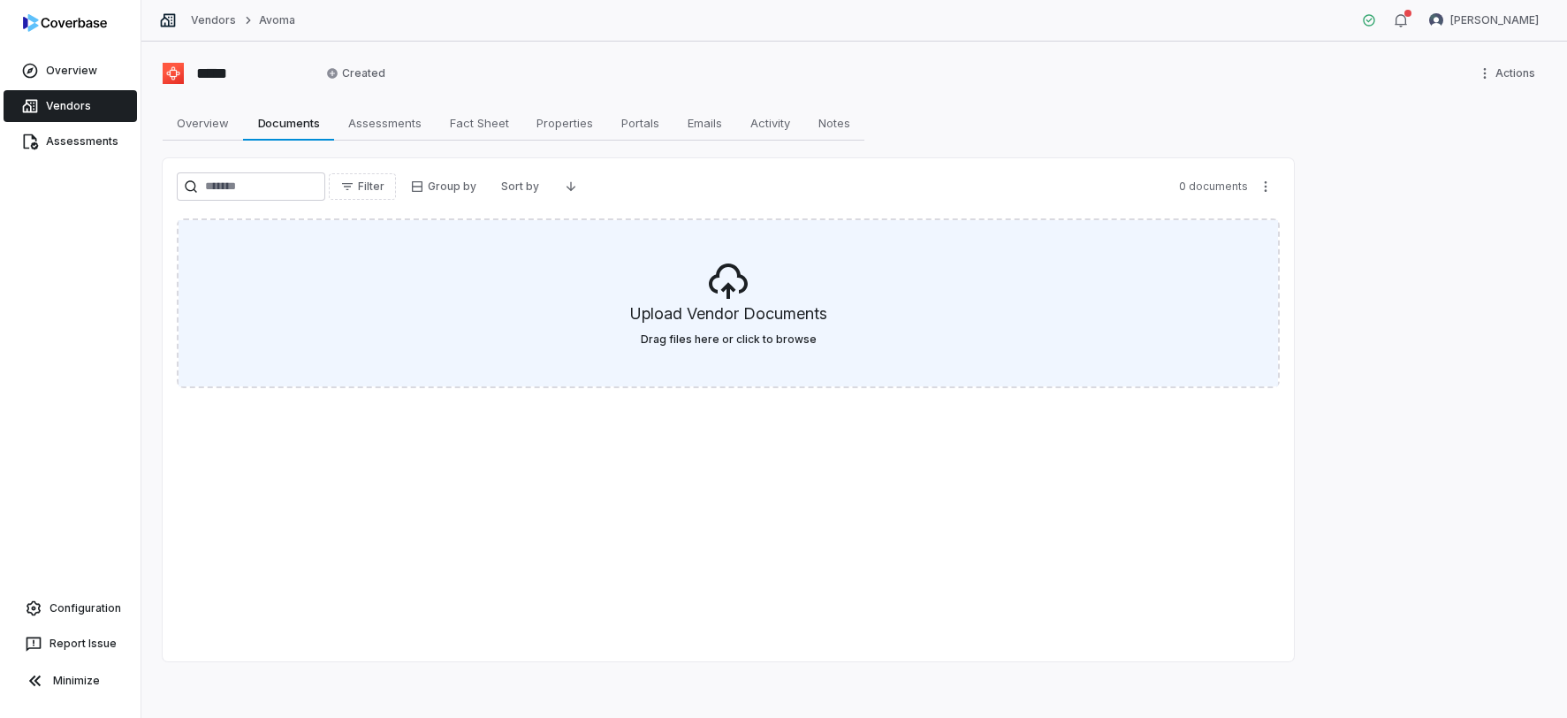
click at [730, 309] on h5 "Upload Vendor Documents" at bounding box center [728, 317] width 197 height 30
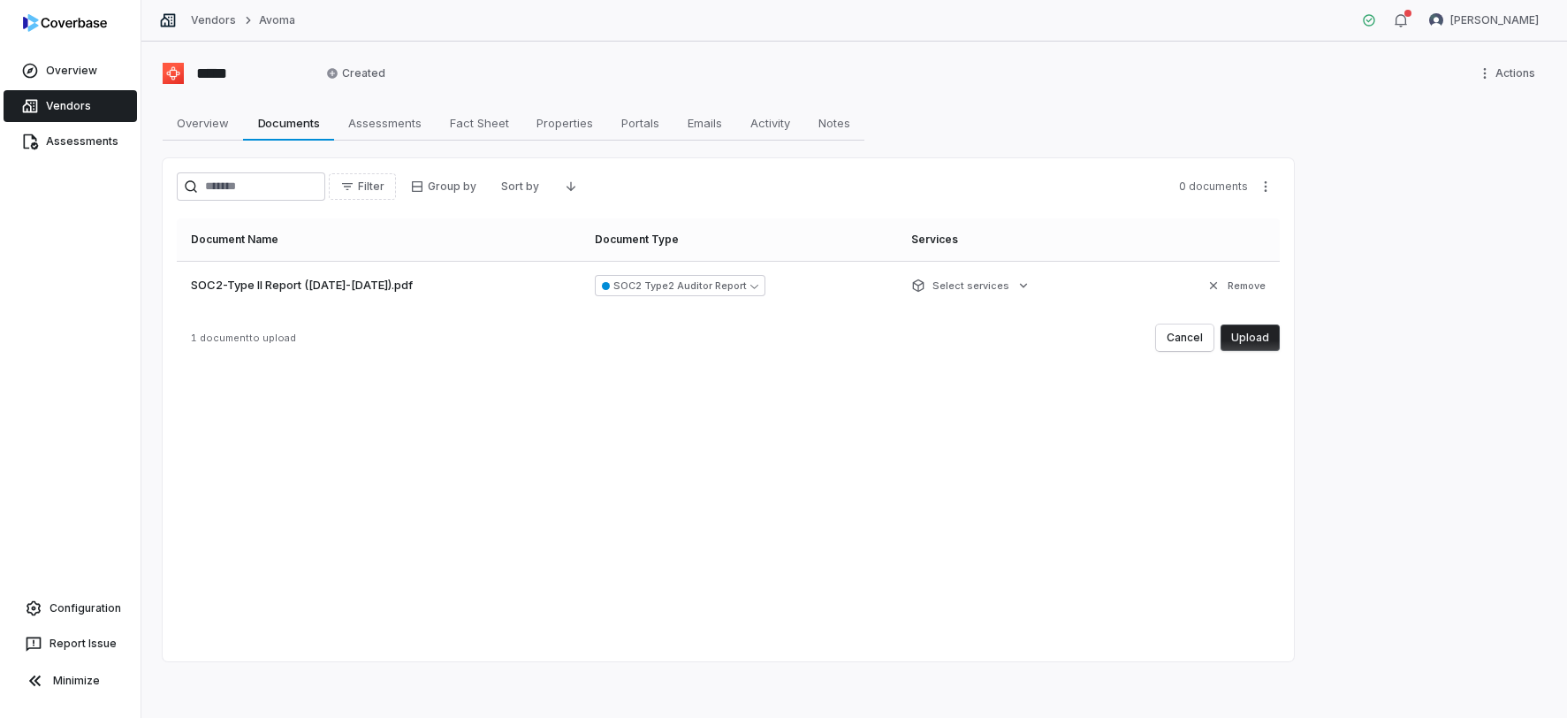
click at [1261, 342] on button "Upload" at bounding box center [1250, 337] width 59 height 27
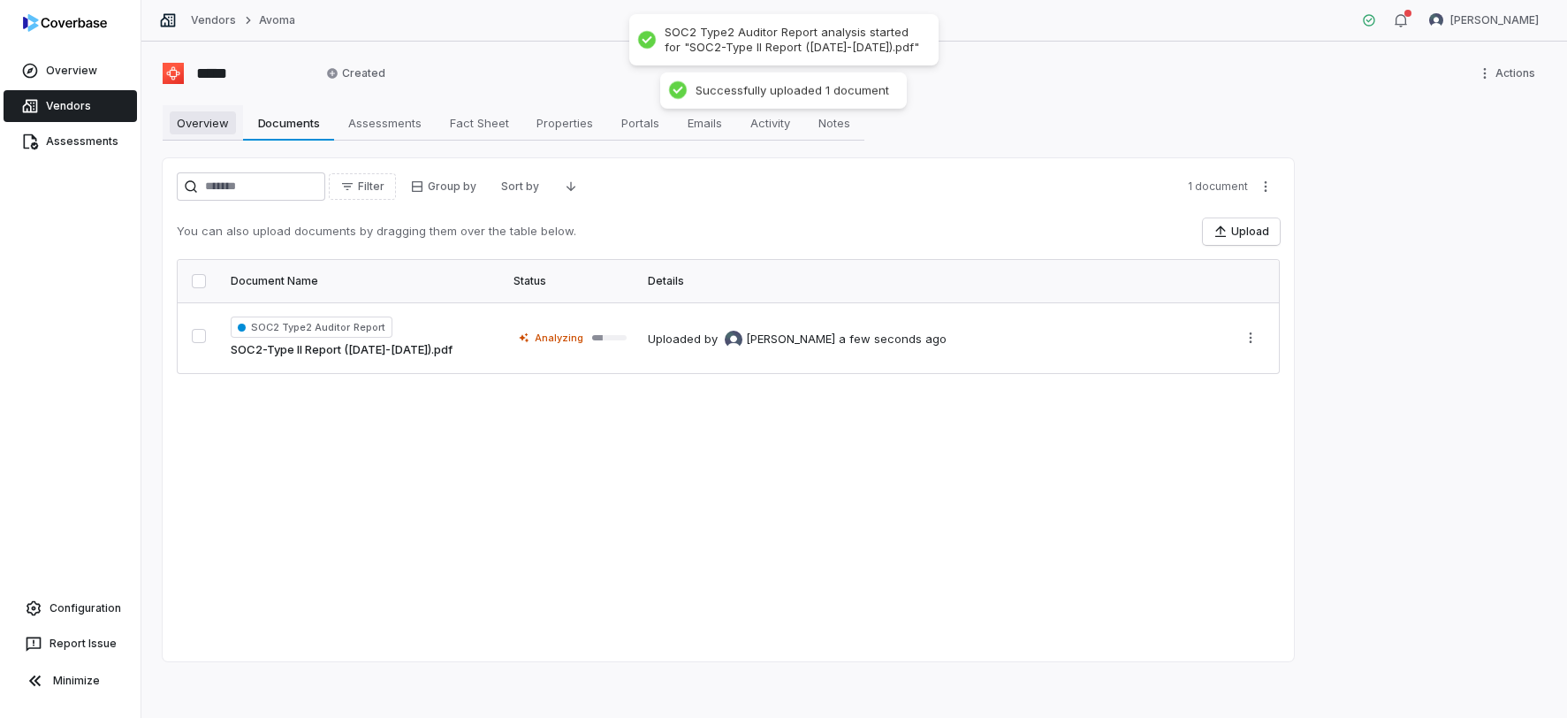
click at [203, 125] on span "Overview" at bounding box center [203, 122] width 66 height 23
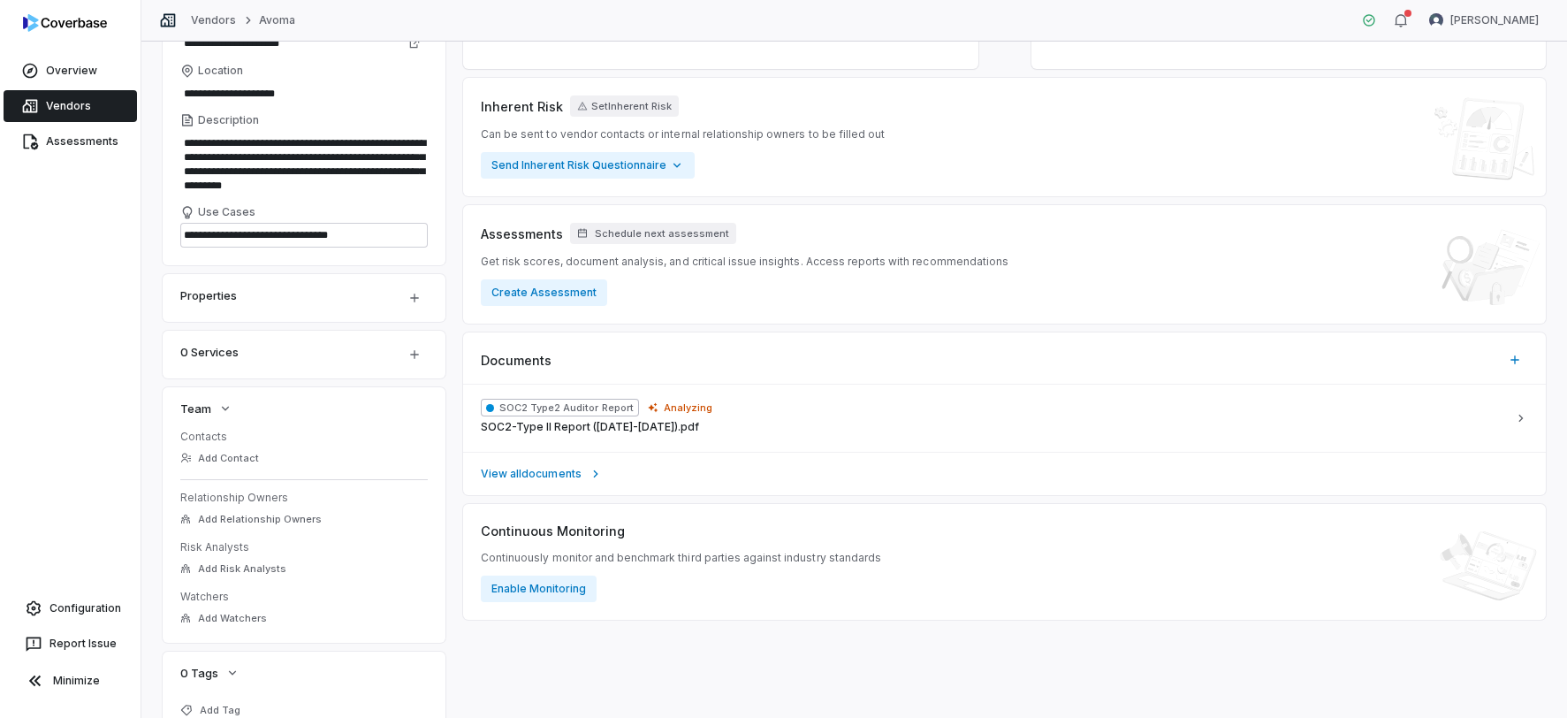
scroll to position [283, 0]
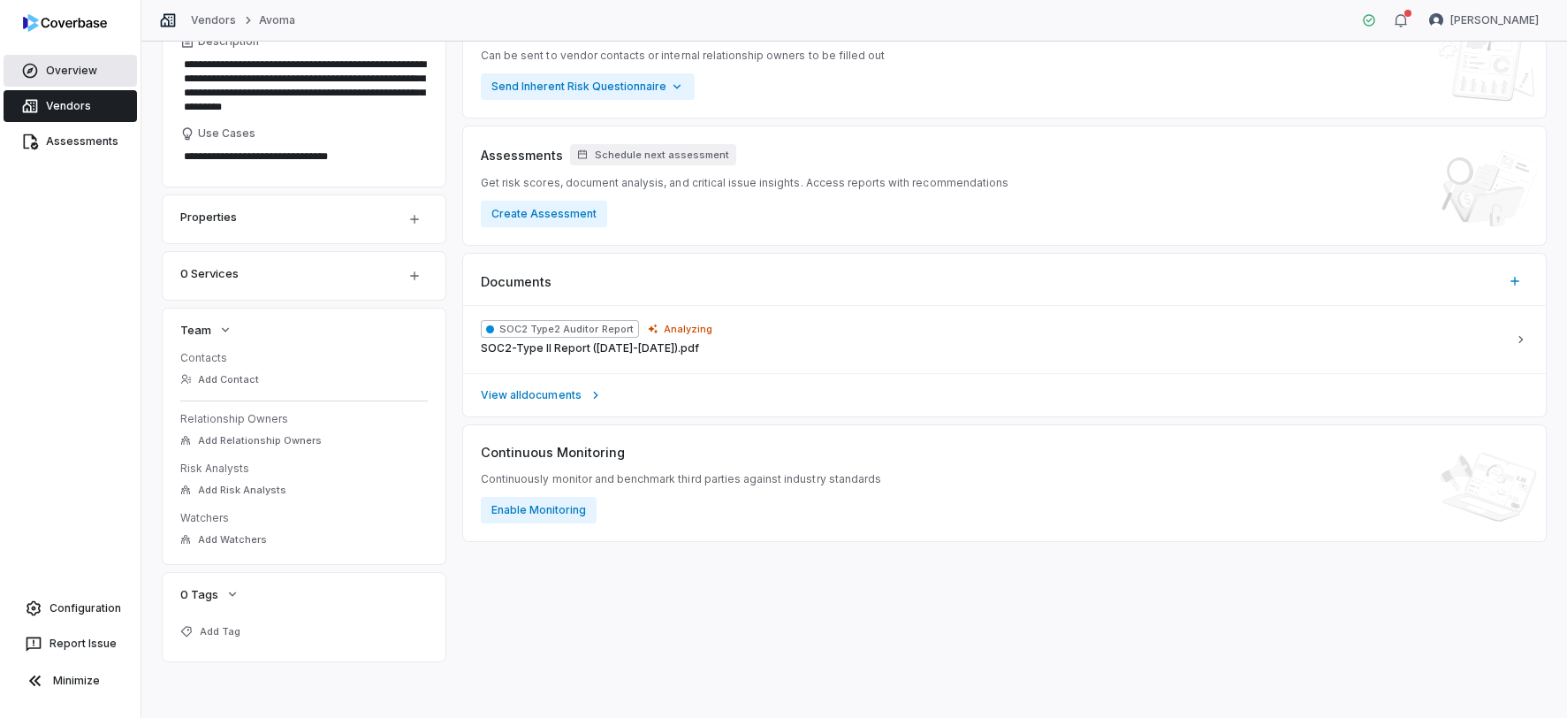
click at [62, 74] on span "Overview" at bounding box center [71, 71] width 51 height 14
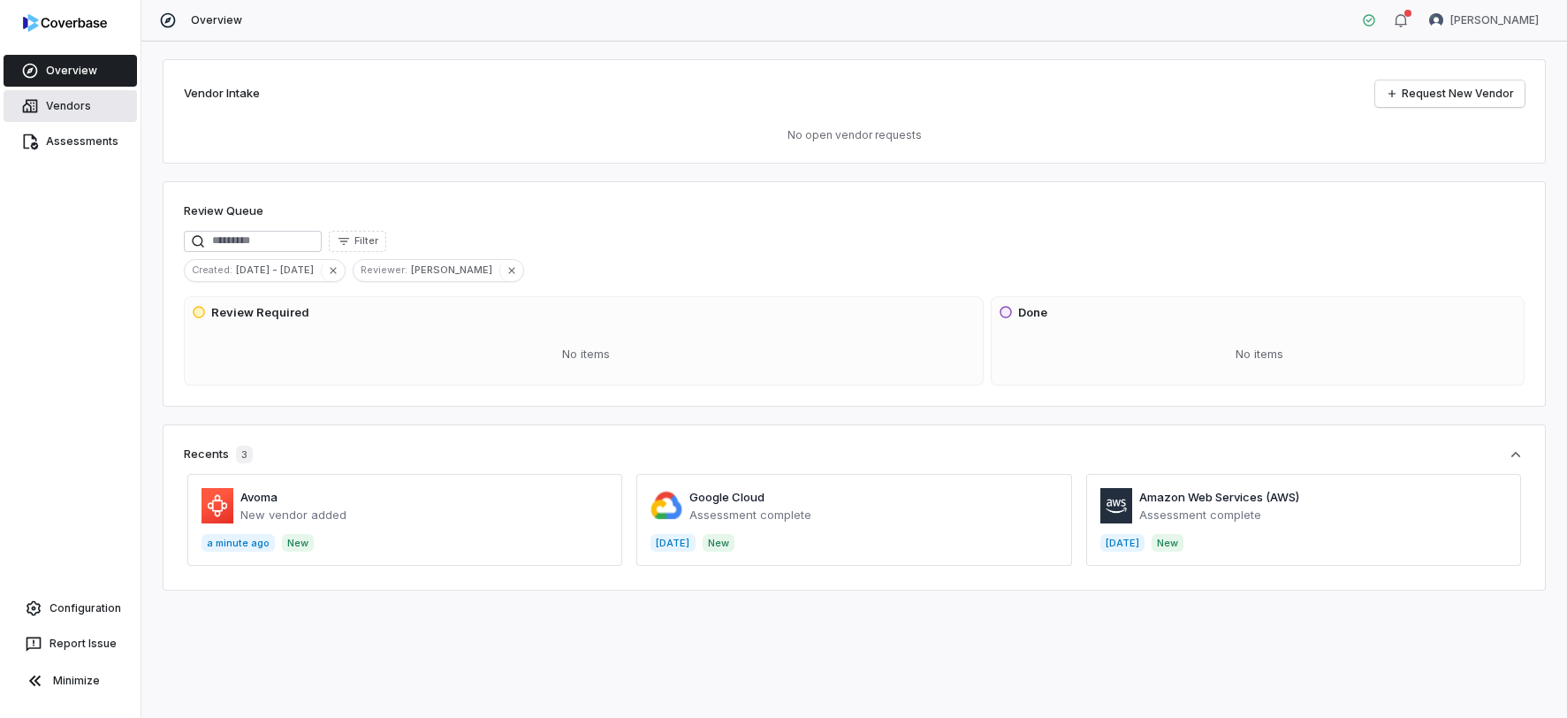
click at [74, 104] on span "Vendors" at bounding box center [68, 106] width 45 height 14
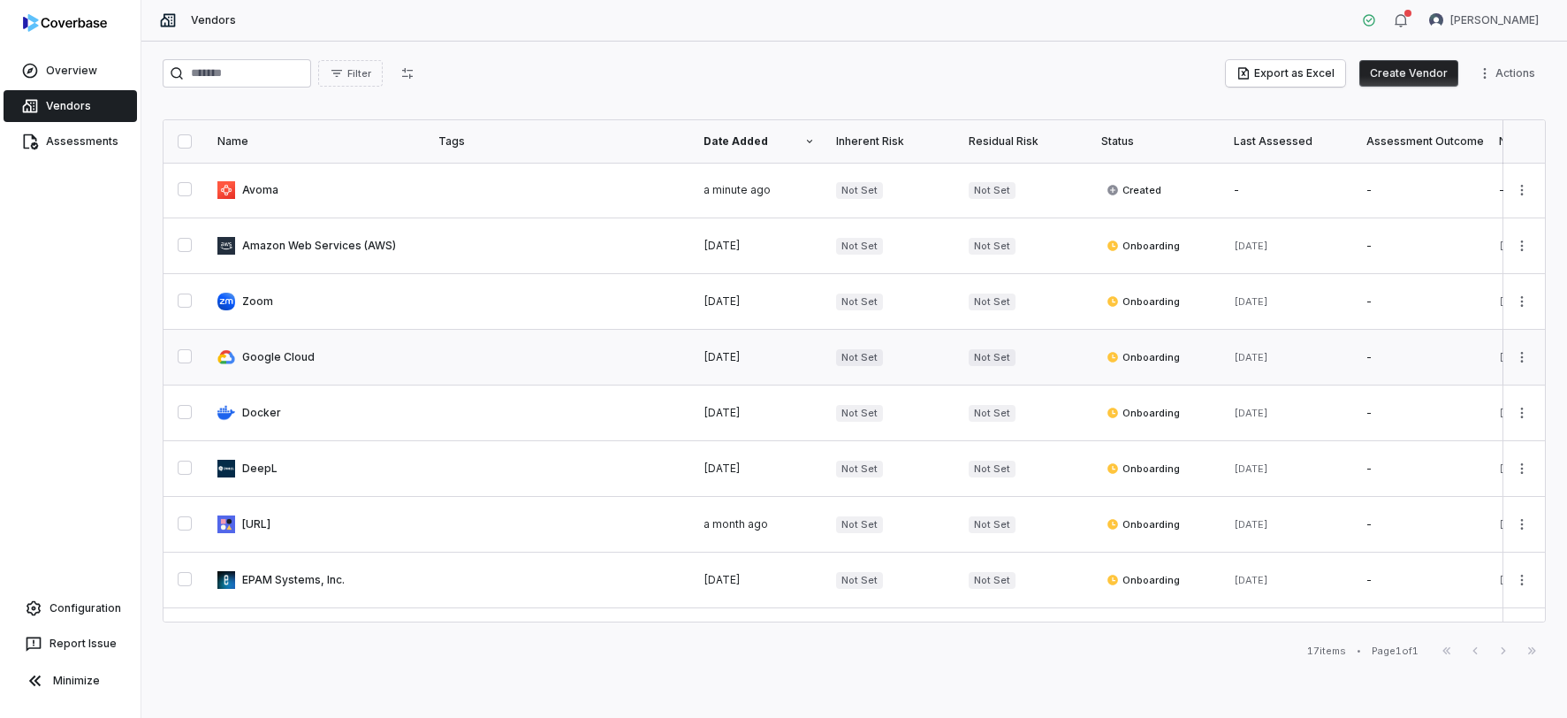
click at [311, 357] on link at bounding box center [317, 357] width 221 height 55
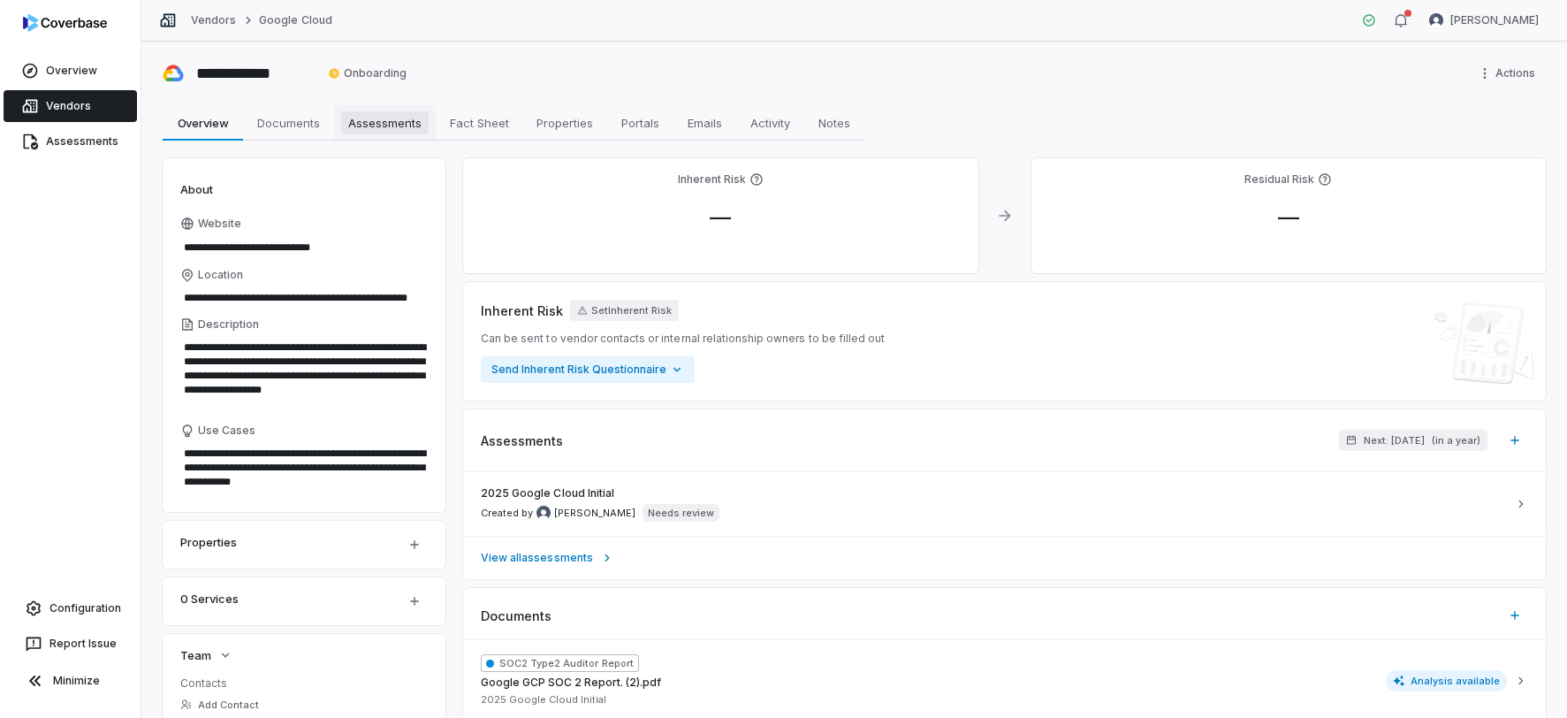
click at [377, 135] on link "Assessments Assessments" at bounding box center [385, 122] width 102 height 35
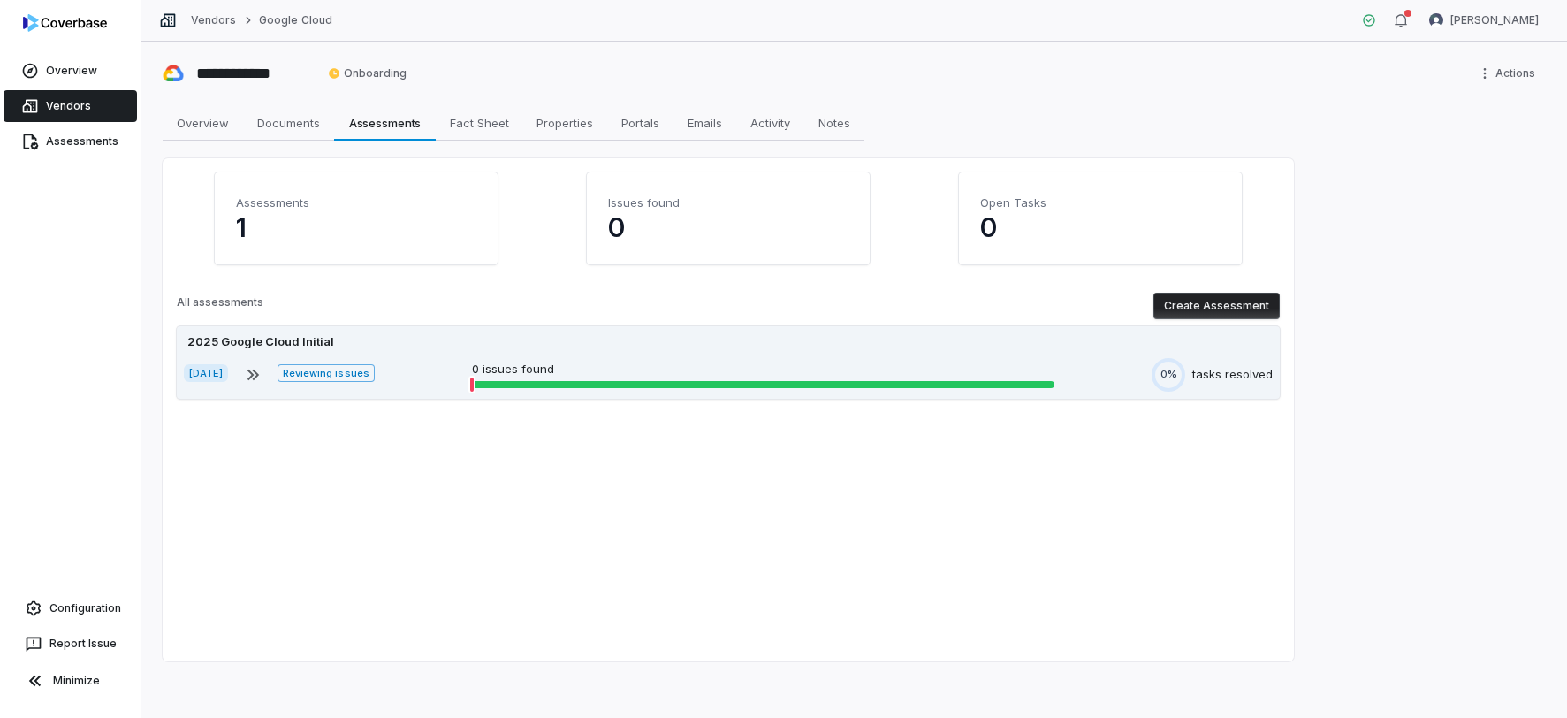
click at [844, 359] on div "[DATE] Reviewing issues 0 issues found 0% tasks resolved" at bounding box center [728, 375] width 1089 height 34
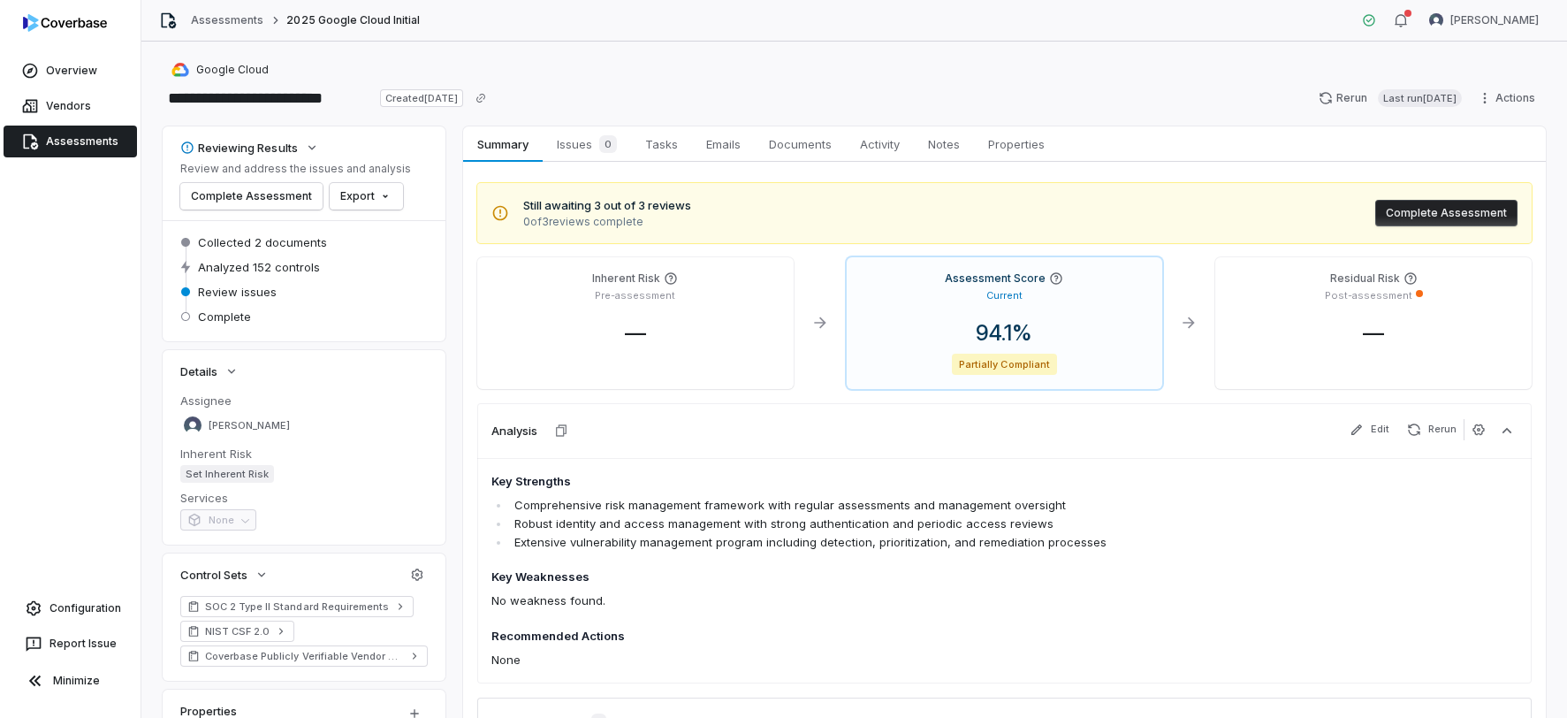
scroll to position [216, 0]
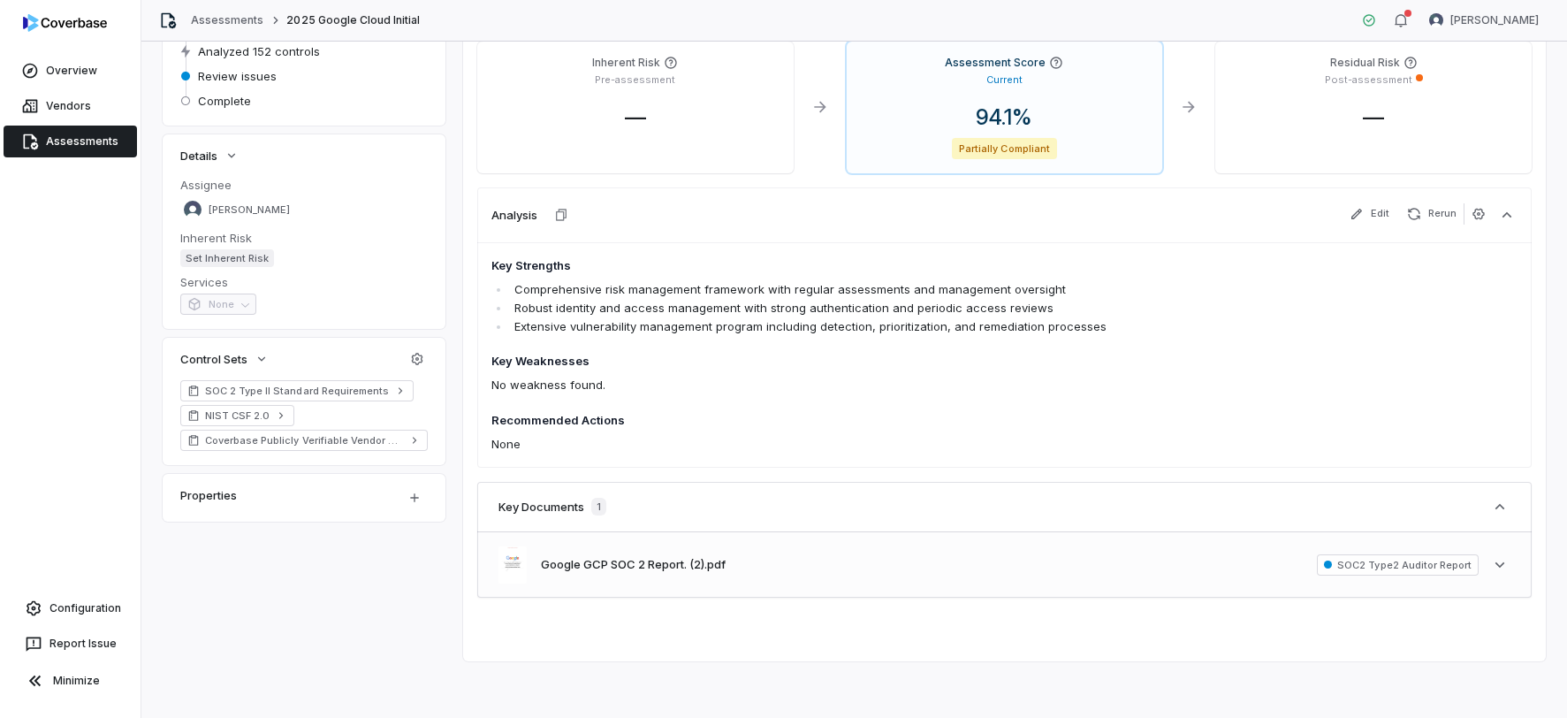
drag, startPoint x: 1505, startPoint y: 566, endPoint x: 1390, endPoint y: 568, distance: 114.9
click at [1504, 566] on icon "button" at bounding box center [1500, 565] width 18 height 18
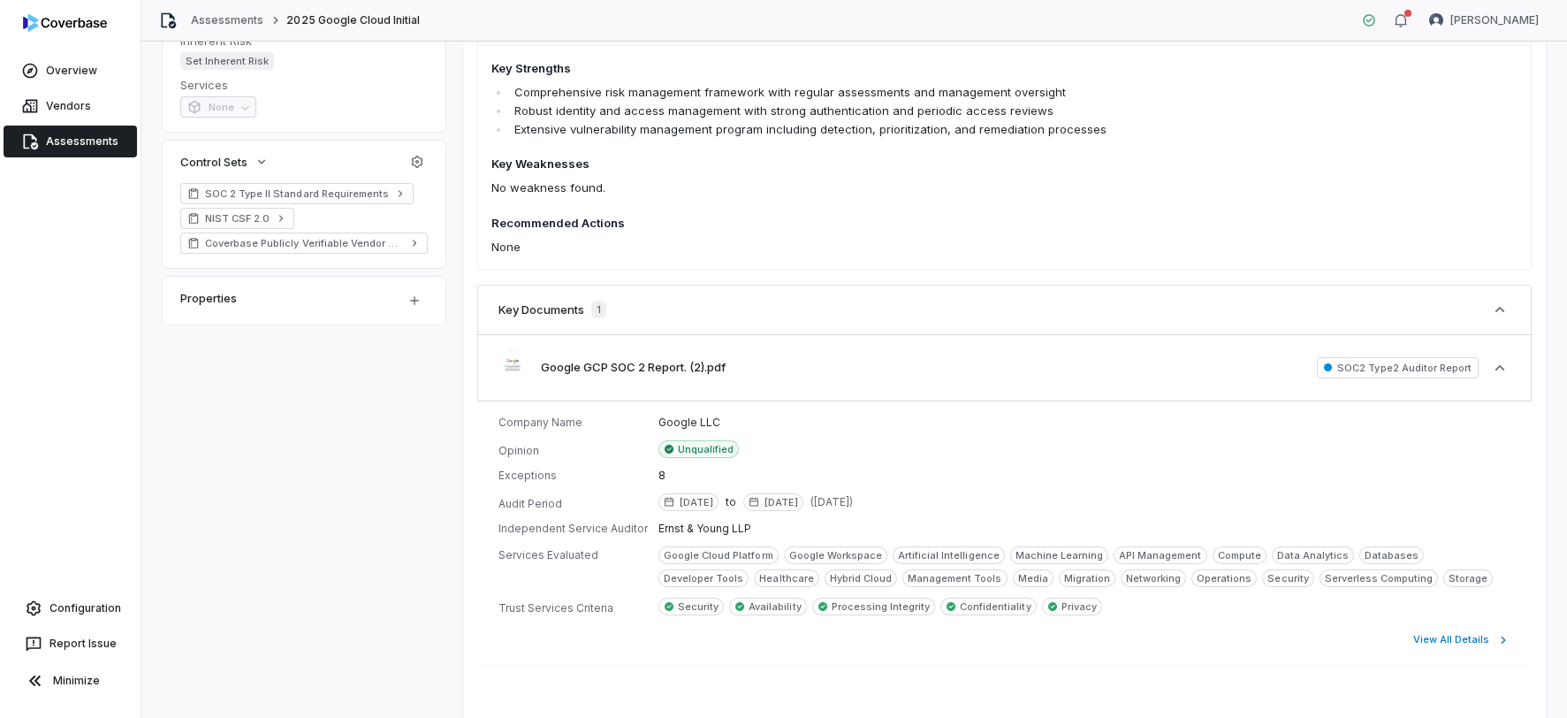
scroll to position [480, 0]
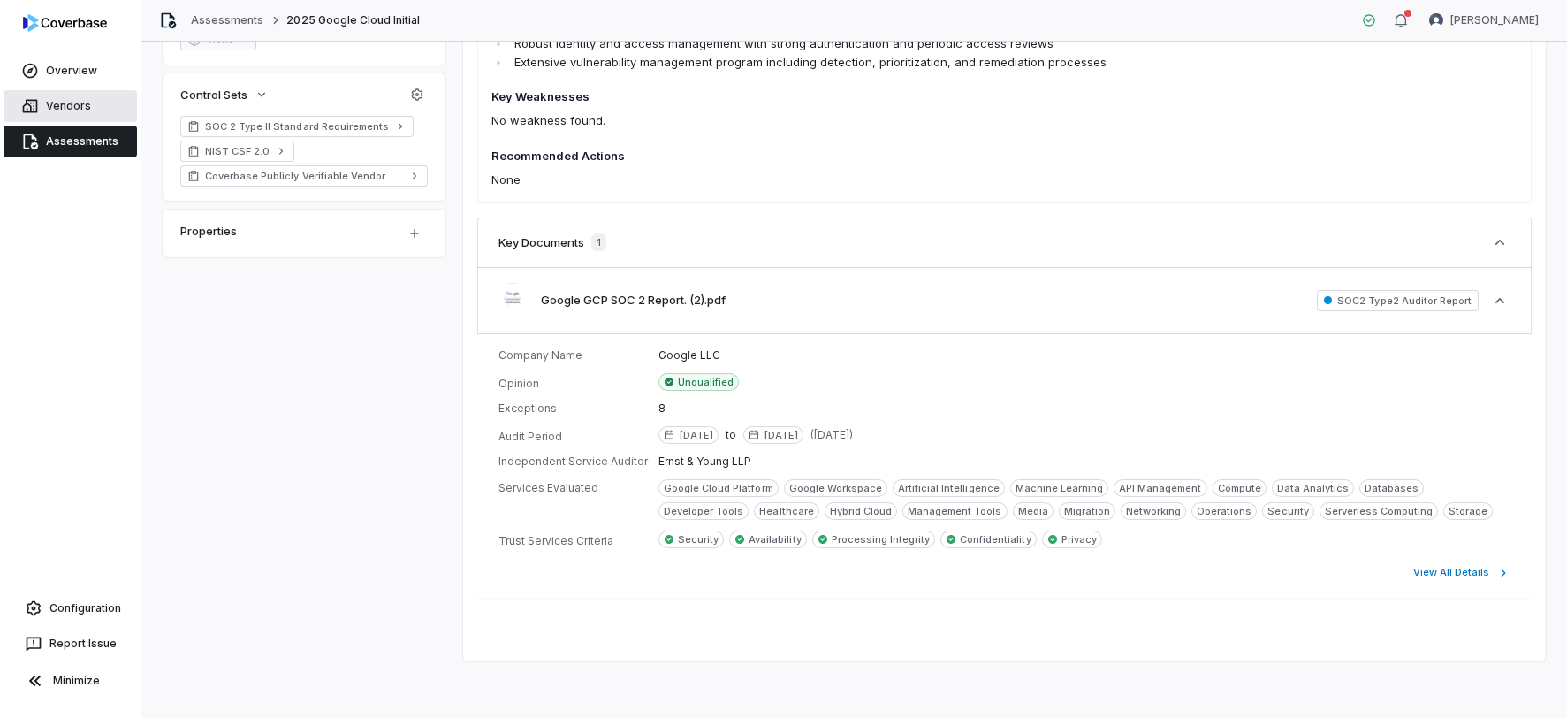
click at [94, 101] on link "Vendors" at bounding box center [70, 106] width 133 height 32
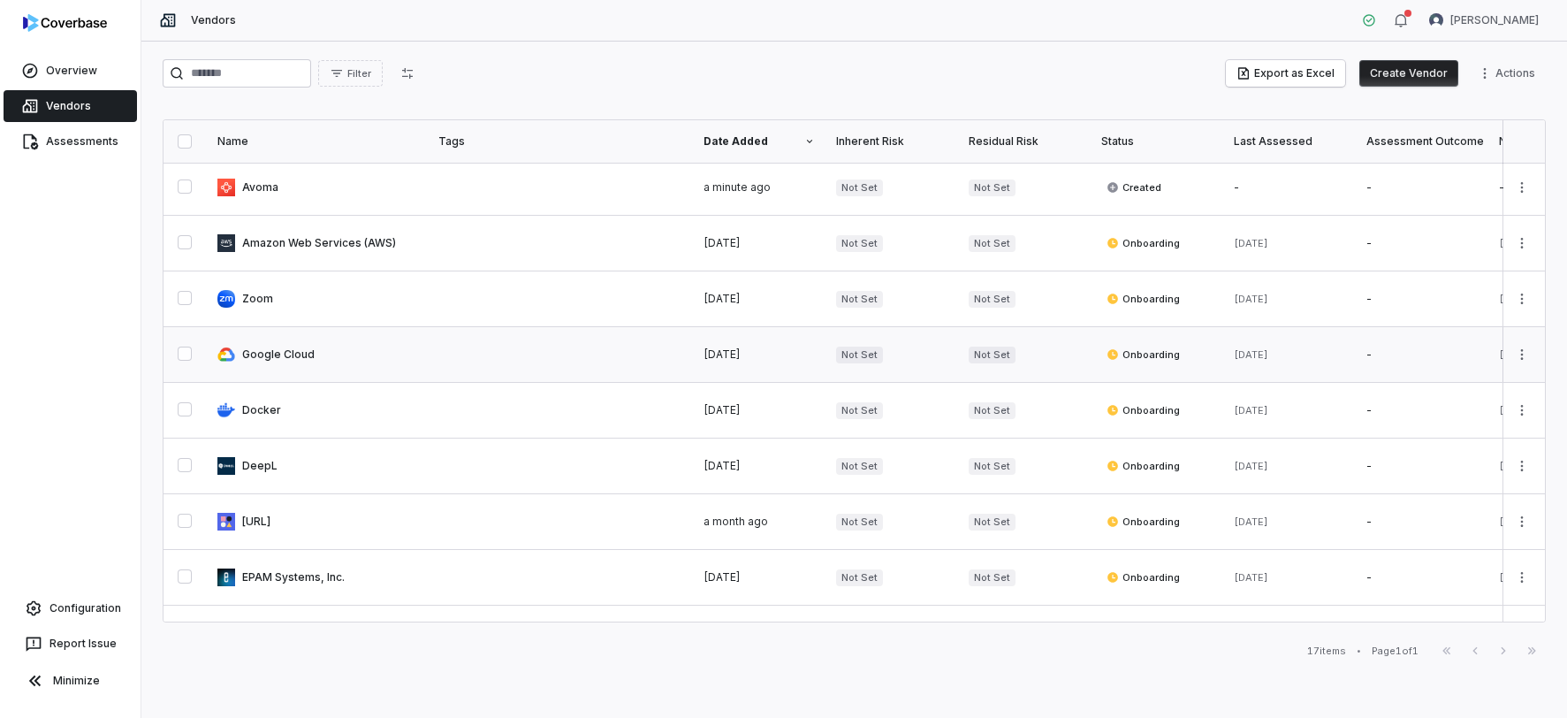
scroll to position [8, 0]
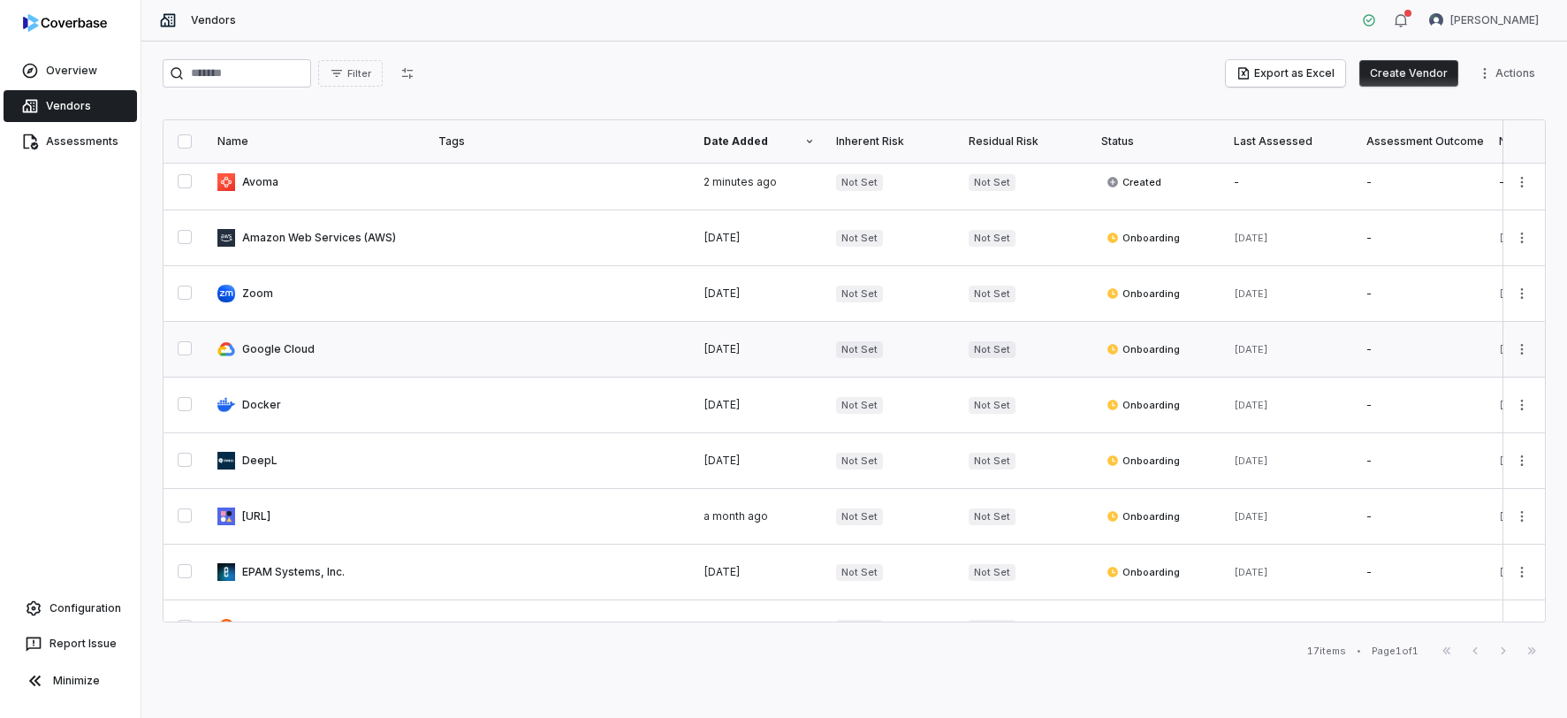
click at [293, 353] on link at bounding box center [317, 349] width 221 height 55
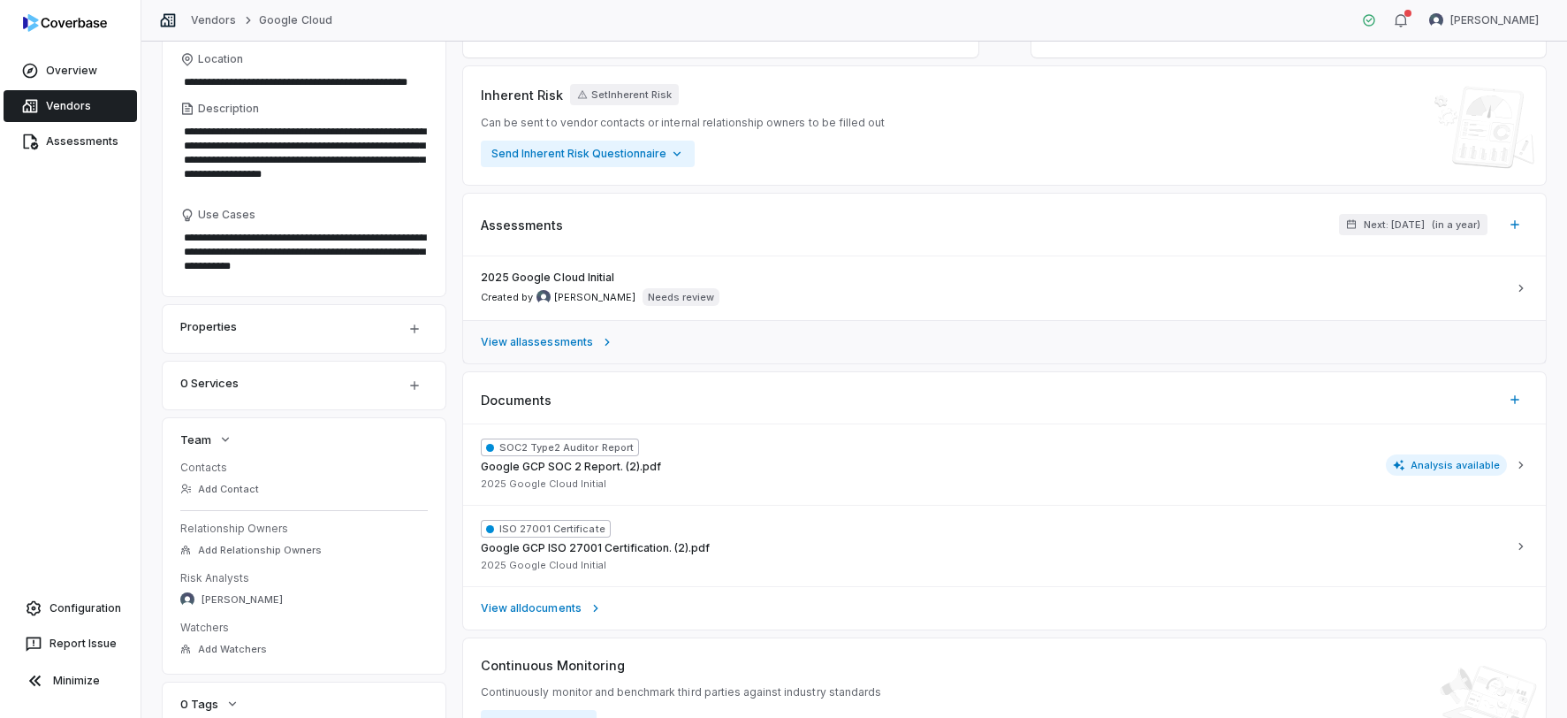
scroll to position [325, 0]
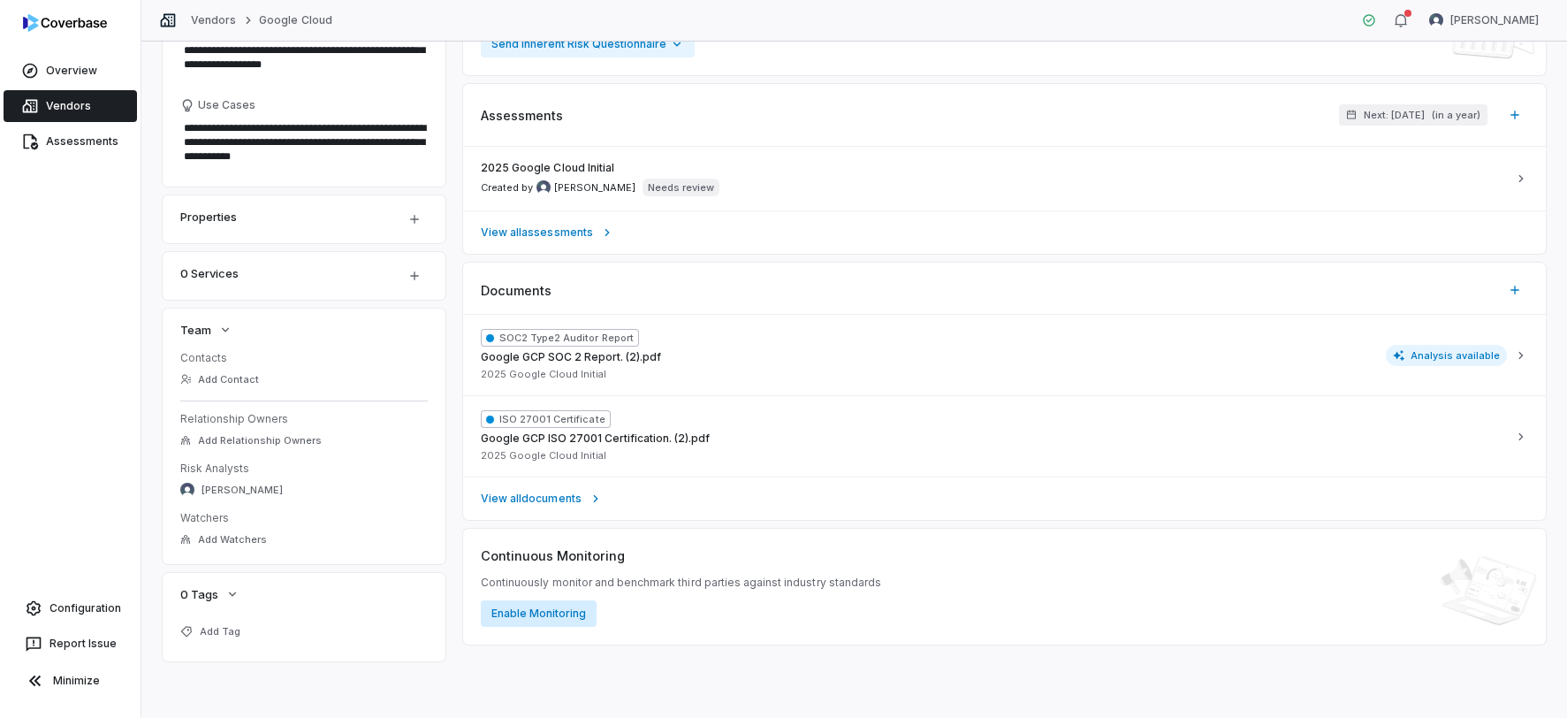
click at [554, 614] on button "Enable Monitoring" at bounding box center [539, 613] width 116 height 27
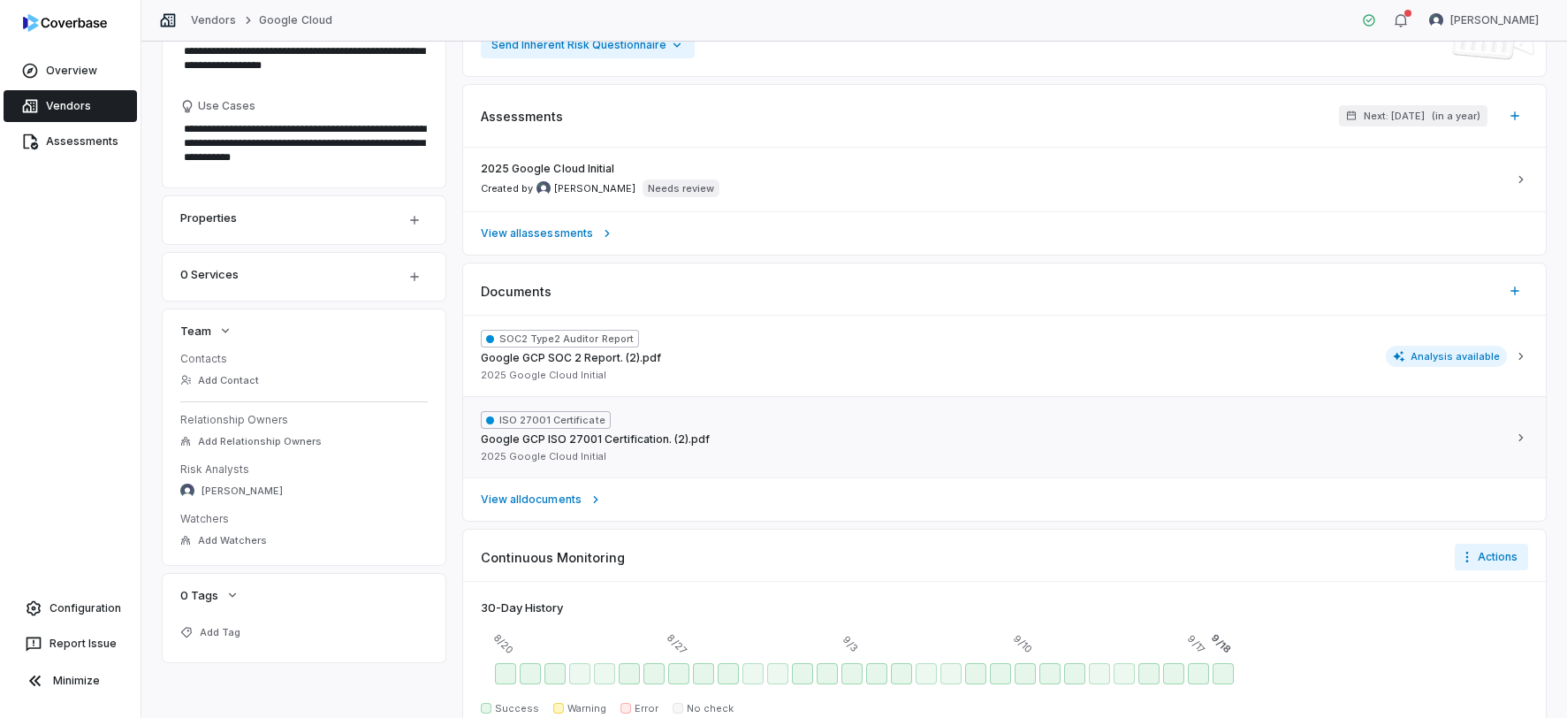
scroll to position [501, 0]
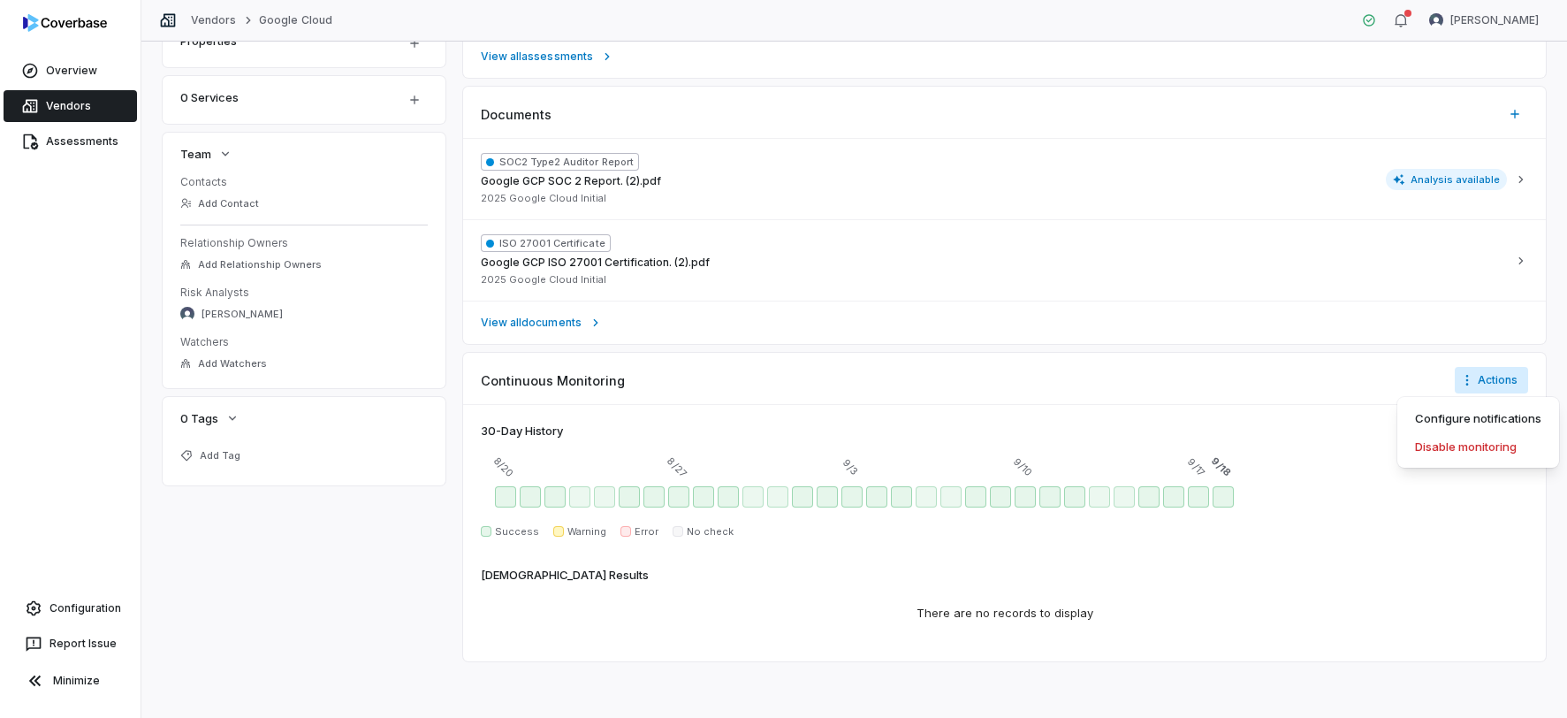
click at [1492, 378] on html "**********" at bounding box center [783, 359] width 1567 height 718
click at [1328, 356] on html "**********" at bounding box center [783, 359] width 1567 height 718
click at [1475, 382] on html "**********" at bounding box center [783, 359] width 1567 height 718
click at [1321, 373] on html "**********" at bounding box center [783, 359] width 1567 height 718
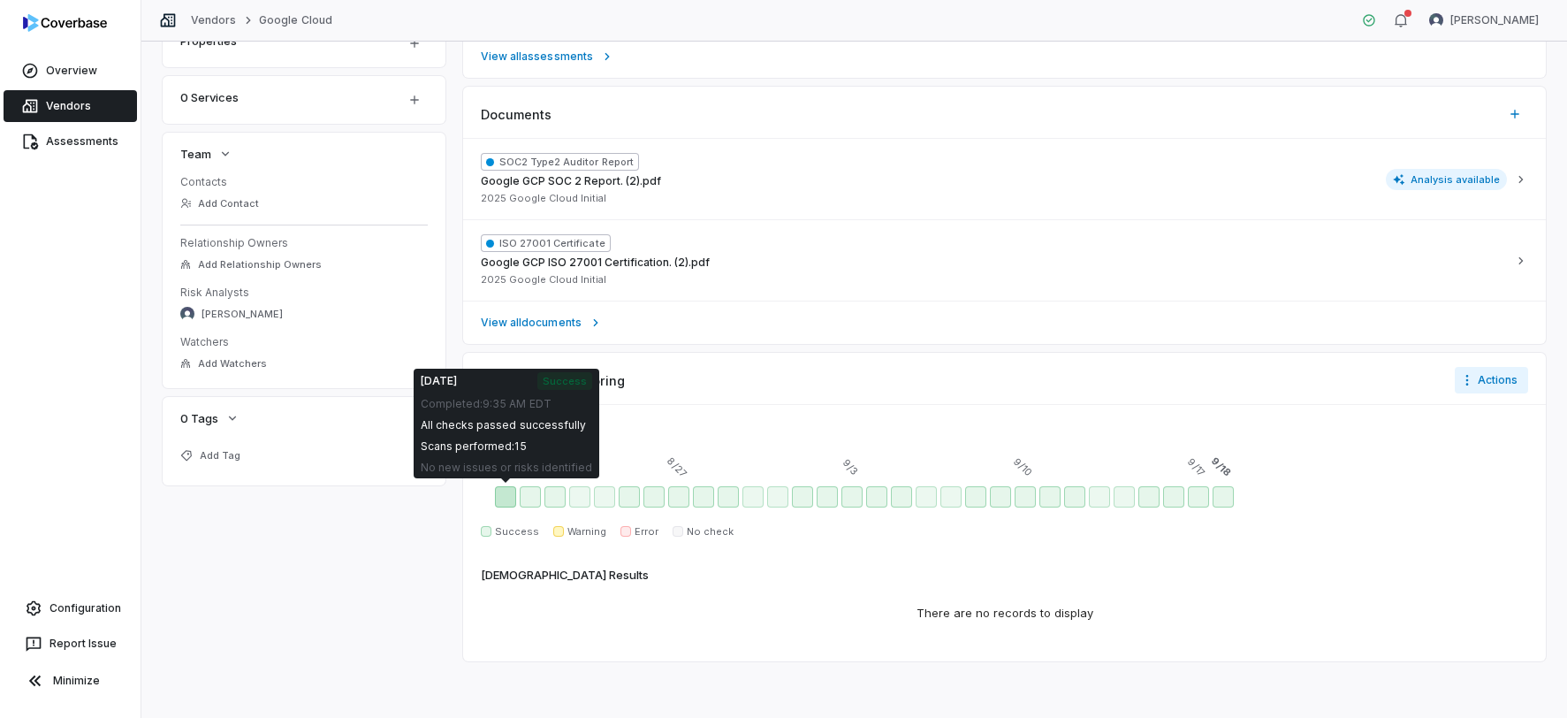
click at [507, 501] on div "Aug 20 - Success" at bounding box center [505, 496] width 21 height 21
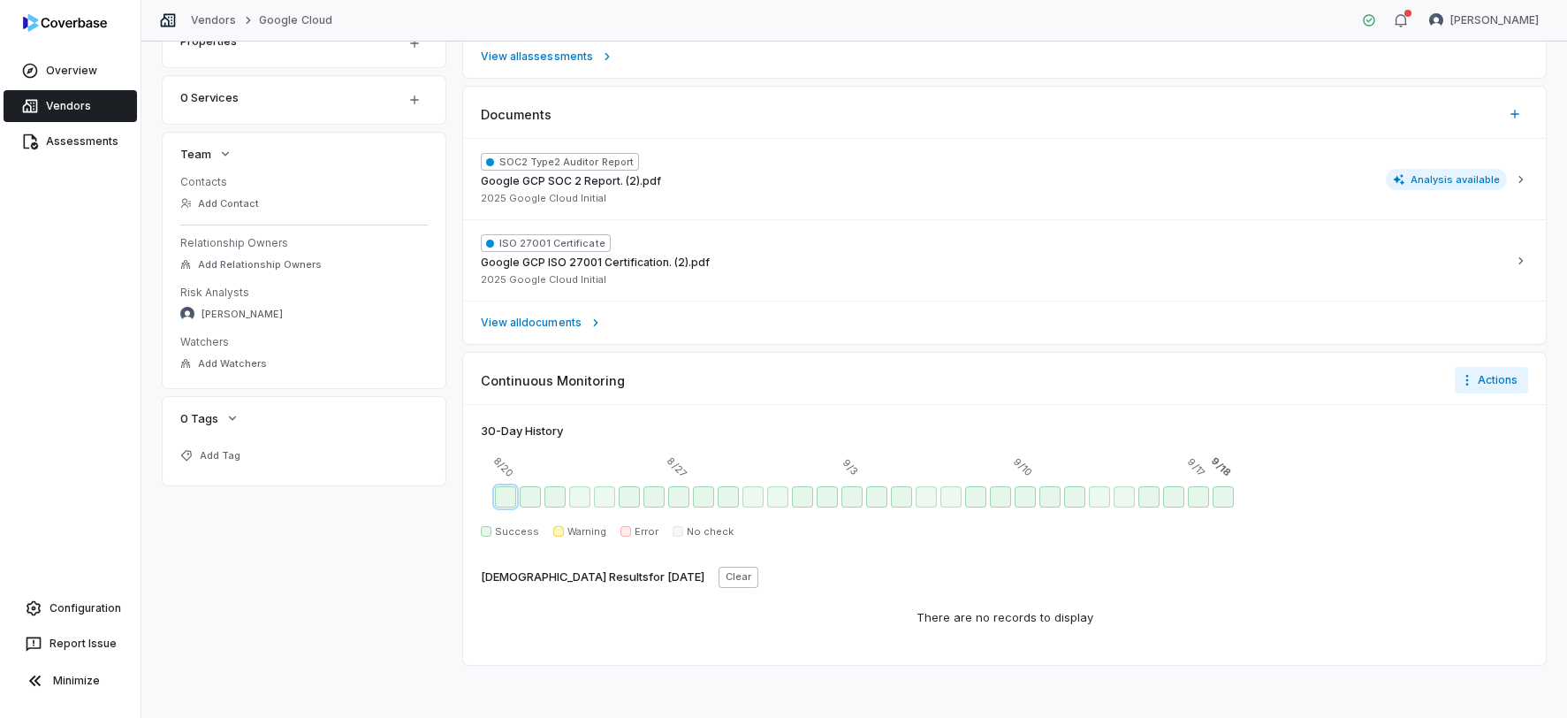
click at [1406, 507] on div at bounding box center [1005, 496] width 1048 height 35
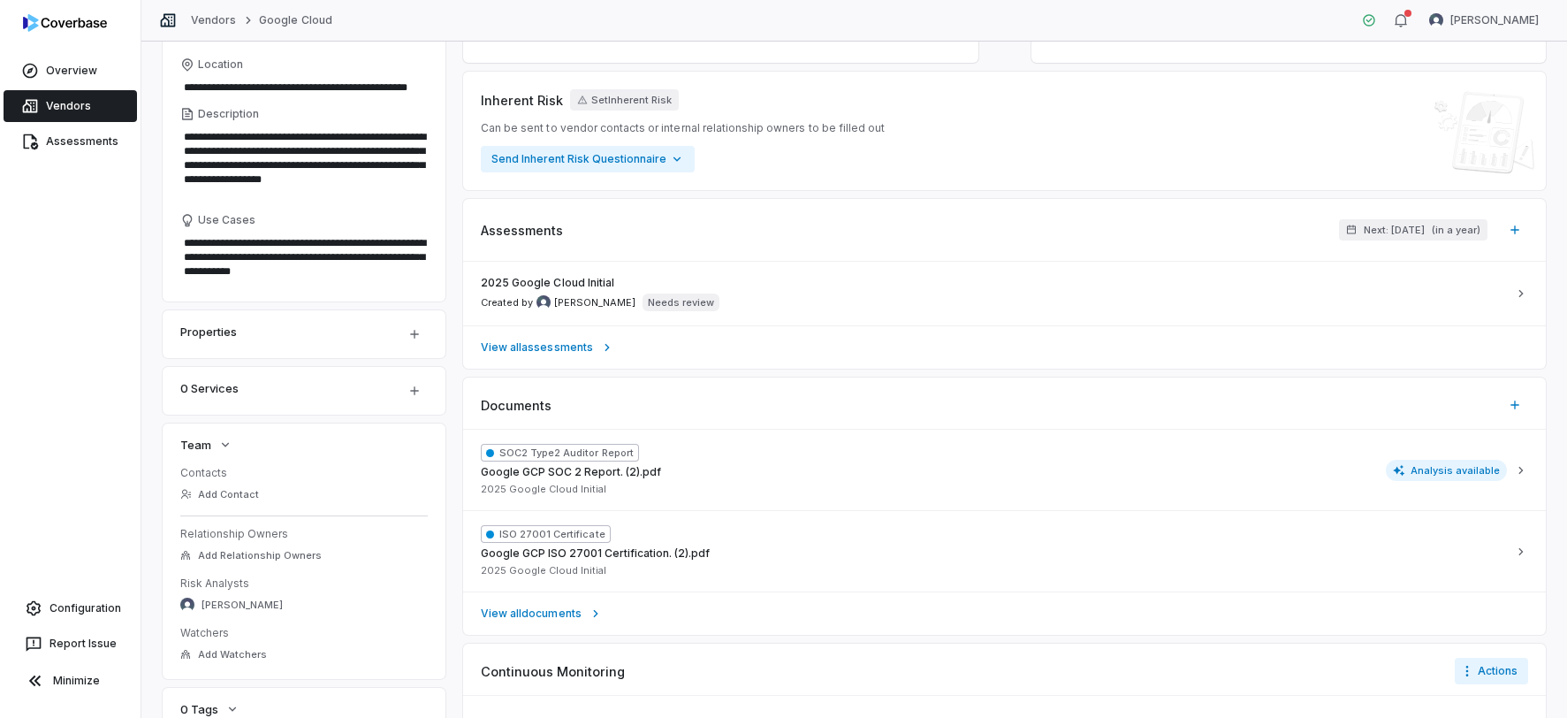
scroll to position [0, 0]
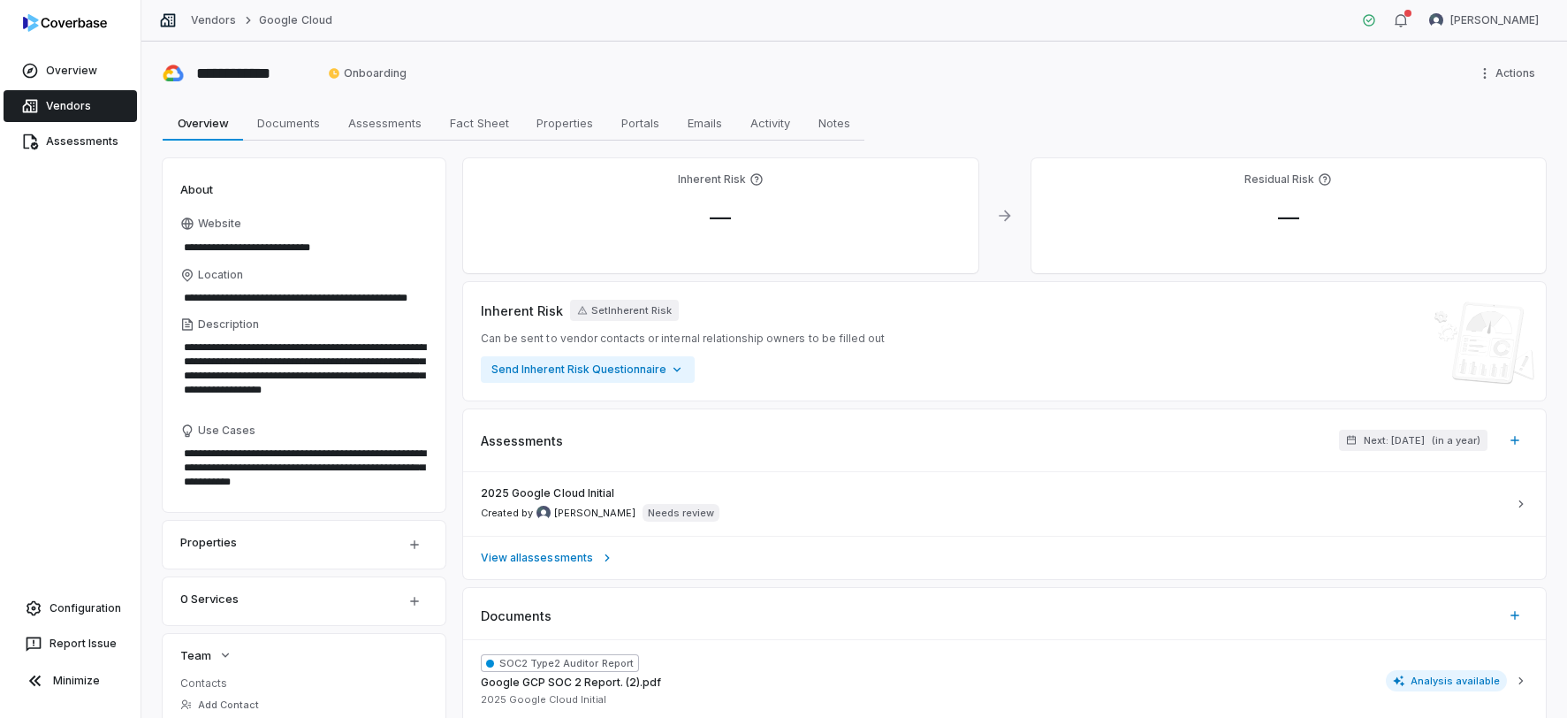
click at [79, 108] on span "Vendors" at bounding box center [68, 106] width 45 height 14
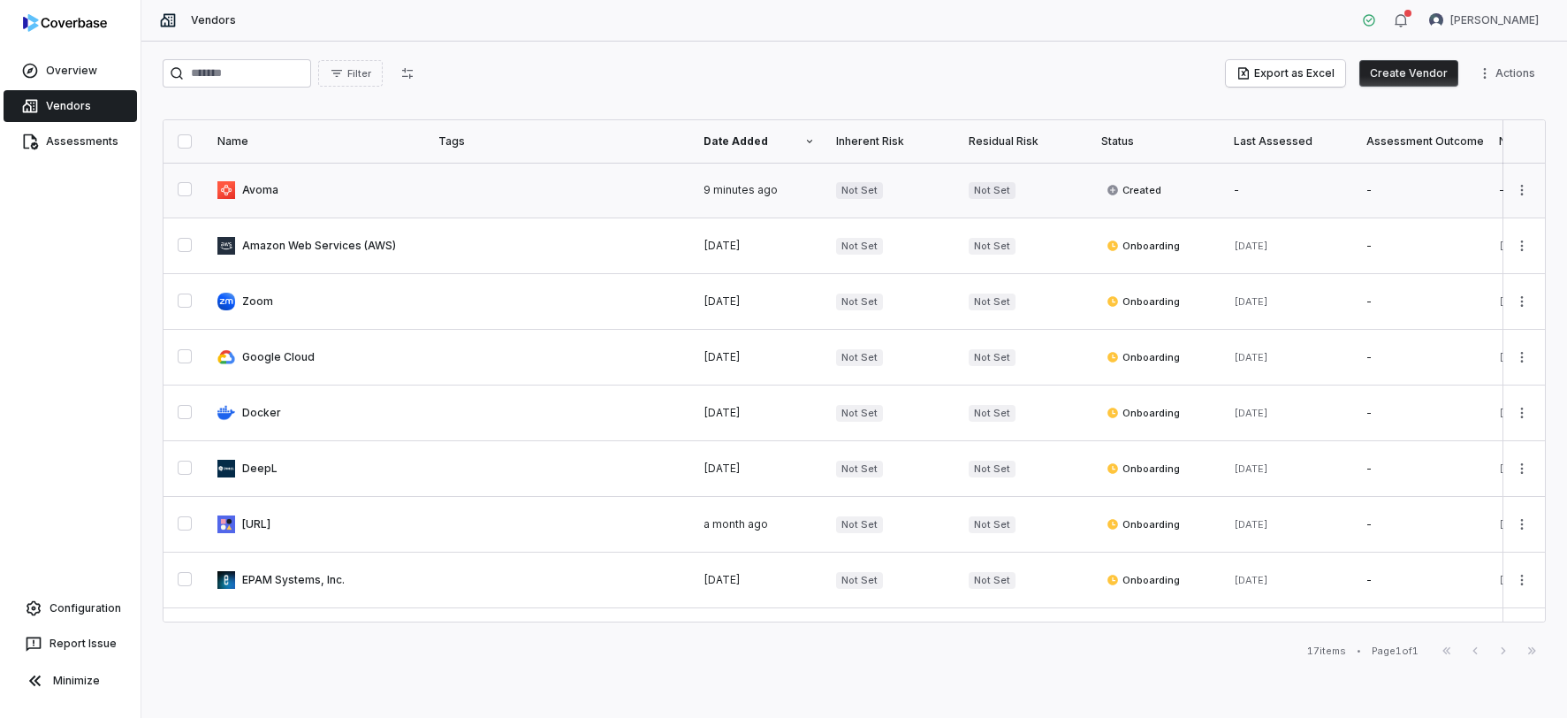
click at [362, 189] on link at bounding box center [317, 190] width 221 height 55
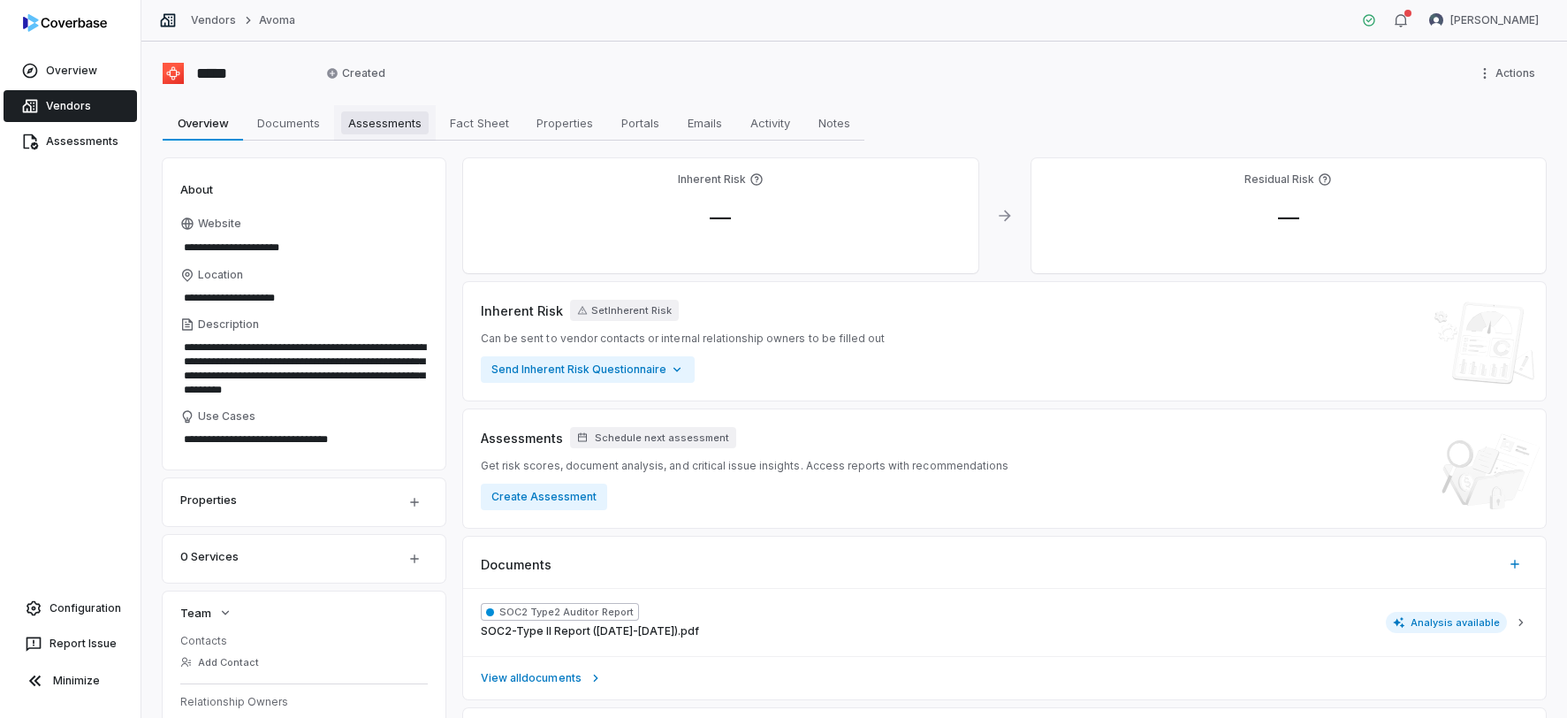
click at [382, 122] on span "Assessments" at bounding box center [385, 122] width 88 height 23
type textarea "*"
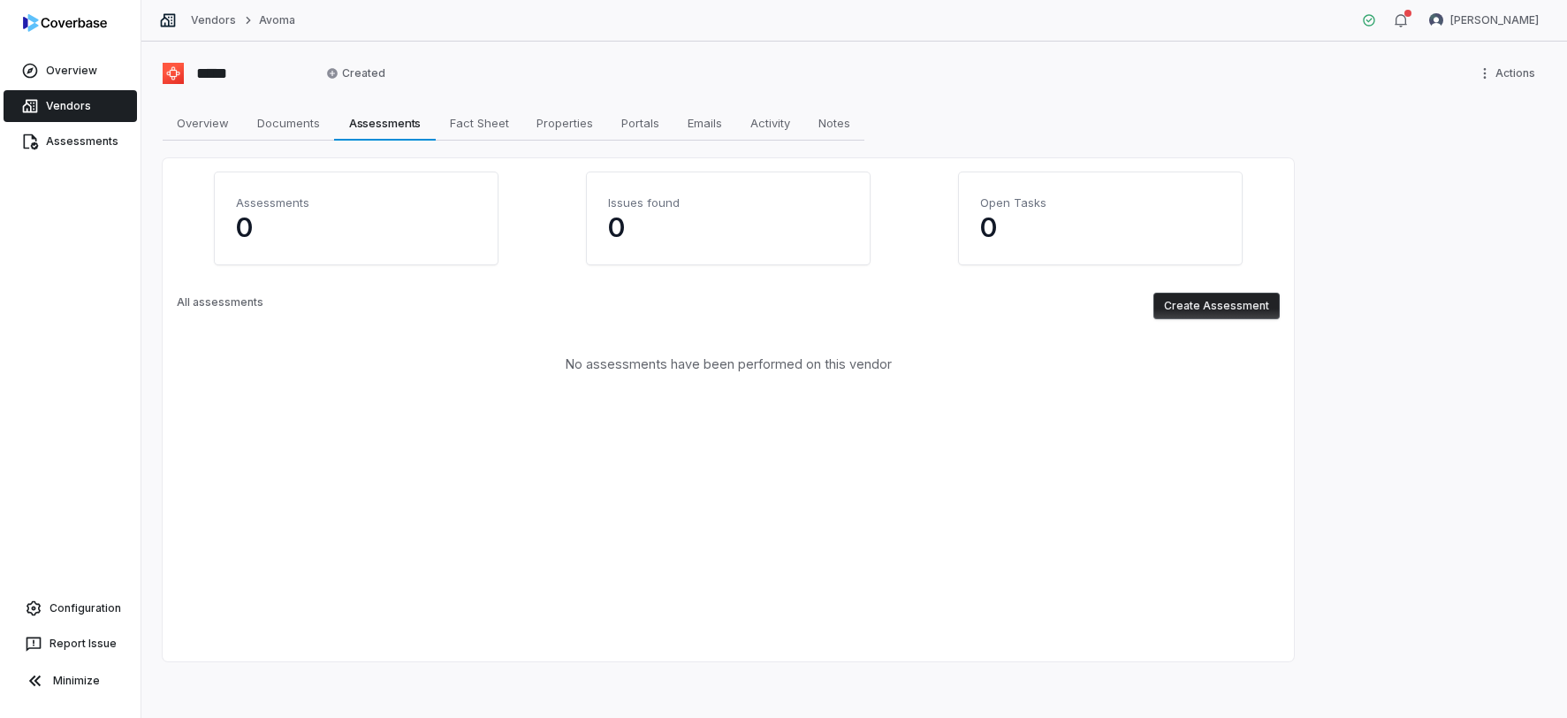
click at [1211, 308] on button "Create Assessment" at bounding box center [1217, 306] width 126 height 27
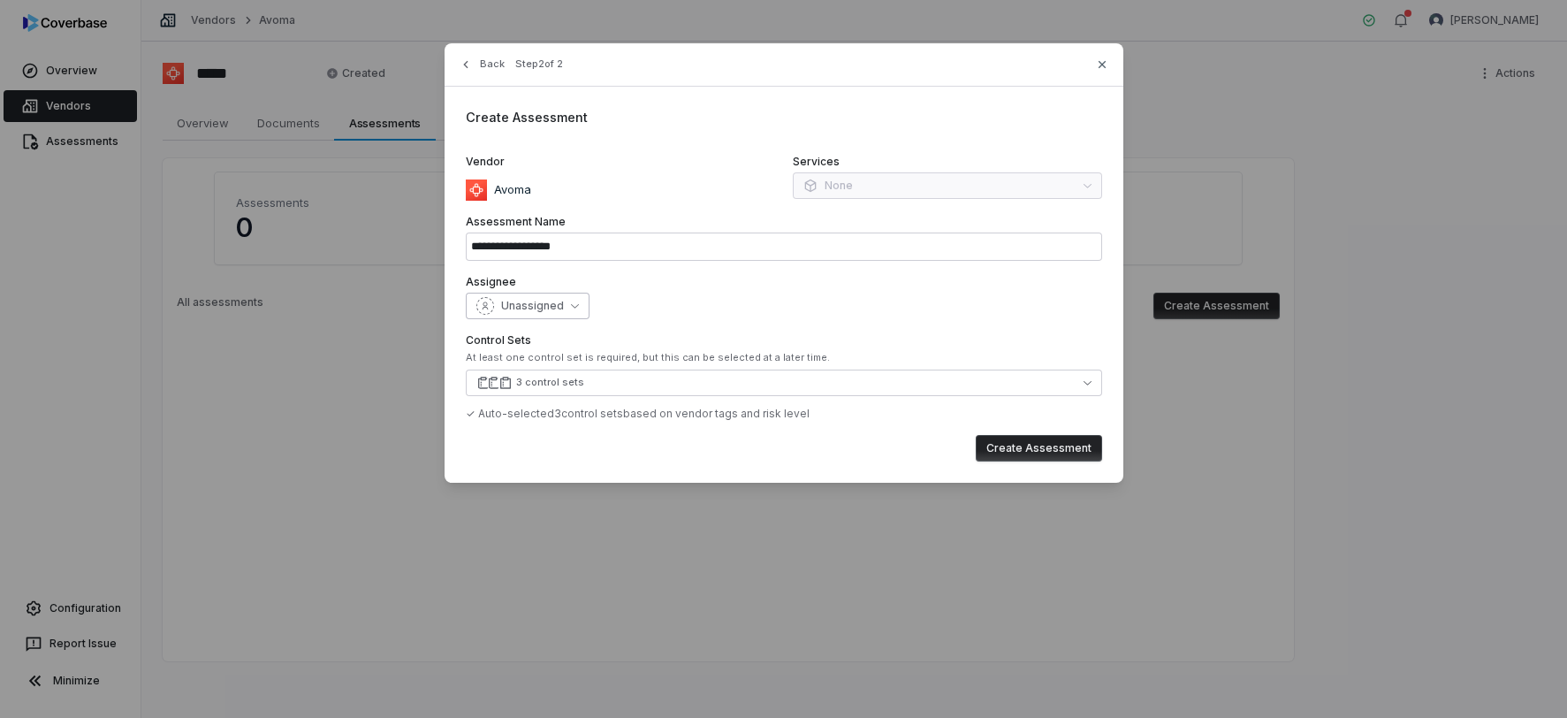
click at [544, 297] on div "Unassigned" at bounding box center [521, 306] width 88 height 18
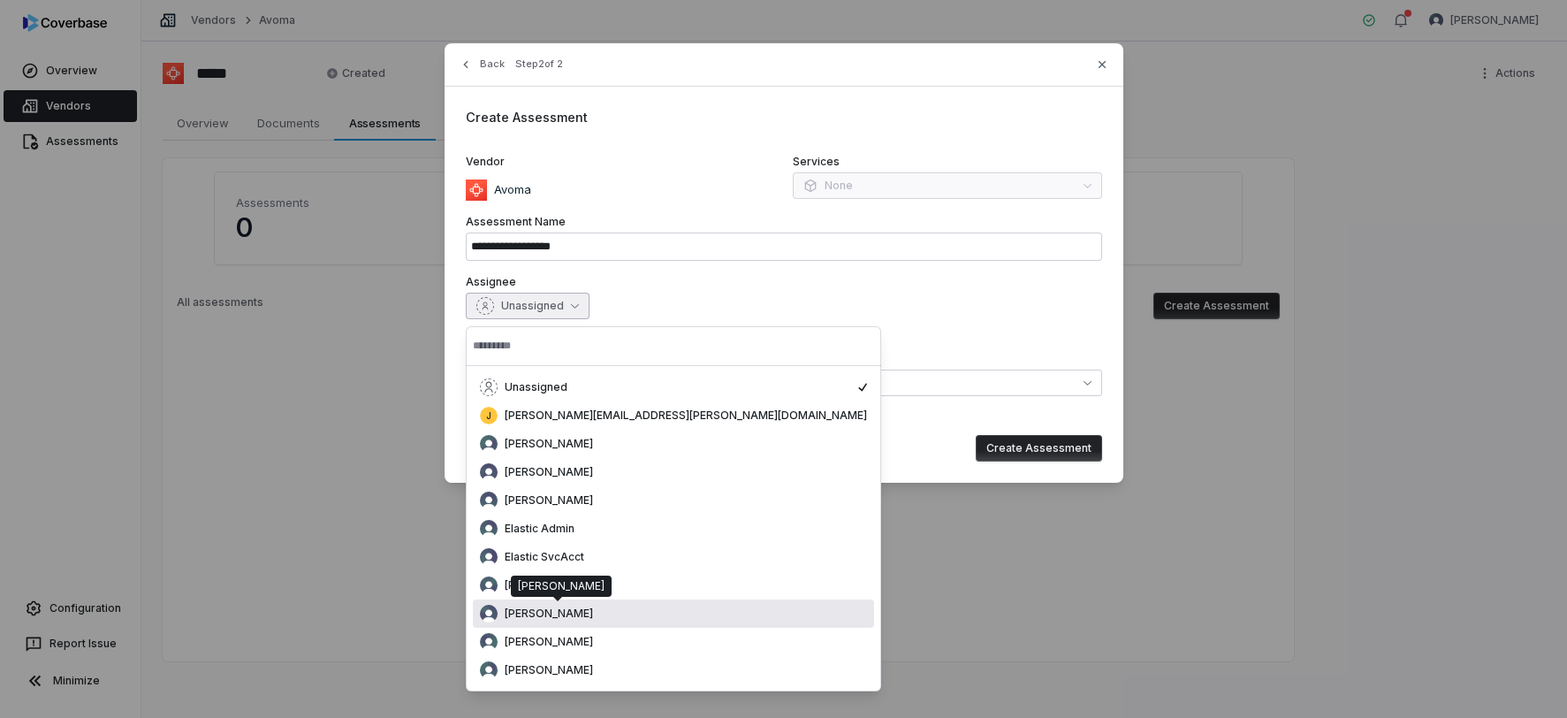
drag, startPoint x: 570, startPoint y: 622, endPoint x: 575, endPoint y: 603, distance: 19.9
click at [570, 622] on div "[PERSON_NAME]" at bounding box center [673, 613] width 401 height 28
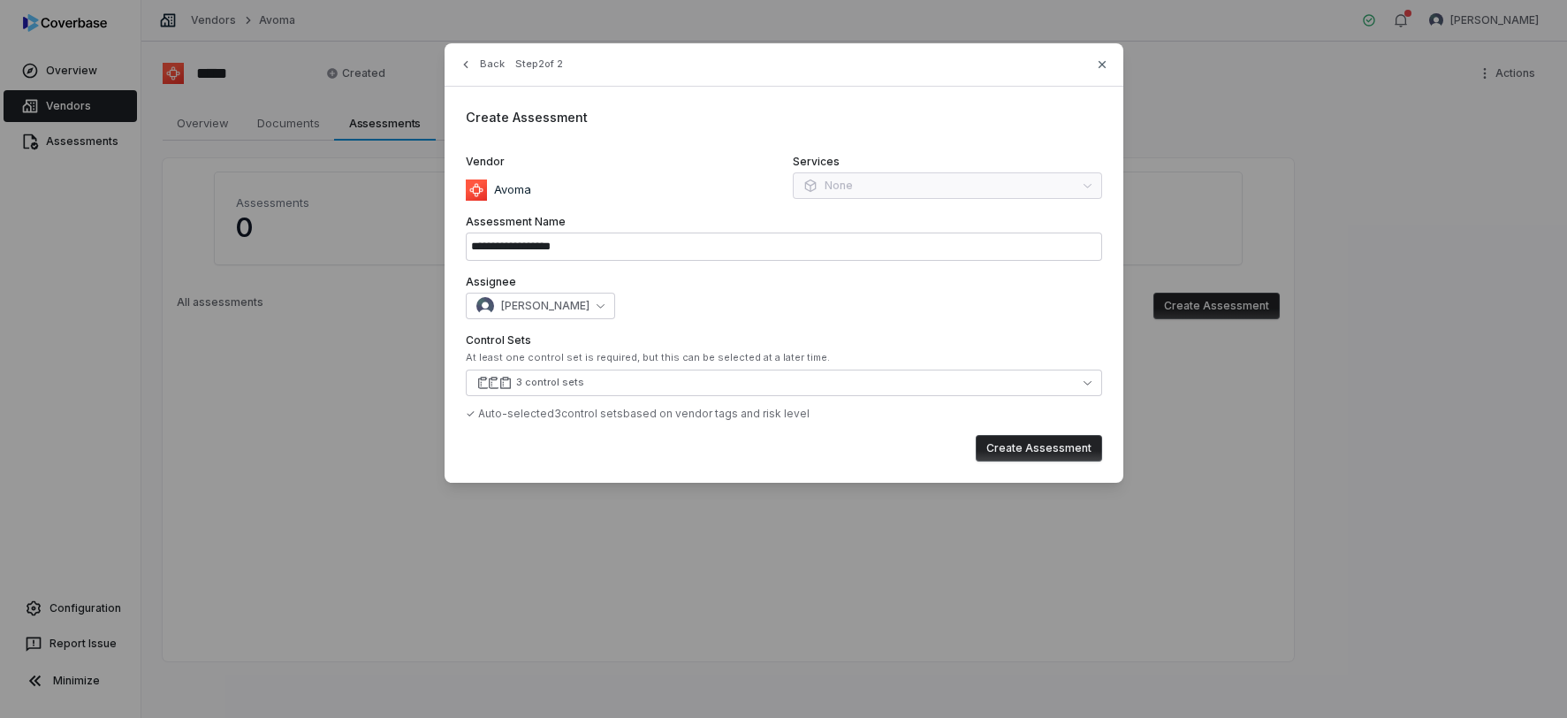
click at [1045, 453] on button "Create Assessment" at bounding box center [1039, 448] width 126 height 27
type input "**********"
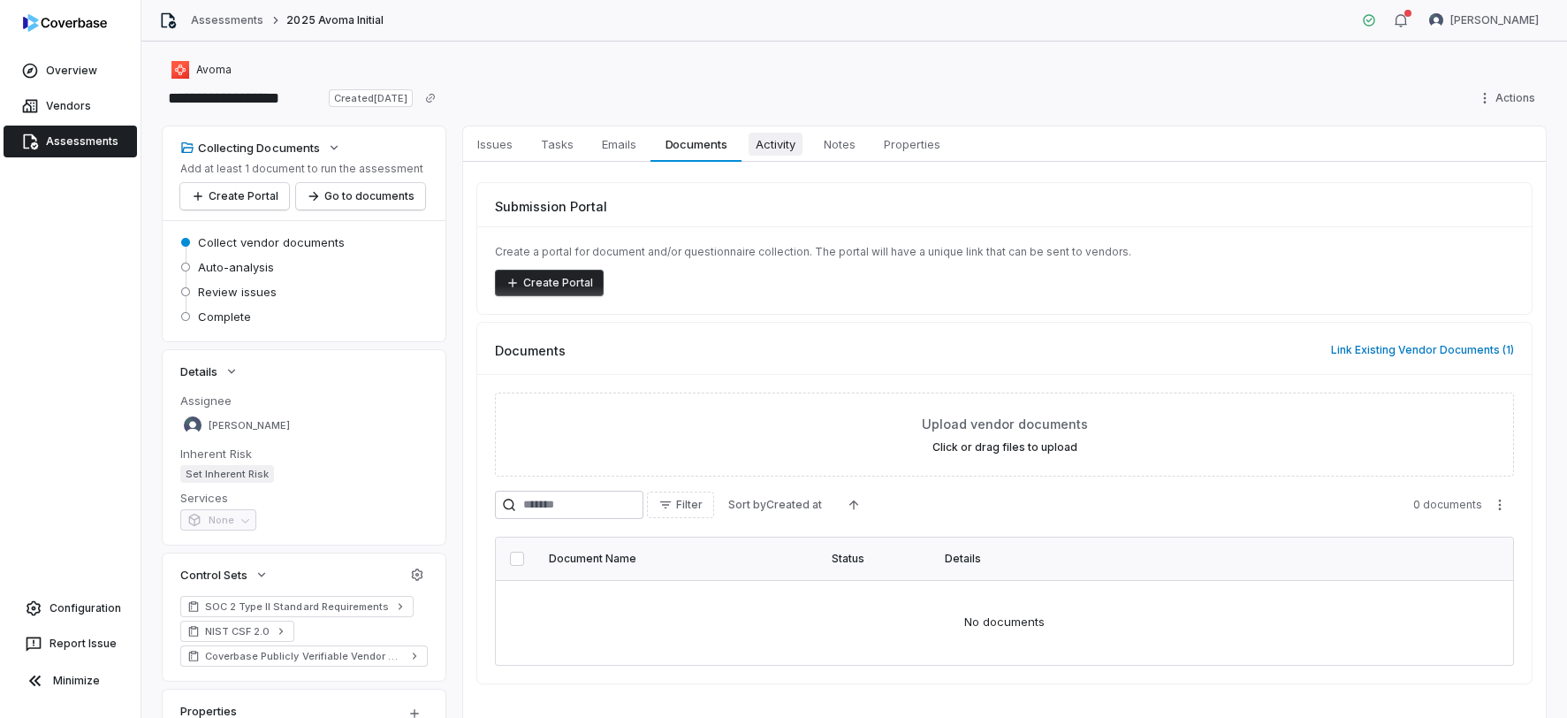
click at [766, 146] on span "Activity" at bounding box center [776, 144] width 54 height 23
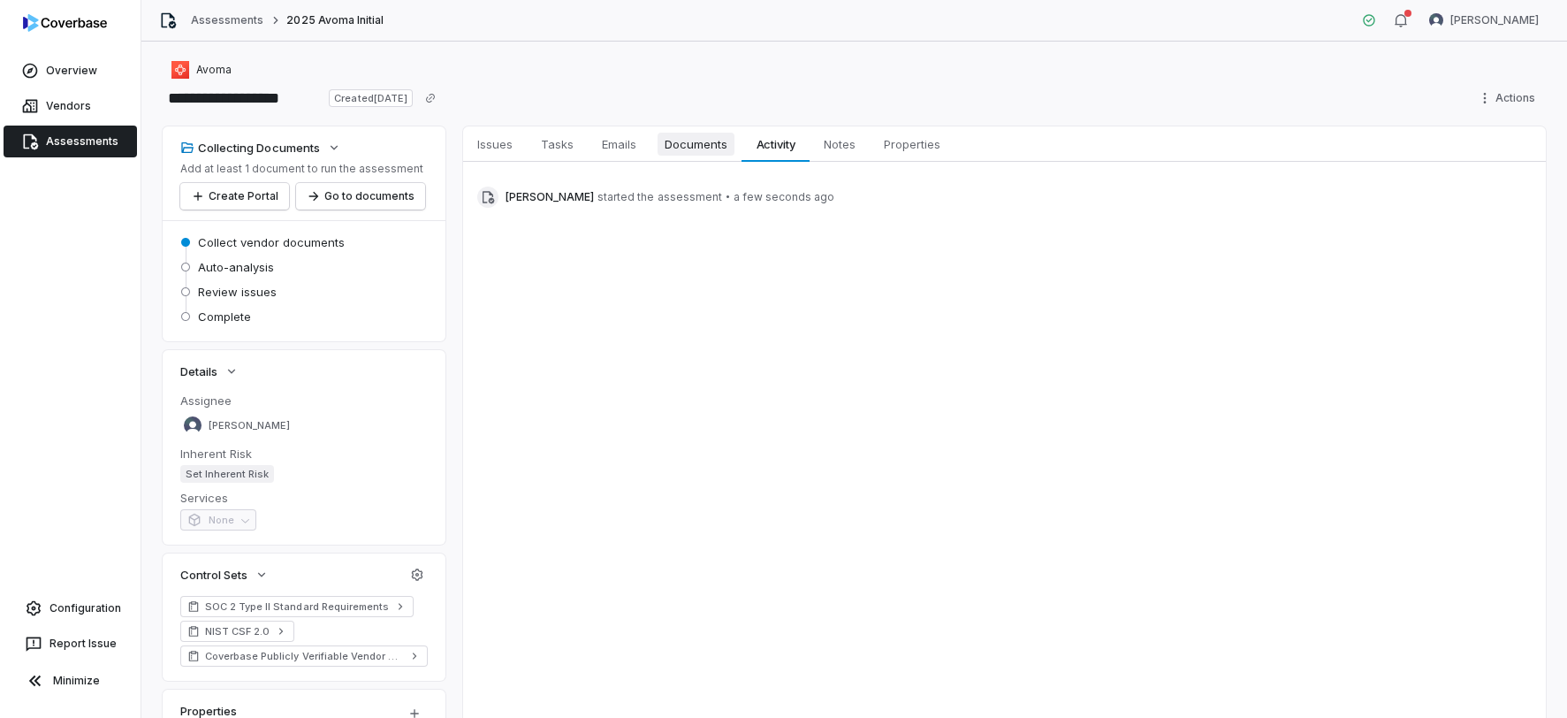
click at [708, 145] on span "Documents" at bounding box center [696, 144] width 77 height 23
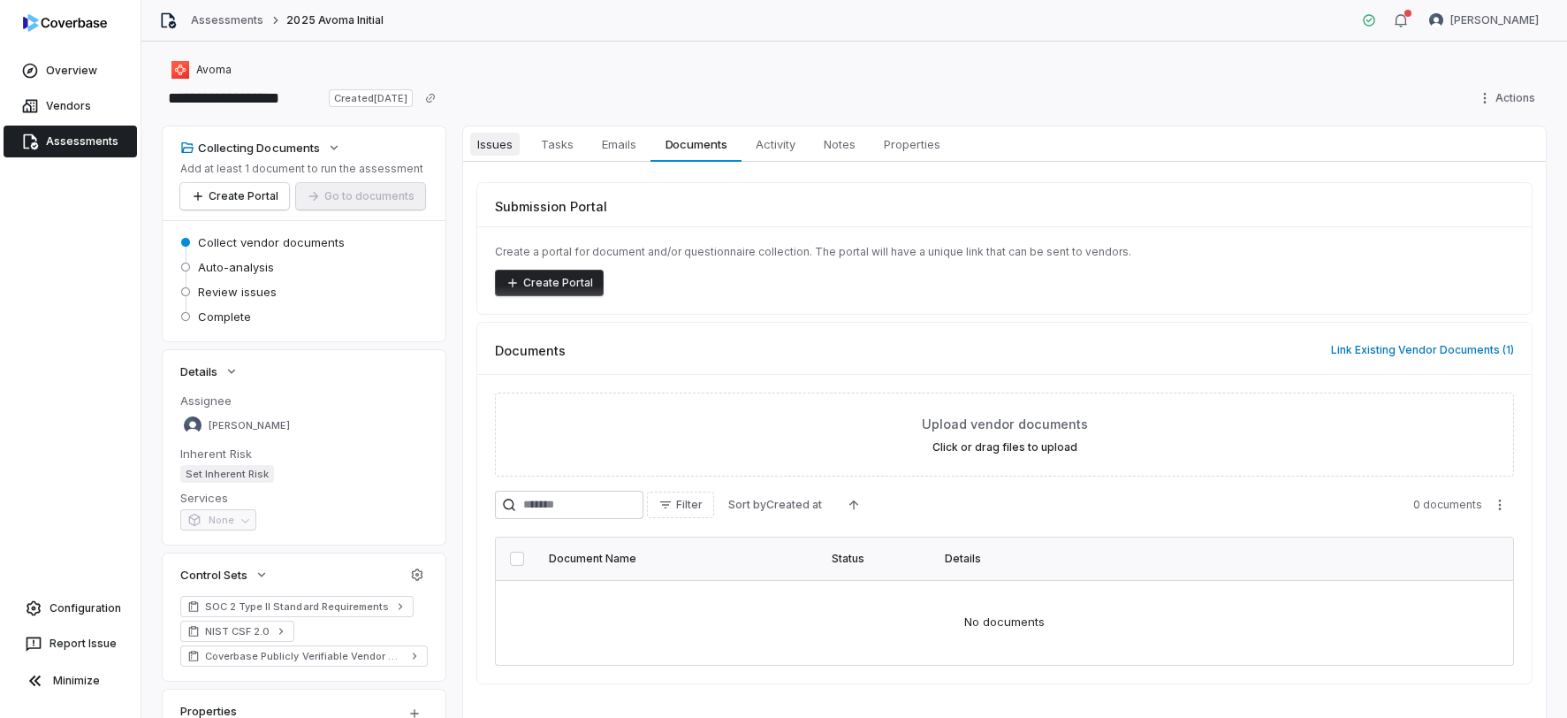
click at [492, 149] on span "Issues" at bounding box center [495, 144] width 50 height 23
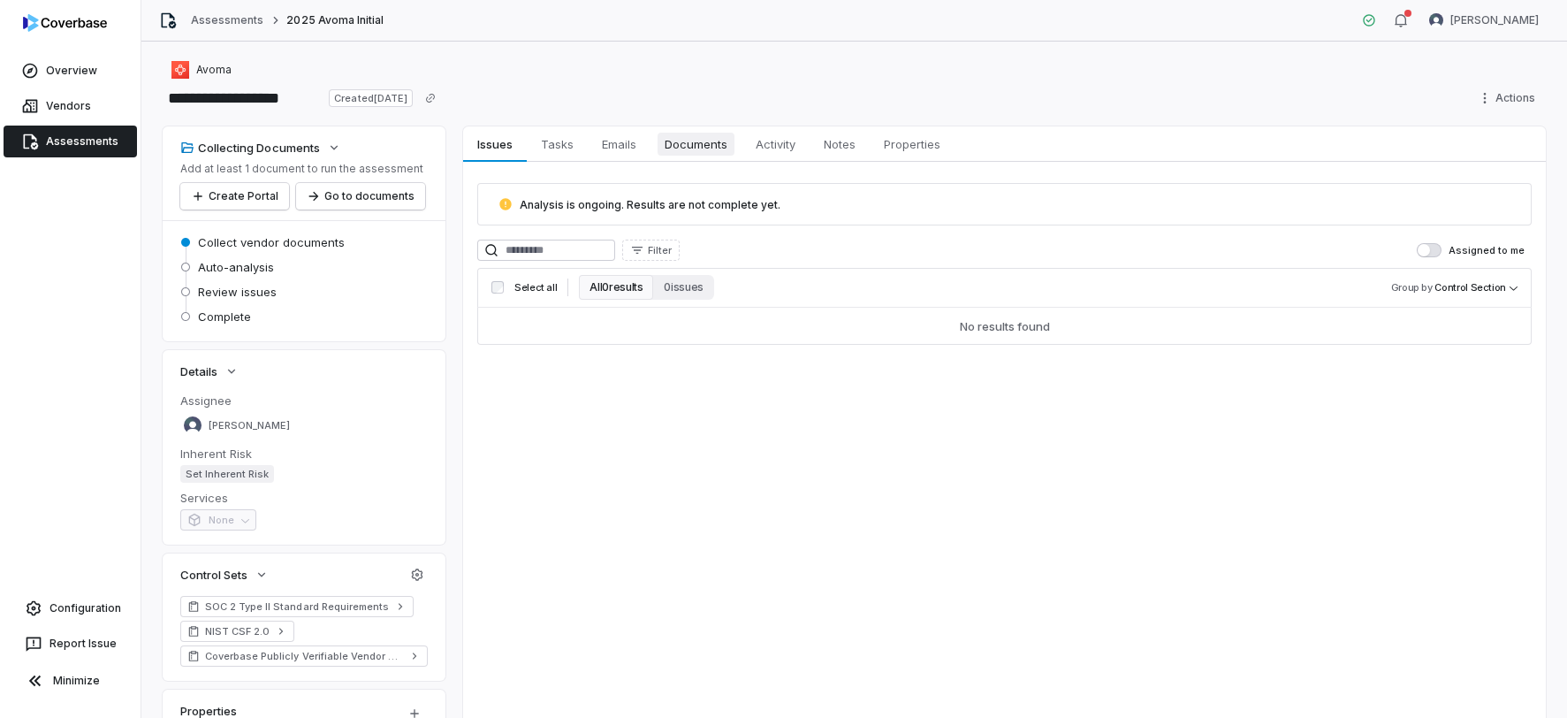
click at [696, 149] on span "Documents" at bounding box center [696, 144] width 77 height 23
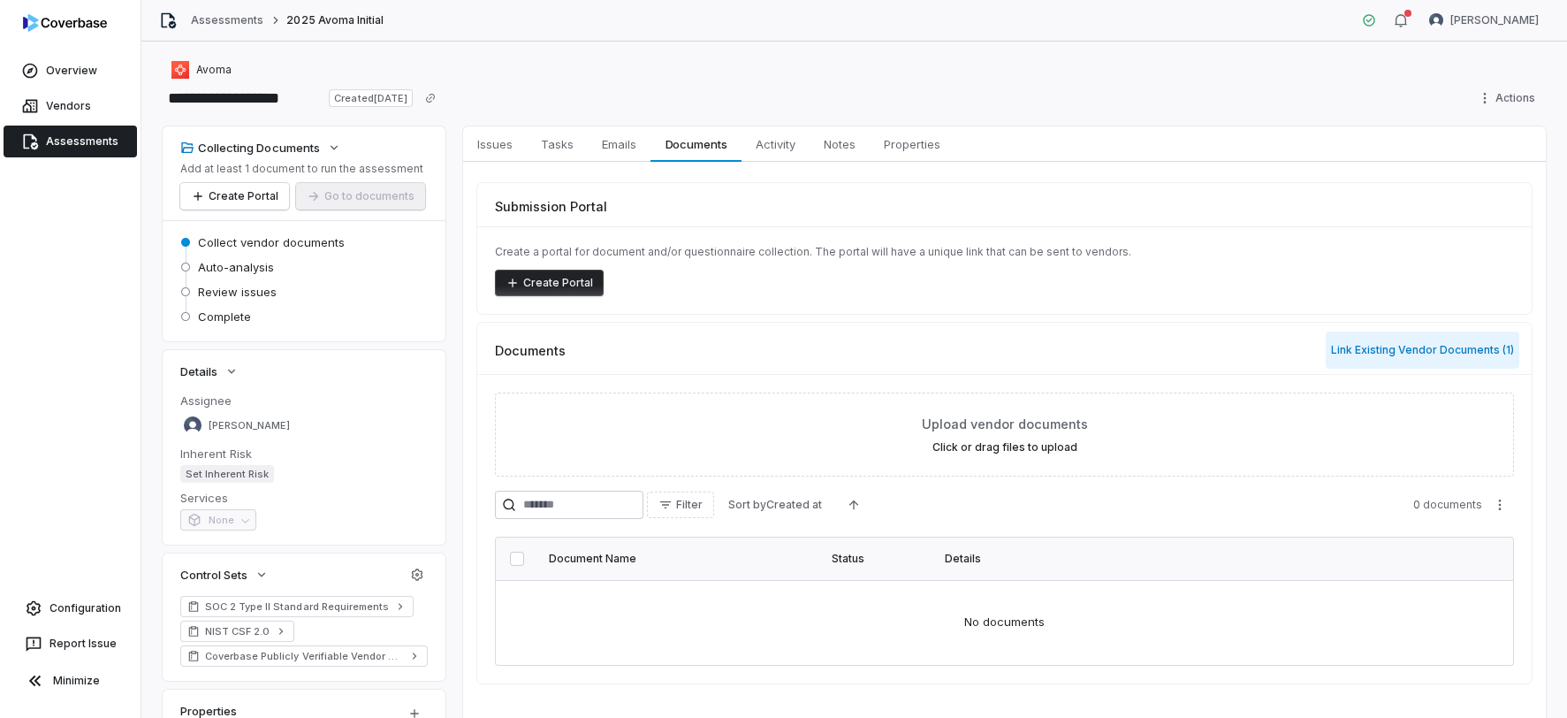
click at [1400, 355] on button "Link Existing Vendor Documents ( 1 )" at bounding box center [1423, 350] width 194 height 37
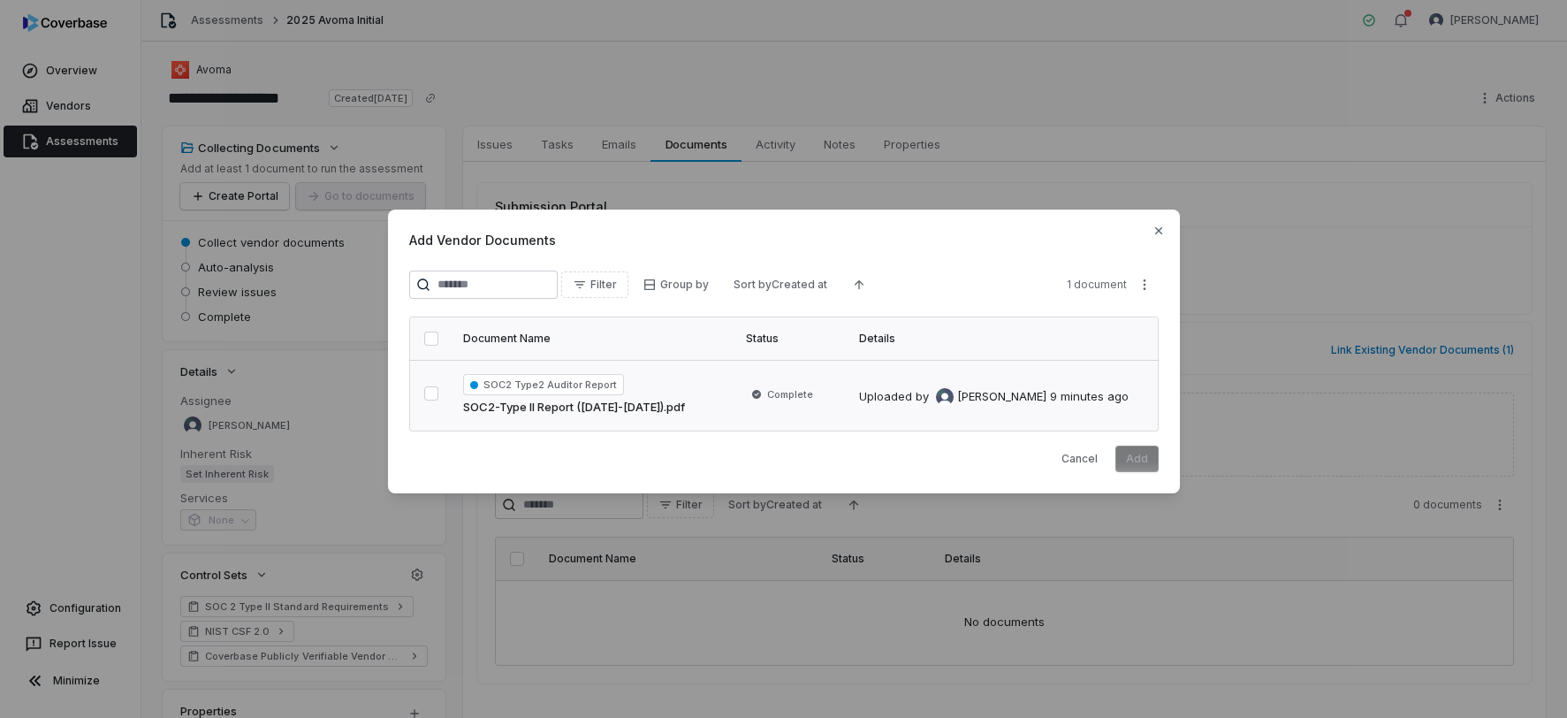
click at [439, 399] on button "button" at bounding box center [431, 393] width 14 height 14
click at [1139, 461] on button "Add" at bounding box center [1137, 459] width 43 height 27
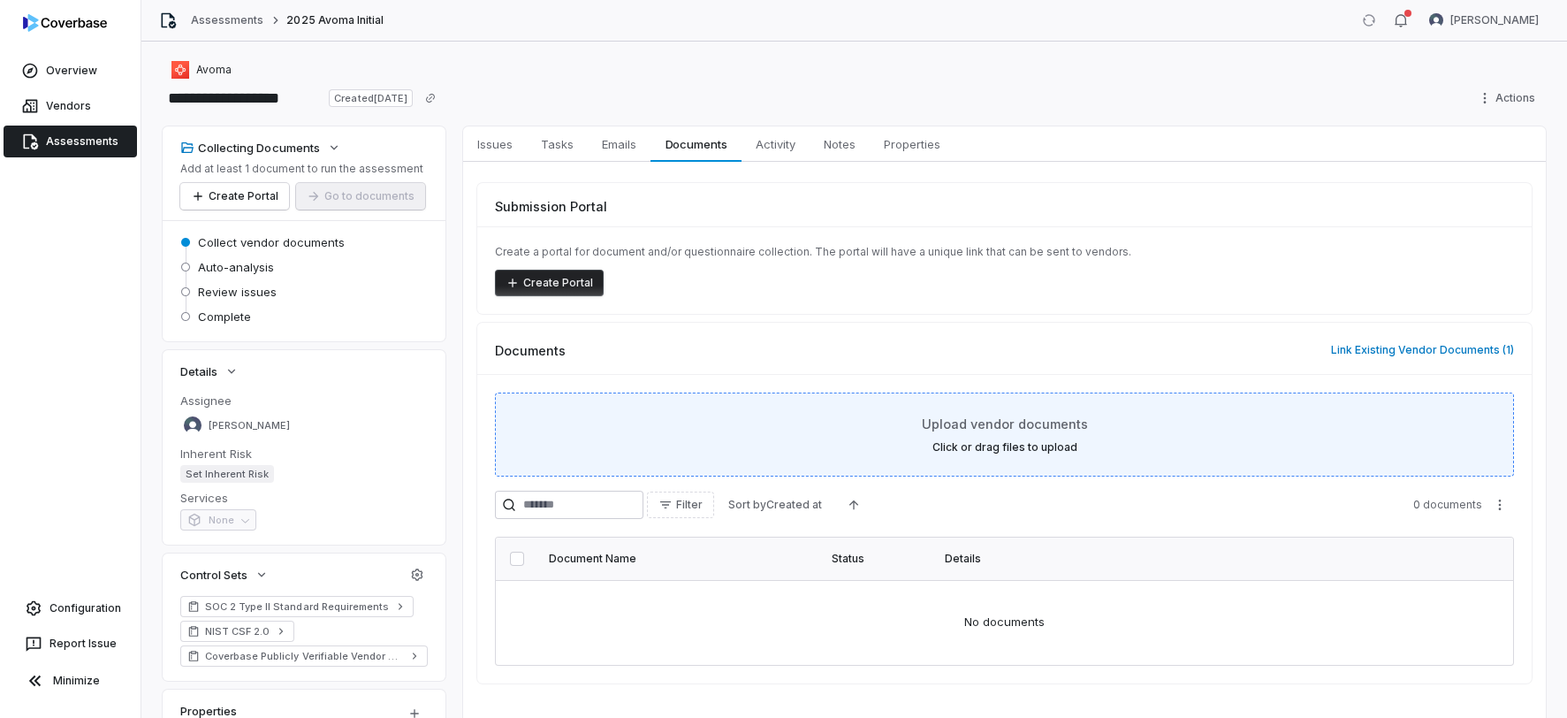
click at [1019, 440] on label "Click or drag files to upload" at bounding box center [1005, 447] width 145 height 14
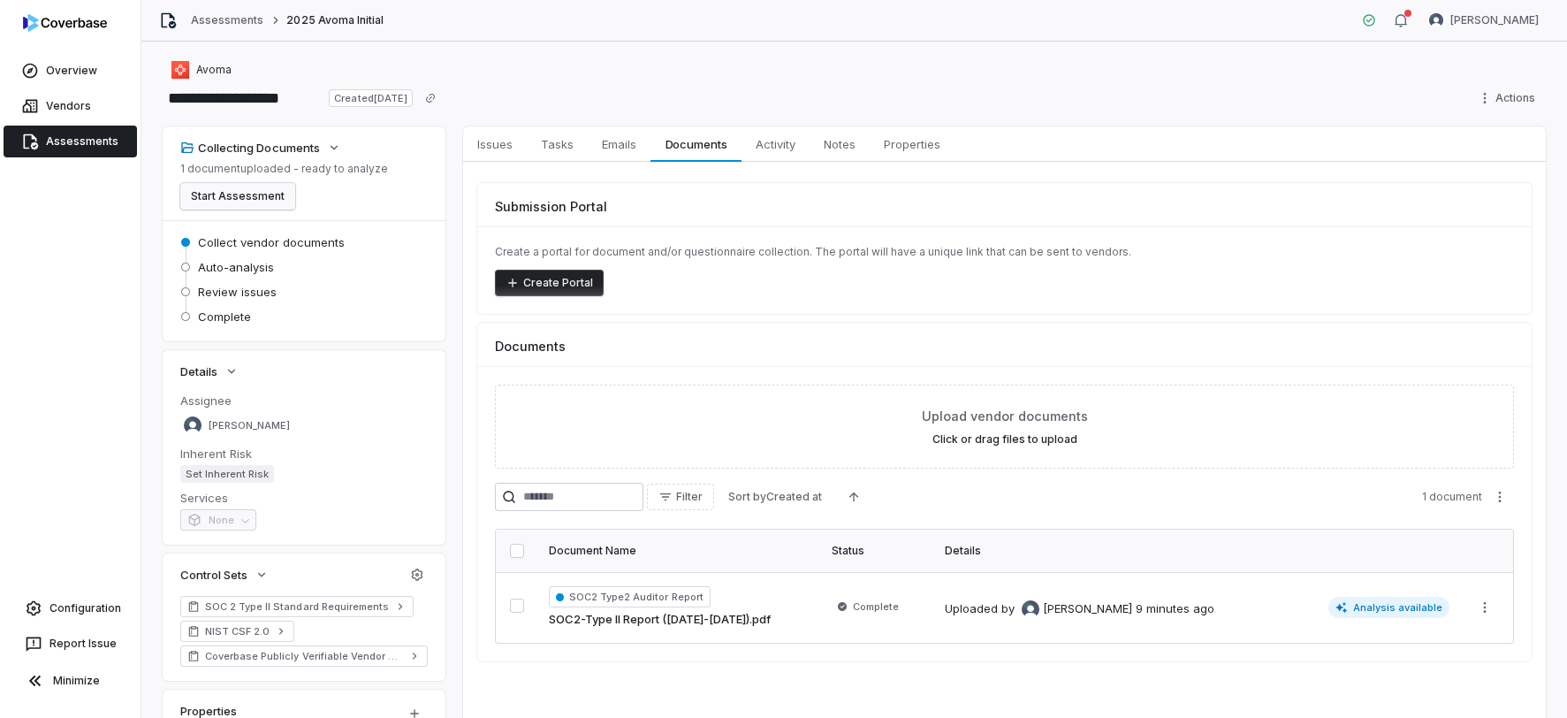
click at [247, 201] on button "Start Assessment" at bounding box center [237, 196] width 115 height 27
